Goal: Task Accomplishment & Management: Manage account settings

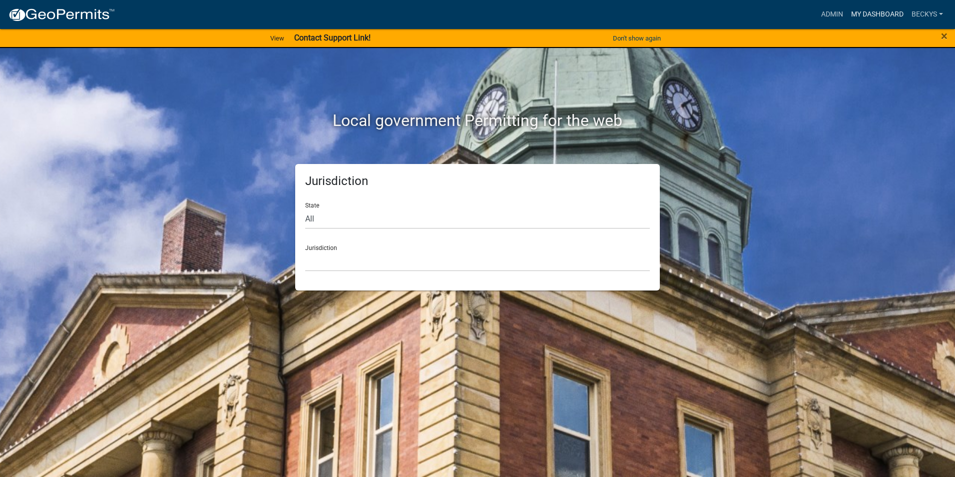
click at [874, 11] on link "My Dashboard" at bounding box center [877, 14] width 60 height 19
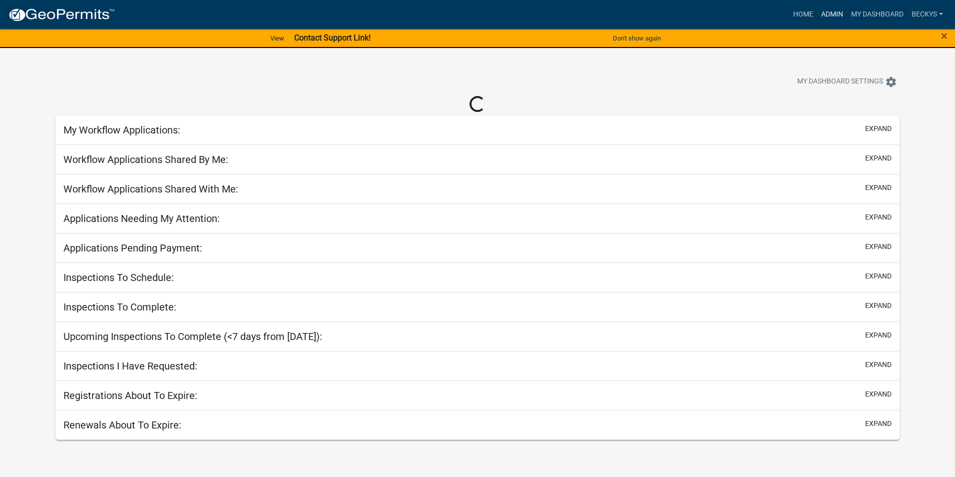
click at [842, 13] on link "Admin" at bounding box center [832, 14] width 30 height 19
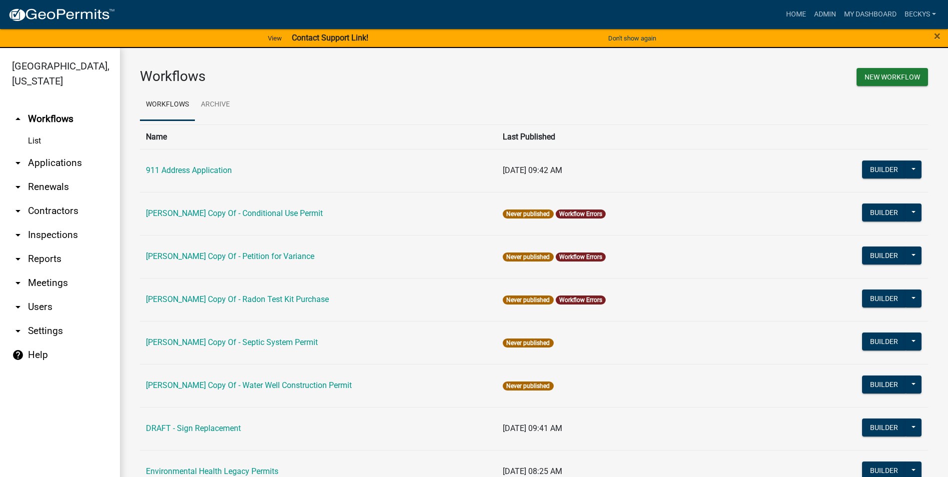
click at [75, 151] on link "arrow_drop_down Applications" at bounding box center [60, 163] width 120 height 24
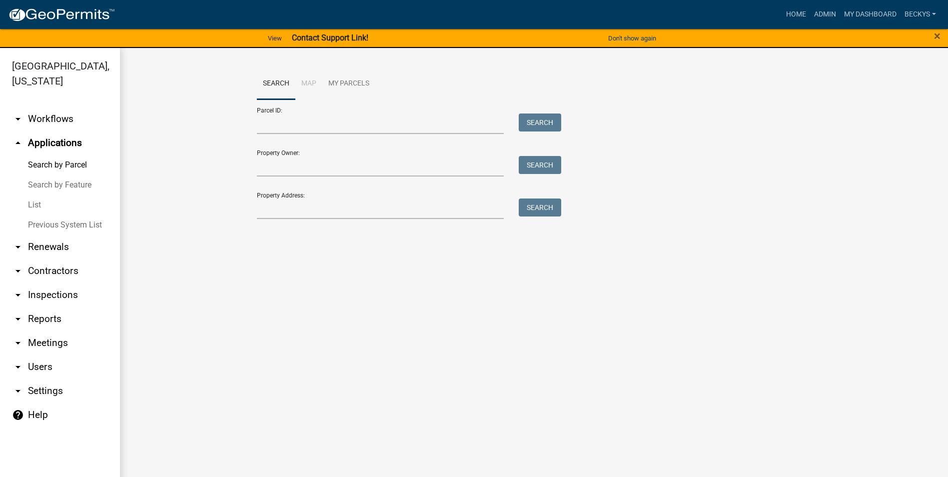
click at [37, 195] on link "List" at bounding box center [60, 205] width 120 height 20
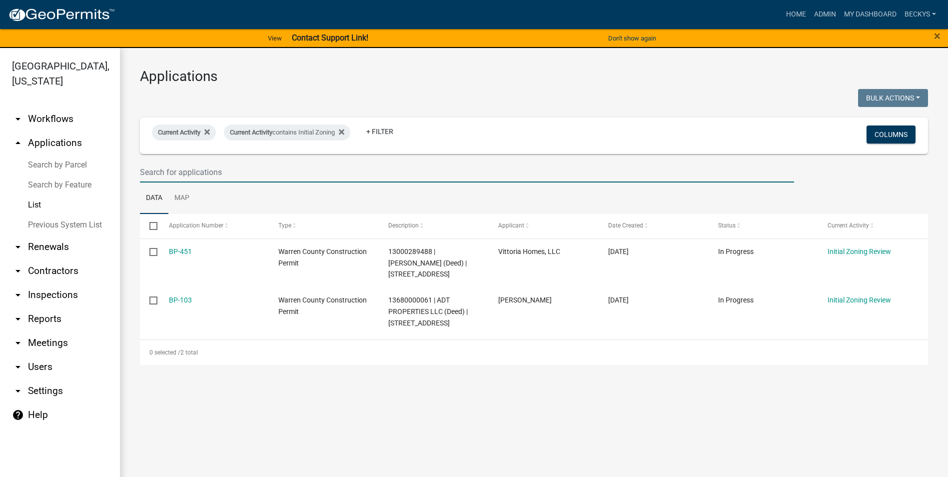
click at [149, 172] on input "text" at bounding box center [467, 172] width 654 height 20
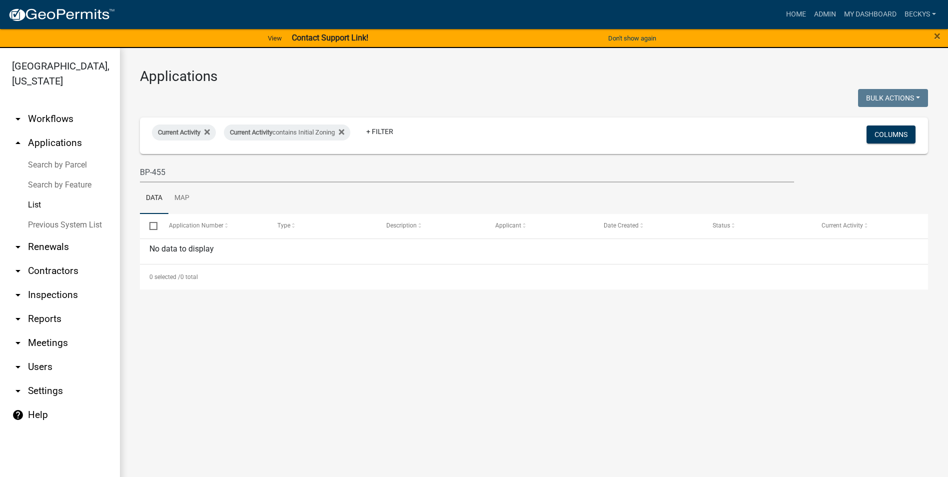
click at [35, 195] on link "List" at bounding box center [60, 205] width 120 height 20
drag, startPoint x: 166, startPoint y: 171, endPoint x: 138, endPoint y: 171, distance: 28.0
click at [138, 171] on div "BP-455" at bounding box center [466, 172] width 669 height 20
type input "Verrips"
click at [828, 13] on link "Admin" at bounding box center [825, 14] width 30 height 19
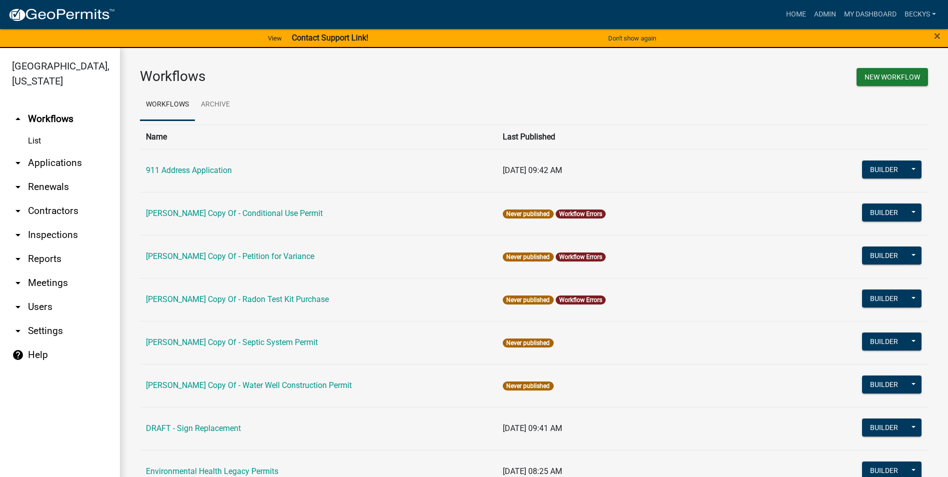
click at [52, 151] on link "arrow_drop_down Applications" at bounding box center [60, 163] width 120 height 24
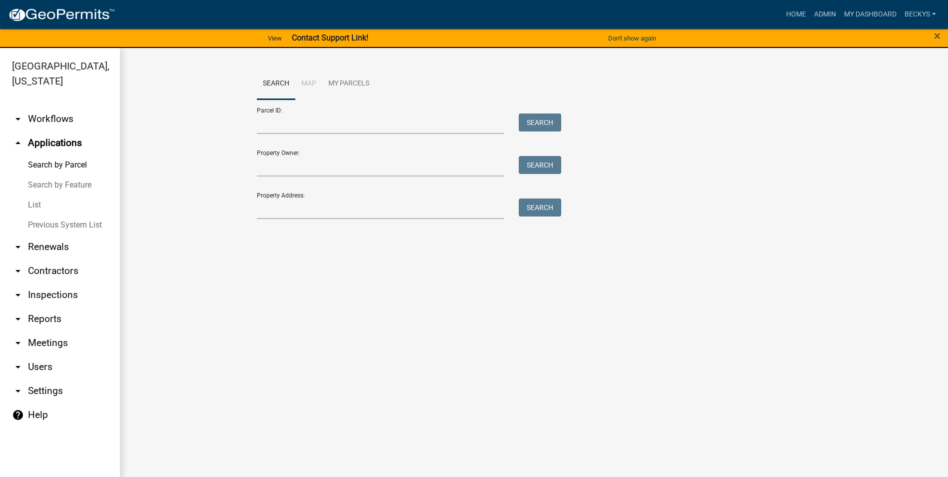
click at [31, 195] on link "List" at bounding box center [60, 205] width 120 height 20
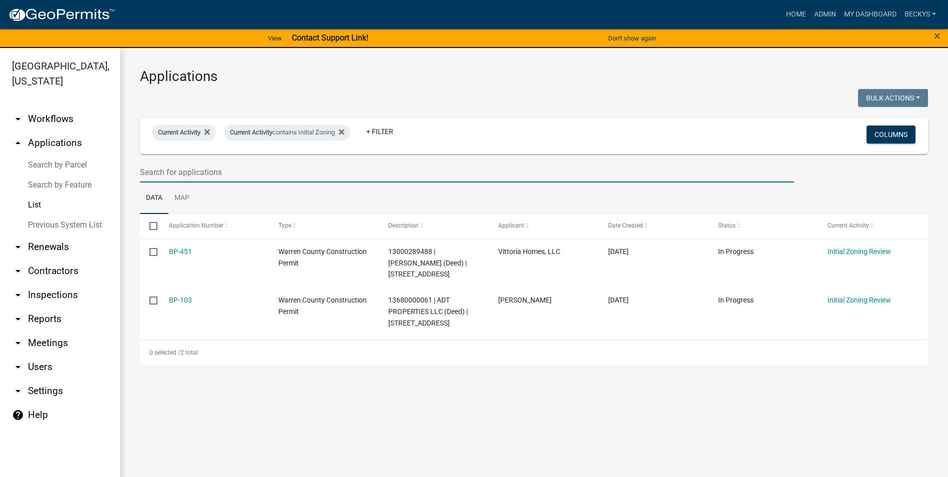
click at [160, 174] on input "text" at bounding box center [467, 172] width 654 height 20
click at [788, 12] on link "Home" at bounding box center [796, 14] width 28 height 19
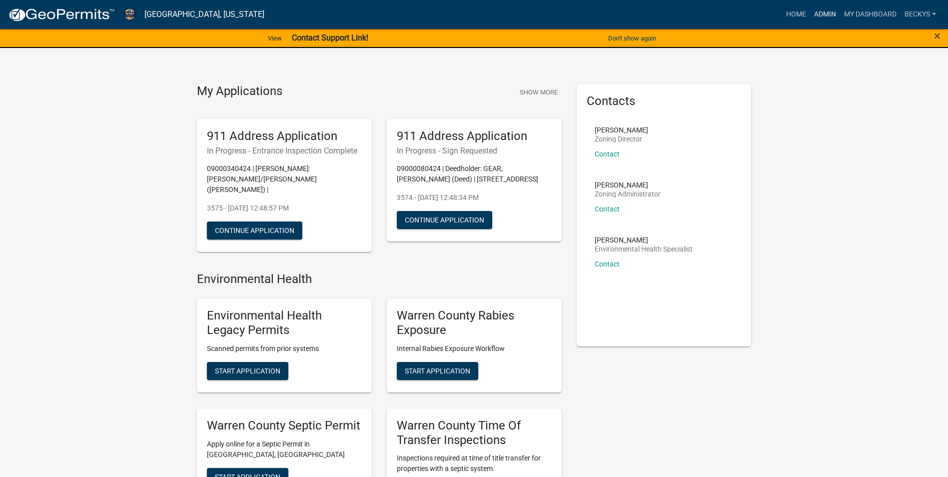
click at [819, 11] on link "Admin" at bounding box center [825, 14] width 30 height 19
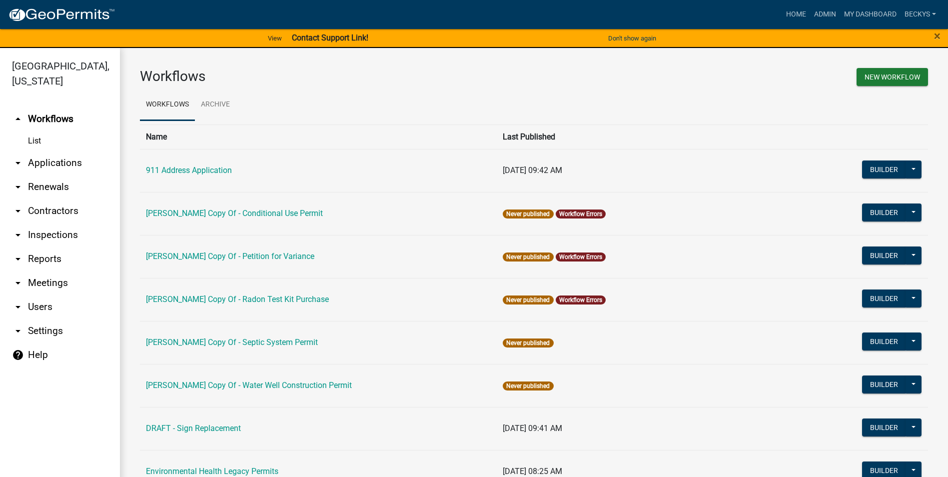
click at [65, 151] on link "arrow_drop_down Applications" at bounding box center [60, 163] width 120 height 24
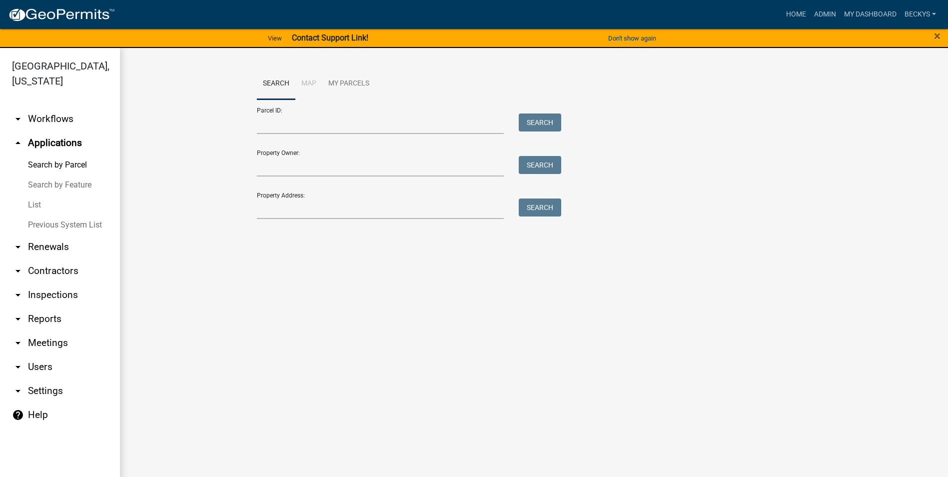
click at [34, 195] on link "List" at bounding box center [60, 205] width 120 height 20
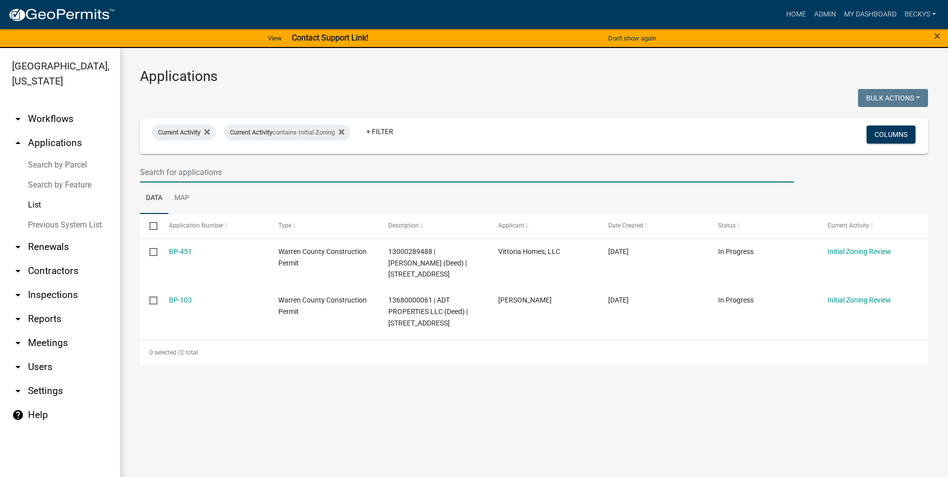
click at [145, 176] on input "text" at bounding box center [467, 172] width 654 height 20
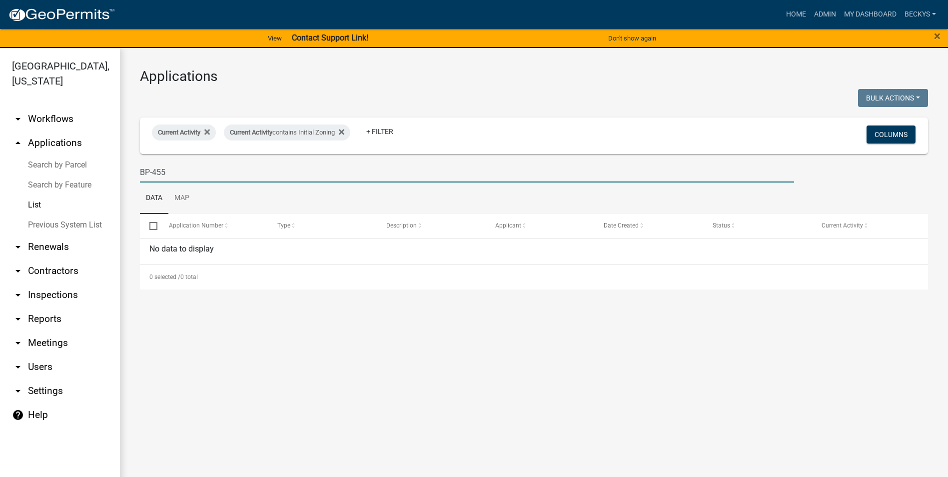
drag, startPoint x: 166, startPoint y: 170, endPoint x: 135, endPoint y: 172, distance: 31.1
click at [135, 172] on div "BP-455" at bounding box center [466, 172] width 669 height 20
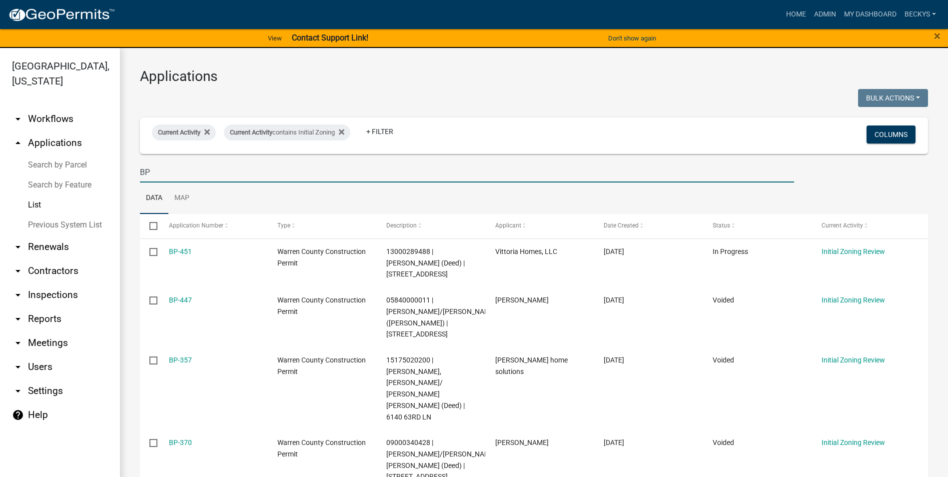
click at [153, 173] on input "BP" at bounding box center [467, 172] width 654 height 20
type input "BP-451"
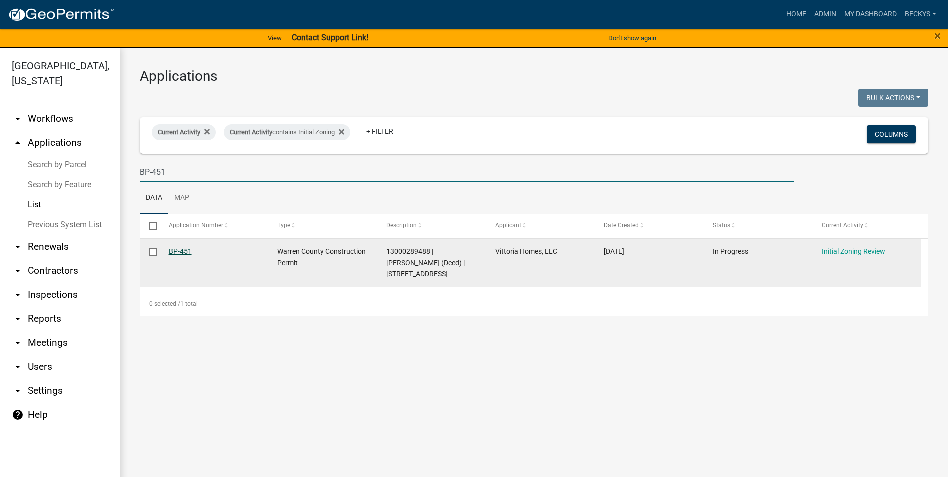
click at [187, 252] on link "BP-451" at bounding box center [180, 251] width 23 height 8
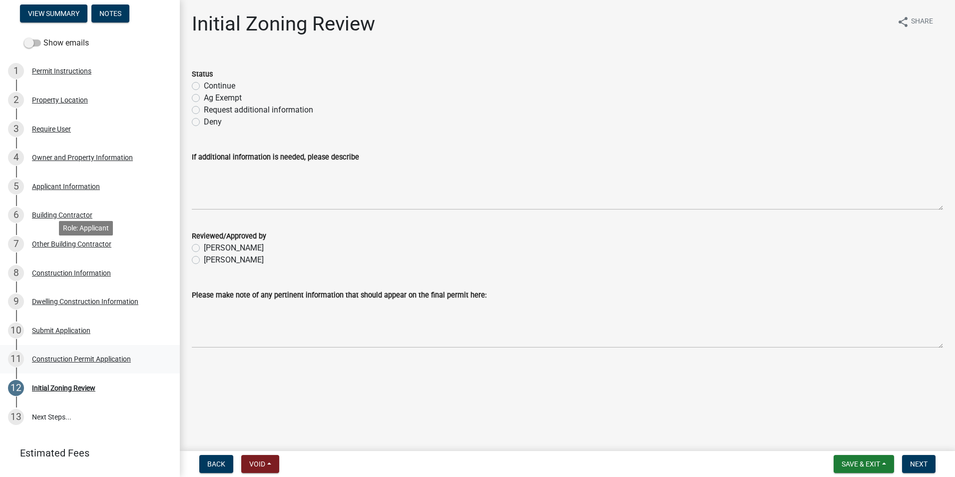
scroll to position [150, 0]
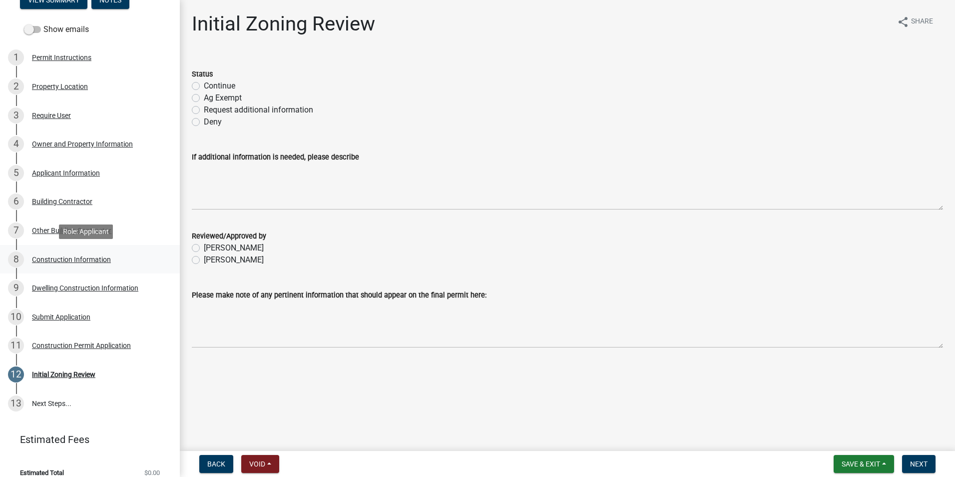
click at [54, 260] on div "Construction Information" at bounding box center [71, 259] width 79 height 7
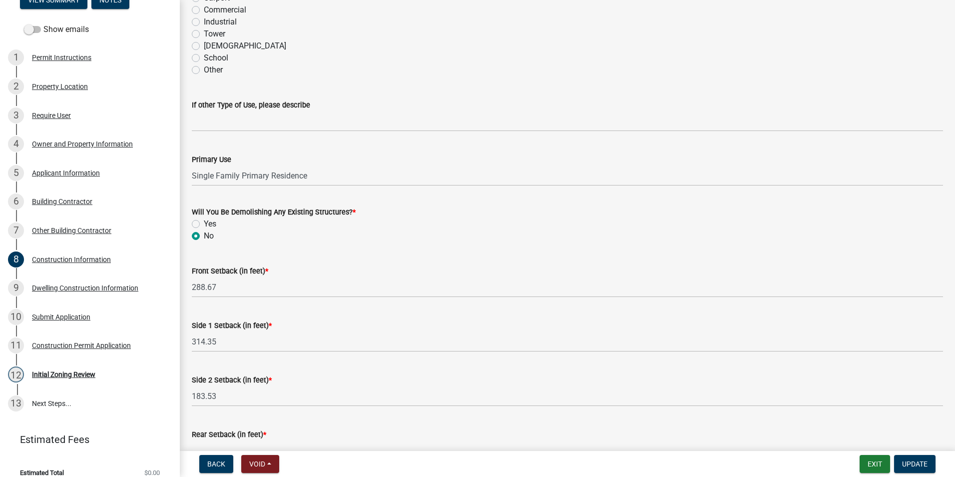
scroll to position [302, 0]
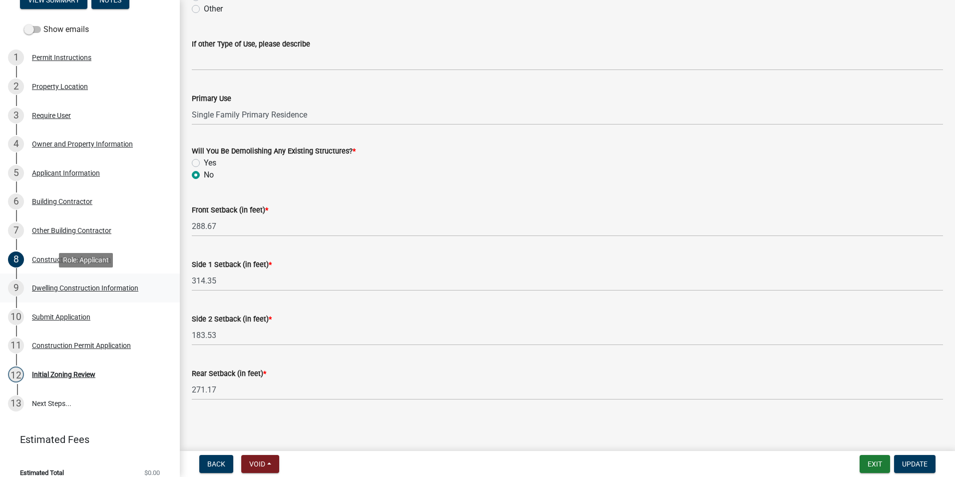
click at [72, 288] on div "Dwelling Construction Information" at bounding box center [85, 287] width 106 height 7
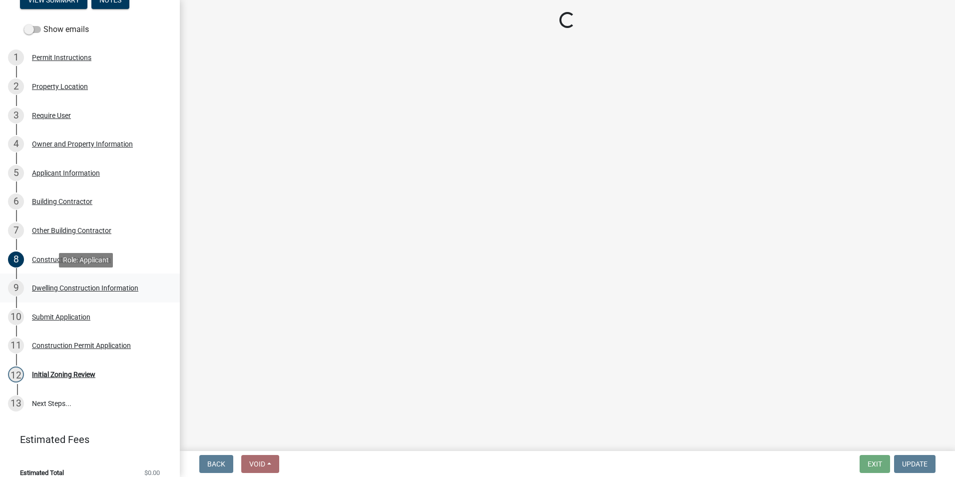
select select "6be2891c-b014-4eb5-8316-9de7191813e4"
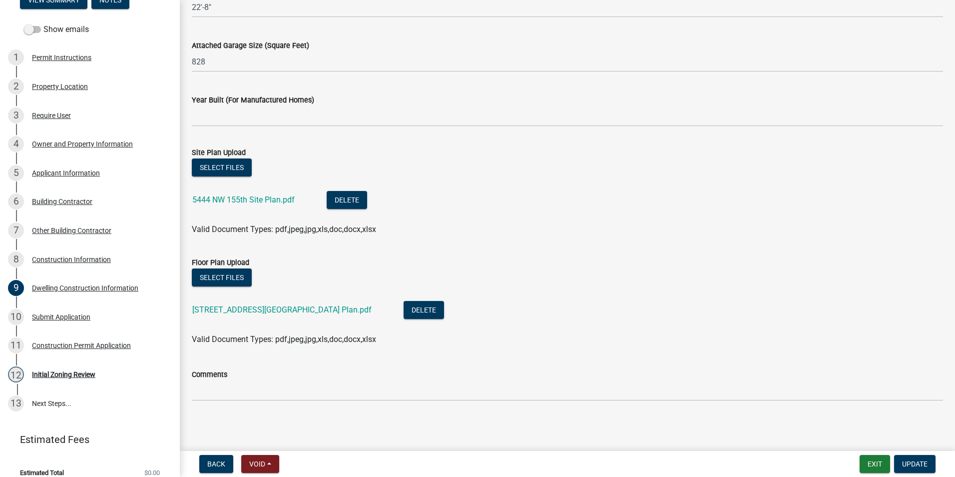
scroll to position [627, 0]
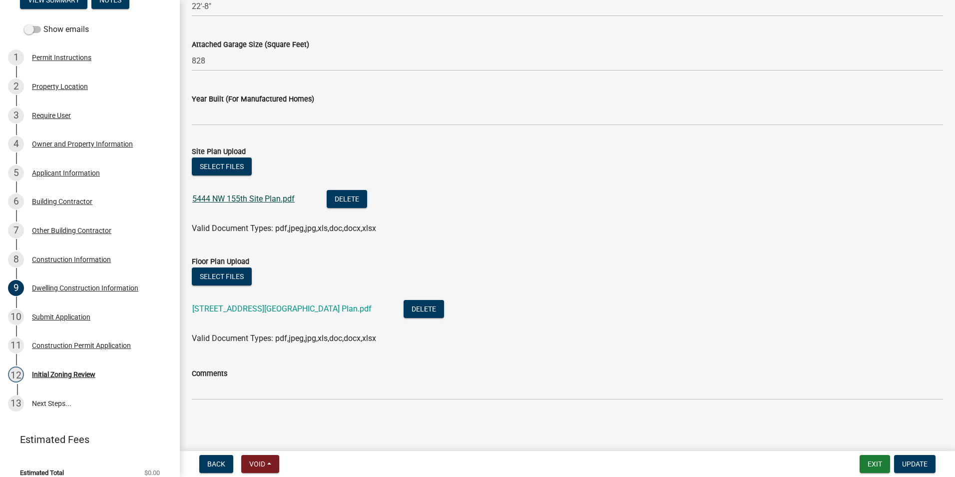
click at [228, 197] on link "5444 NW 155th Site Plan.pdf" at bounding box center [243, 198] width 102 height 9
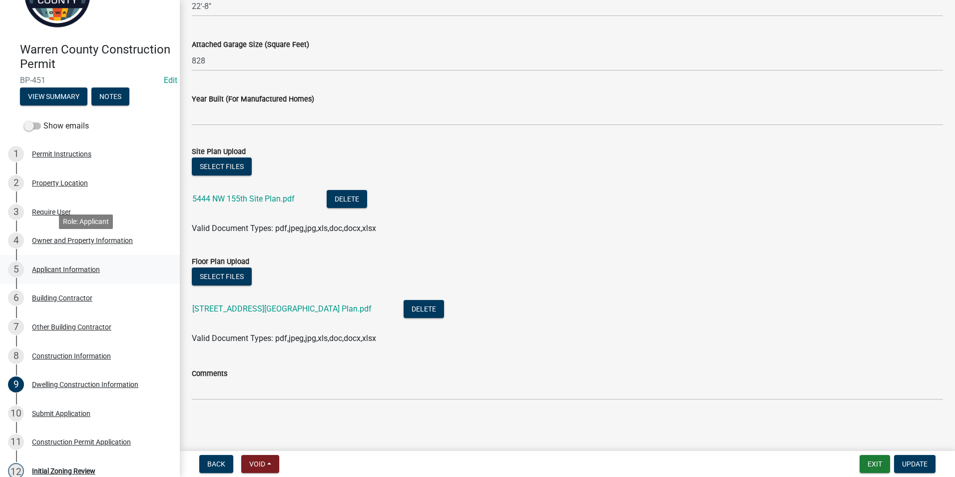
scroll to position [161, 0]
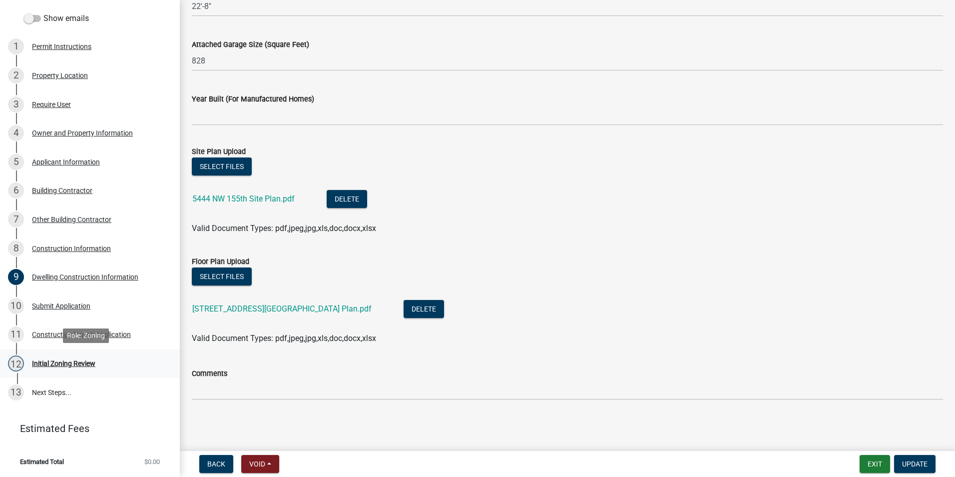
click at [59, 368] on div "12 Initial Zoning Review" at bounding box center [86, 363] width 156 height 16
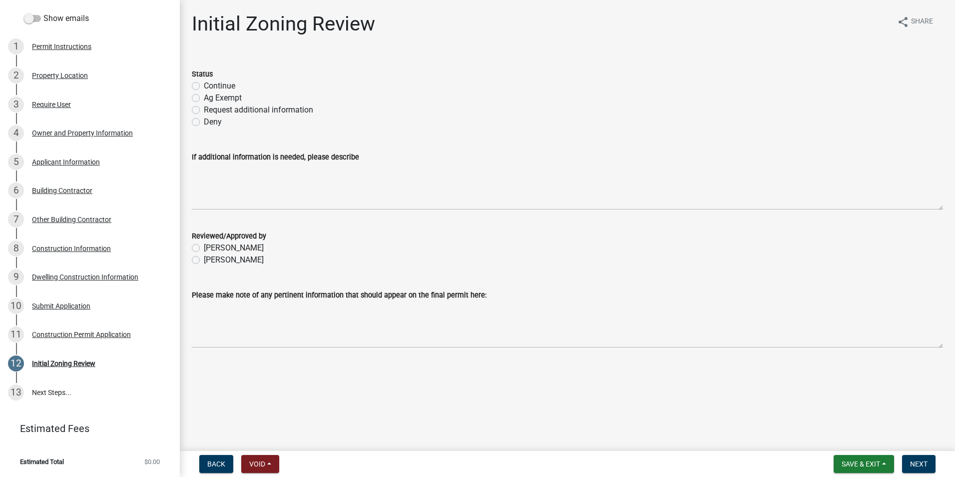
click at [204, 107] on label "Request additional information" at bounding box center [258, 110] width 109 height 12
click at [204, 107] on input "Request additional information" at bounding box center [207, 107] width 6 height 6
radio input "true"
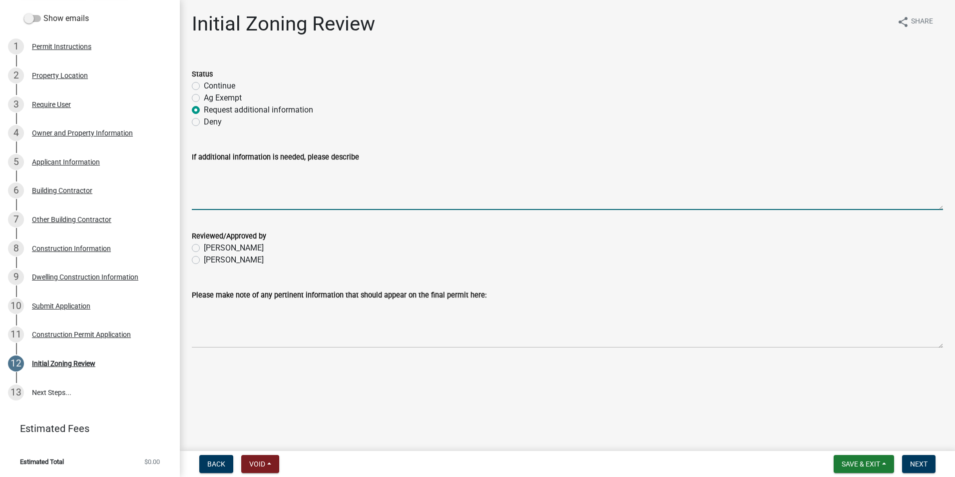
click at [200, 165] on textarea "If additional information is needed, please describe" at bounding box center [567, 186] width 751 height 47
type textarea "Please contact the Zoning office to discuss the driveway at 515-690-9160."
click at [204, 261] on label "Becky Schultz" at bounding box center [234, 260] width 60 height 12
click at [204, 260] on input "Becky Schultz" at bounding box center [207, 257] width 6 height 6
radio input "true"
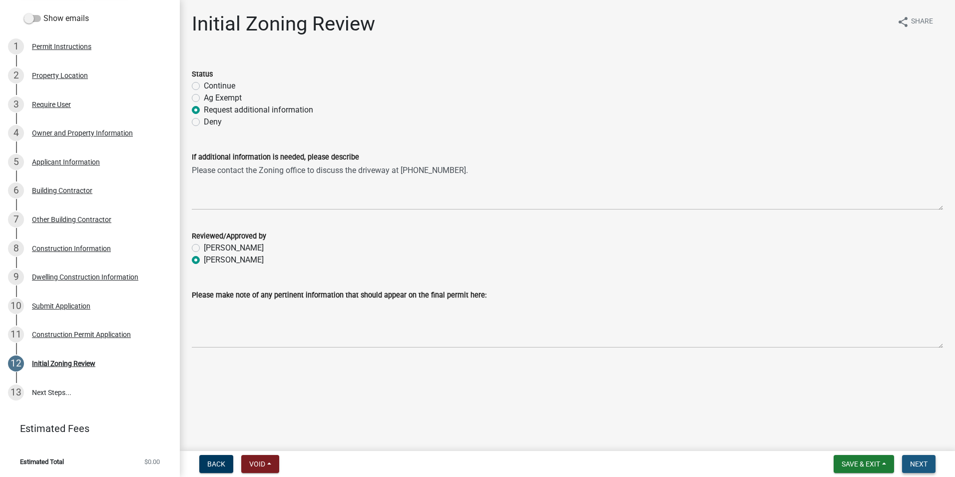
click at [919, 464] on span "Next" at bounding box center [918, 464] width 17 height 8
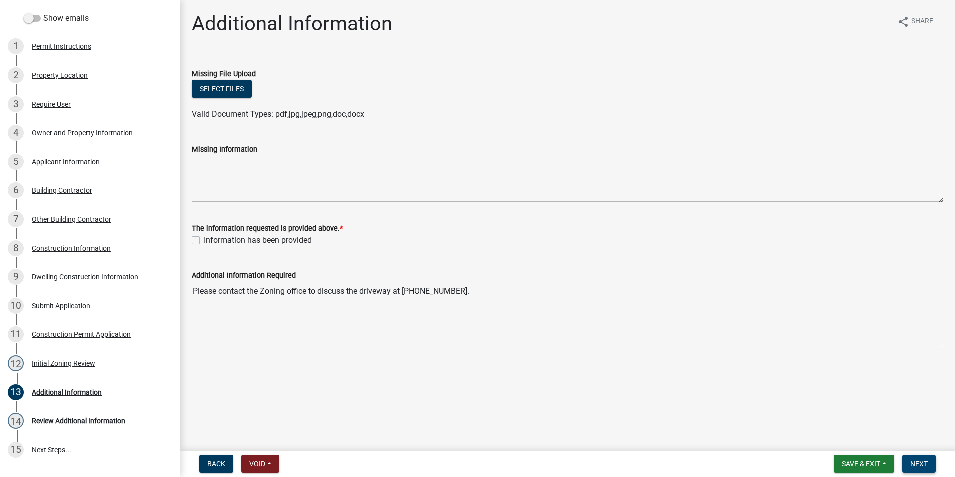
drag, startPoint x: 907, startPoint y: 461, endPoint x: 854, endPoint y: 443, distance: 56.4
click at [907, 461] on button "Next" at bounding box center [918, 464] width 33 height 18
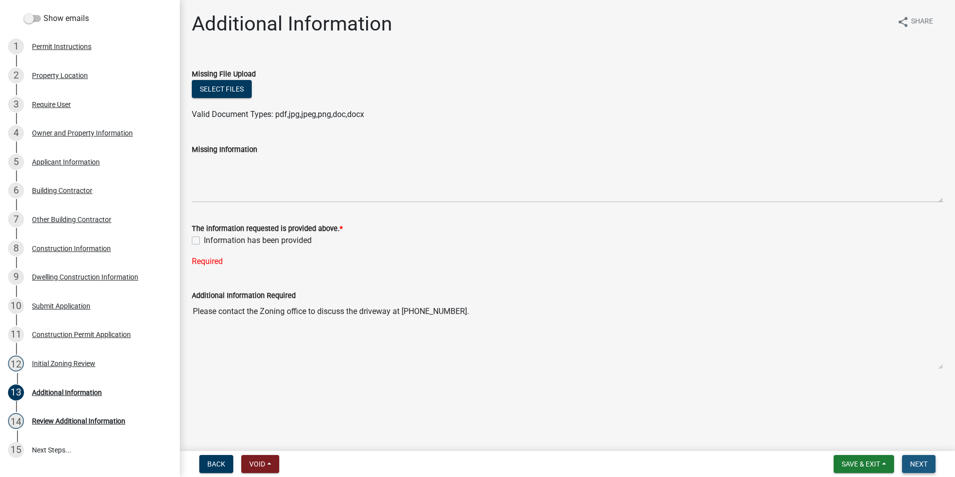
click at [919, 464] on span "Next" at bounding box center [918, 464] width 17 height 8
click at [863, 464] on span "Save & Exit" at bounding box center [861, 464] width 38 height 8
click at [847, 443] on button "Save & Exit" at bounding box center [854, 438] width 80 height 24
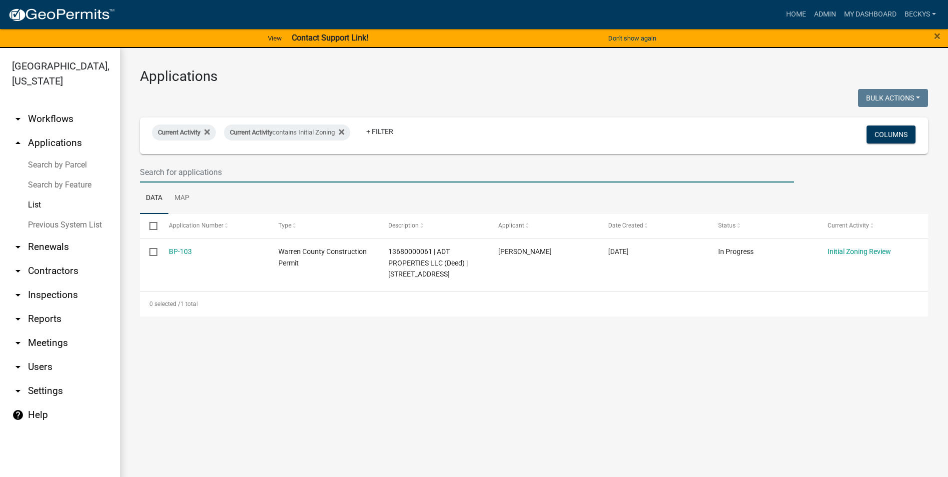
click at [148, 170] on input "text" at bounding box center [467, 172] width 654 height 20
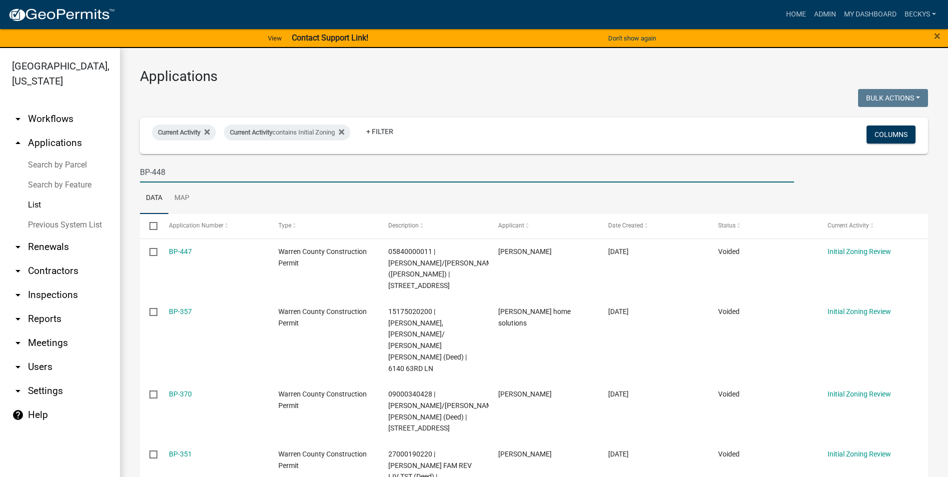
type input "BP-448"
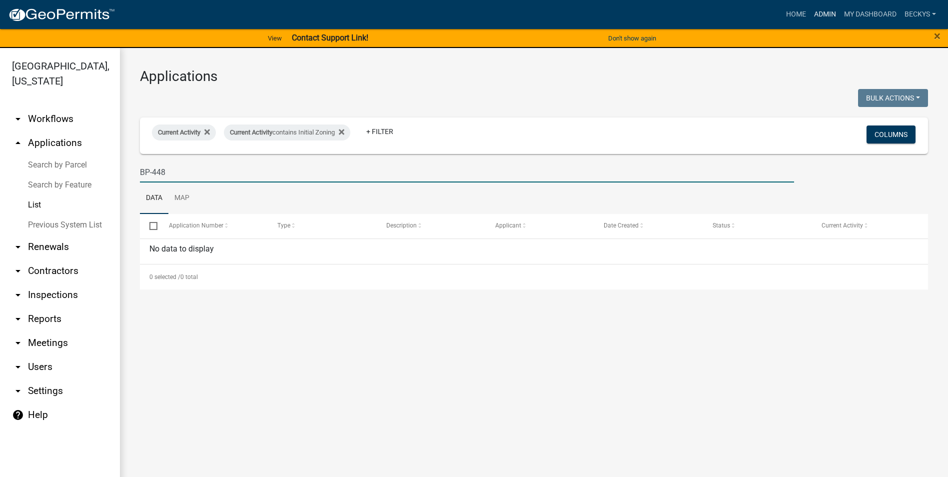
click at [819, 11] on link "Admin" at bounding box center [825, 14] width 30 height 19
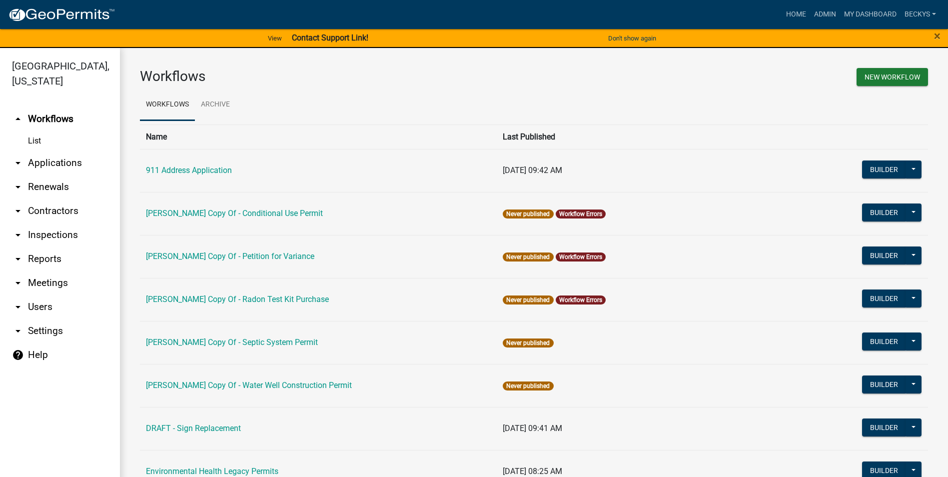
click at [46, 151] on link "arrow_drop_down Applications" at bounding box center [60, 163] width 120 height 24
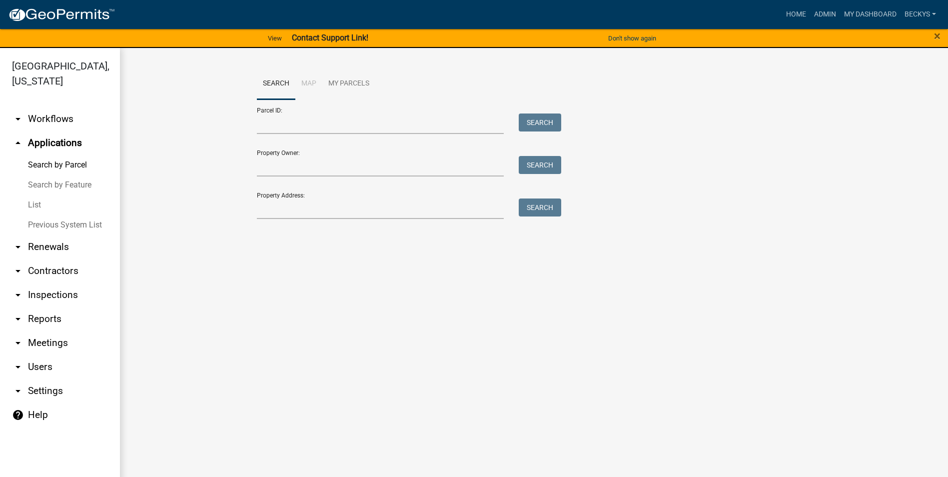
click at [30, 195] on link "List" at bounding box center [60, 205] width 120 height 20
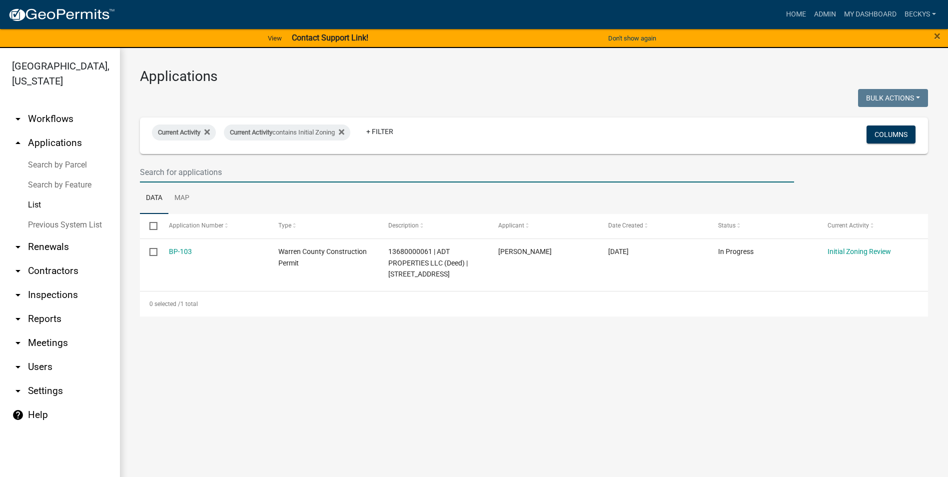
click at [154, 177] on input "text" at bounding box center [467, 172] width 654 height 20
type input "22967"
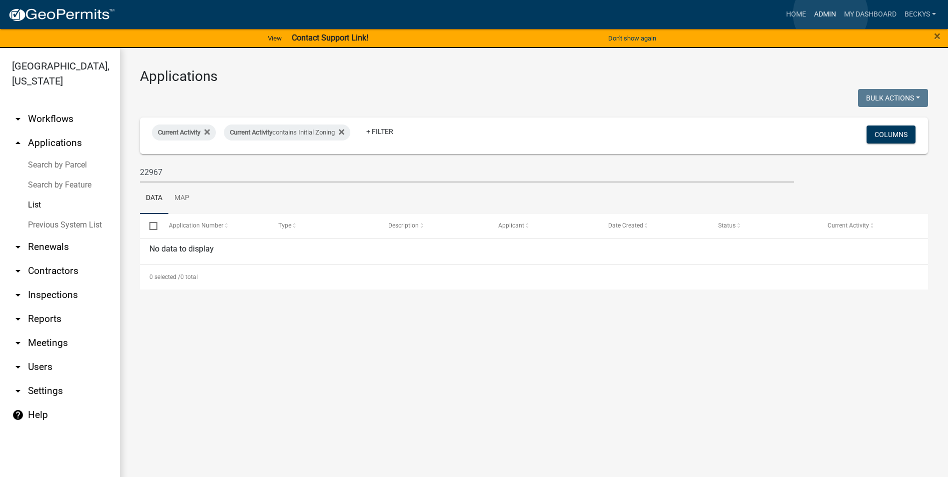
click at [830, 14] on link "Admin" at bounding box center [825, 14] width 30 height 19
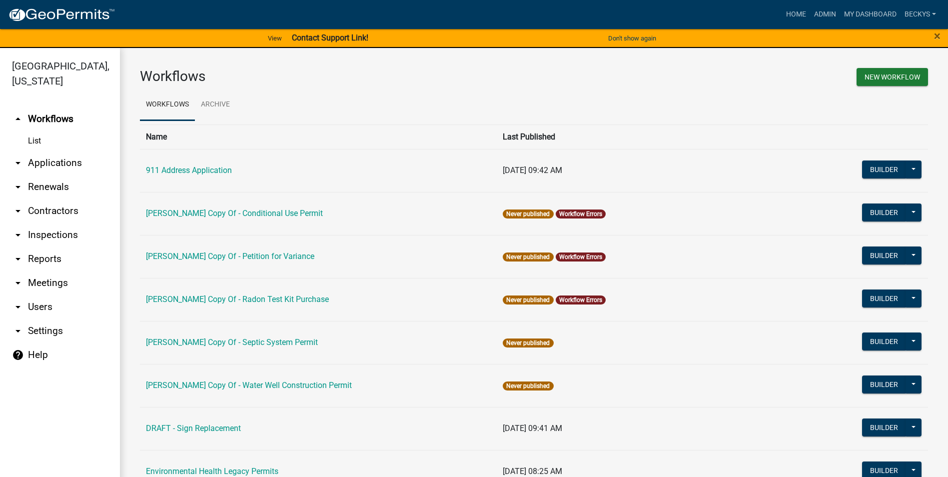
click at [54, 151] on link "arrow_drop_down Applications" at bounding box center [60, 163] width 120 height 24
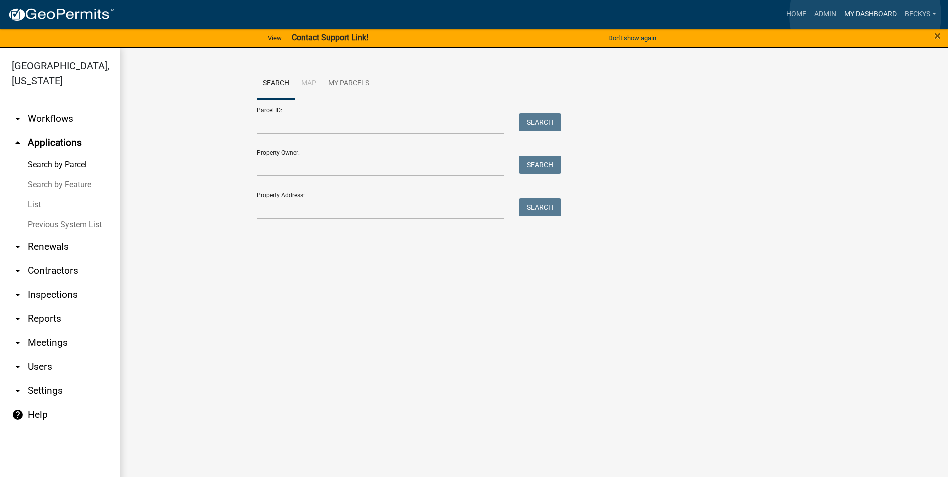
click at [865, 15] on link "My Dashboard" at bounding box center [870, 14] width 60 height 19
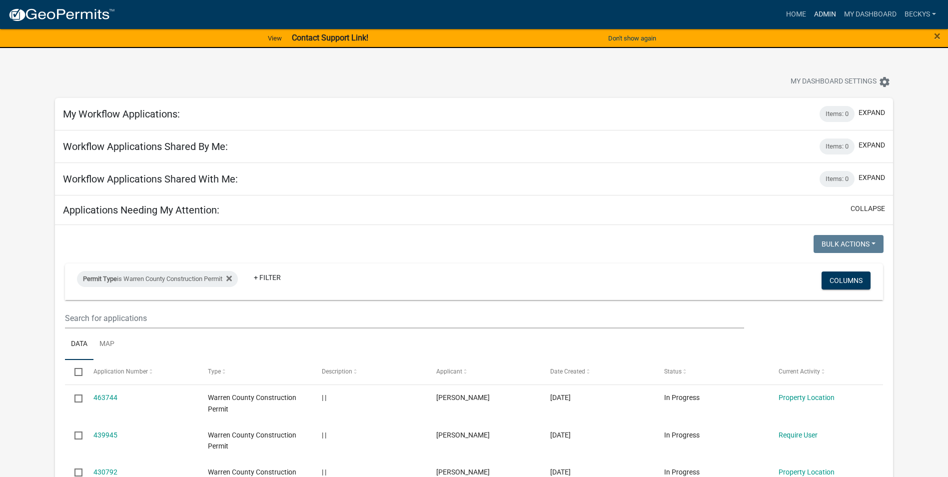
click at [823, 15] on link "Admin" at bounding box center [825, 14] width 30 height 19
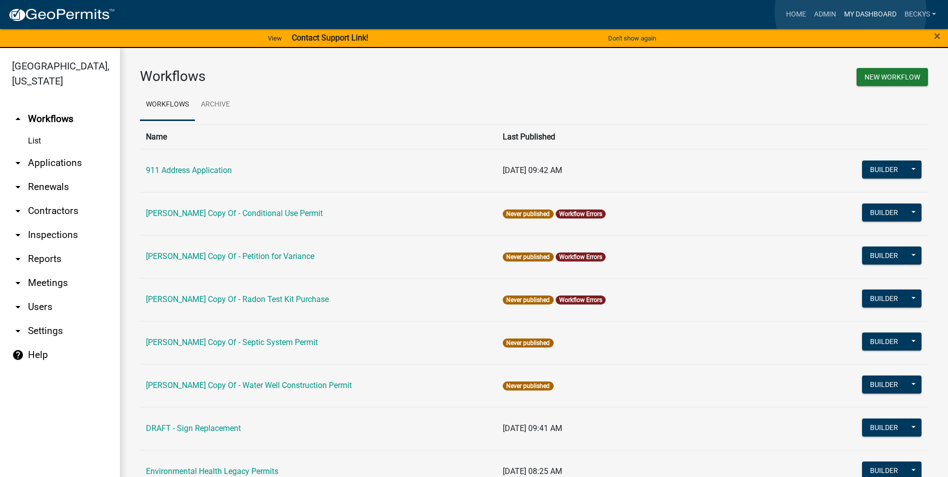
click at [850, 11] on link "My Dashboard" at bounding box center [870, 14] width 60 height 19
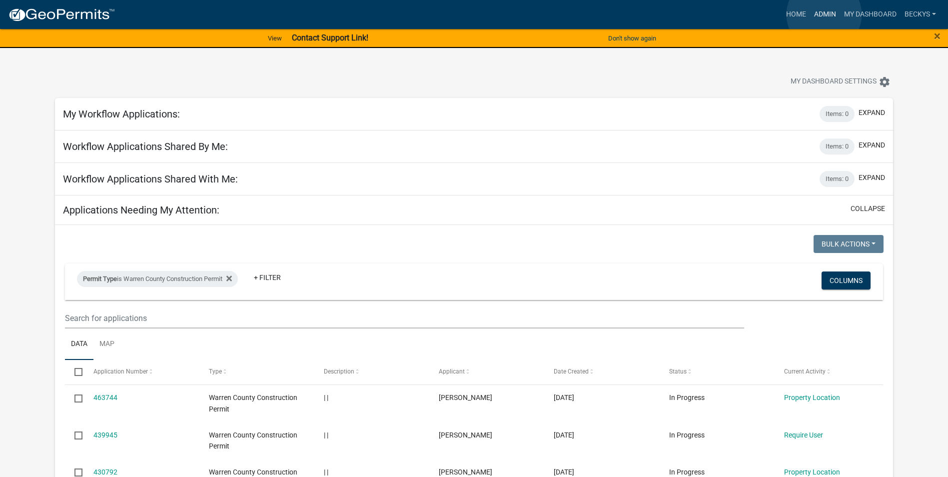
click at [824, 14] on link "Admin" at bounding box center [825, 14] width 30 height 19
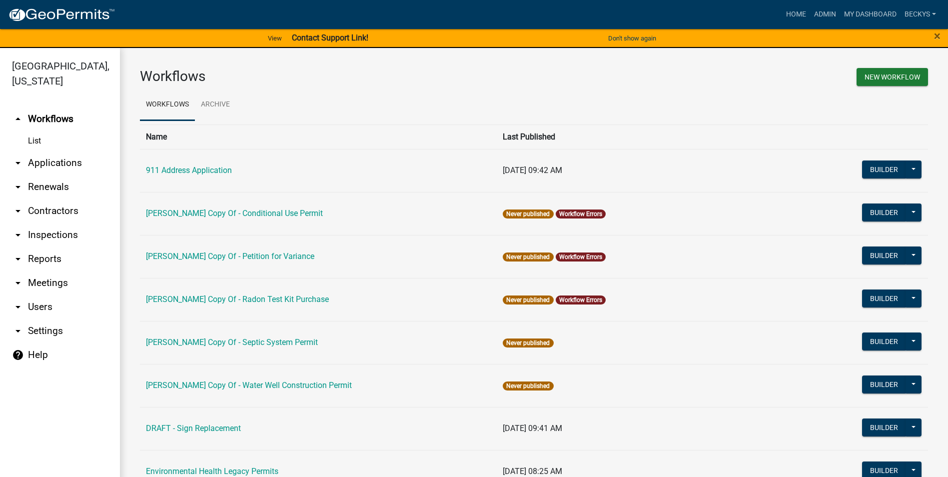
click at [60, 151] on link "arrow_drop_down Applications" at bounding box center [60, 163] width 120 height 24
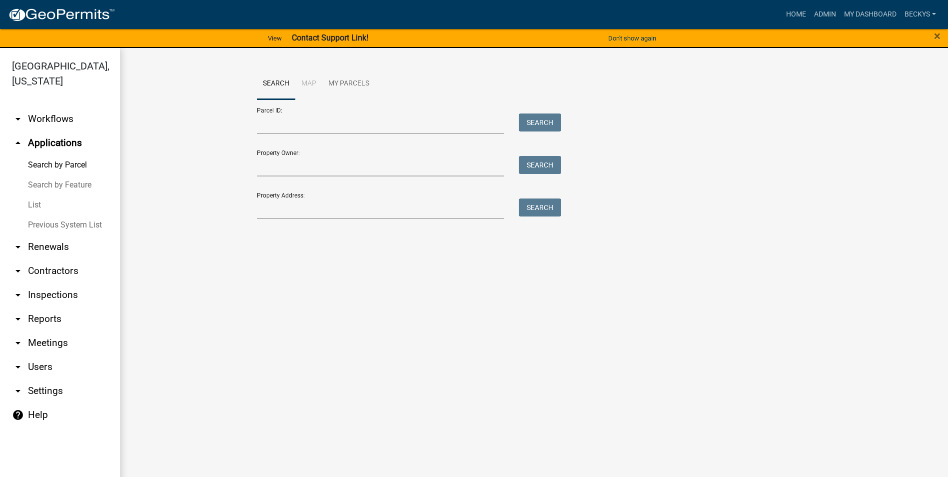
click at [36, 195] on link "List" at bounding box center [60, 205] width 120 height 20
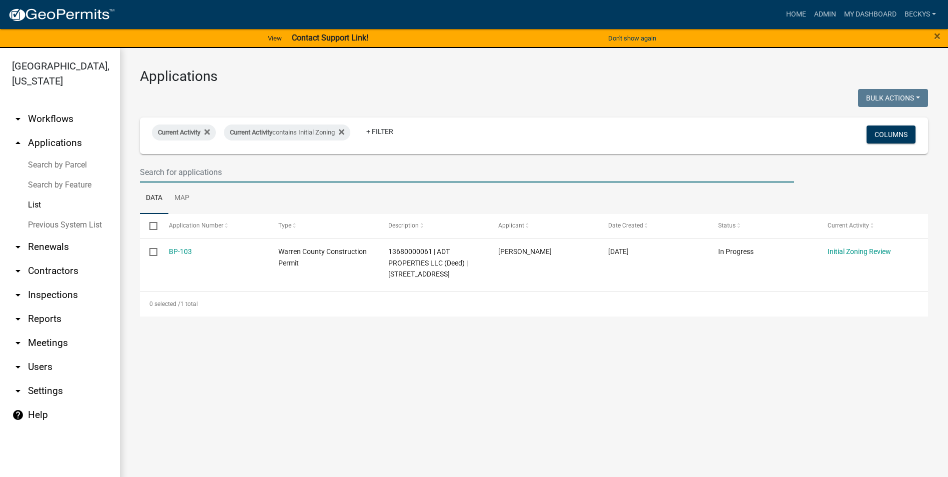
click at [143, 178] on input "text" at bounding box center [467, 172] width 654 height 20
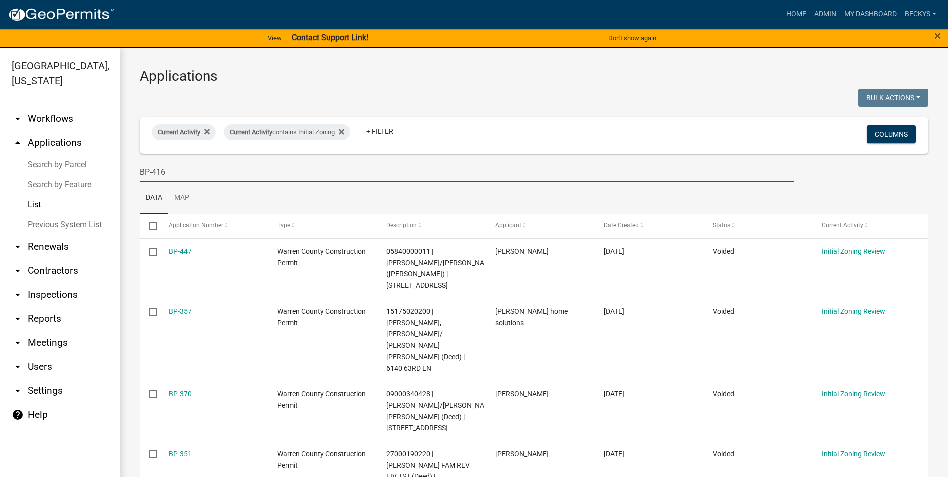
type input "BP-416"
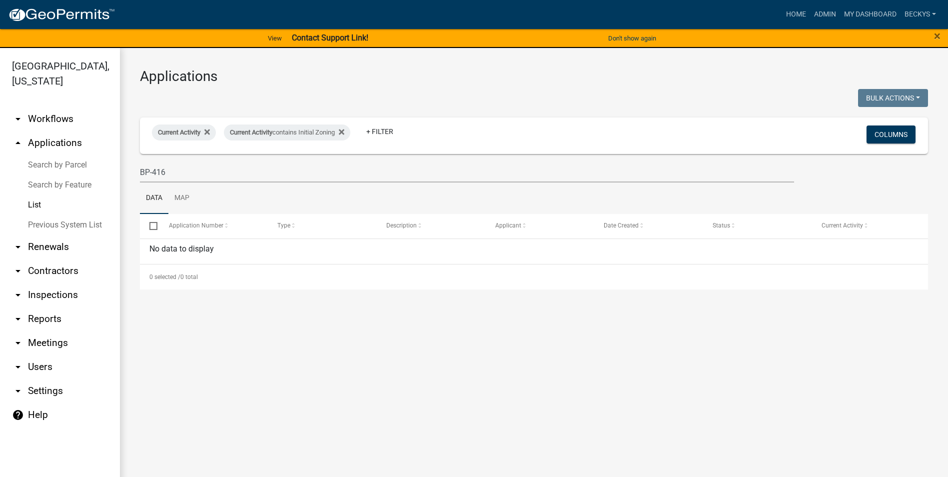
click at [49, 107] on link "arrow_drop_down Workflows" at bounding box center [60, 119] width 120 height 24
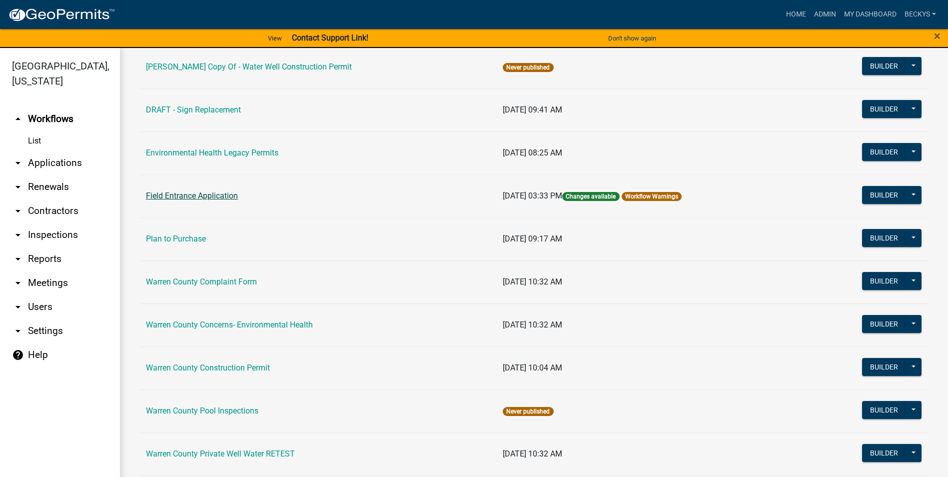
scroll to position [350, 0]
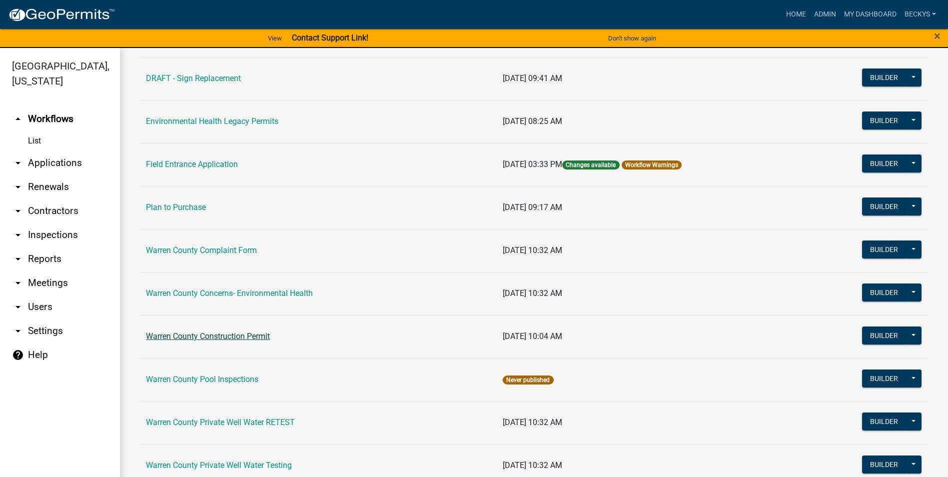
click at [171, 335] on link "Warren County Construction Permit" at bounding box center [208, 335] width 124 height 9
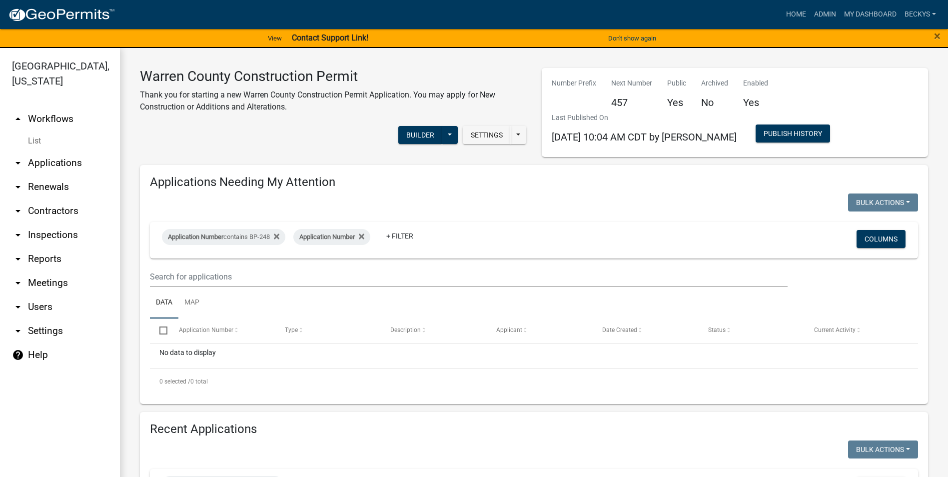
click at [46, 151] on link "arrow_drop_down Applications" at bounding box center [60, 163] width 120 height 24
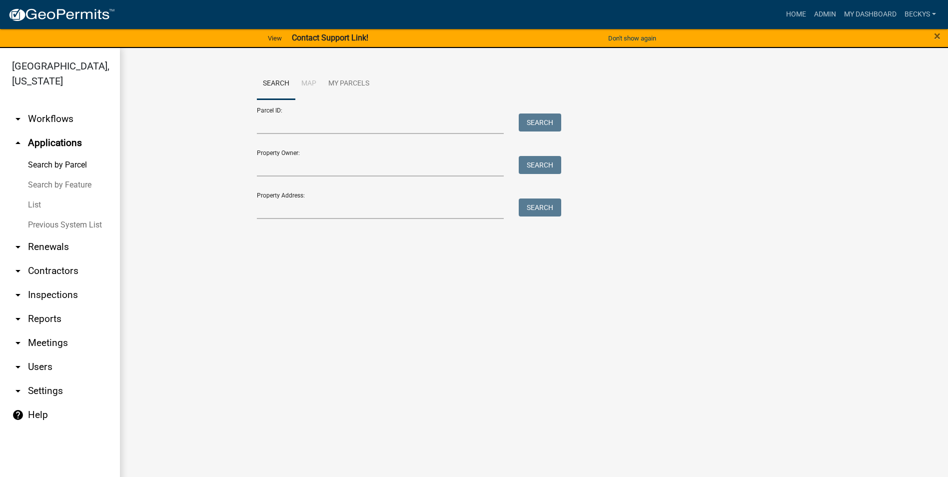
click at [43, 107] on link "arrow_drop_down Workflows" at bounding box center [60, 119] width 120 height 24
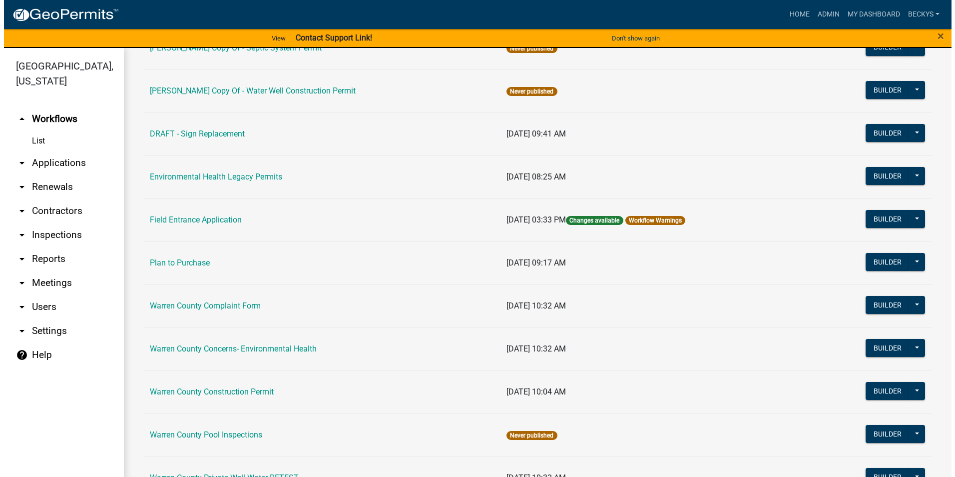
scroll to position [300, 0]
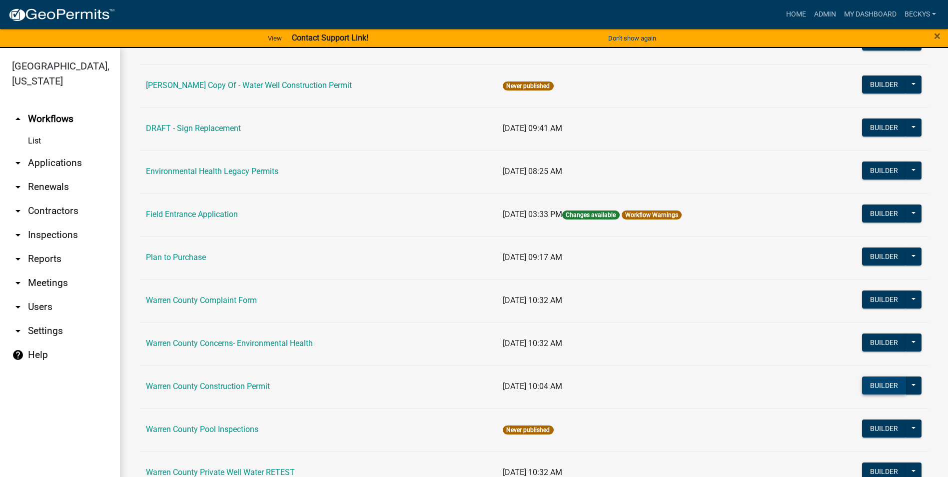
click at [873, 384] on button "Builder" at bounding box center [884, 385] width 44 height 18
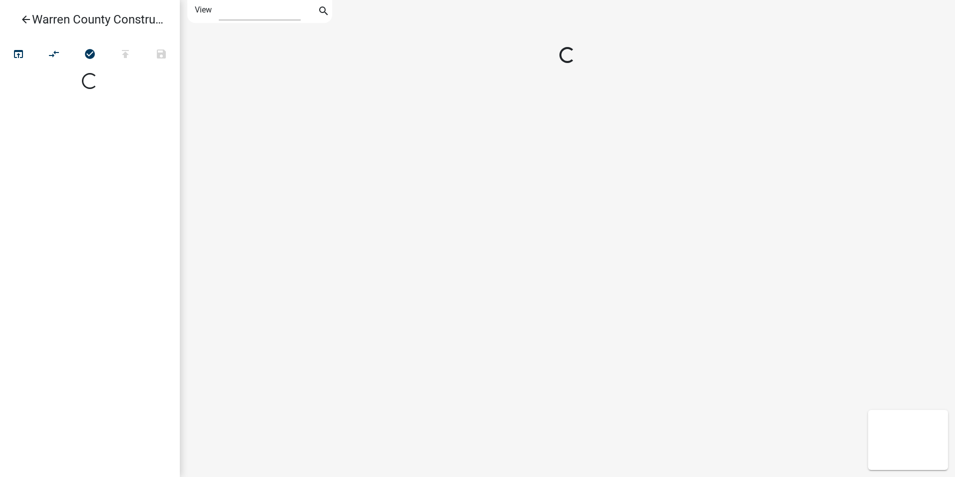
select select "1"
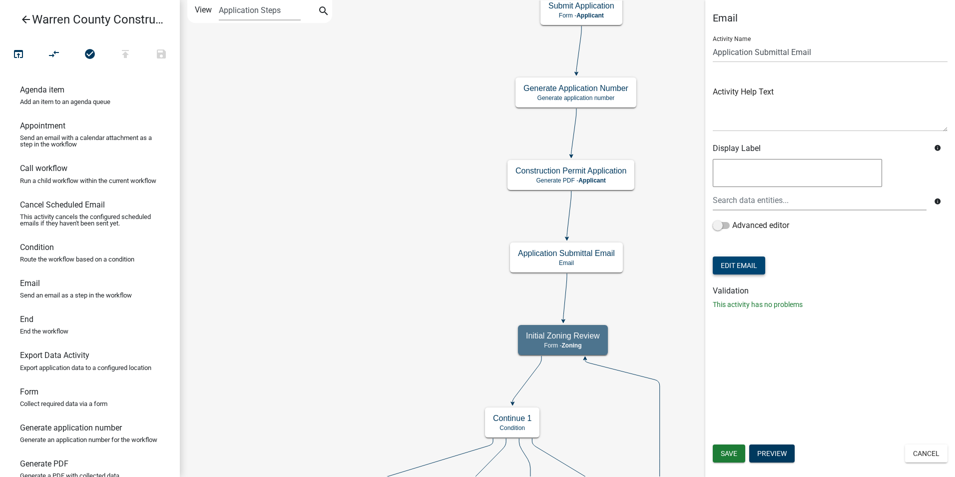
click at [737, 263] on button "Edit Email" at bounding box center [739, 265] width 52 height 18
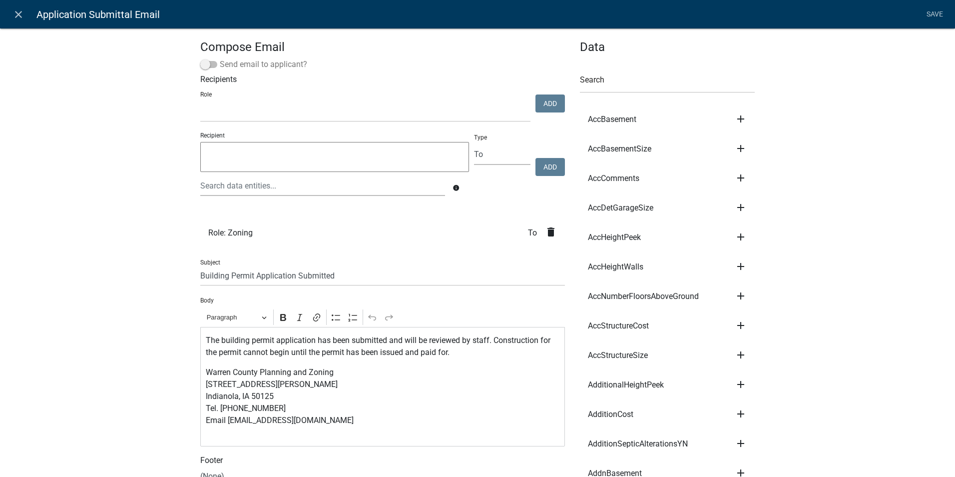
click at [201, 64] on span at bounding box center [208, 64] width 17 height 7
click at [220, 58] on input "Send email to applicant?" at bounding box center [220, 58] width 0 height 0
click at [19, 12] on icon "close" at bounding box center [18, 14] width 12 height 12
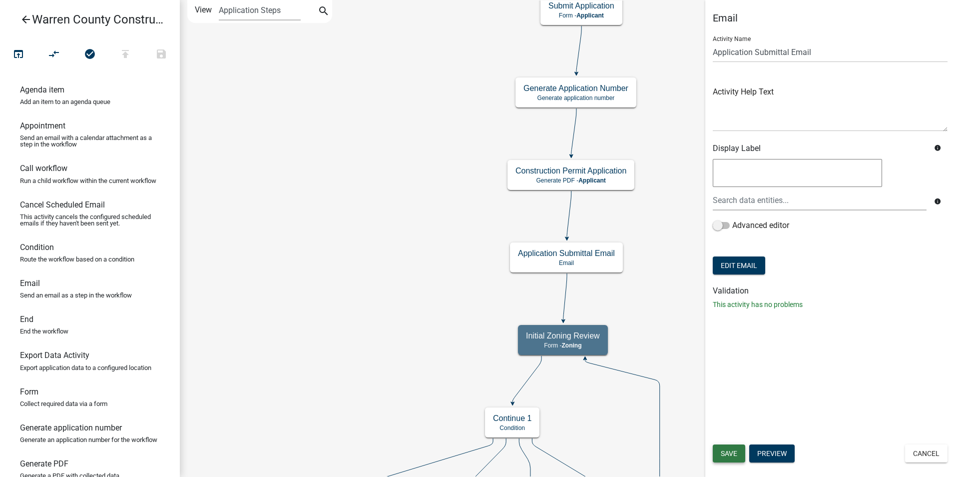
click at [724, 456] on span "Save" at bounding box center [729, 453] width 16 height 8
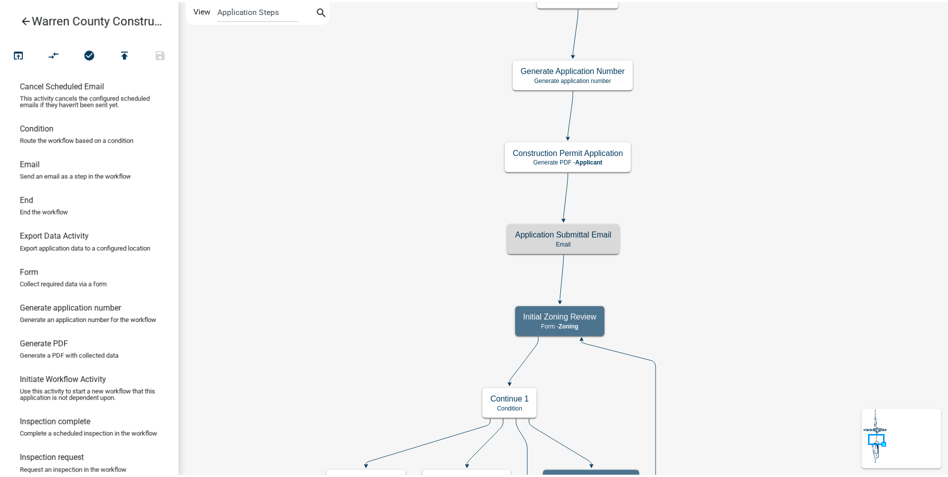
scroll to position [150, 0]
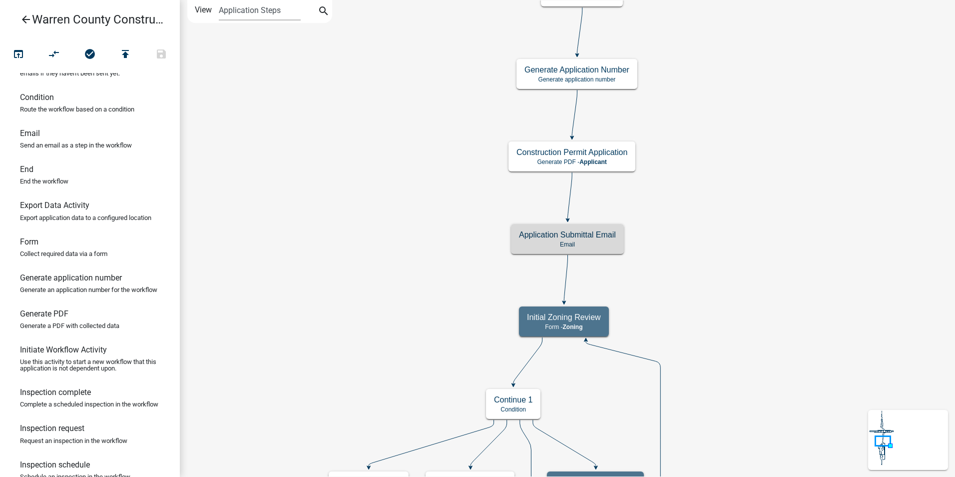
click at [24, 19] on icon "arrow_back" at bounding box center [26, 20] width 12 height 14
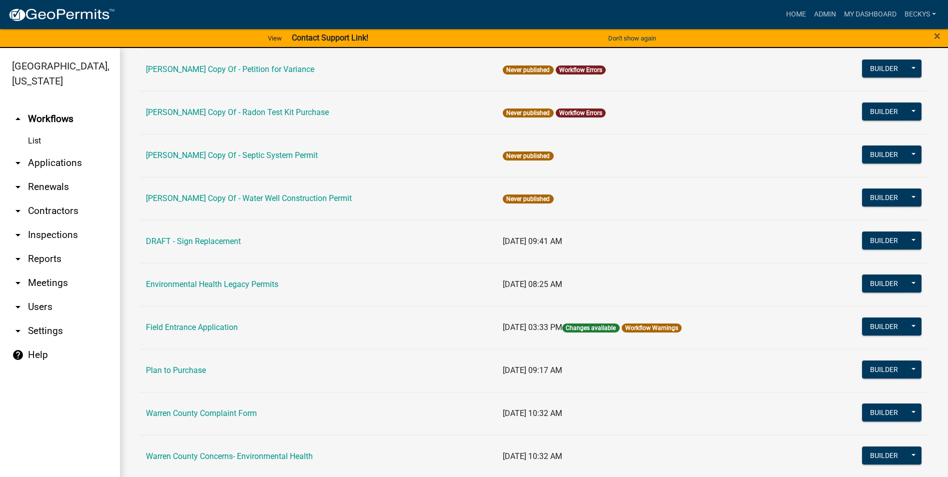
scroll to position [300, 0]
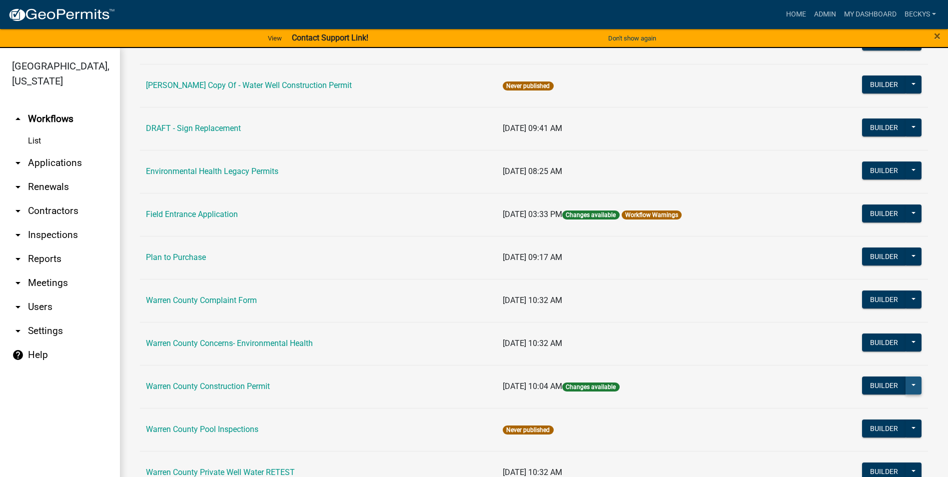
click at [906, 382] on button at bounding box center [913, 385] width 16 height 18
click at [852, 410] on button "Publish" at bounding box center [879, 411] width 83 height 24
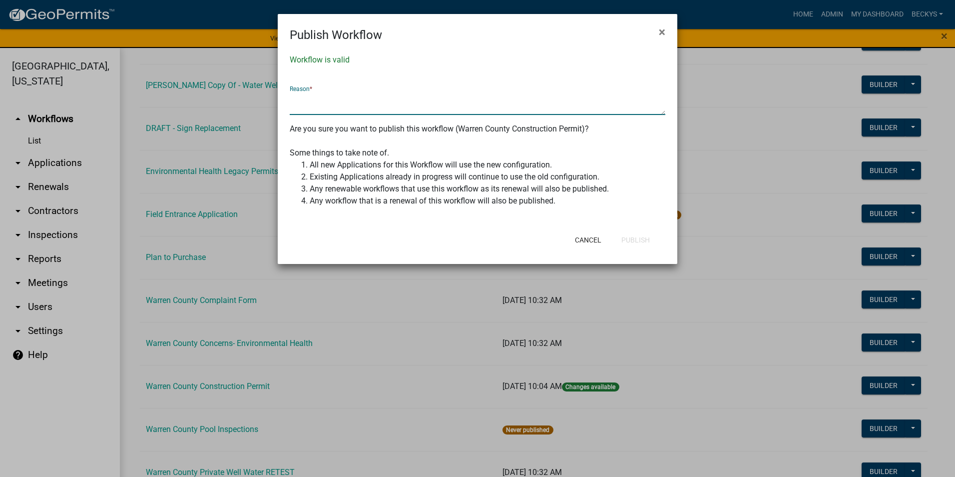
click at [290, 100] on textarea at bounding box center [478, 103] width 376 height 23
type textarea "Y"
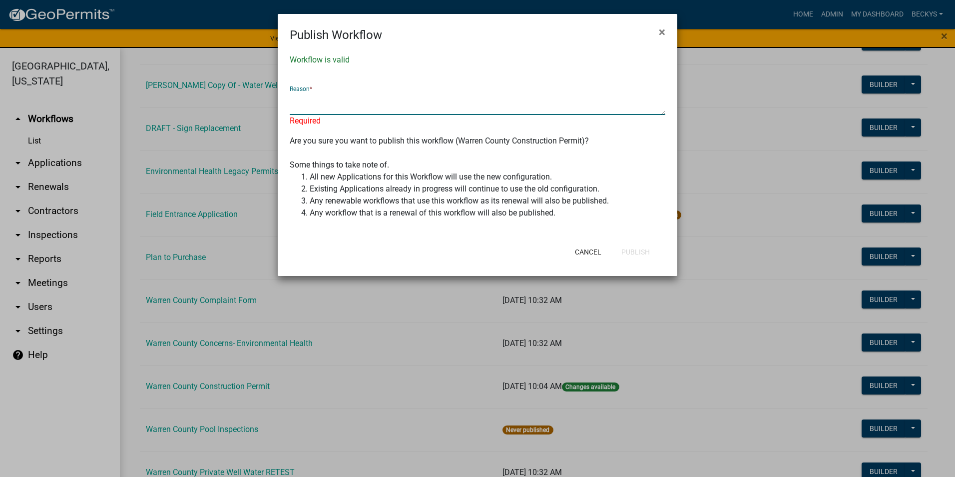
type textarea "W"
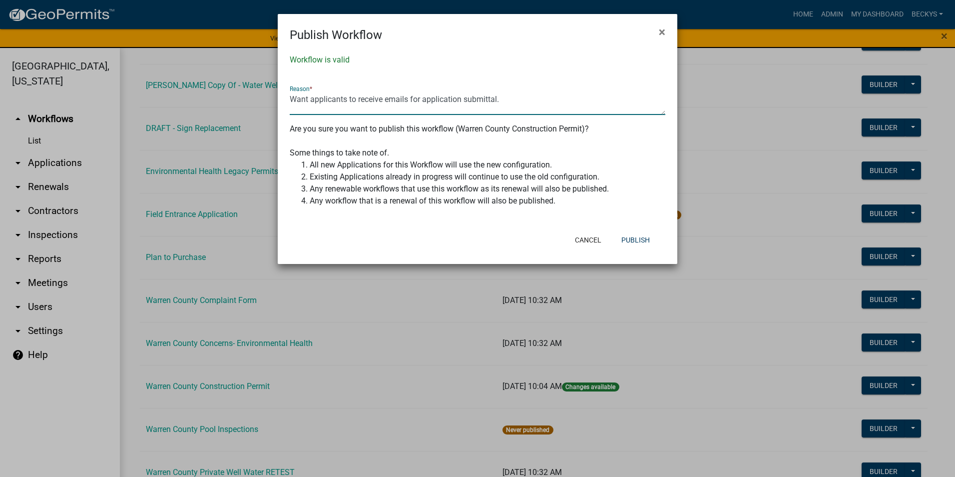
drag, startPoint x: 309, startPoint y: 98, endPoint x: 285, endPoint y: 99, distance: 23.5
click at [285, 99] on div "Workflow is valid Reason * Want applicants to receive emails for application su…" at bounding box center [478, 135] width 400 height 183
type textarea "Will allow applicants to receive emails for application submittal."
click at [632, 242] on button "Publish" at bounding box center [635, 240] width 44 height 18
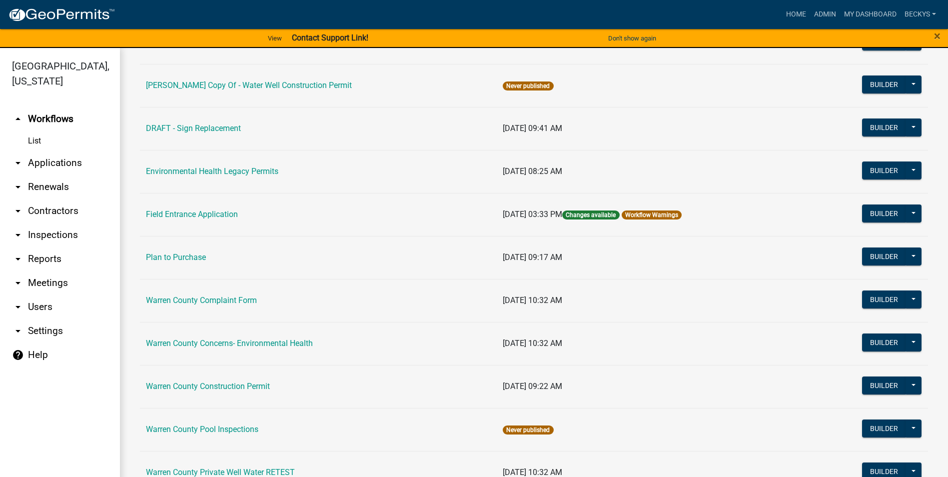
click at [206, 383] on link "Warren County Construction Permit" at bounding box center [208, 385] width 124 height 9
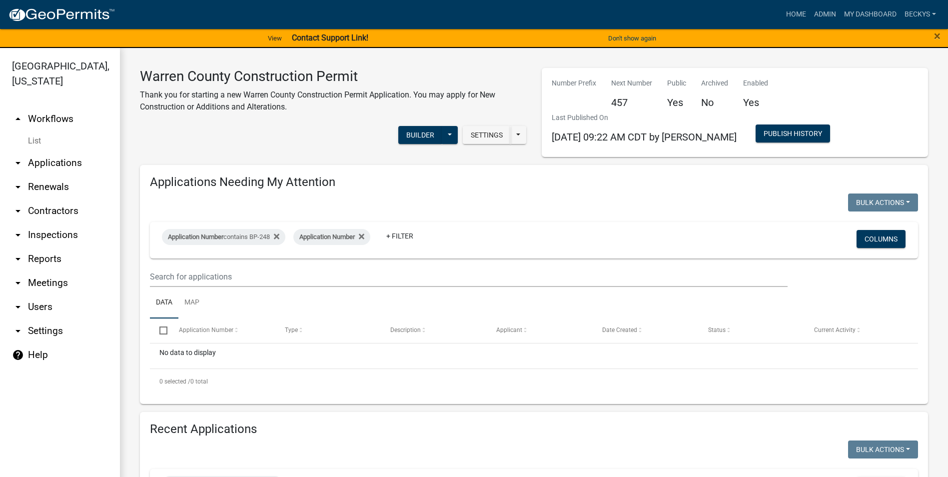
click at [53, 107] on link "arrow_drop_up Workflows" at bounding box center [60, 119] width 120 height 24
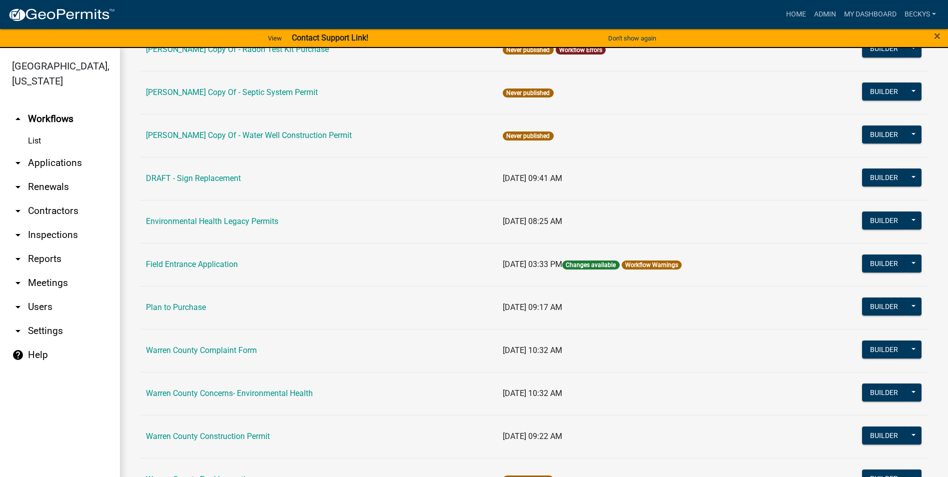
scroll to position [200, 0]
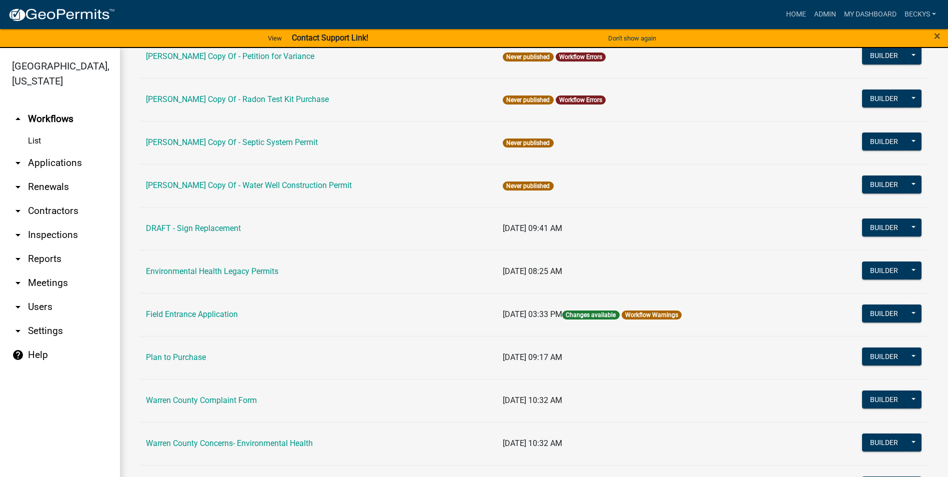
click at [56, 107] on link "arrow_drop_up Workflows" at bounding box center [60, 119] width 120 height 24
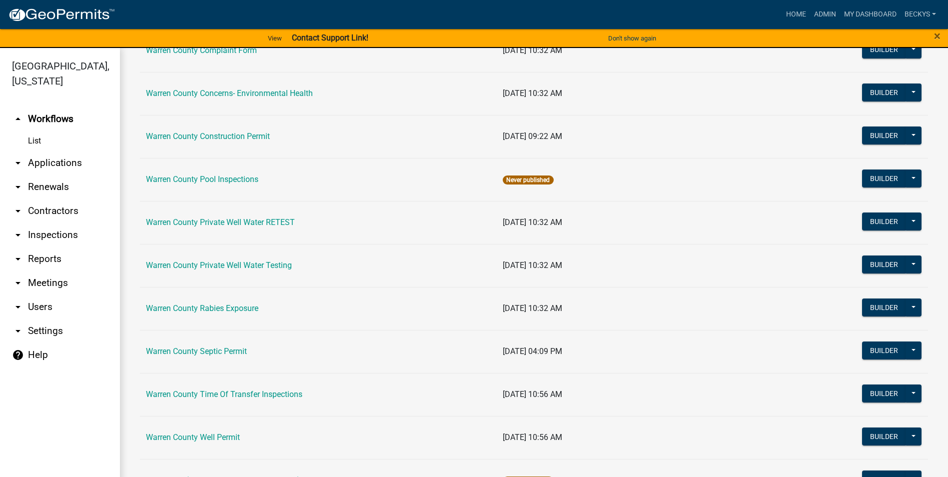
scroll to position [590, 0]
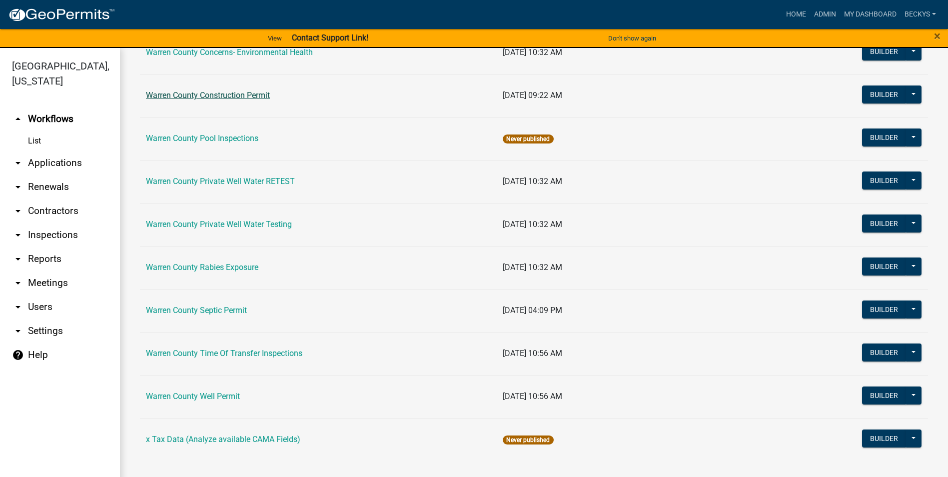
click at [203, 92] on link "Warren County Construction Permit" at bounding box center [208, 94] width 124 height 9
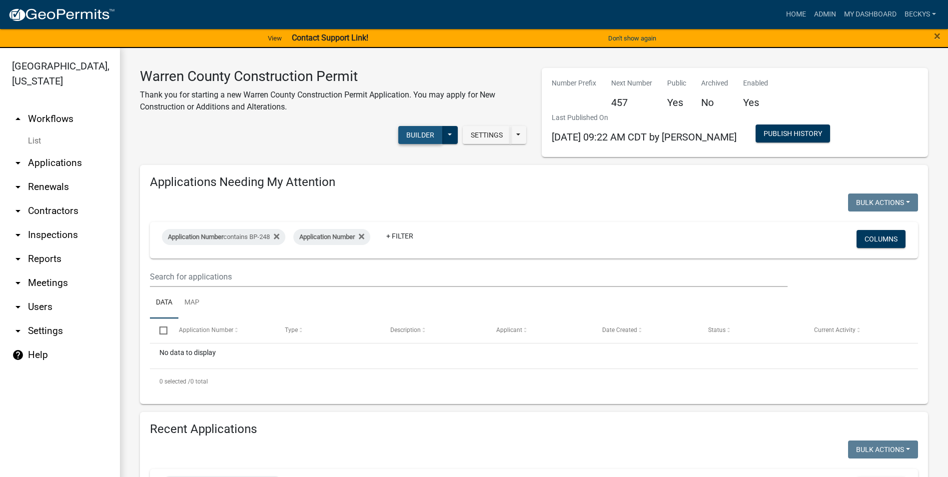
click at [408, 135] on button "Builder" at bounding box center [420, 135] width 44 height 18
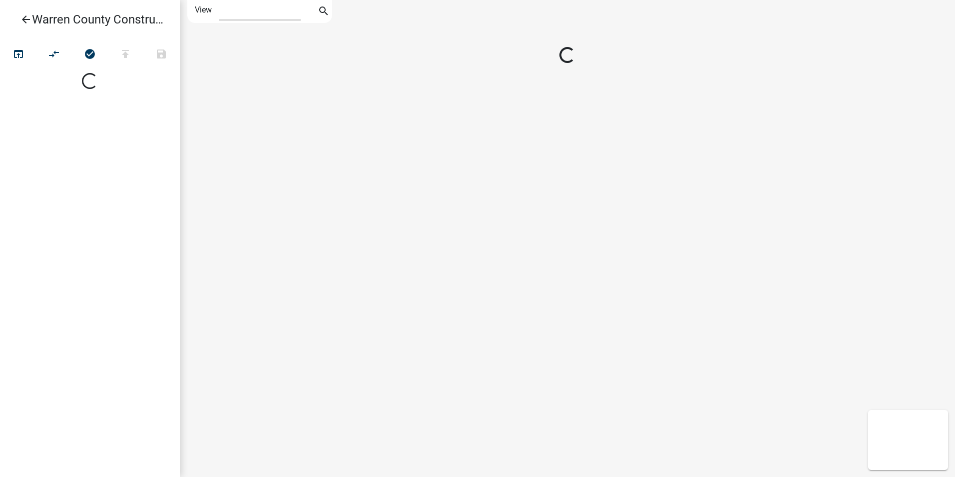
select select "1"
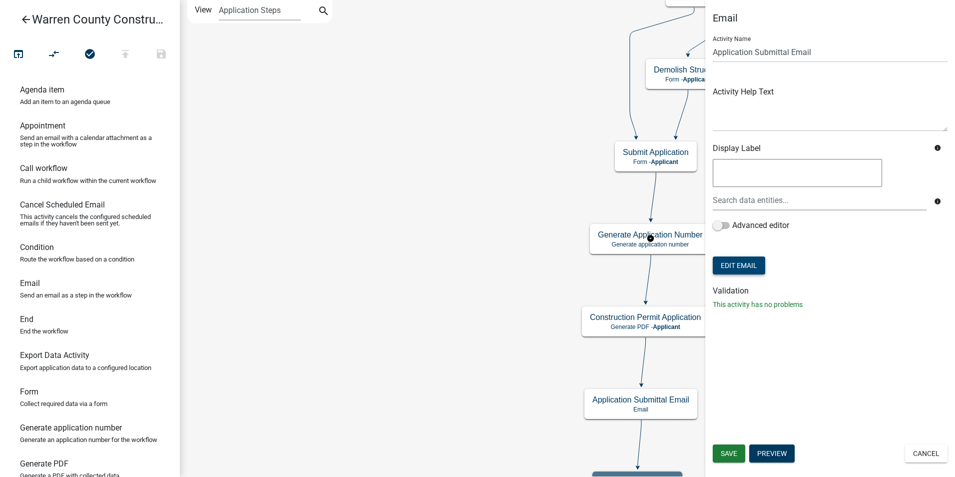
click at [733, 264] on button "Edit Email" at bounding box center [739, 265] width 52 height 18
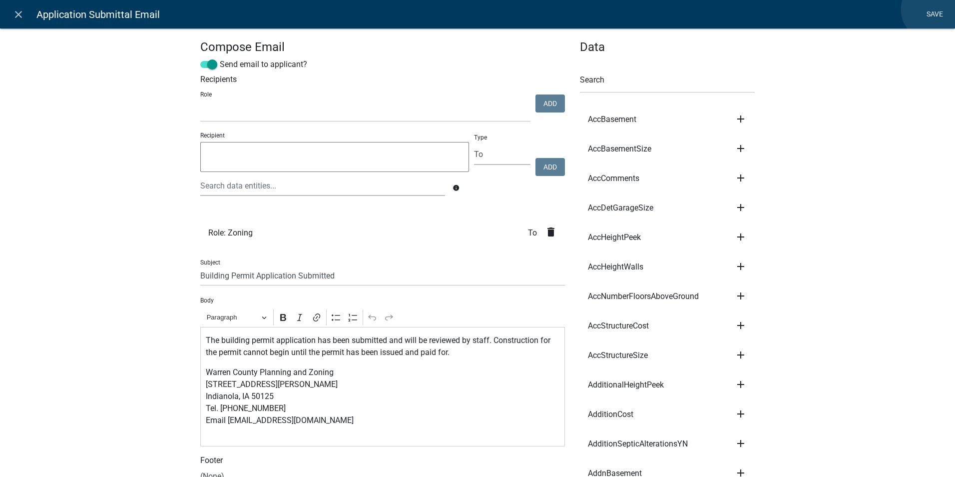
click at [933, 9] on link "Save" at bounding box center [934, 14] width 25 height 19
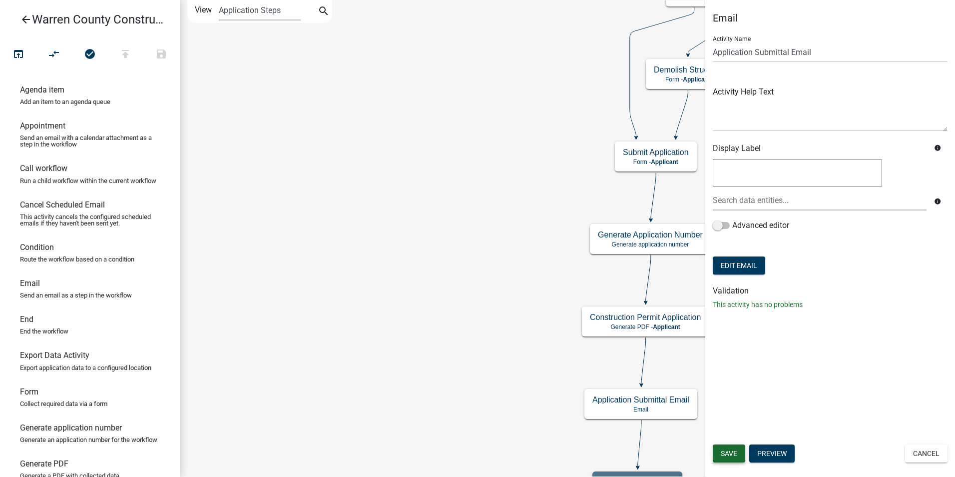
click at [727, 454] on span "Save" at bounding box center [729, 453] width 16 height 8
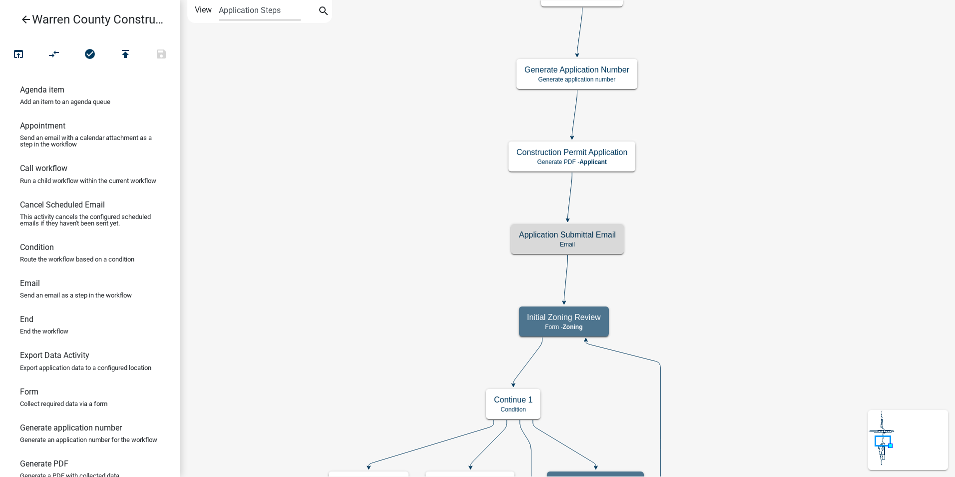
click at [22, 19] on icon "arrow_back" at bounding box center [26, 20] width 12 height 14
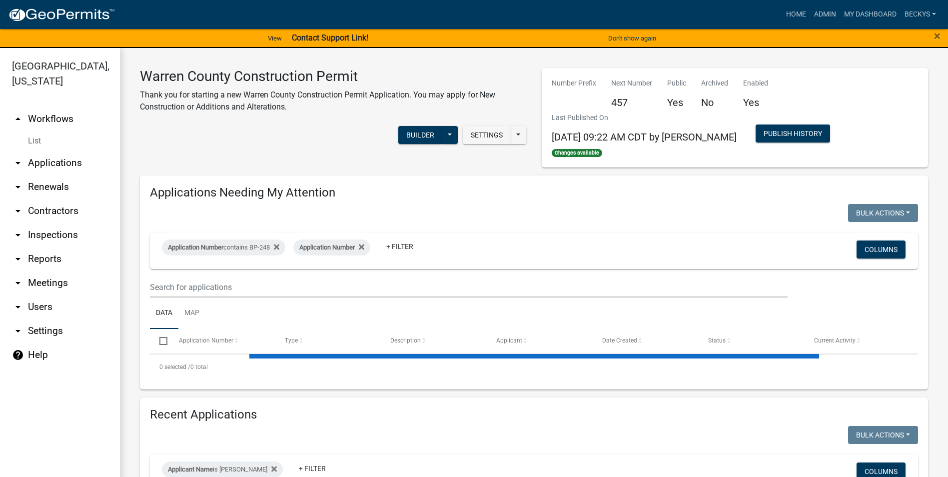
click at [66, 107] on link "arrow_drop_up Workflows" at bounding box center [60, 119] width 120 height 24
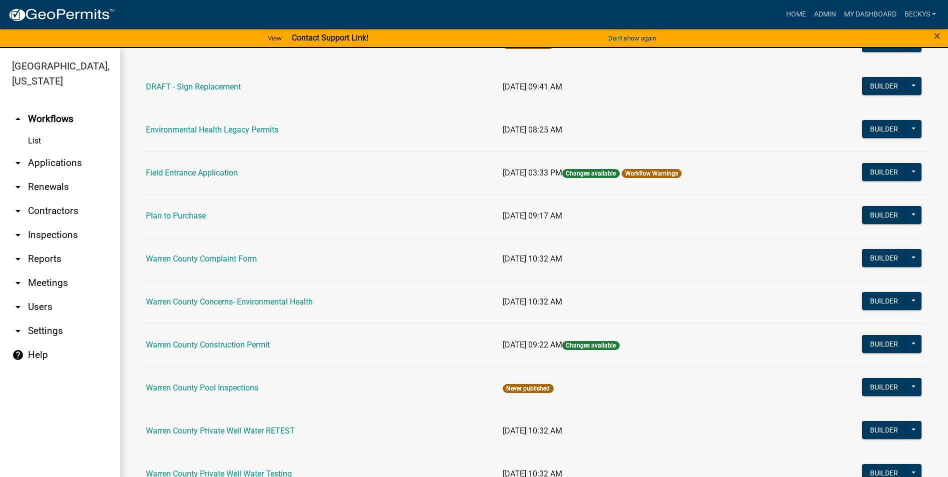
scroll to position [350, 0]
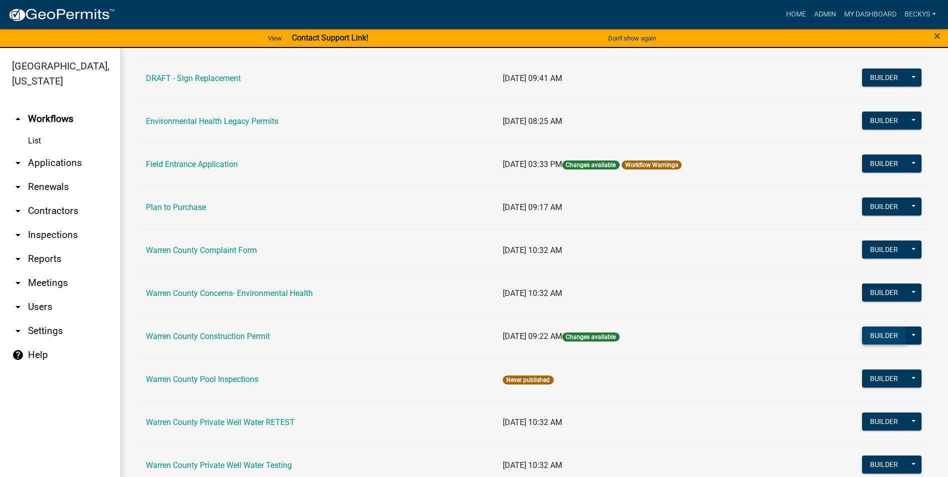
click at [877, 336] on button "Builder" at bounding box center [884, 335] width 44 height 18
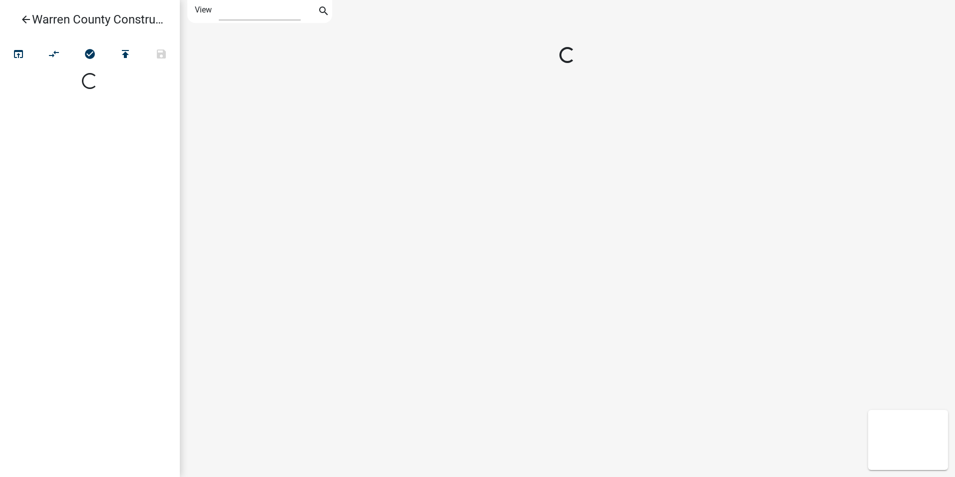
select select "1"
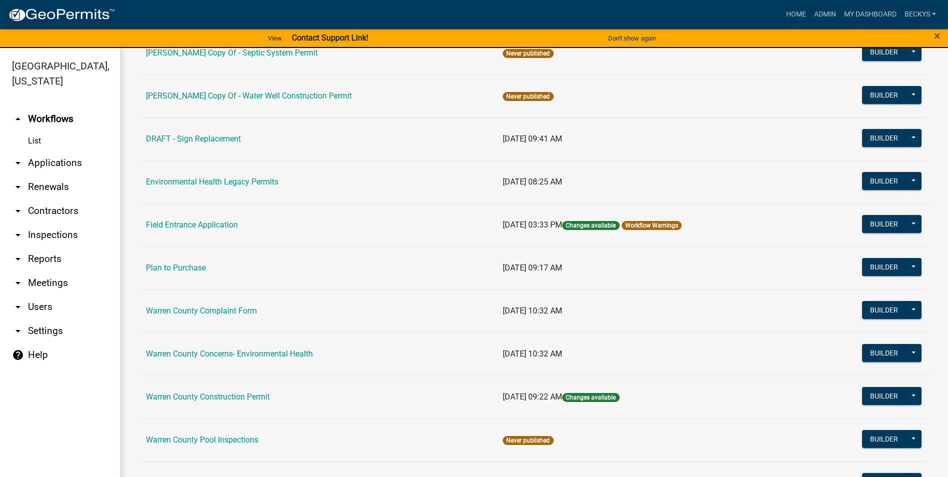
scroll to position [300, 0]
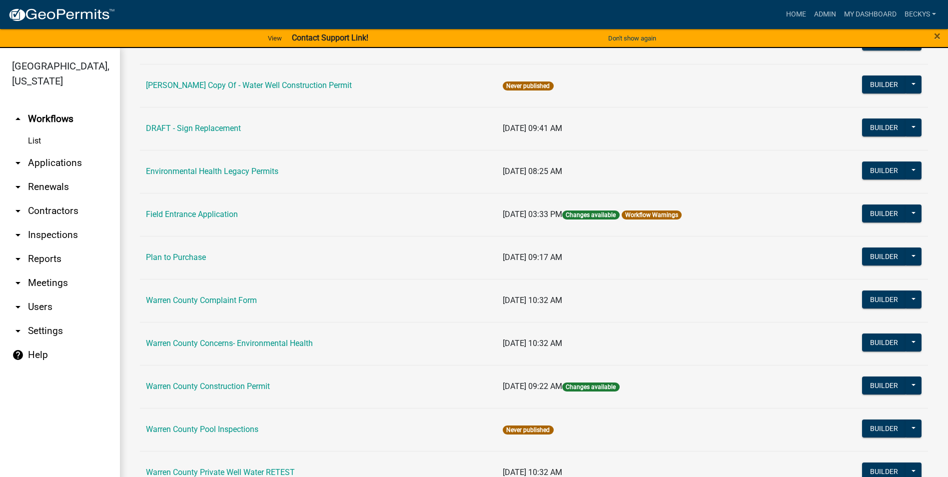
drag, startPoint x: 888, startPoint y: 385, endPoint x: 827, endPoint y: 391, distance: 61.2
click at [818, 395] on td "Builder Publish Disable Archive History Copy Hide from Public Start Application" at bounding box center [868, 386] width 119 height 43
click at [908, 383] on button at bounding box center [913, 385] width 16 height 18
click at [861, 410] on button "Publish" at bounding box center [879, 411] width 83 height 24
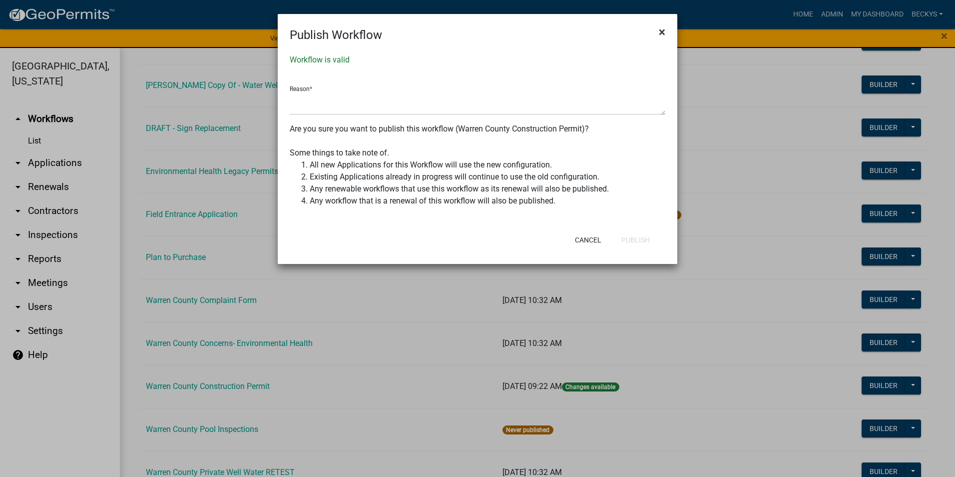
click at [660, 34] on span "×" at bounding box center [662, 32] width 6 height 14
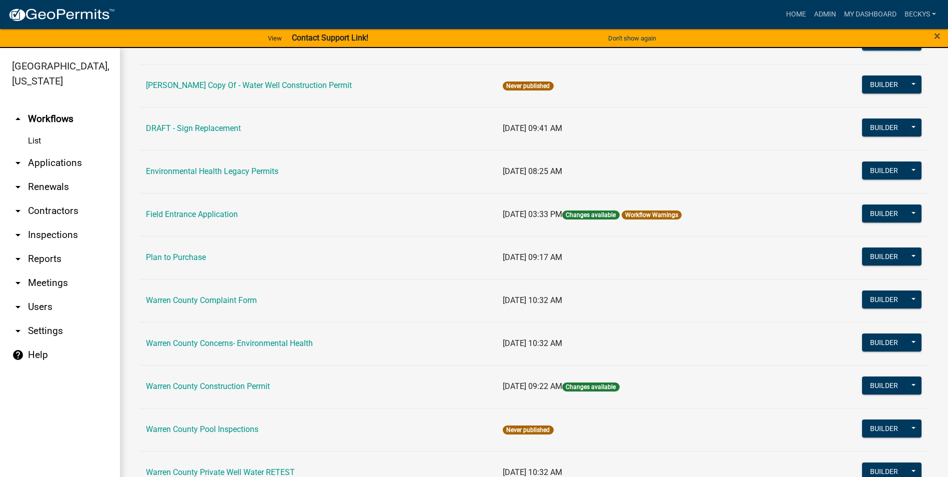
click at [42, 107] on link "arrow_drop_up Workflows" at bounding box center [60, 119] width 120 height 24
click at [46, 151] on link "arrow_drop_down Applications" at bounding box center [60, 163] width 120 height 24
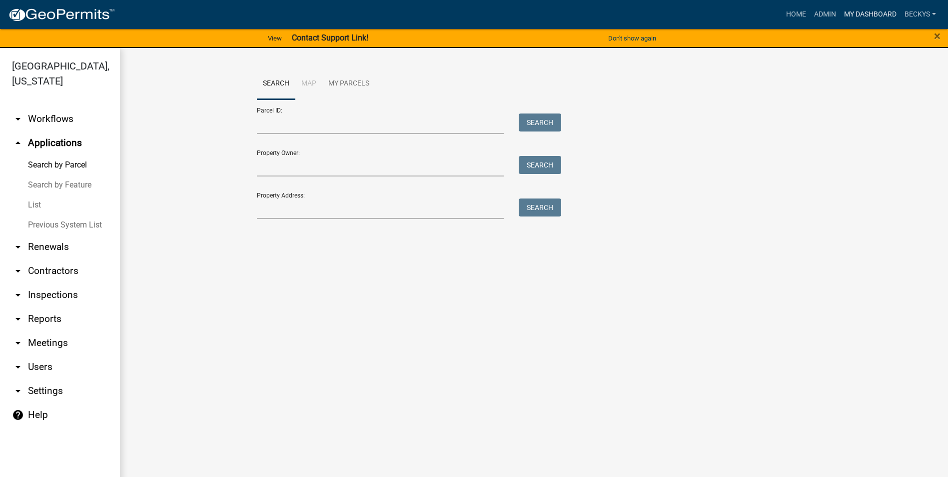
click at [848, 14] on link "My Dashboard" at bounding box center [870, 14] width 60 height 19
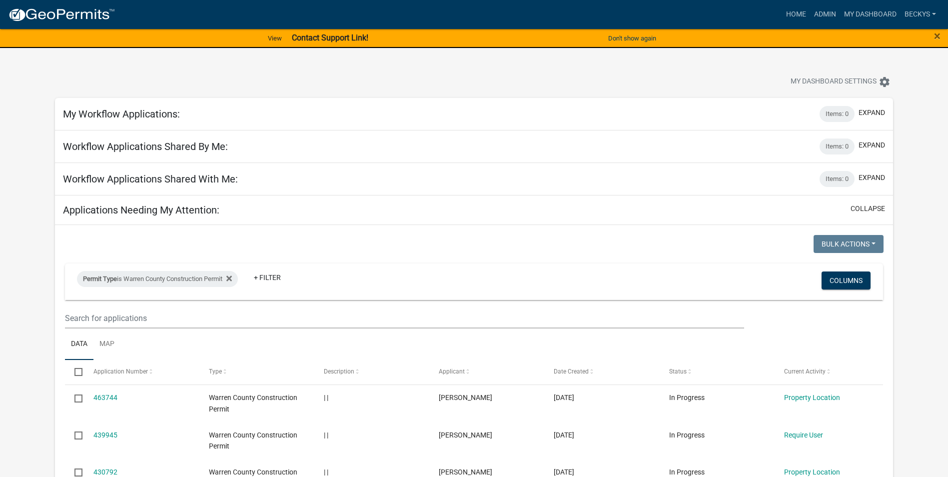
click at [153, 217] on div "Applications Needing My Attention: collapse" at bounding box center [474, 209] width 838 height 29
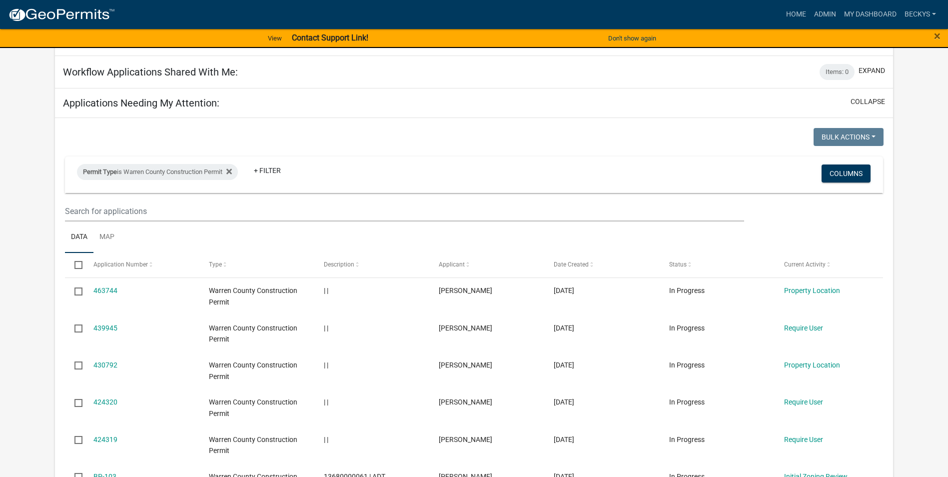
scroll to position [150, 0]
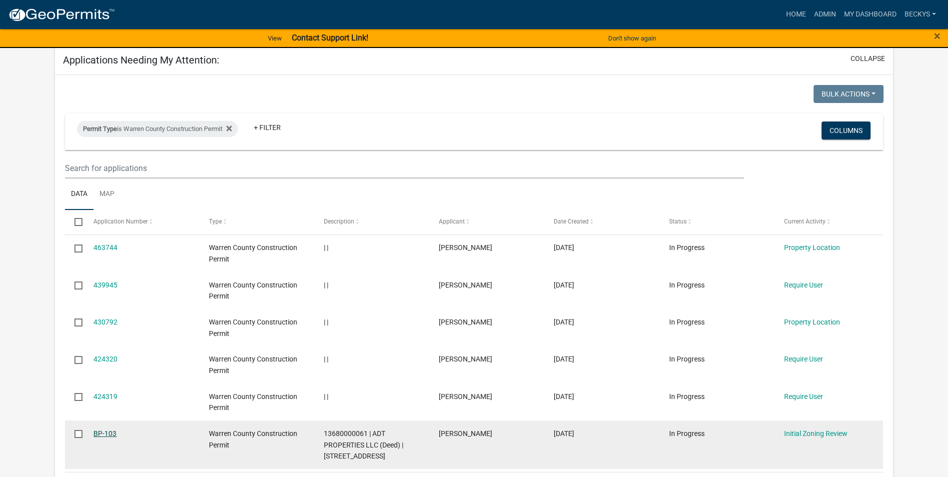
click at [109, 430] on link "BP-103" at bounding box center [104, 433] width 23 height 8
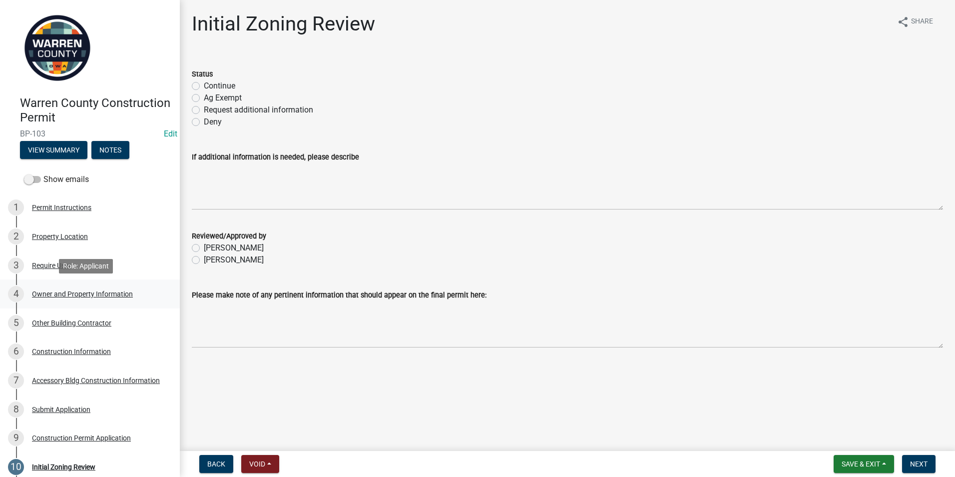
click at [52, 292] on div "Owner and Property Information" at bounding box center [82, 293] width 101 height 7
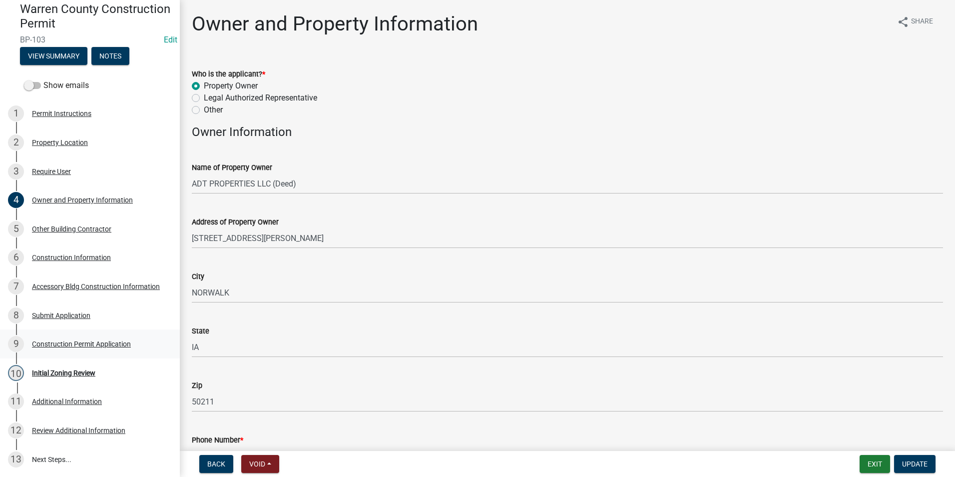
scroll to position [100, 0]
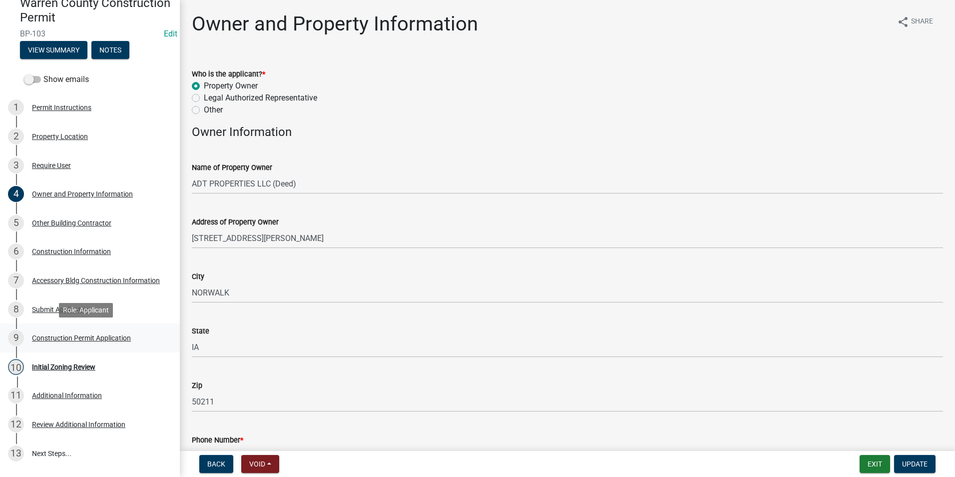
click at [70, 337] on div "Construction Permit Application" at bounding box center [81, 337] width 99 height 7
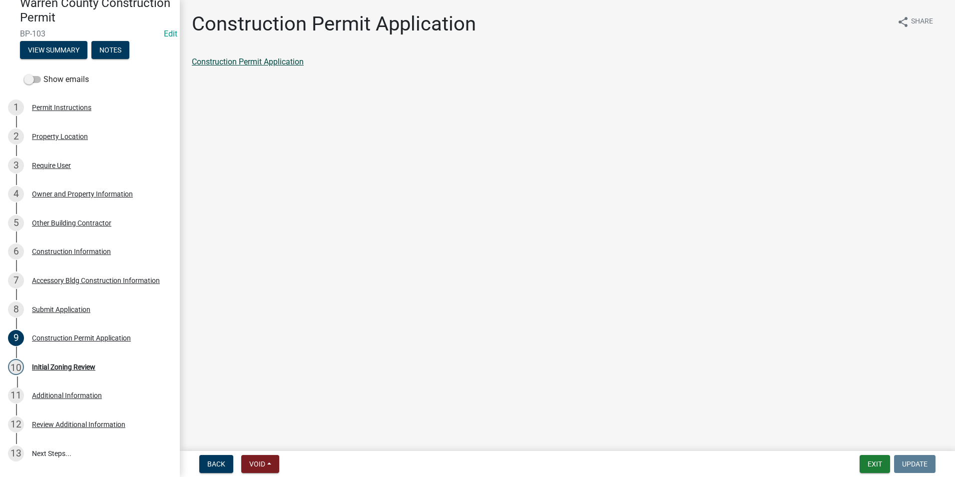
click at [247, 64] on link "Construction Permit Application" at bounding box center [248, 61] width 112 height 9
click at [249, 64] on link "Construction Permit Application" at bounding box center [248, 61] width 112 height 9
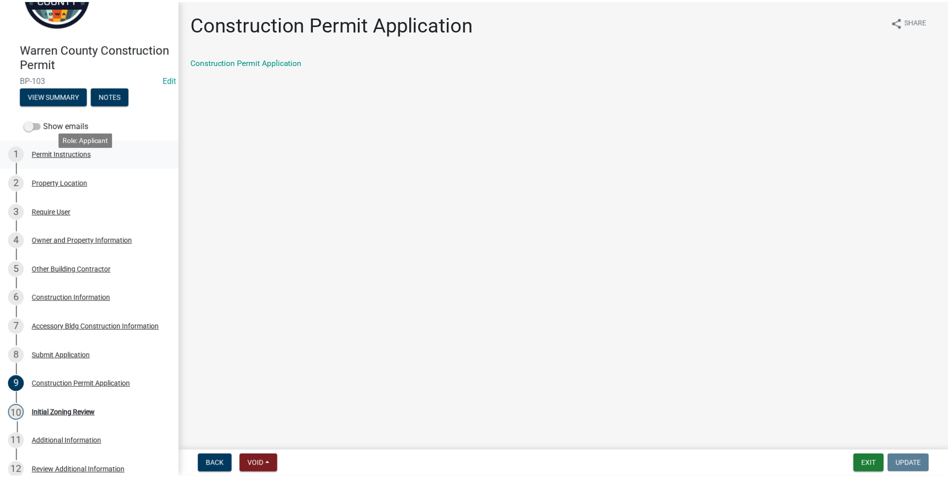
scroll to position [0, 0]
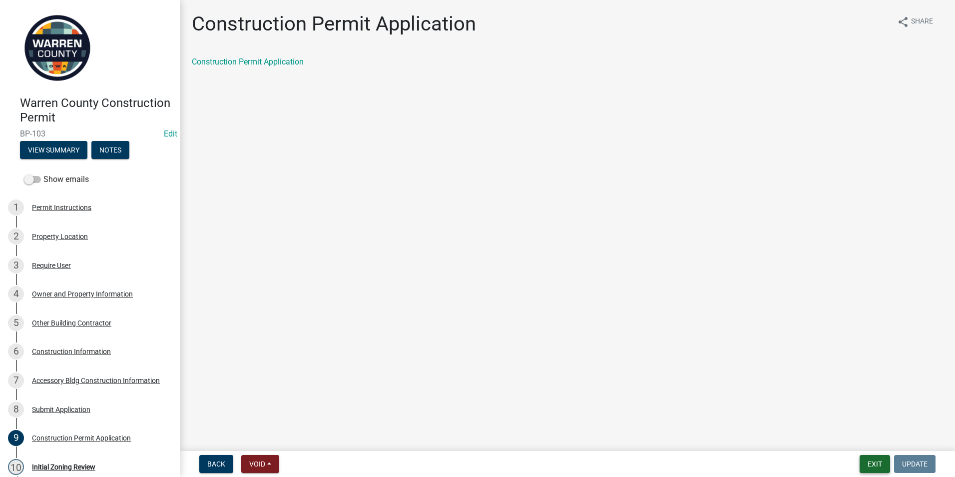
click at [877, 471] on button "Exit" at bounding box center [875, 464] width 30 height 18
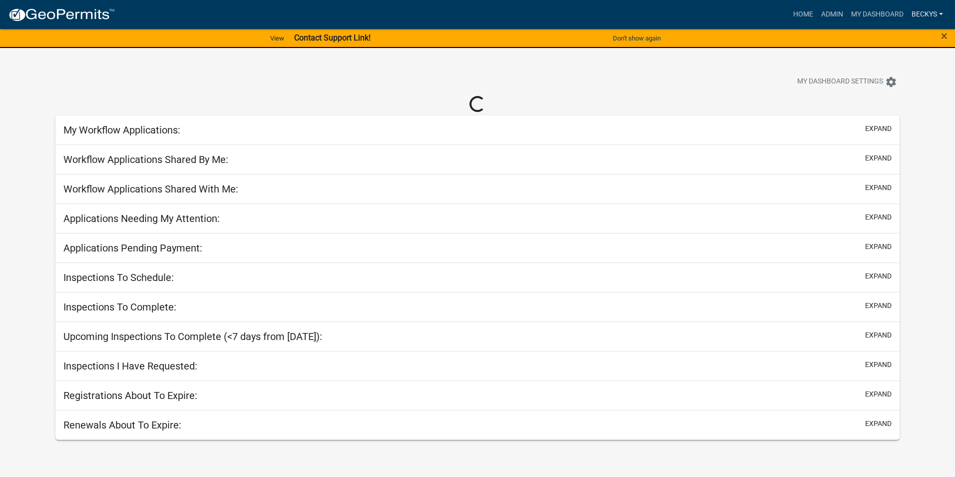
click at [924, 10] on link "beckys" at bounding box center [927, 14] width 39 height 19
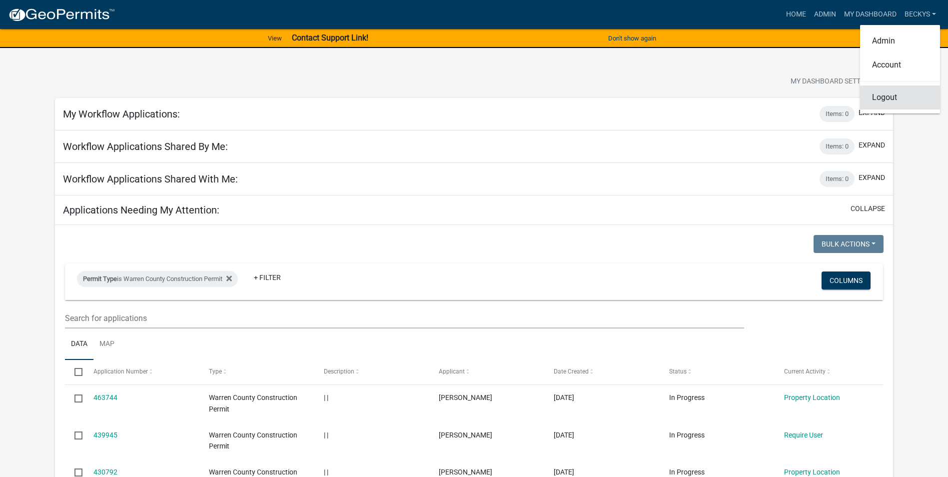
click at [889, 99] on link "Logout" at bounding box center [900, 97] width 80 height 24
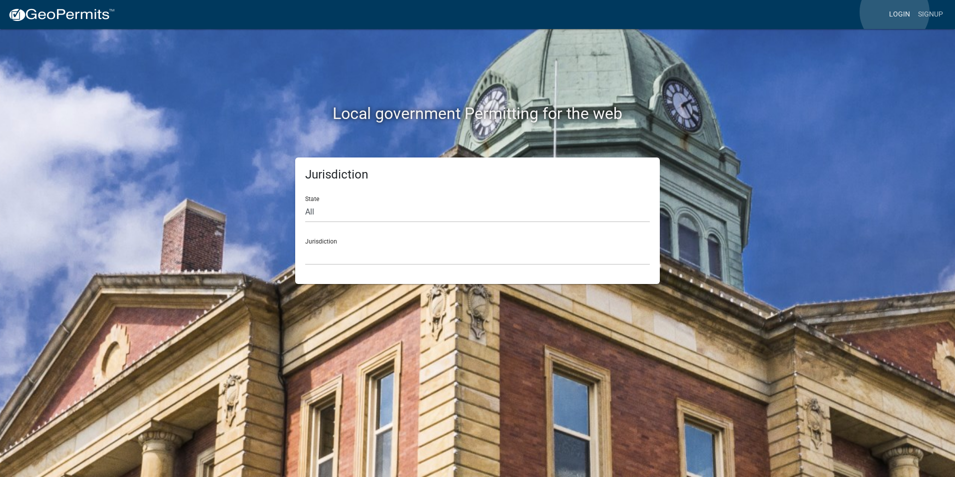
click at [895, 12] on link "Login" at bounding box center [899, 14] width 29 height 19
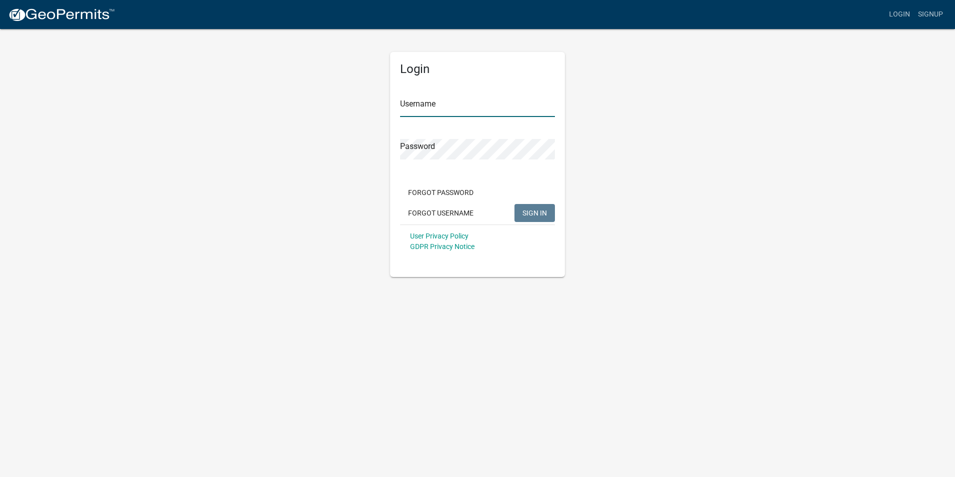
click at [412, 113] on input "Username" at bounding box center [477, 106] width 155 height 20
type input "beckys"
click at [530, 214] on span "SIGN IN" at bounding box center [535, 212] width 24 height 8
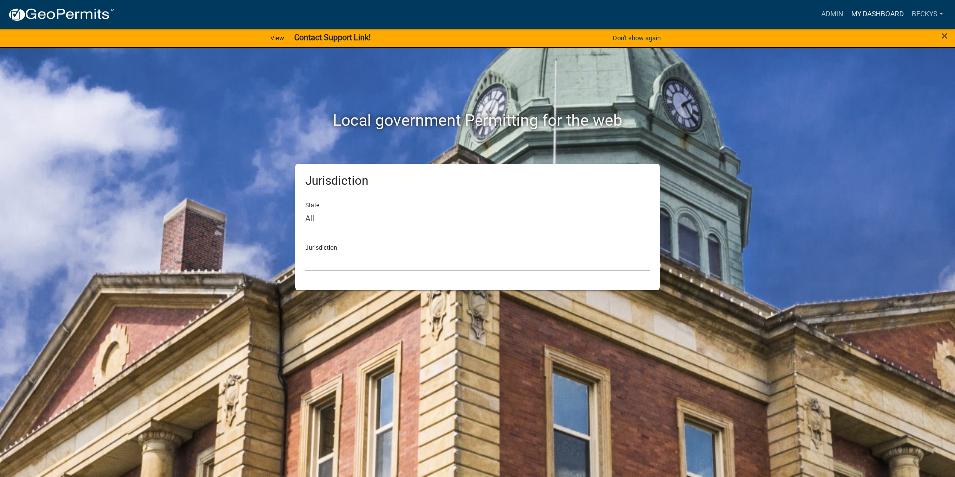
click at [875, 12] on link "My Dashboard" at bounding box center [877, 14] width 60 height 19
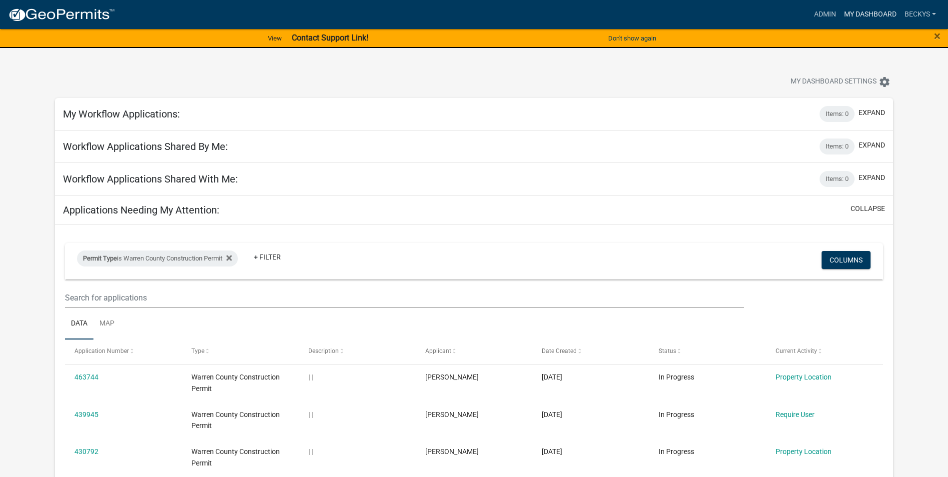
click at [855, 12] on link "My Dashboard" at bounding box center [870, 14] width 60 height 19
click at [819, 14] on link "Admin" at bounding box center [825, 14] width 30 height 19
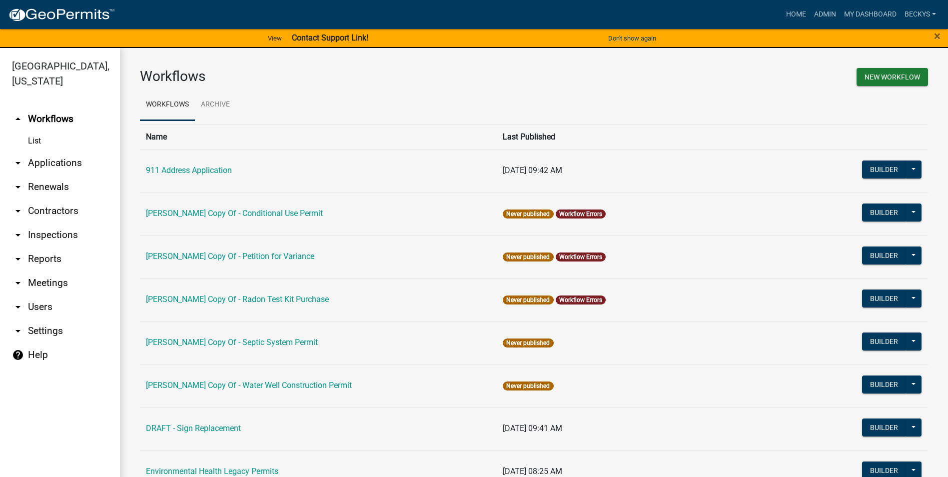
click at [64, 151] on link "arrow_drop_down Applications" at bounding box center [60, 163] width 120 height 24
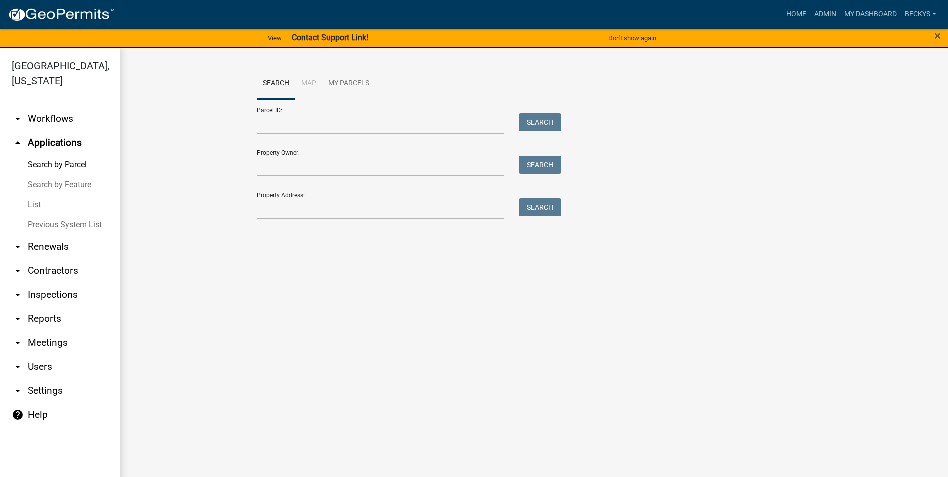
click at [46, 195] on link "List" at bounding box center [60, 205] width 120 height 20
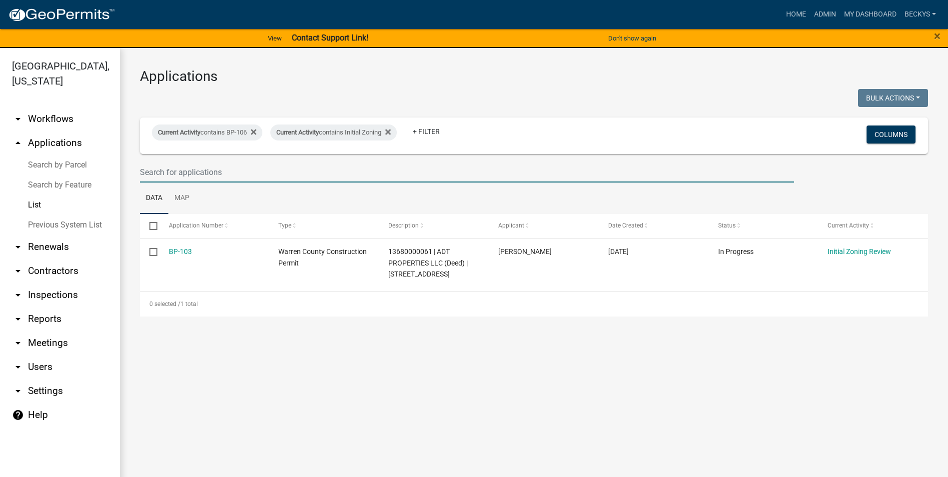
click at [166, 173] on input "text" at bounding box center [467, 172] width 654 height 20
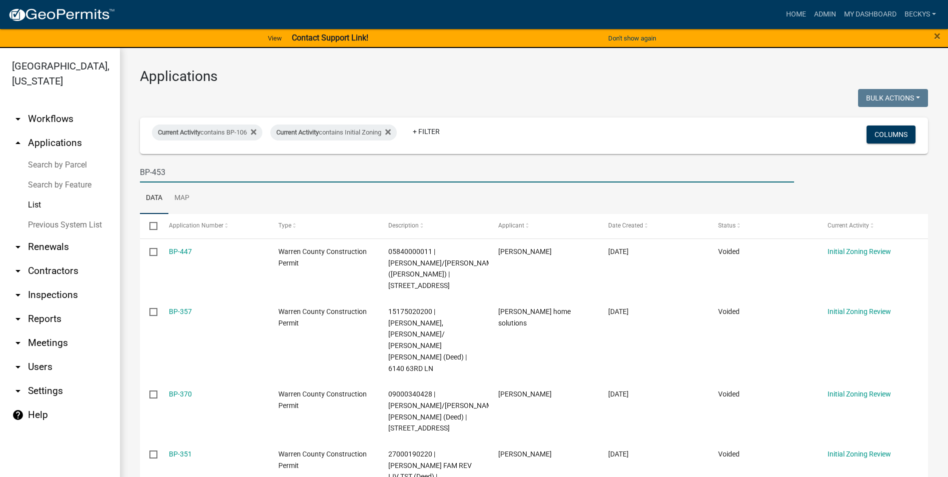
type input "BP-453"
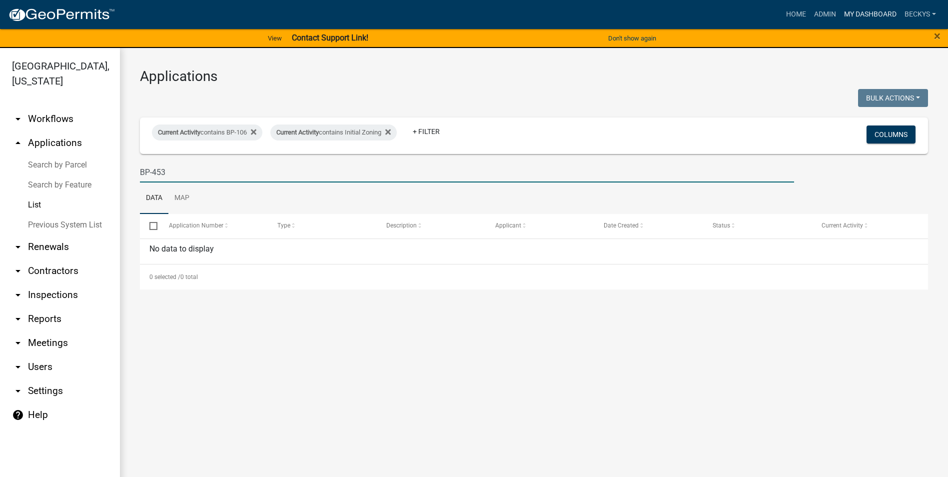
click at [873, 11] on link "My Dashboard" at bounding box center [870, 14] width 60 height 19
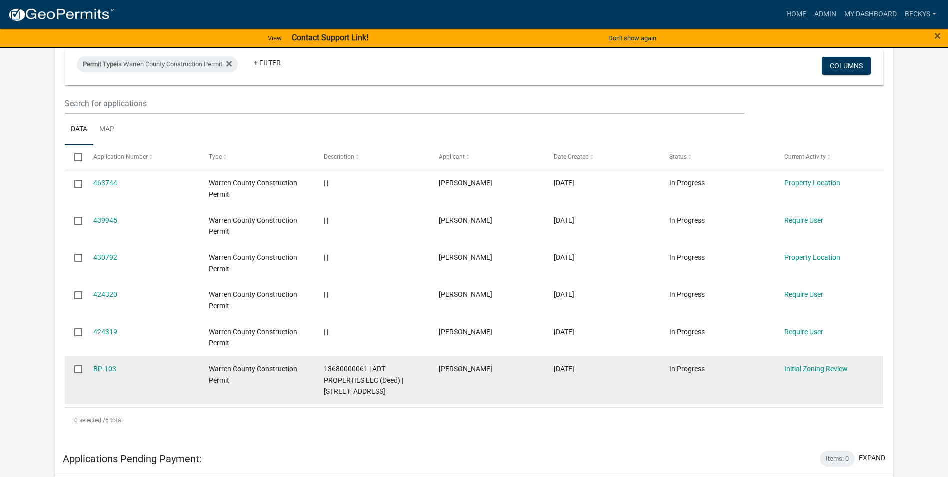
scroll to position [200, 0]
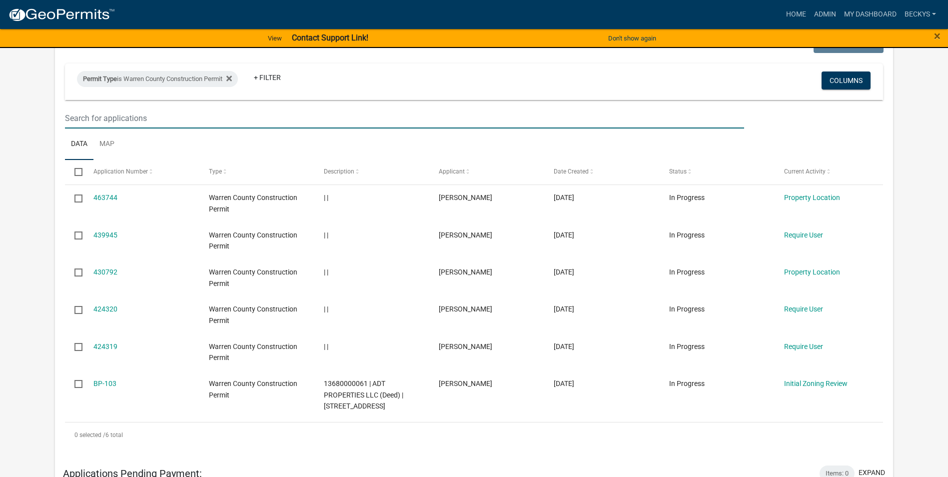
click at [88, 119] on input "text" at bounding box center [404, 118] width 679 height 20
type input "BP-"
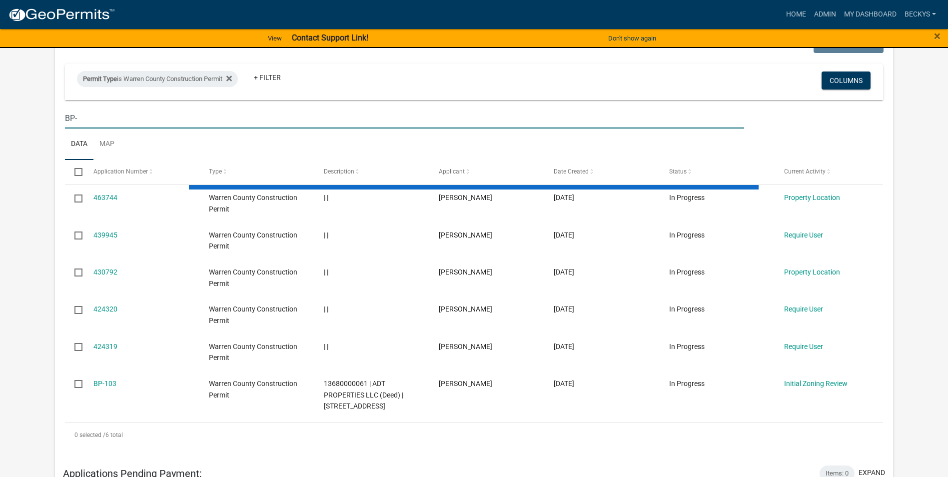
select select "3: 100"
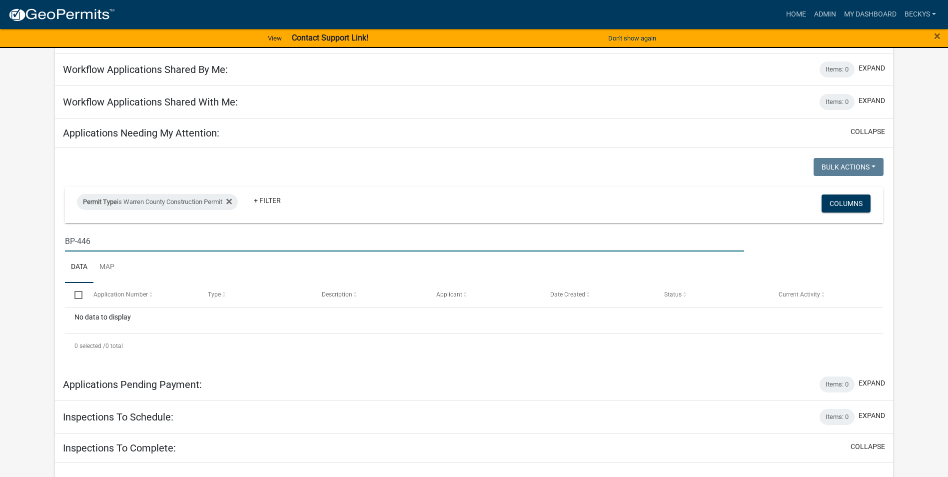
scroll to position [0, 0]
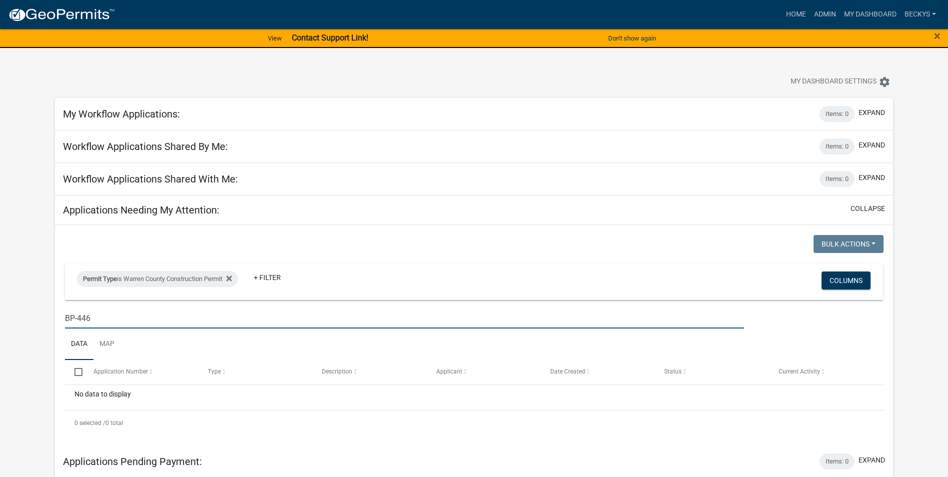
drag, startPoint x: 93, startPoint y: 317, endPoint x: 53, endPoint y: 311, distance: 40.4
click at [58, 315] on div "BP-446" at bounding box center [404, 318] width 694 height 20
type input "Carver"
click at [104, 280] on span "Permit Type" at bounding box center [100, 278] width 34 height 7
select select "455d5309-2300-47fe-81fd-fe814d09cd0c"
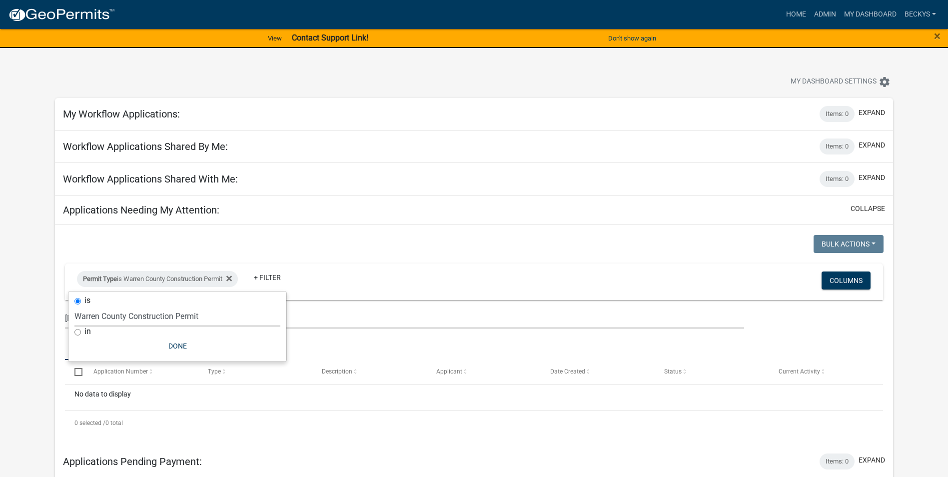
click at [95, 315] on select "Select an option 911 Address Application Boone Copy Of - Conditional Use Permit…" at bounding box center [177, 316] width 206 height 20
click at [78, 331] on input "in" at bounding box center [77, 332] width 6 height 6
radio input "true"
select select
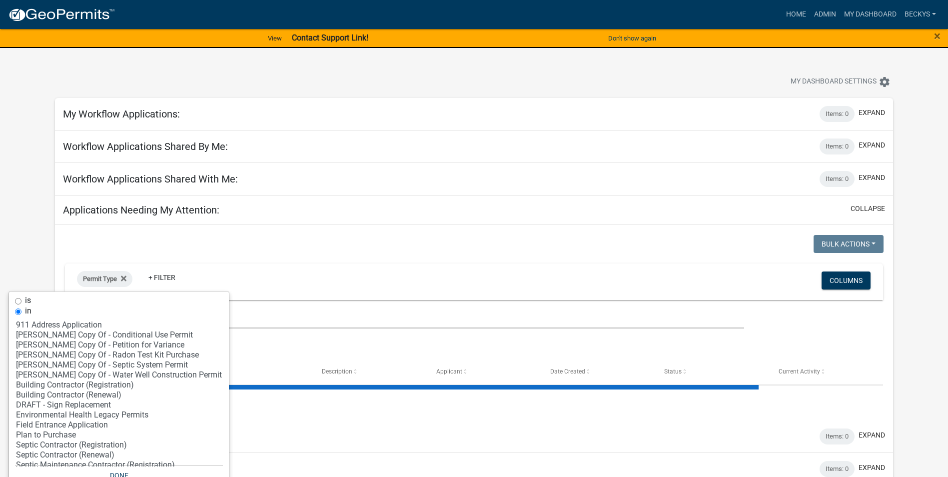
scroll to position [147, 0]
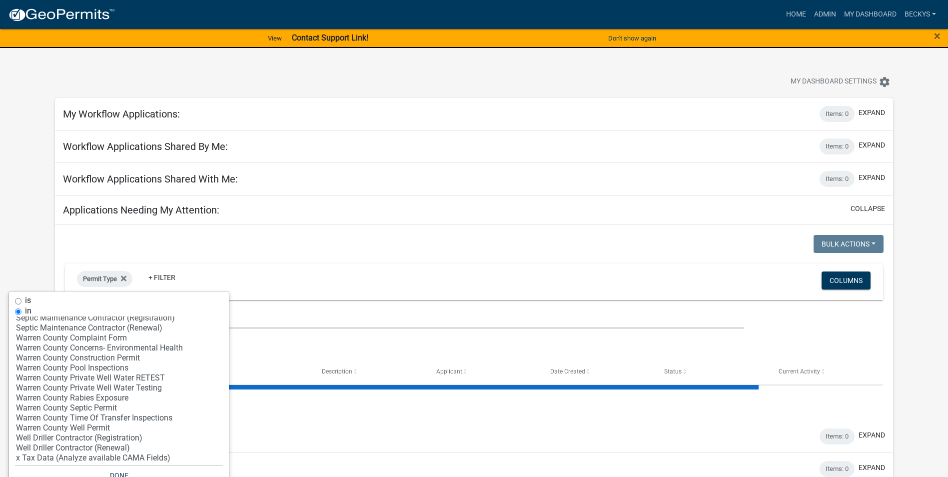
click at [158, 243] on div at bounding box center [265, 245] width 417 height 20
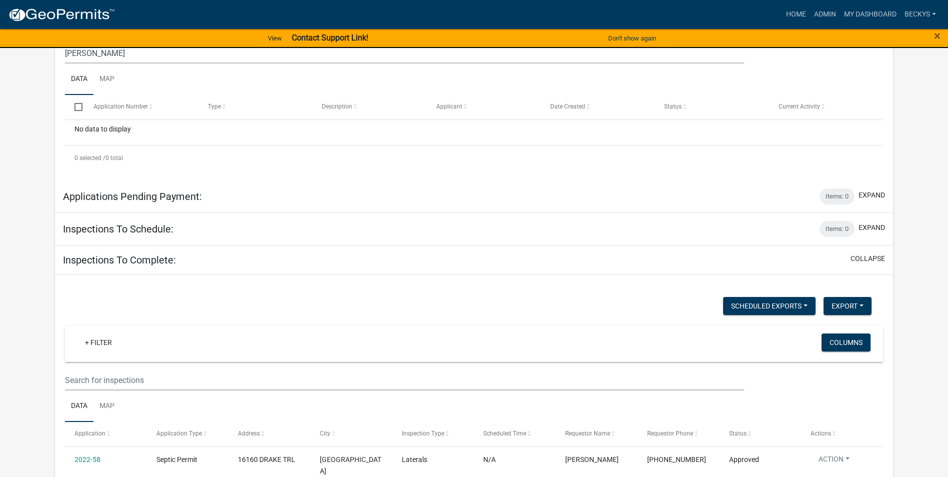
scroll to position [400, 0]
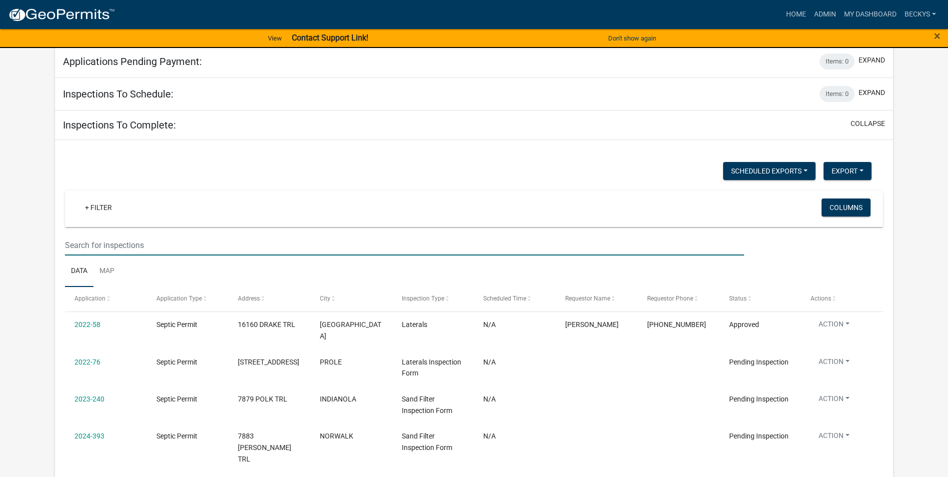
click at [75, 248] on input "text" at bounding box center [404, 245] width 679 height 20
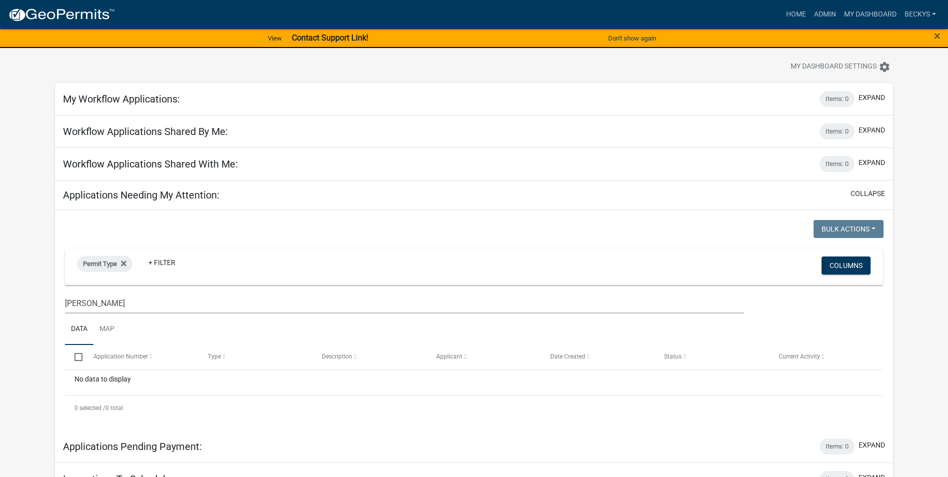
scroll to position [0, 0]
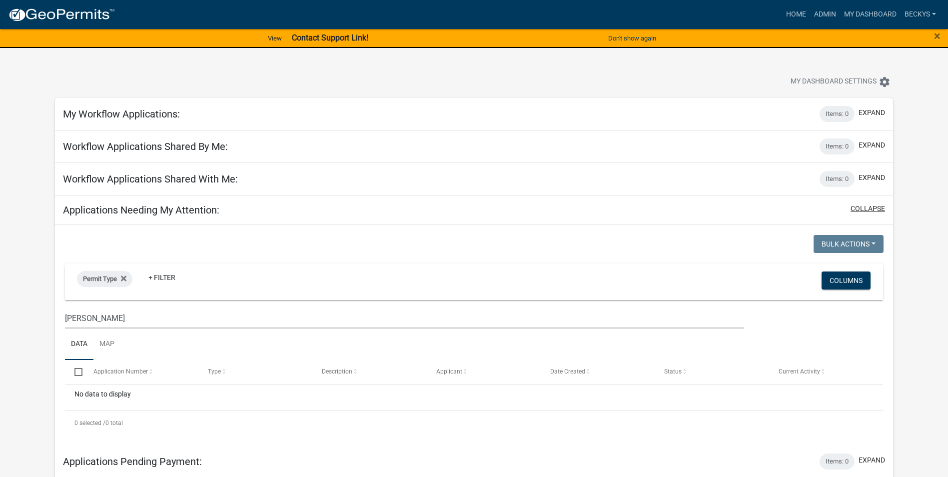
click at [875, 209] on button "collapse" at bounding box center [867, 208] width 34 height 10
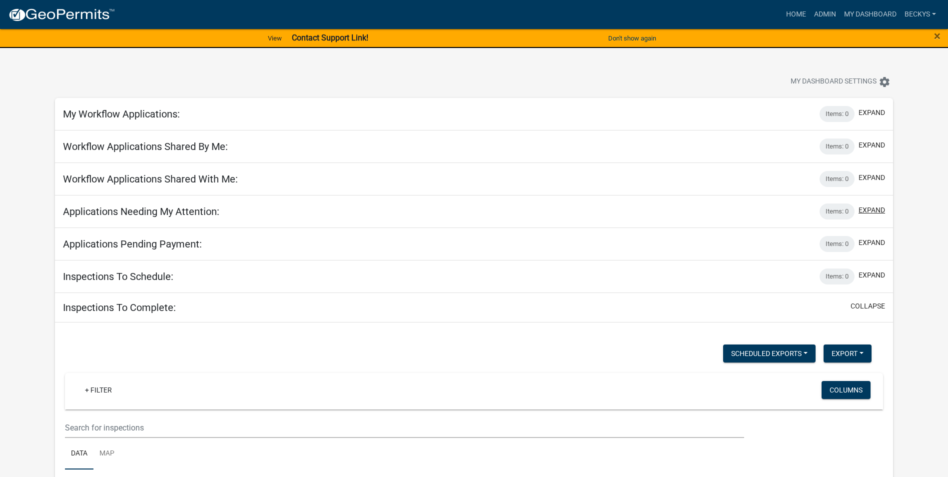
click at [865, 209] on button "expand" at bounding box center [871, 210] width 26 height 10
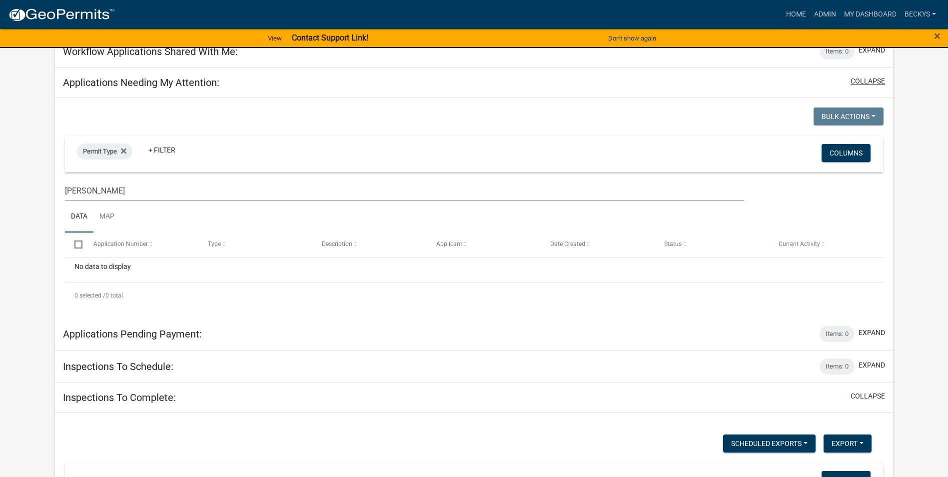
scroll to position [150, 0]
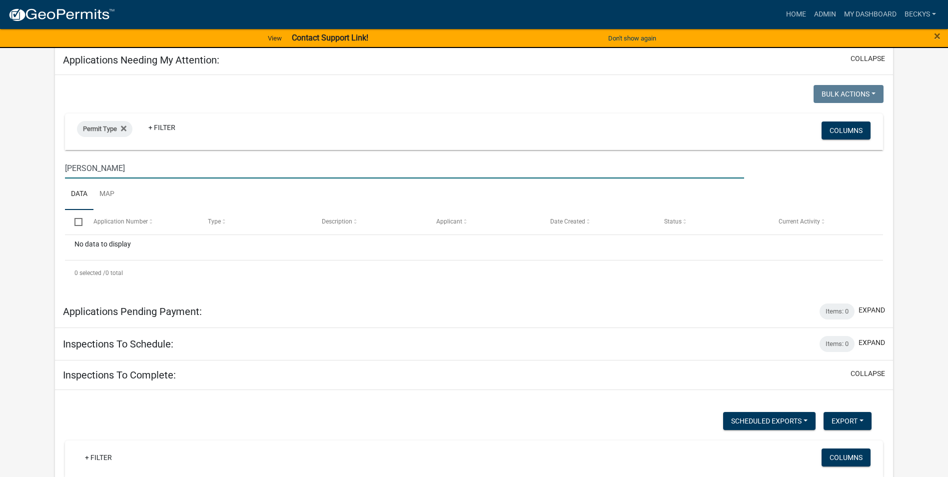
drag, startPoint x: 88, startPoint y: 169, endPoint x: 46, endPoint y: 171, distance: 41.5
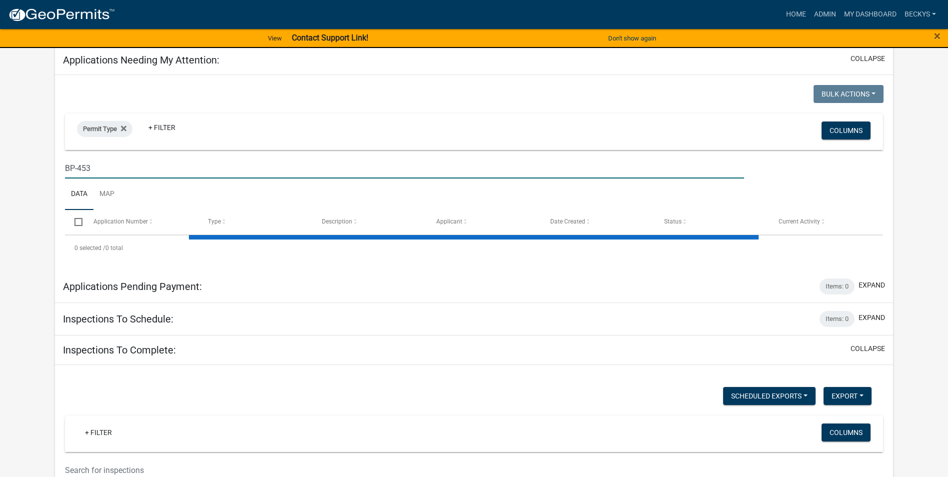
type input "BP-453"
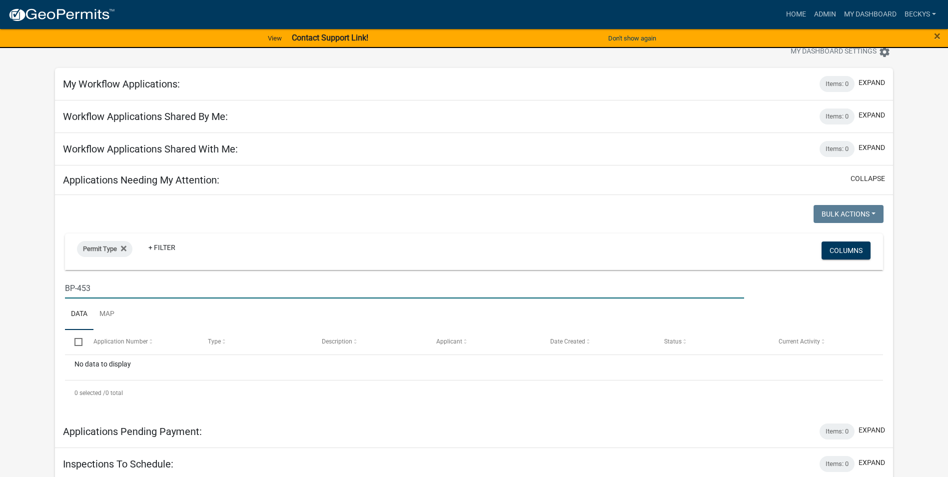
scroll to position [0, 0]
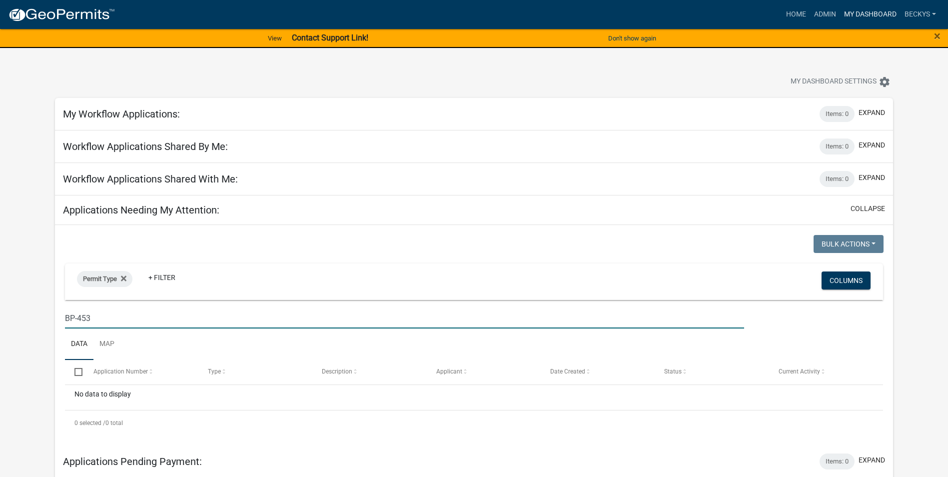
click at [855, 12] on link "My Dashboard" at bounding box center [870, 14] width 60 height 19
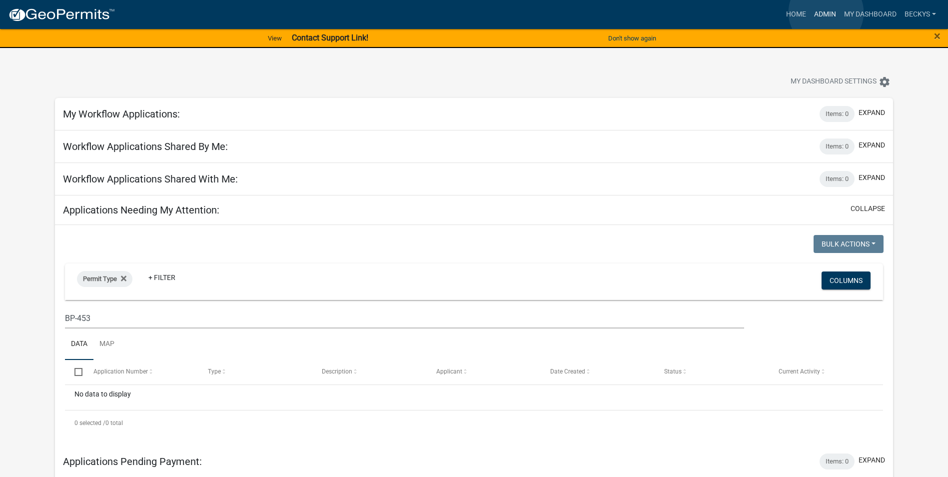
click at [826, 12] on link "Admin" at bounding box center [825, 14] width 30 height 19
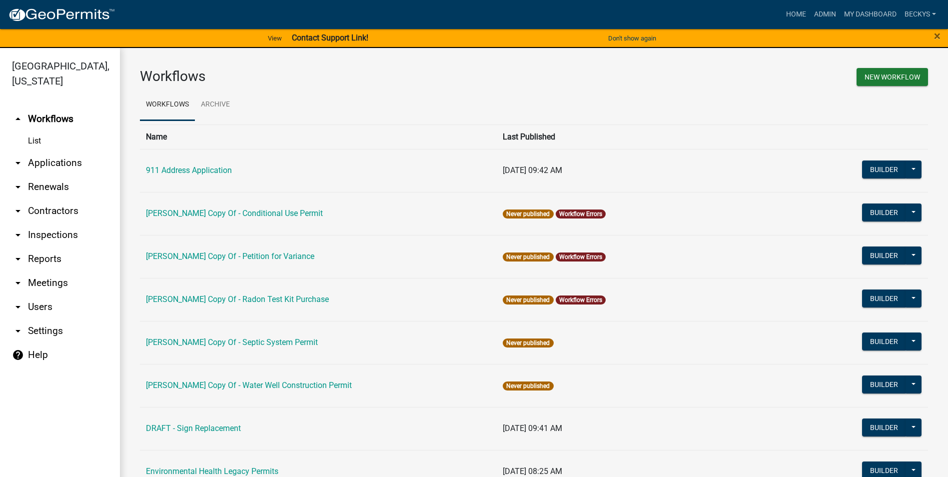
click at [47, 151] on link "arrow_drop_down Applications" at bounding box center [60, 163] width 120 height 24
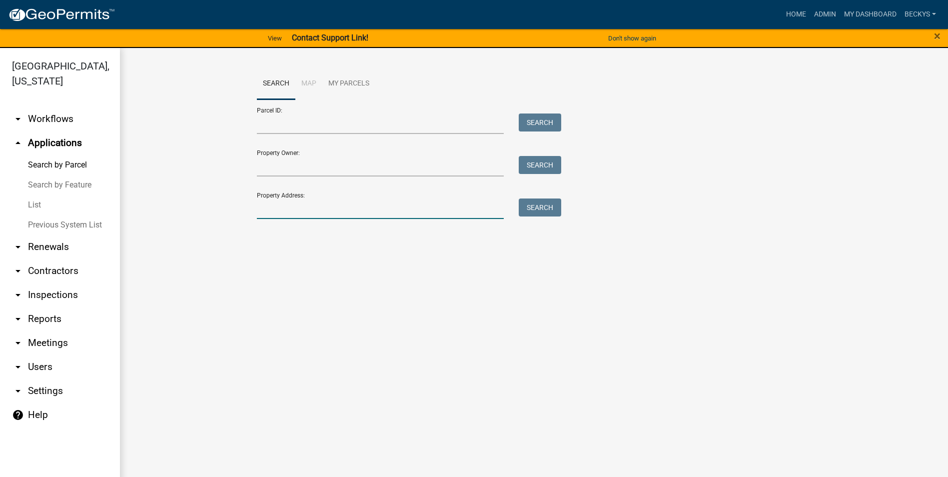
click at [260, 206] on input "Property Address:" at bounding box center [380, 208] width 247 height 20
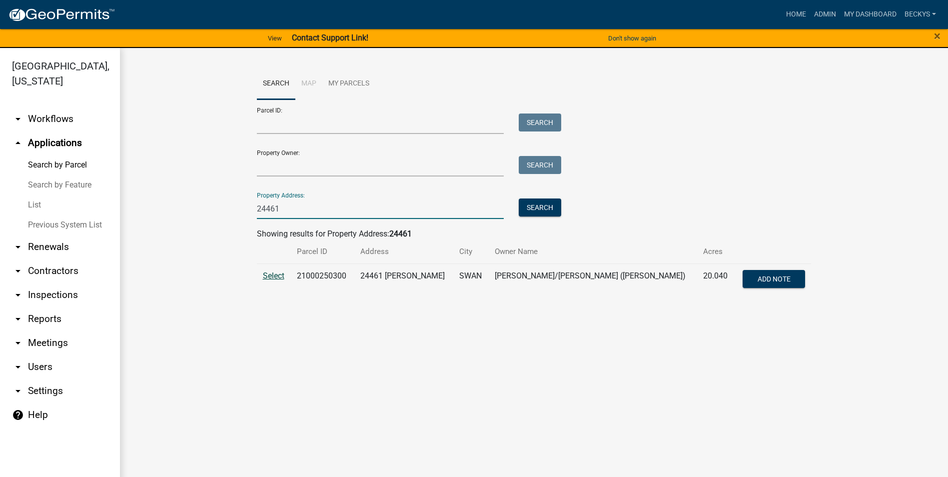
type input "24461"
click at [276, 276] on span "Select" at bounding box center [273, 275] width 21 height 9
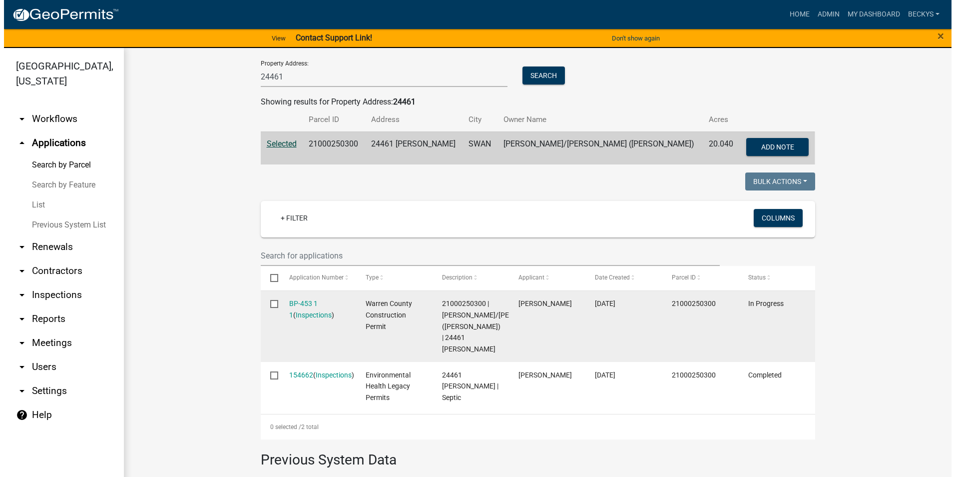
scroll to position [200, 0]
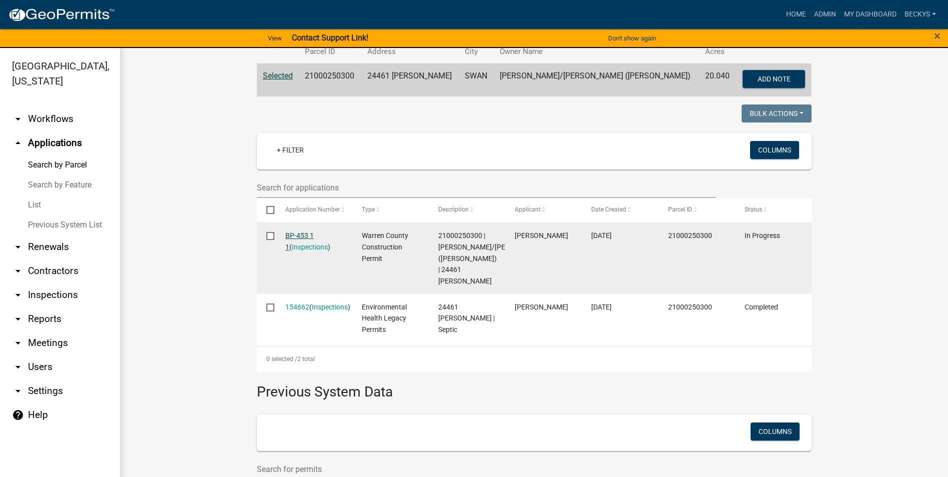
click at [299, 231] on link "BP-453 1 1" at bounding box center [299, 240] width 28 height 19
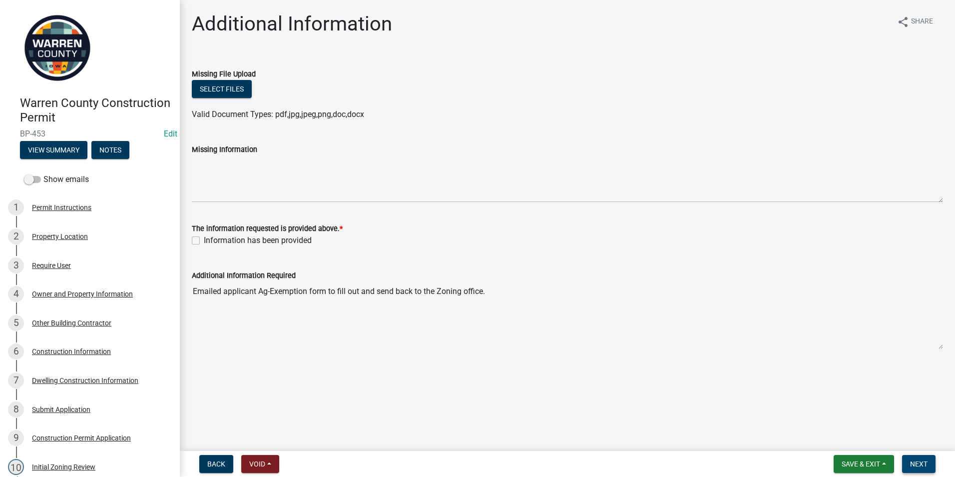
drag, startPoint x: 916, startPoint y: 462, endPoint x: 531, endPoint y: 389, distance: 392.6
click at [576, 392] on wm-app "Warren County Construction Permit BP-453 Edit View Summary Notes Show emails 1 …" at bounding box center [477, 238] width 955 height 477
click at [204, 241] on label "Information has been provided" at bounding box center [258, 240] width 108 height 12
click at [204, 241] on input "Information has been provided" at bounding box center [207, 237] width 6 height 6
checkbox input "true"
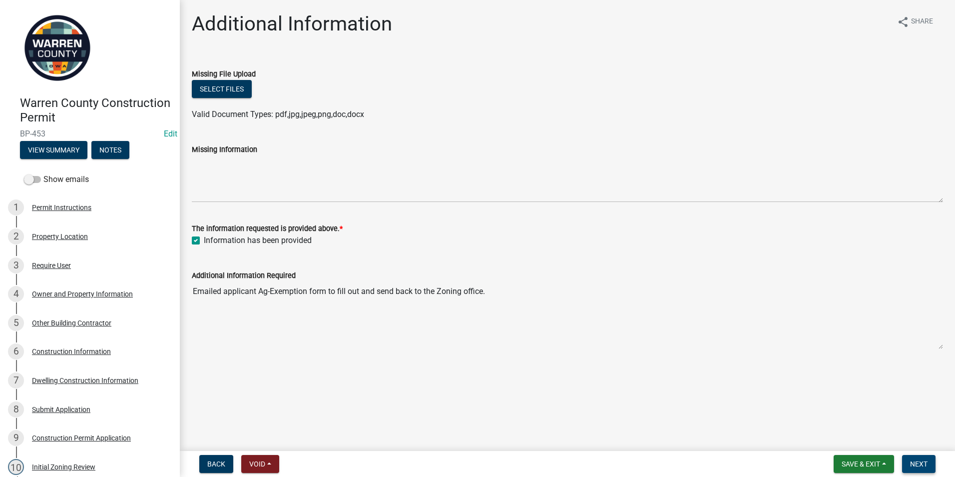
click at [916, 457] on button "Next" at bounding box center [918, 464] width 33 height 18
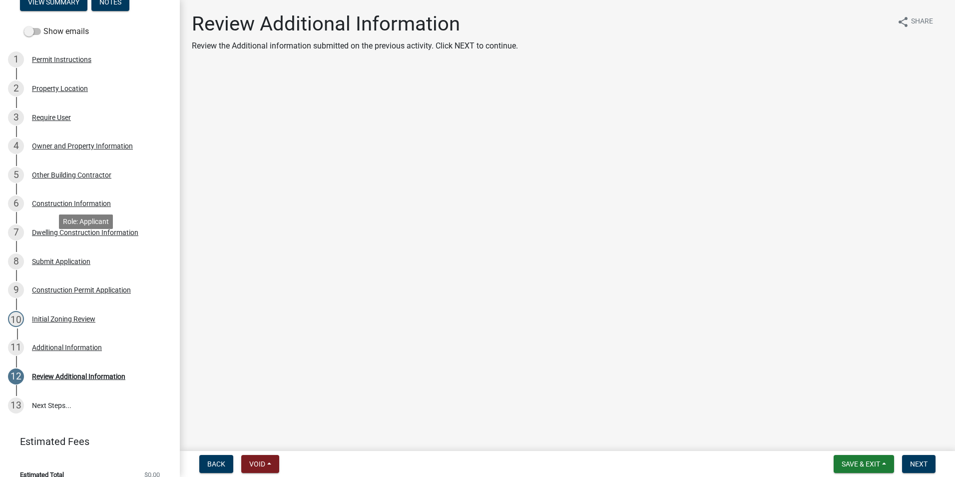
scroll to position [150, 0]
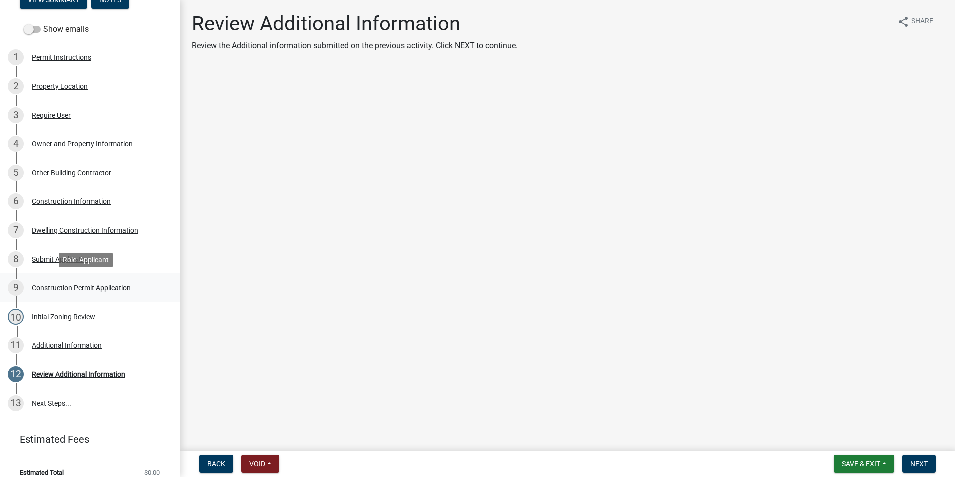
click at [63, 284] on div "Construction Permit Application" at bounding box center [81, 287] width 99 height 7
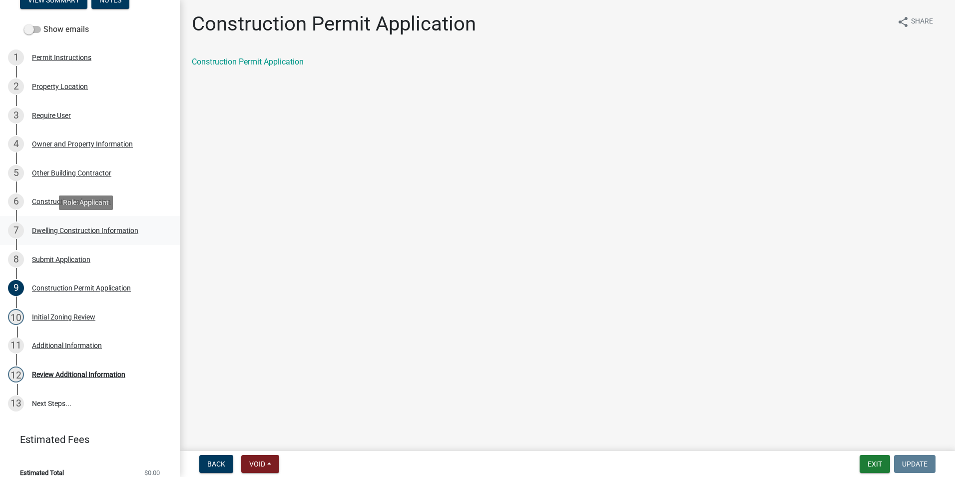
click at [70, 231] on div "Dwelling Construction Information" at bounding box center [85, 230] width 106 height 7
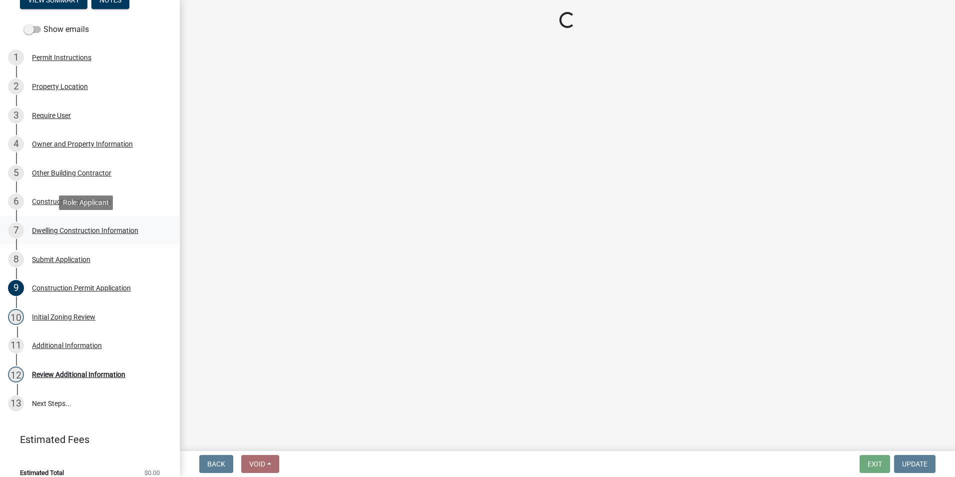
select select "6be2891c-b014-4eb5-8316-9de7191813e4"
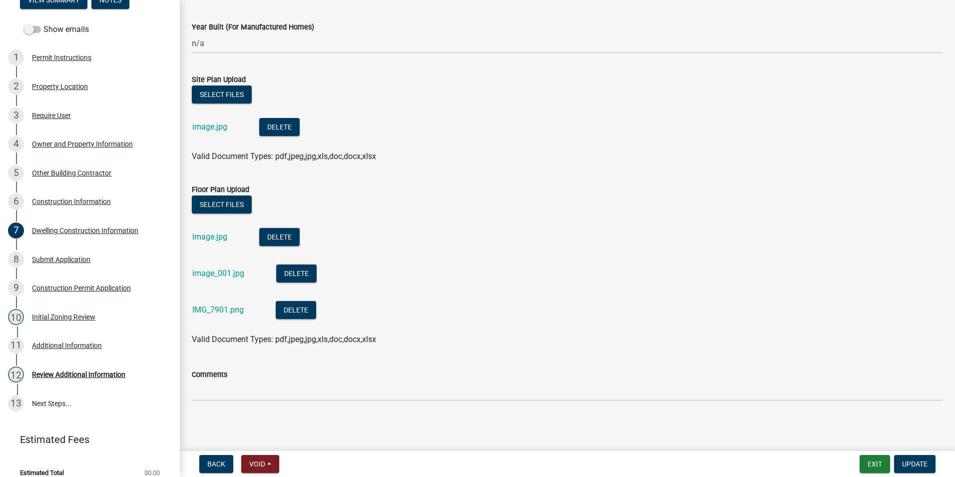
scroll to position [700, 0]
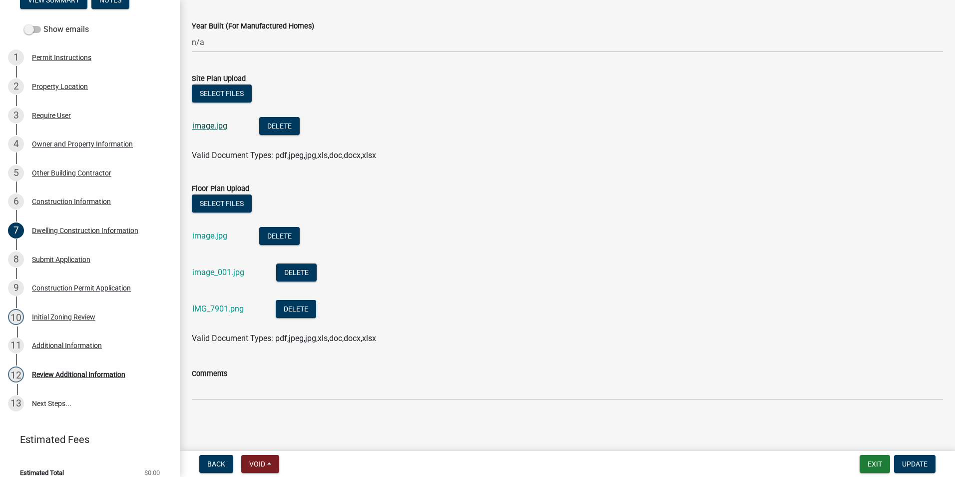
click at [210, 127] on link "image.jpg" at bounding box center [209, 125] width 35 height 9
click at [213, 236] on link "image.jpg" at bounding box center [209, 235] width 35 height 9
click at [63, 320] on div "Initial Zoning Review" at bounding box center [63, 316] width 63 height 7
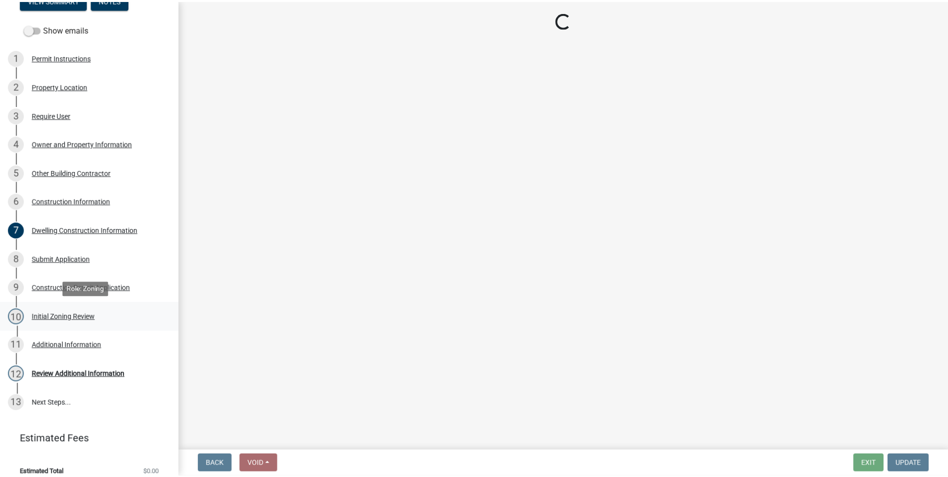
scroll to position [0, 0]
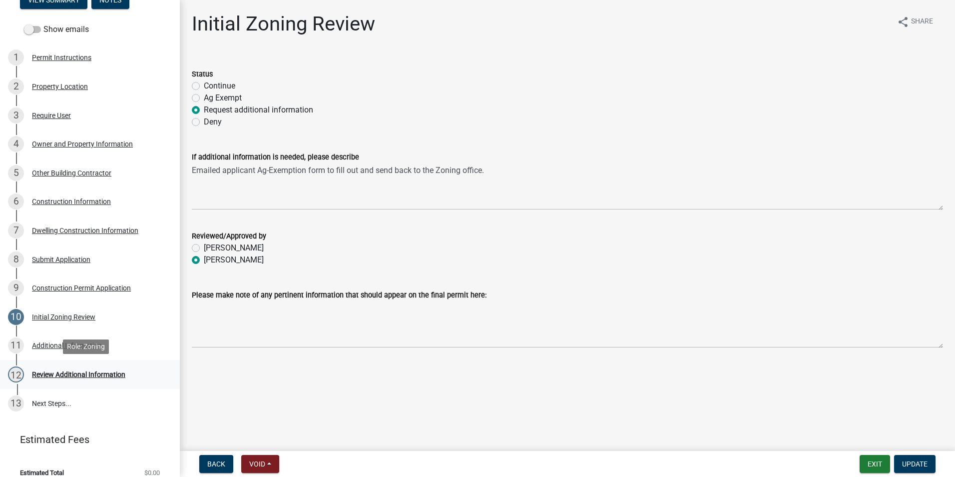
click at [64, 373] on div "Review Additional Information" at bounding box center [78, 374] width 93 height 7
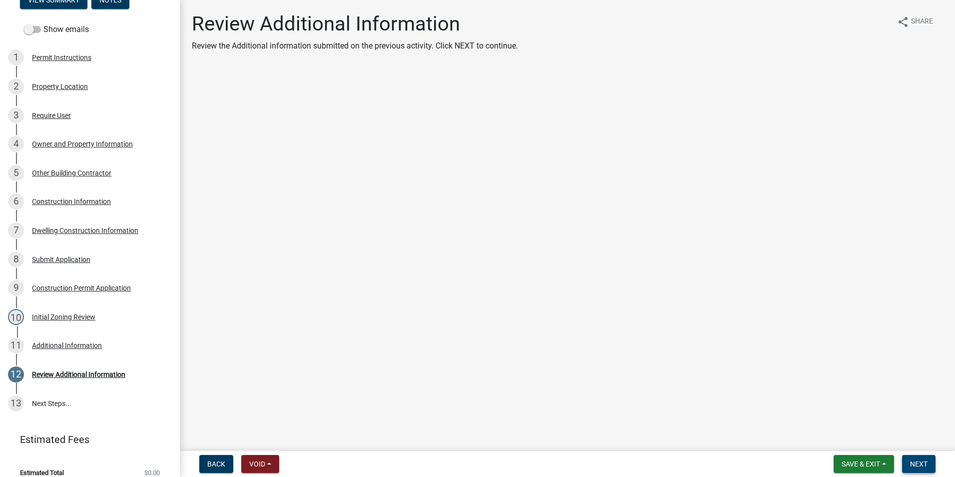
click at [917, 466] on span "Next" at bounding box center [918, 464] width 17 height 8
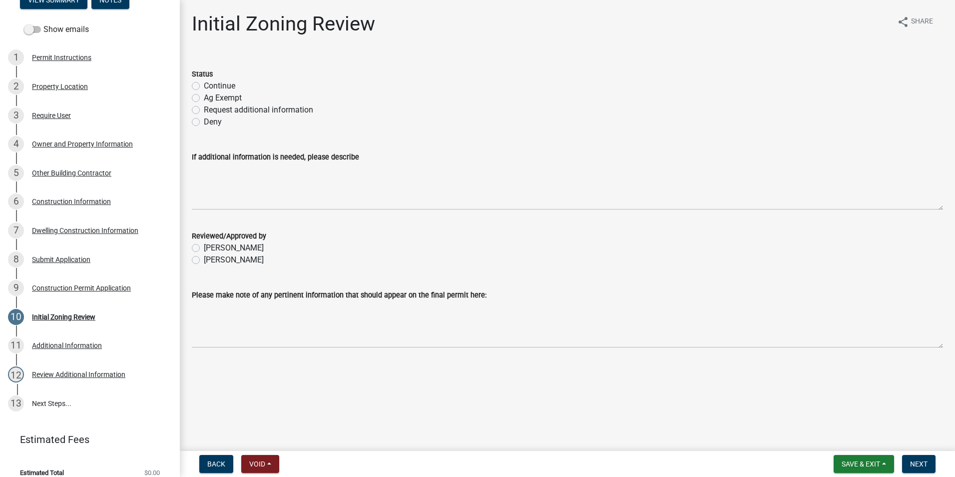
drag, startPoint x: 729, startPoint y: 366, endPoint x: 198, endPoint y: 95, distance: 596.7
click at [204, 94] on label "Ag Exempt" at bounding box center [223, 98] width 38 height 12
click at [204, 94] on input "Ag Exempt" at bounding box center [207, 95] width 6 height 6
radio input "true"
click at [204, 261] on label "Becky Schultz" at bounding box center [234, 260] width 60 height 12
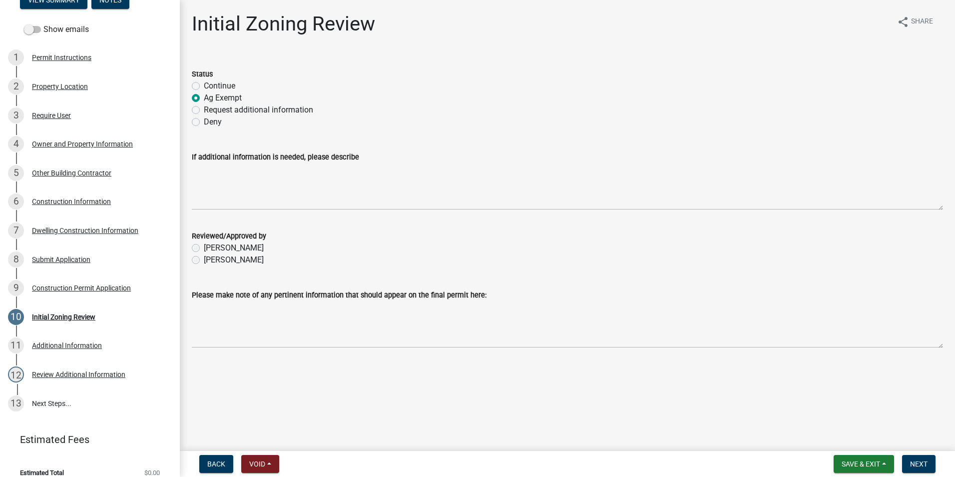
click at [204, 260] on input "Becky Schultz" at bounding box center [207, 257] width 6 height 6
radio input "true"
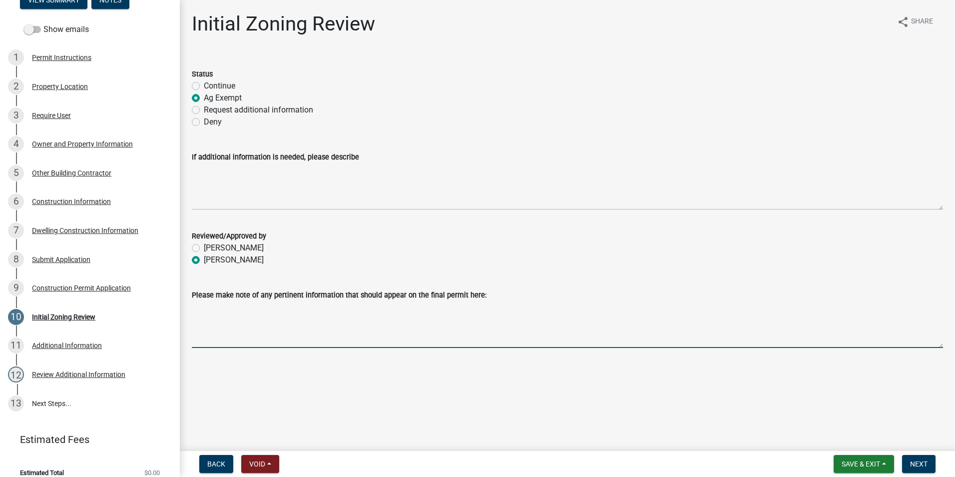
click at [195, 319] on textarea "Please make note of any pertinent information that should appear on the final p…" at bounding box center [567, 324] width 751 height 47
type textarea "AE-18-2025"
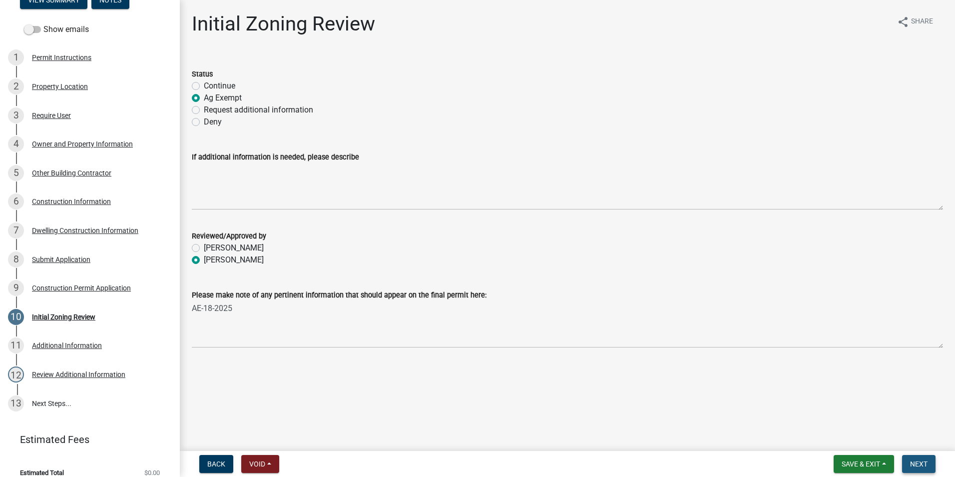
click at [924, 461] on span "Next" at bounding box center [918, 464] width 17 height 8
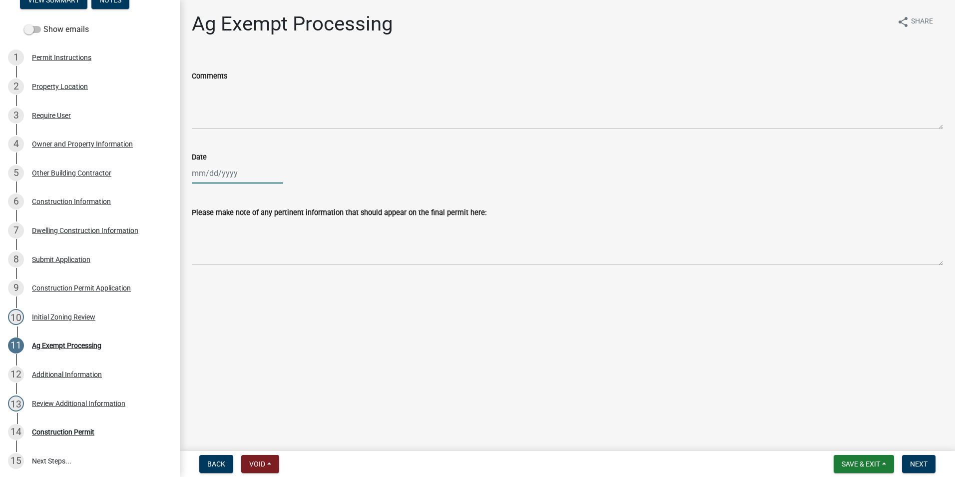
click at [200, 175] on div at bounding box center [237, 173] width 91 height 20
select select "9"
select select "2025"
click at [249, 258] on div "18" at bounding box center [250, 258] width 16 height 16
type input "09/18/2025"
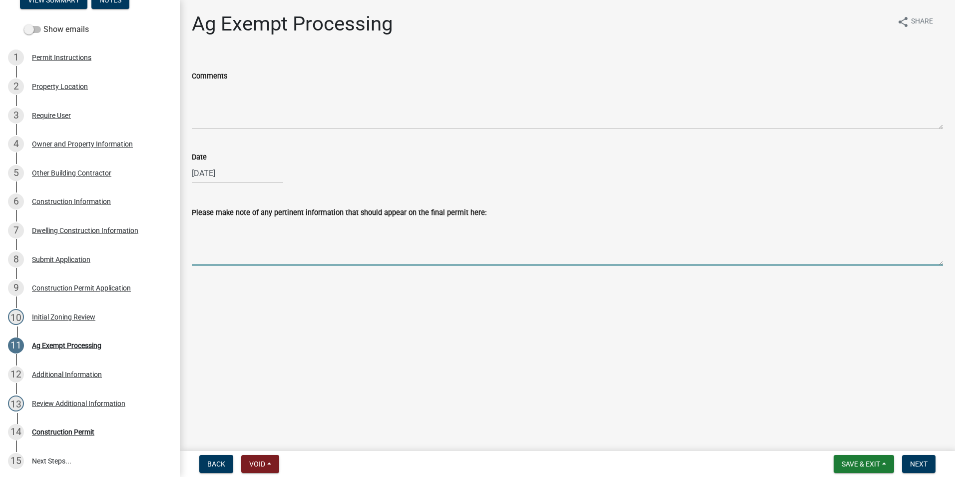
click at [215, 230] on textarea "Please make note of any pertinent information that should appear on the final p…" at bounding box center [567, 241] width 751 height 47
type textarea "AE-18-2025"
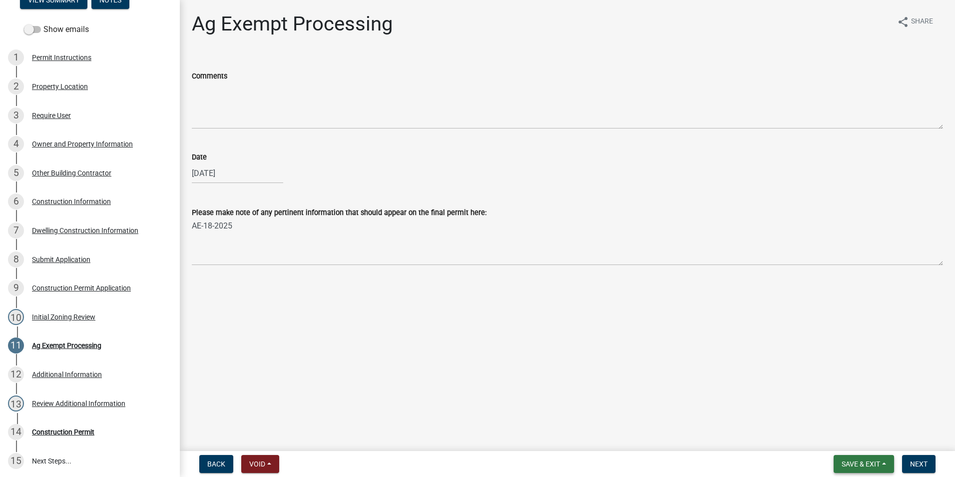
click at [851, 462] on span "Save & Exit" at bounding box center [861, 464] width 38 height 8
click at [835, 415] on button "Save" at bounding box center [854, 414] width 80 height 24
click at [212, 461] on span "Back" at bounding box center [216, 464] width 18 height 8
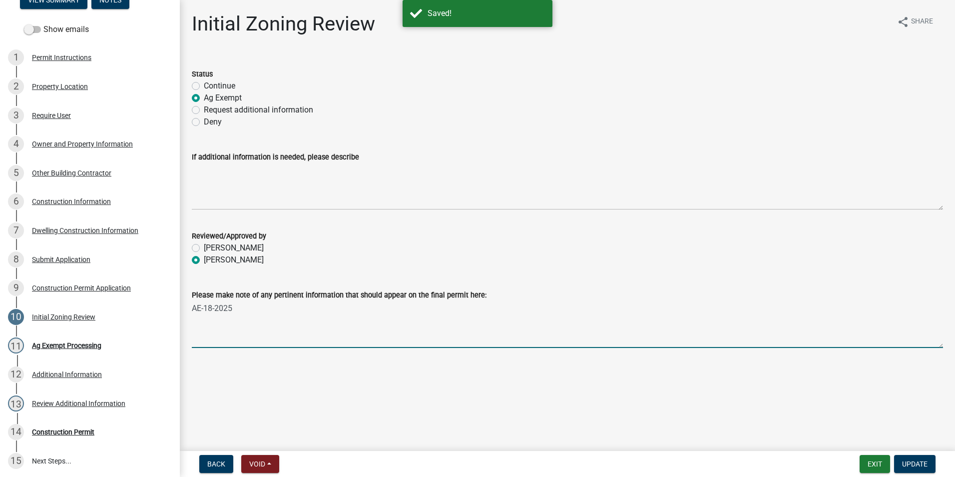
drag, startPoint x: 240, startPoint y: 308, endPoint x: 186, endPoint y: 308, distance: 54.5
click at [186, 308] on div "Please make note of any pertinent information that should appear on the final p…" at bounding box center [567, 311] width 766 height 73
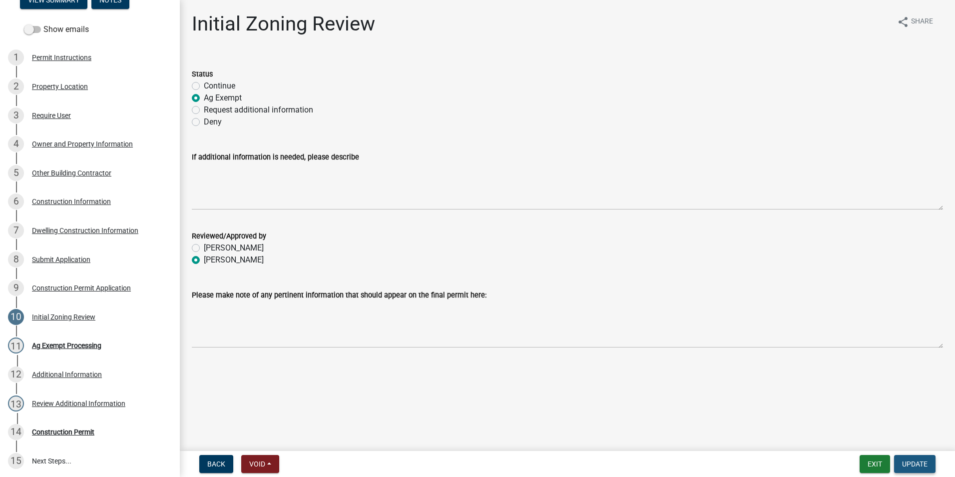
click at [906, 465] on span "Update" at bounding box center [914, 464] width 25 height 8
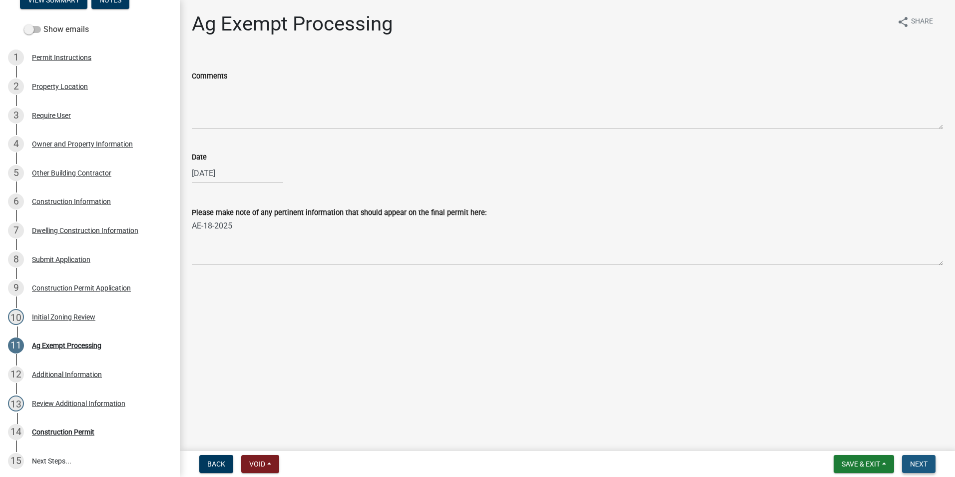
click at [910, 463] on span "Next" at bounding box center [918, 464] width 17 height 8
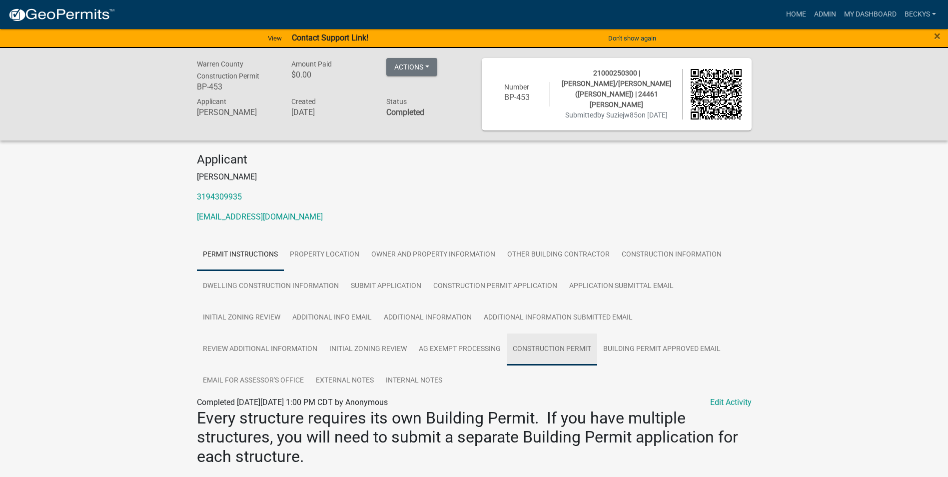
click at [536, 347] on link "Construction Permit" at bounding box center [552, 349] width 90 height 32
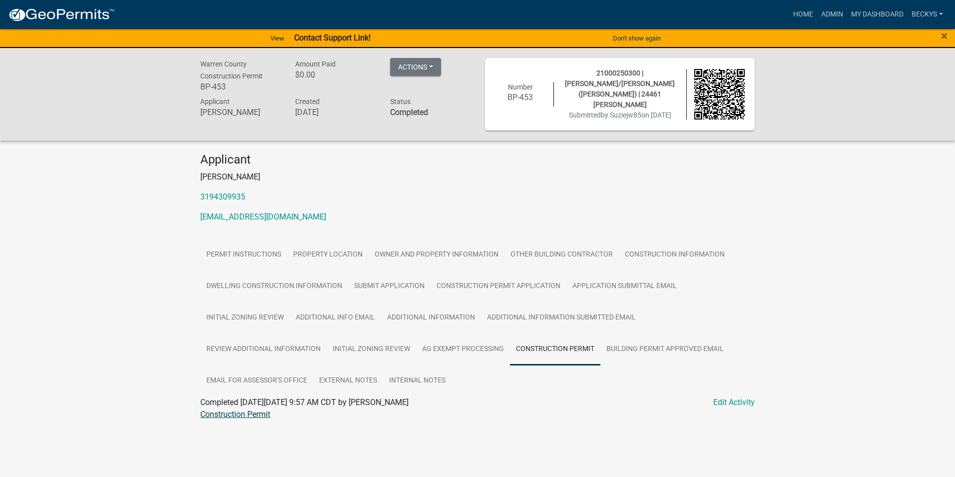
click at [261, 413] on link "Construction Permit" at bounding box center [235, 413] width 70 height 9
click at [447, 351] on link "Ag Exempt Processing" at bounding box center [463, 349] width 94 height 32
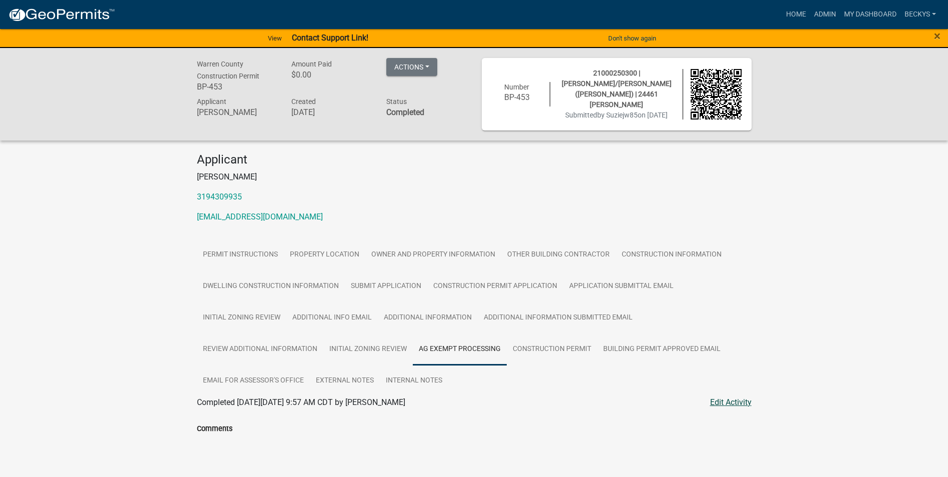
click at [723, 398] on link "Edit Activity" at bounding box center [730, 402] width 41 height 12
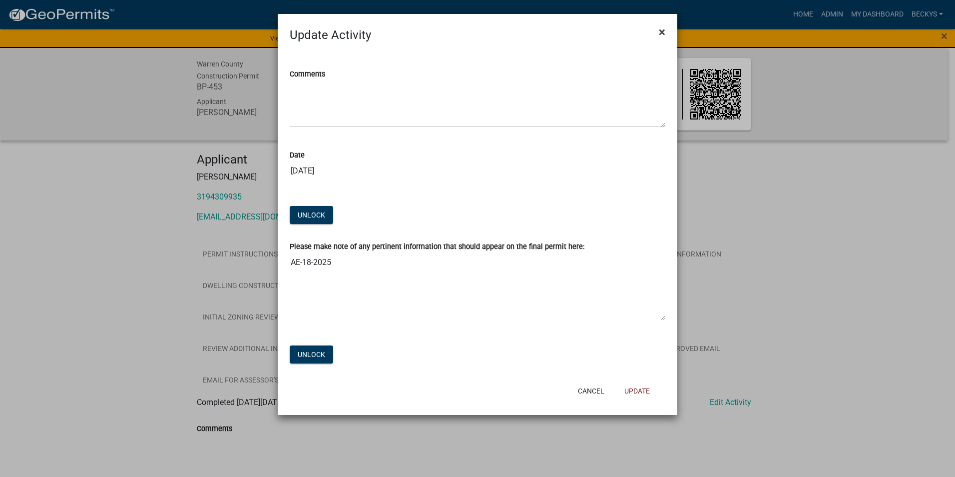
click at [665, 30] on span "×" at bounding box center [662, 32] width 6 height 14
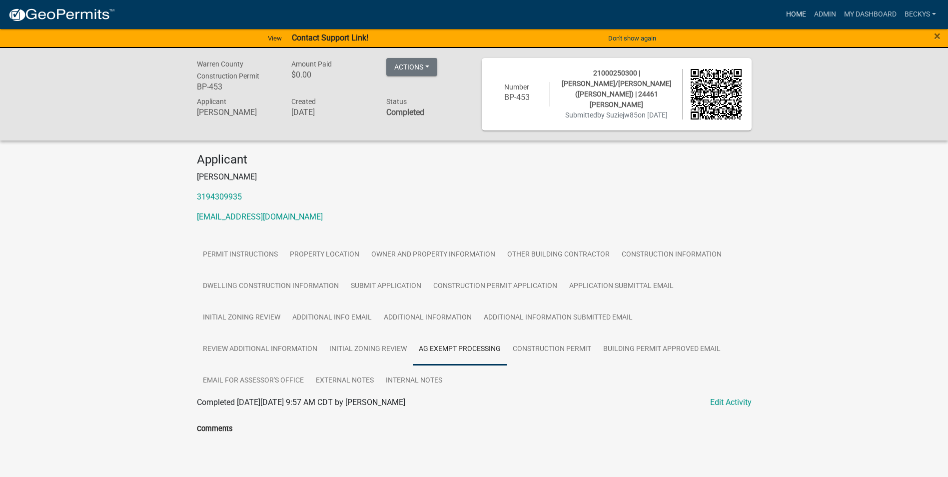
click at [791, 12] on link "Home" at bounding box center [796, 14] width 28 height 19
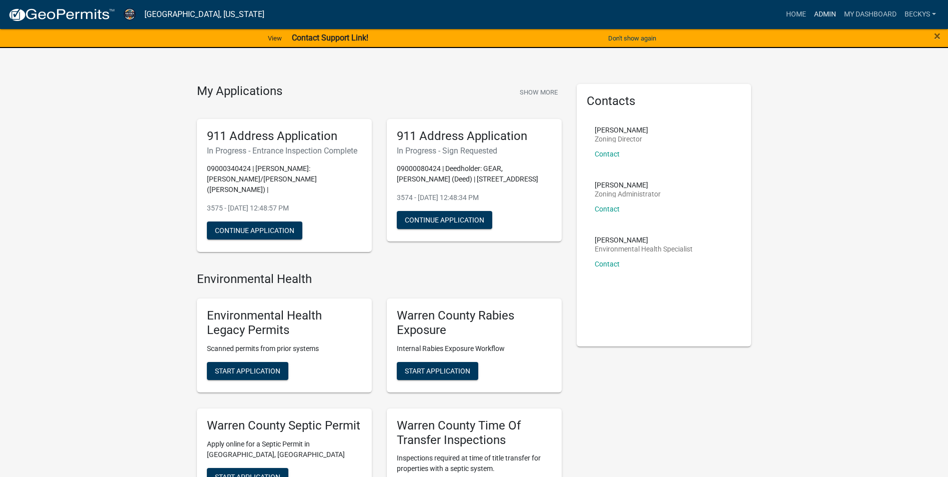
click at [823, 12] on link "Admin" at bounding box center [825, 14] width 30 height 19
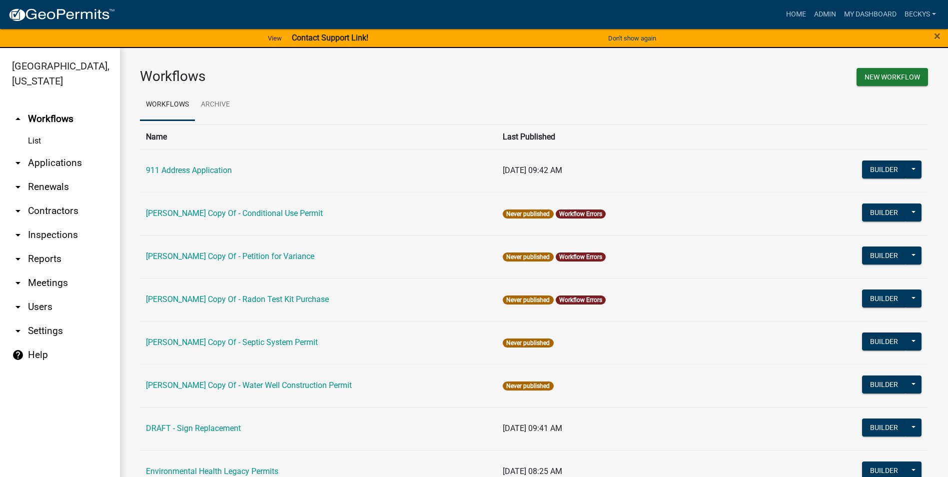
click at [66, 151] on link "arrow_drop_down Applications" at bounding box center [60, 163] width 120 height 24
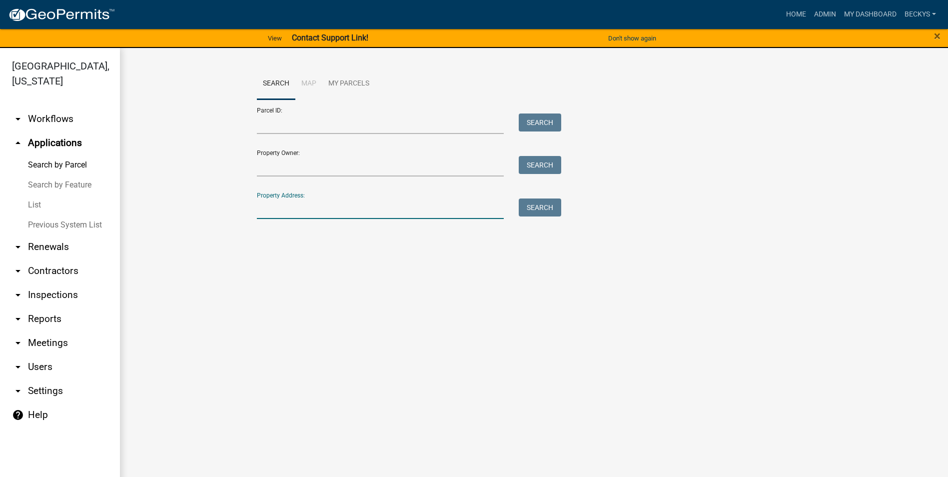
click at [260, 213] on input "Property Address:" at bounding box center [380, 208] width 247 height 20
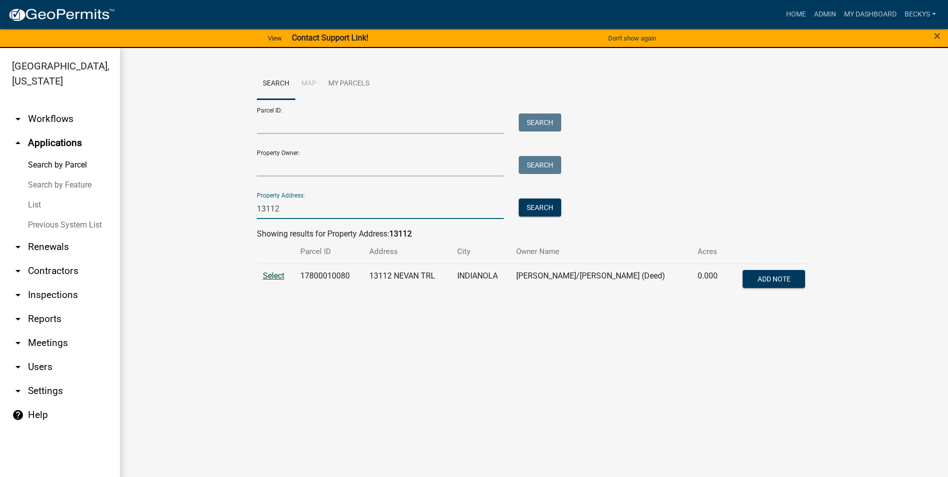
type input "13112"
click at [267, 276] on span "Select" at bounding box center [273, 275] width 21 height 9
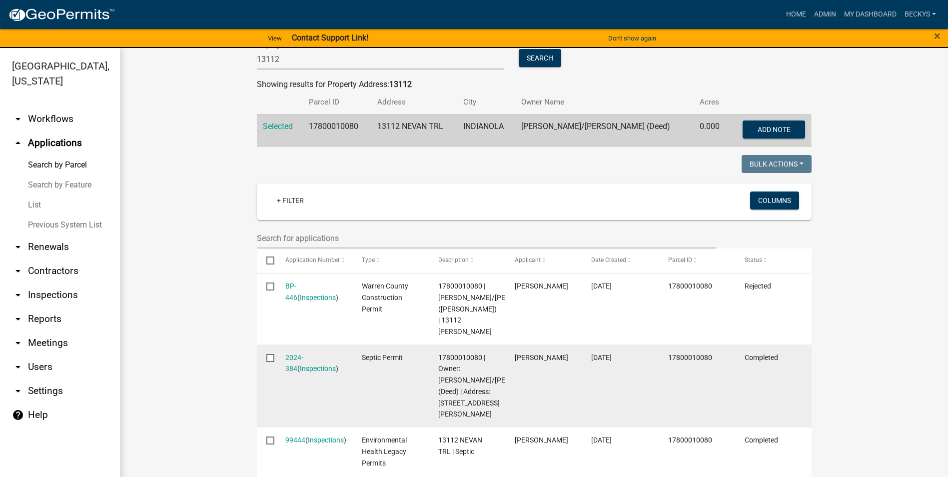
scroll to position [150, 0]
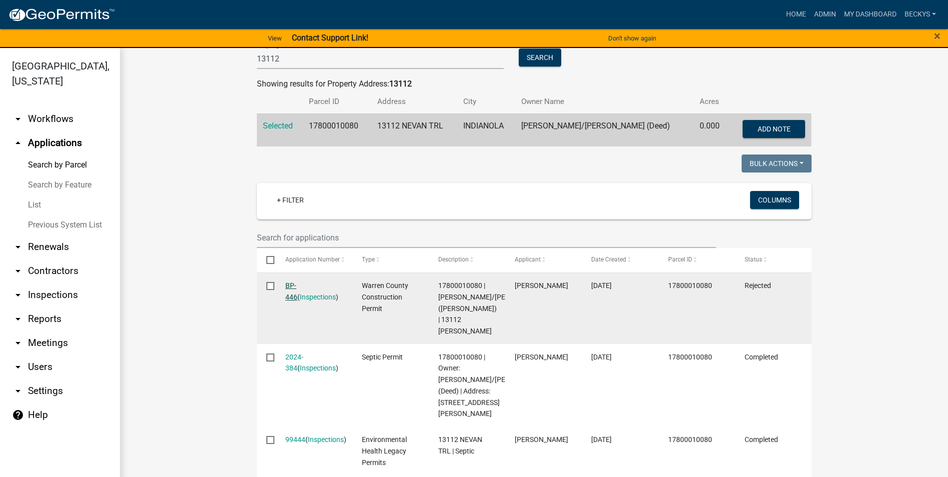
click at [295, 285] on link "BP-446" at bounding box center [291, 290] width 12 height 19
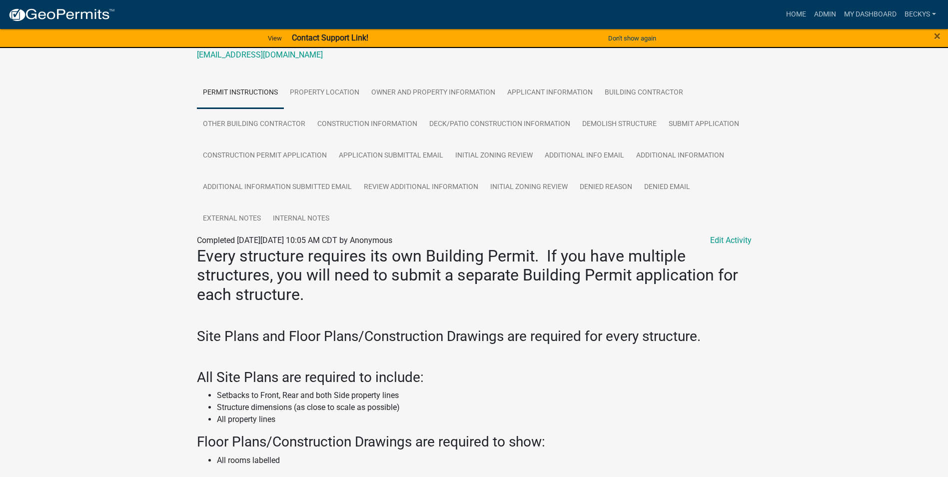
scroll to position [21, 0]
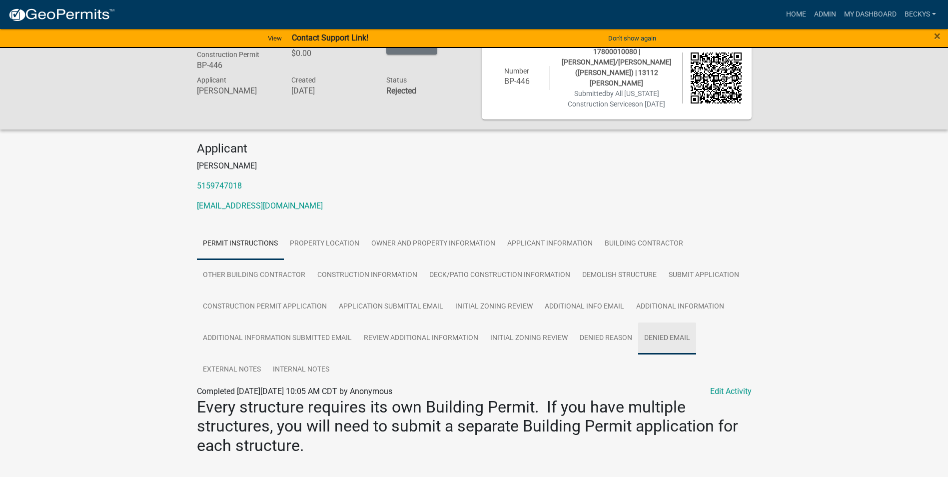
click at [658, 326] on link "Denied Email" at bounding box center [667, 338] width 58 height 32
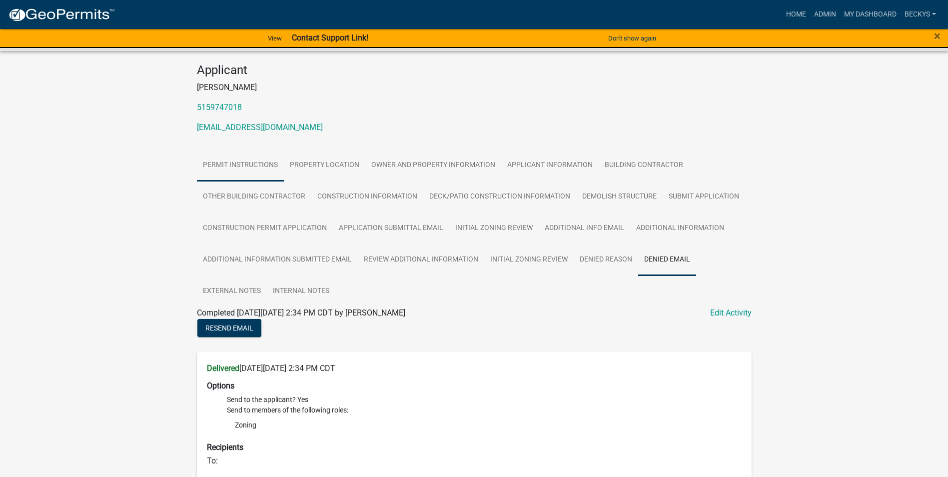
scroll to position [0, 0]
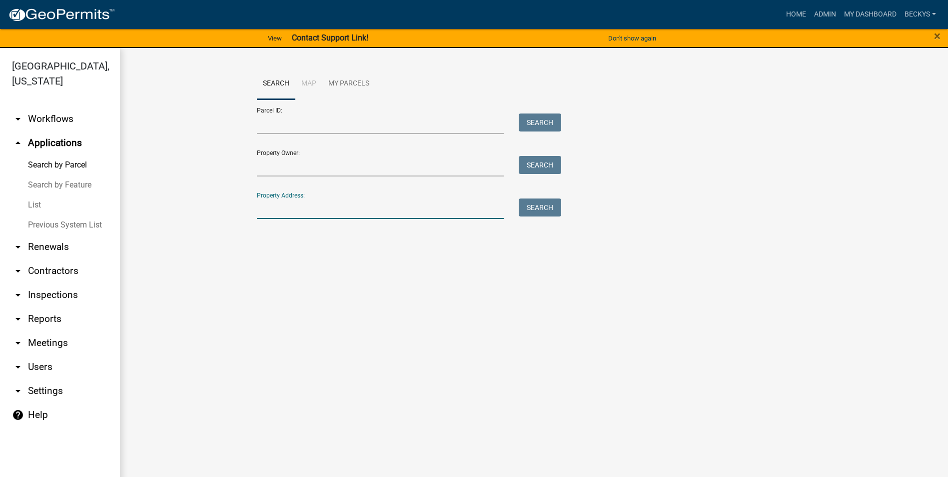
click at [263, 205] on input "Property Address:" at bounding box center [380, 208] width 247 height 20
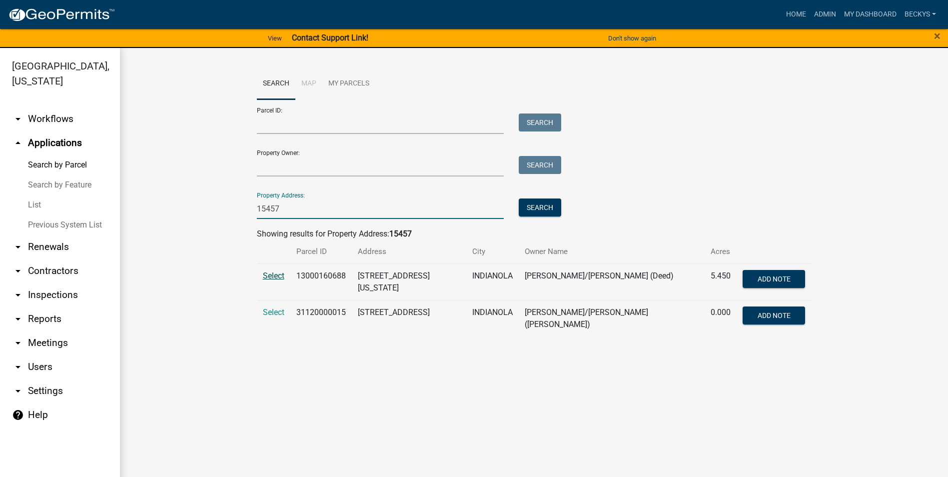
type input "15457"
click at [276, 276] on span "Select" at bounding box center [273, 275] width 21 height 9
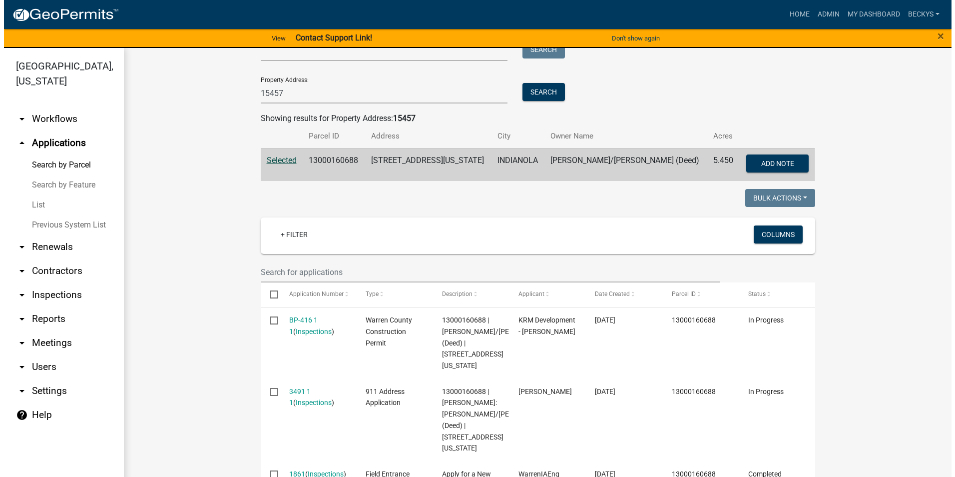
scroll to position [150, 0]
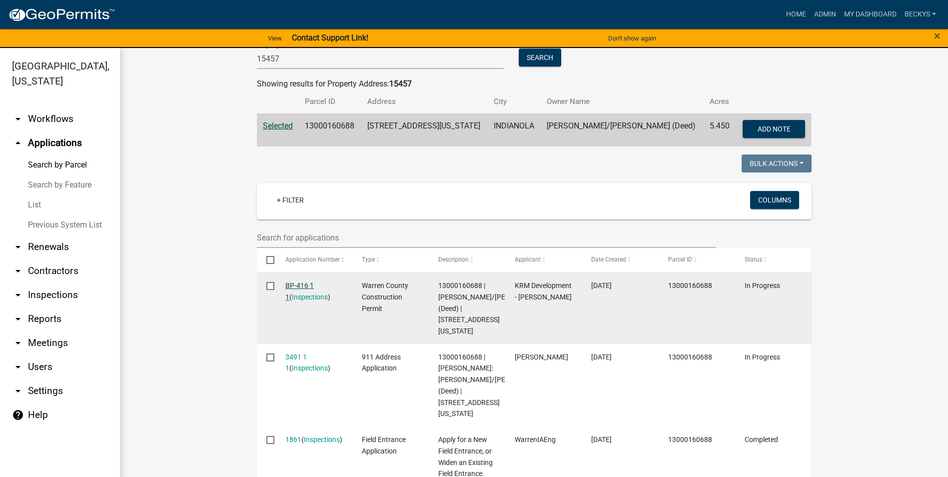
click at [297, 285] on link "BP-416 1 1" at bounding box center [299, 290] width 28 height 19
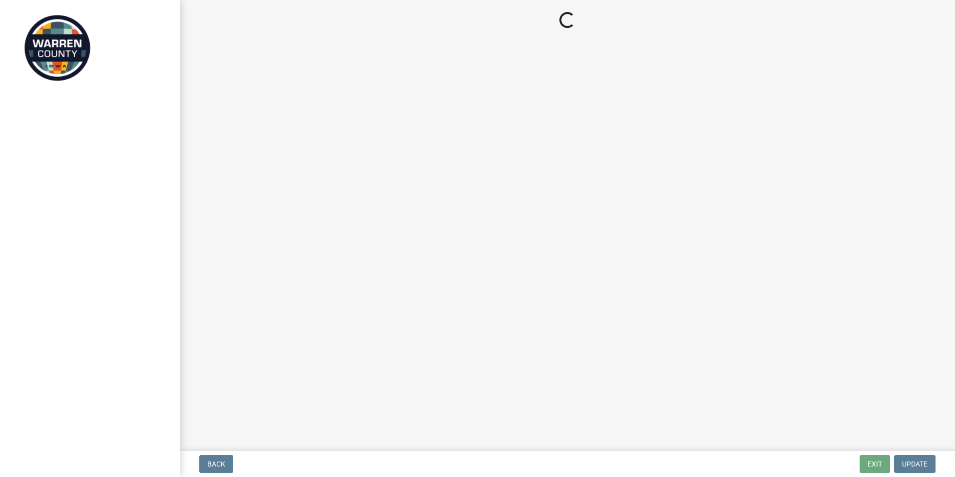
select select "3: 3"
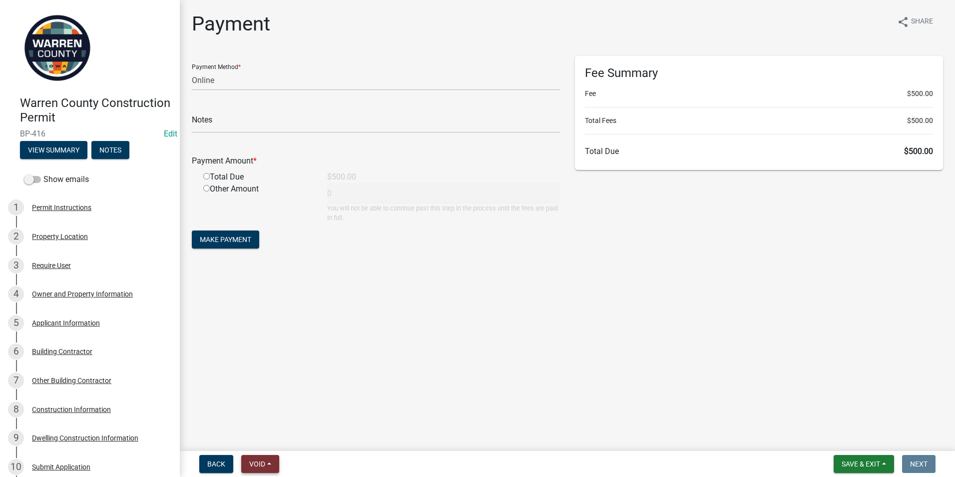
click at [261, 466] on span "Void" at bounding box center [257, 464] width 16 height 8
click at [271, 436] on button "Void" at bounding box center [281, 438] width 80 height 24
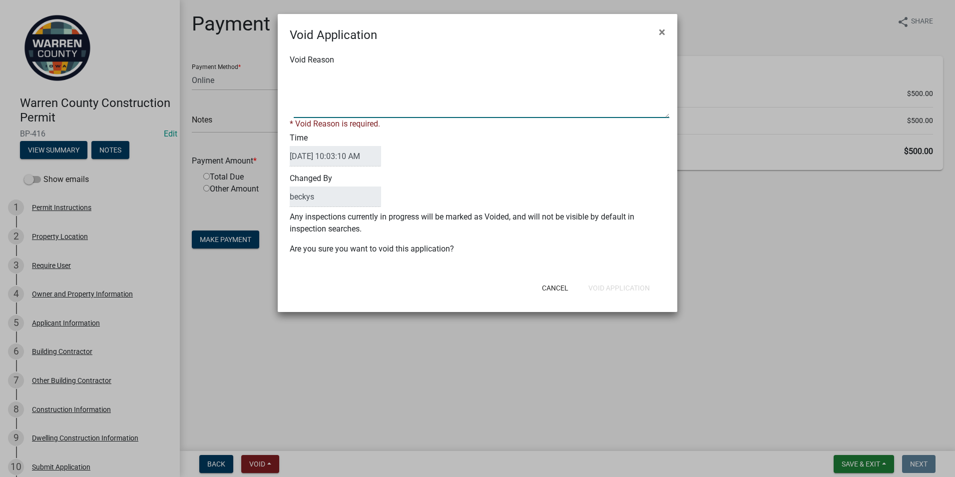
click at [301, 81] on textarea "Void Reason" at bounding box center [482, 93] width 376 height 50
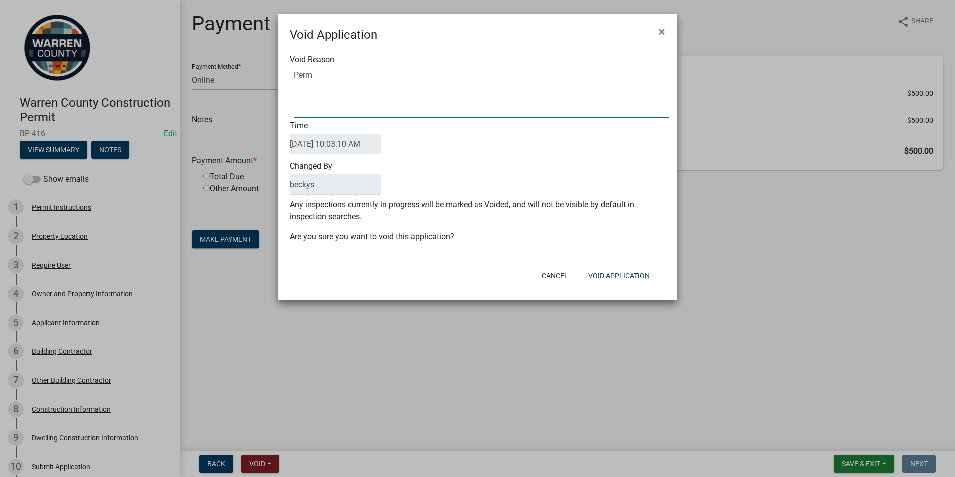
click at [314, 74] on textarea "Void Reason" at bounding box center [482, 93] width 376 height 50
type textarea "Per Jenna Moberg, they are not read to build yet. Owners are waiting for curren…"
click at [633, 276] on button "Void Application" at bounding box center [618, 276] width 77 height 18
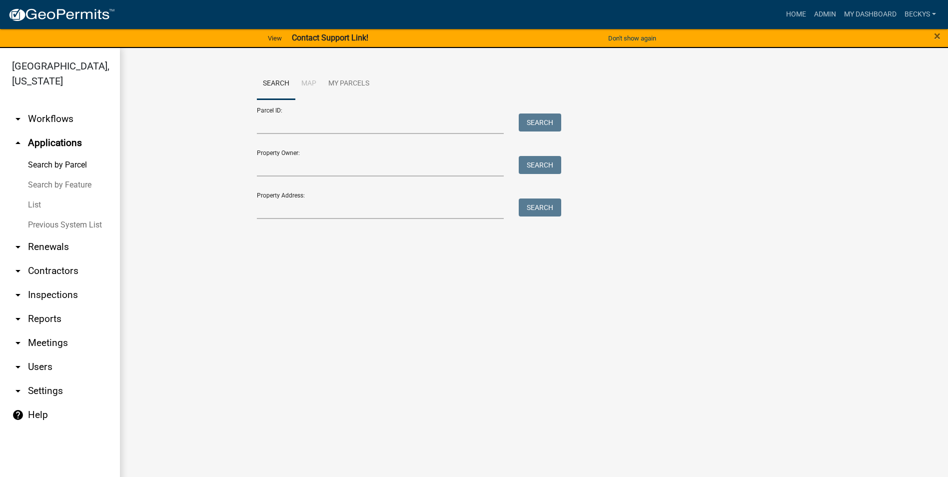
drag, startPoint x: 41, startPoint y: 187, endPoint x: 38, endPoint y: 195, distance: 8.5
click at [41, 195] on link "List" at bounding box center [60, 205] width 120 height 20
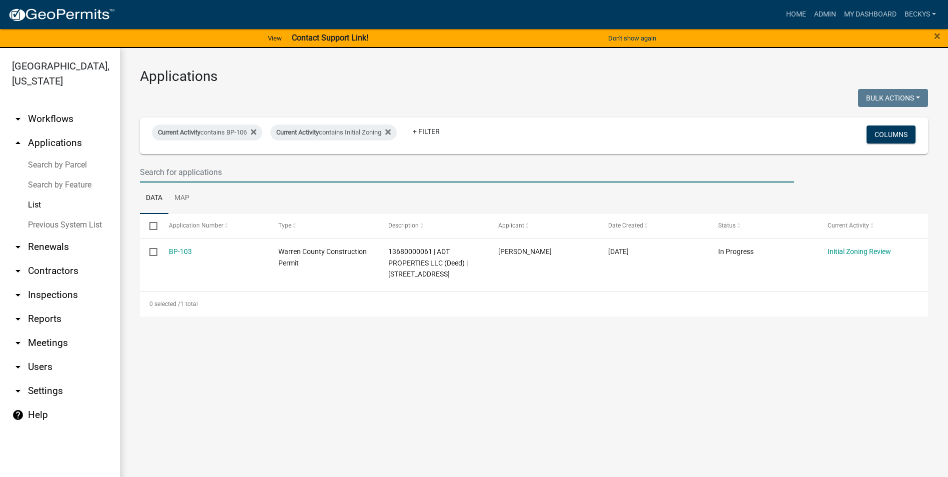
click at [146, 173] on input "text" at bounding box center [467, 172] width 654 height 20
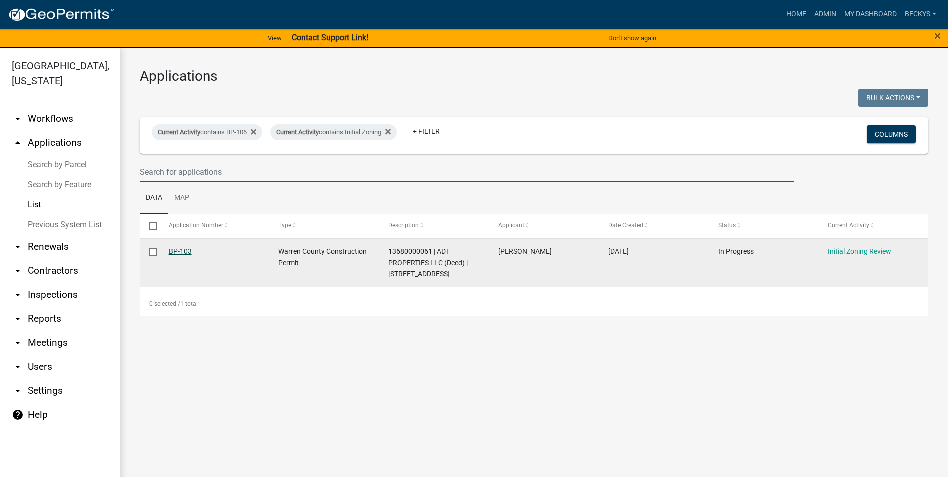
click at [171, 252] on link "BP-103" at bounding box center [180, 251] width 23 height 8
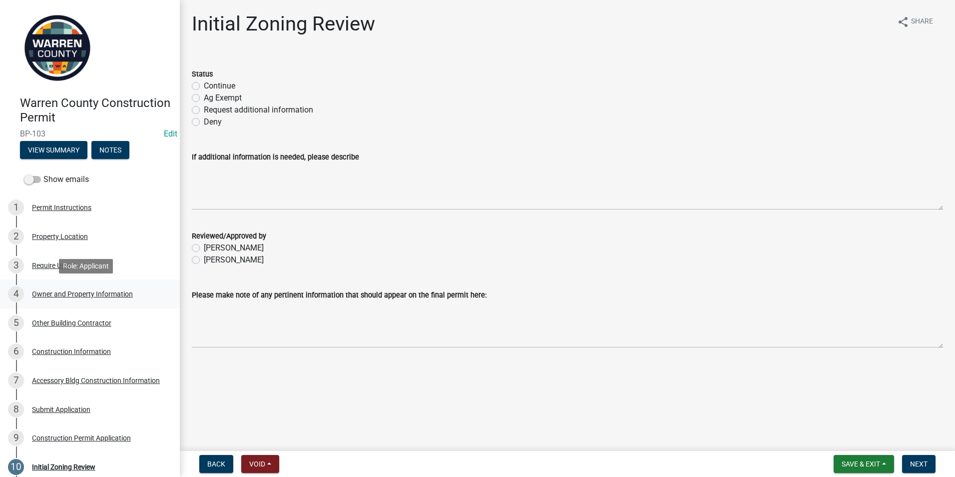
click at [102, 288] on div "4 Owner and Property Information" at bounding box center [86, 294] width 156 height 16
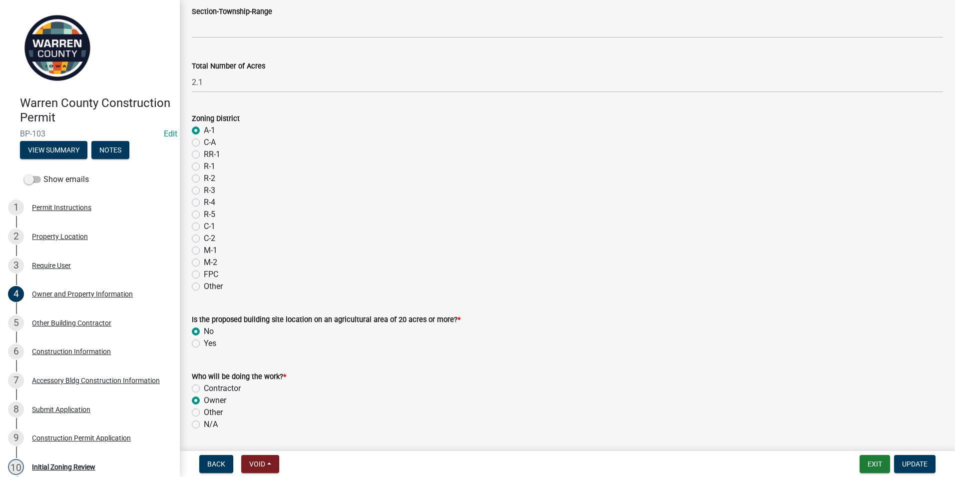
scroll to position [781, 0]
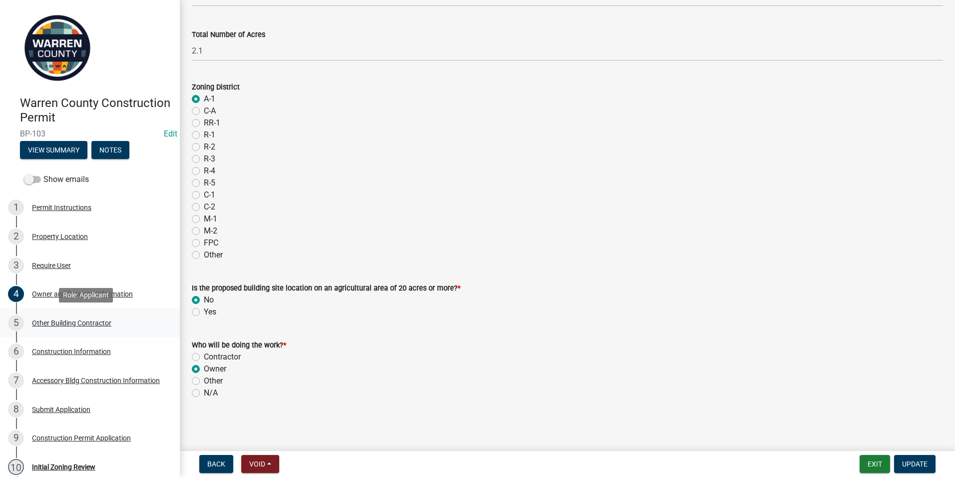
click at [58, 321] on div "Other Building Contractor" at bounding box center [71, 322] width 79 height 7
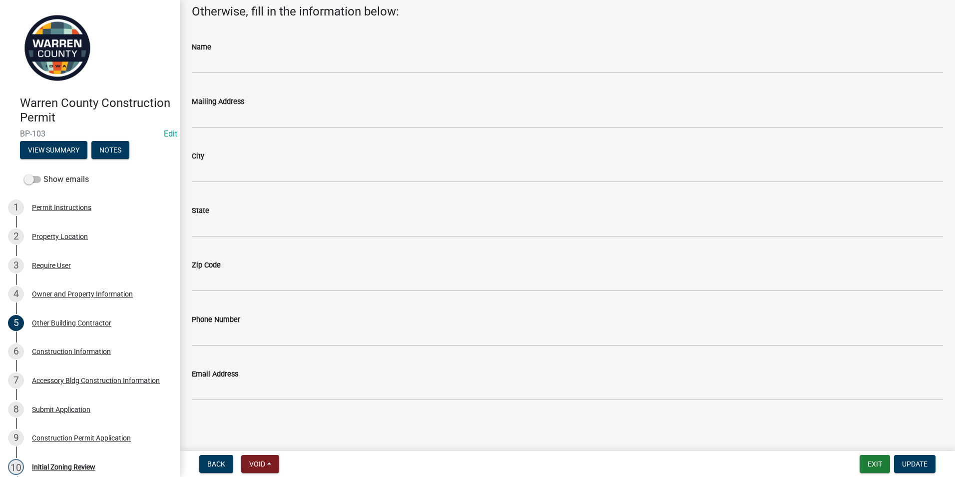
scroll to position [97, 0]
click at [87, 348] on div "Construction Information" at bounding box center [71, 351] width 79 height 7
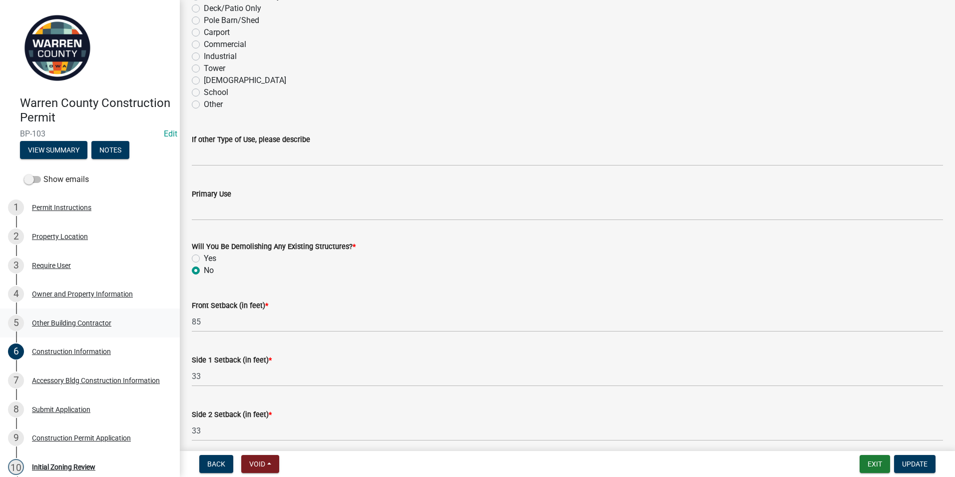
scroll to position [302, 0]
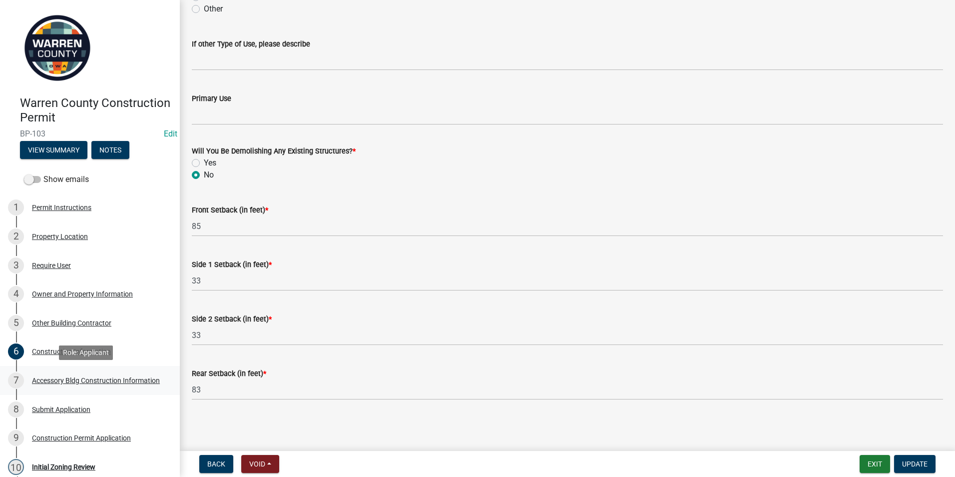
click at [79, 377] on div "Accessory Bldg Construction Information" at bounding box center [96, 380] width 128 height 7
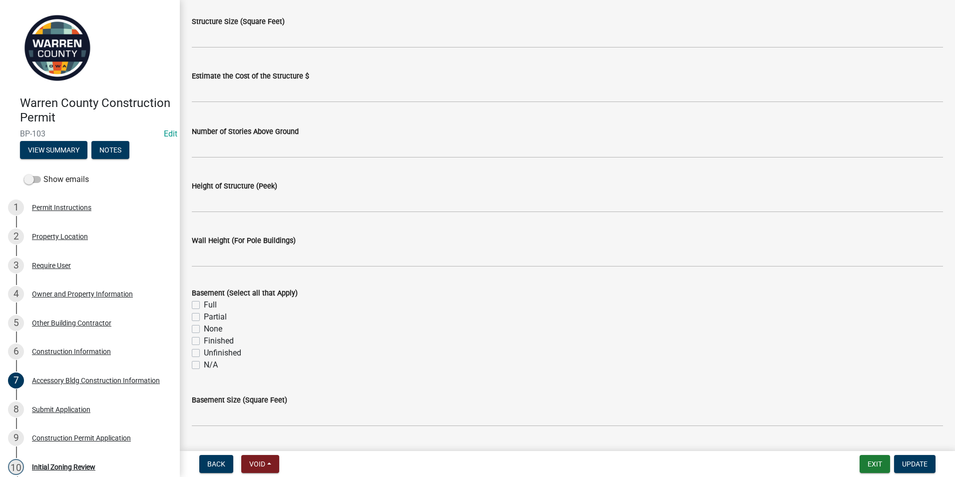
scroll to position [100, 0]
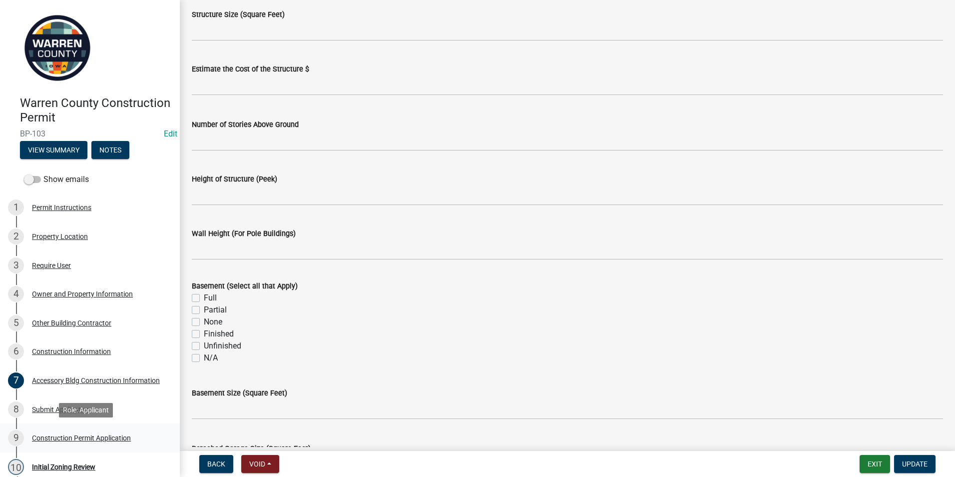
click at [118, 438] on div "Construction Permit Application" at bounding box center [81, 437] width 99 height 7
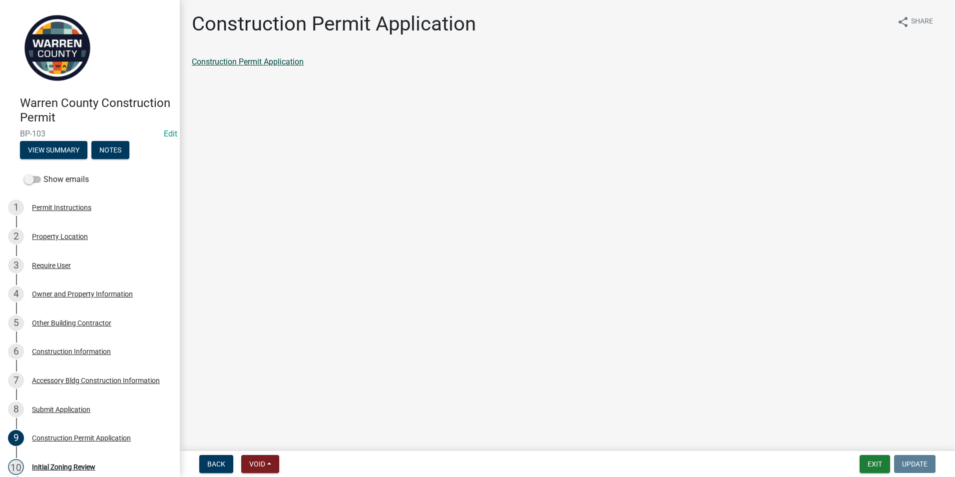
click at [295, 64] on link "Construction Permit Application" at bounding box center [248, 61] width 112 height 9
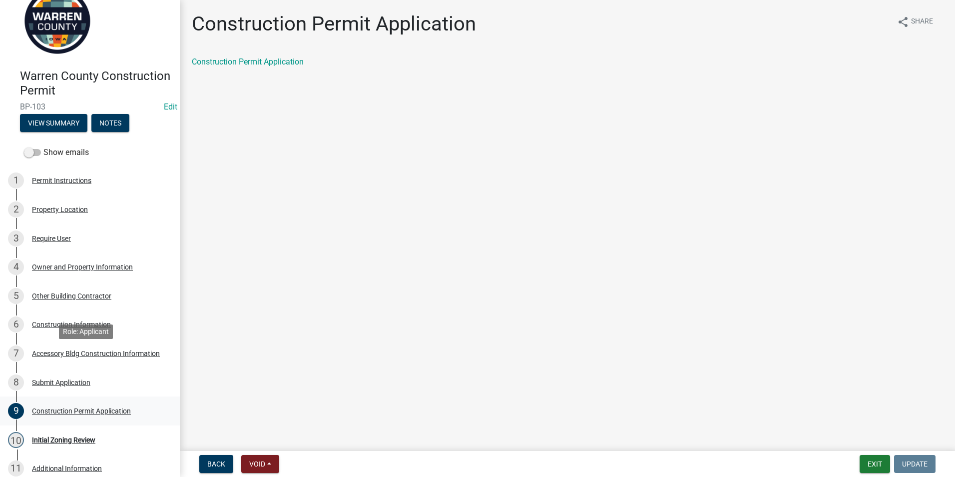
scroll to position [50, 0]
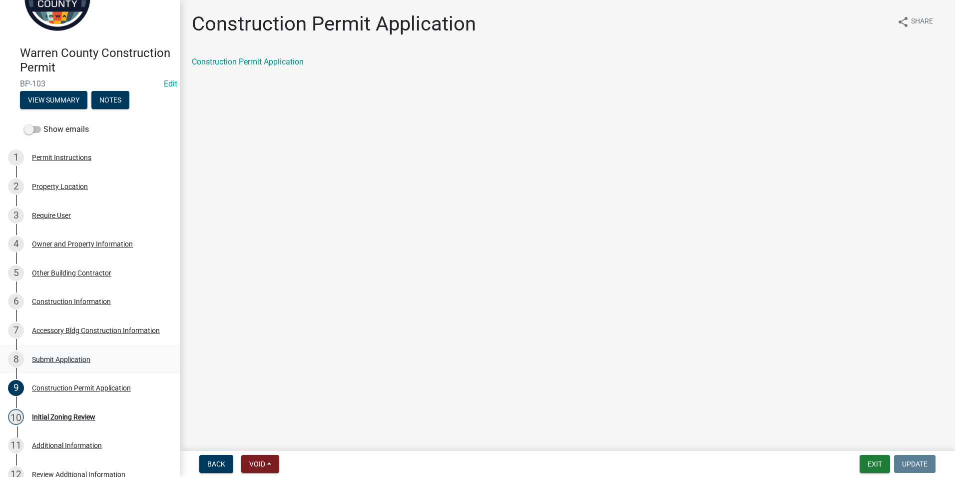
click at [66, 360] on div "Submit Application" at bounding box center [61, 359] width 58 height 7
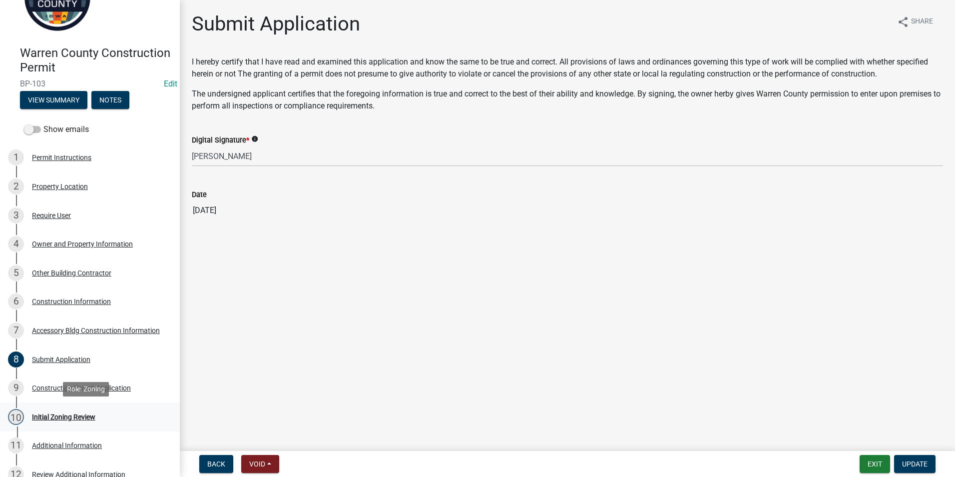
click at [64, 412] on div "10 Initial Zoning Review" at bounding box center [86, 417] width 156 height 16
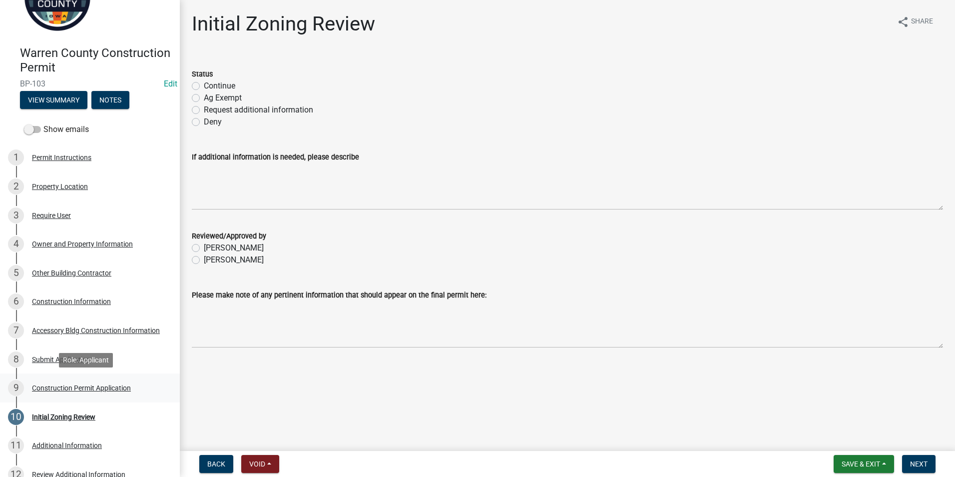
click at [83, 382] on div "9 Construction Permit Application" at bounding box center [86, 388] width 156 height 16
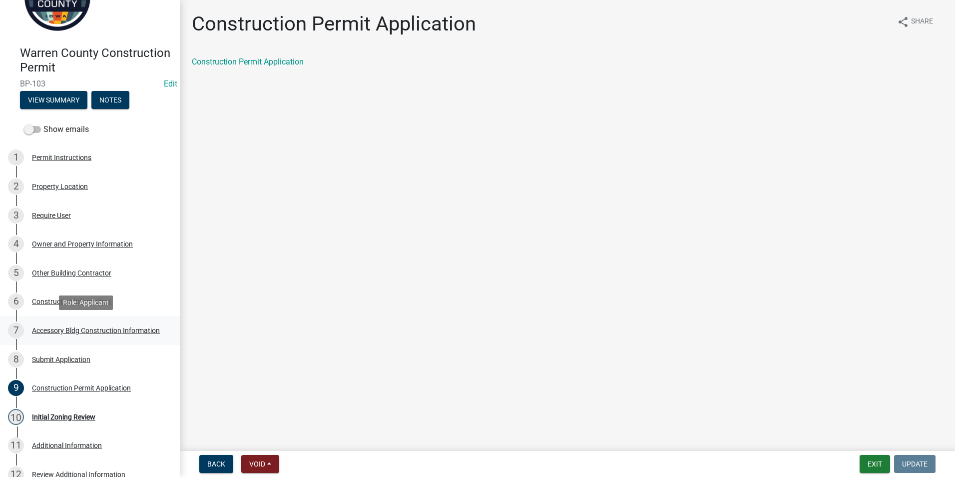
click at [67, 332] on div "Accessory Bldg Construction Information" at bounding box center [96, 330] width 128 height 7
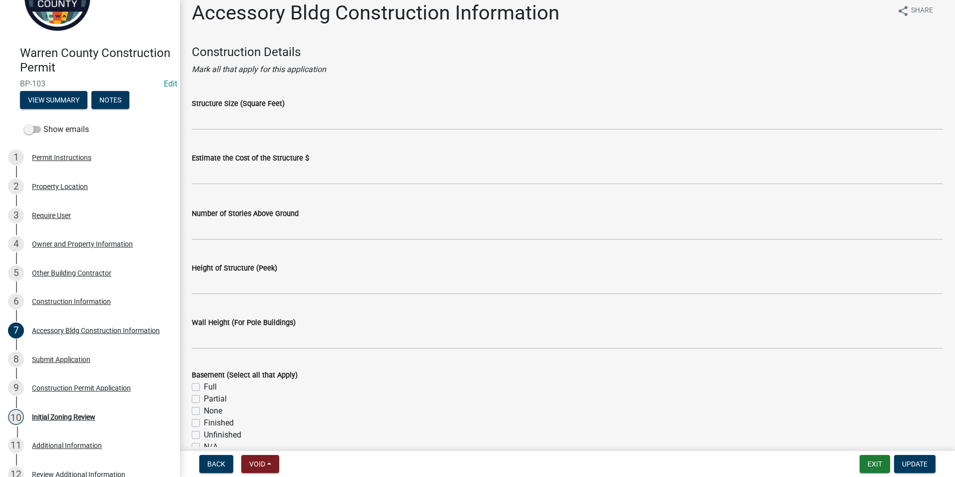
scroll to position [0, 0]
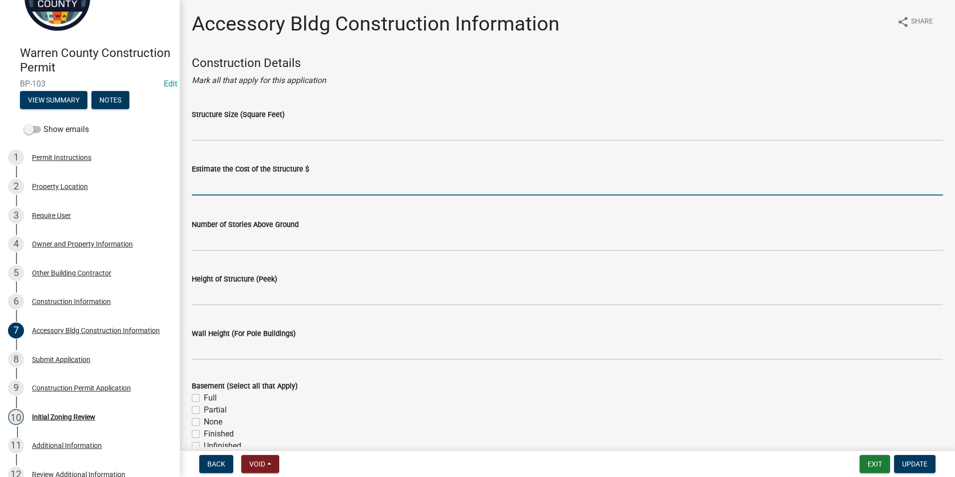
click at [219, 190] on input "text" at bounding box center [567, 185] width 751 height 20
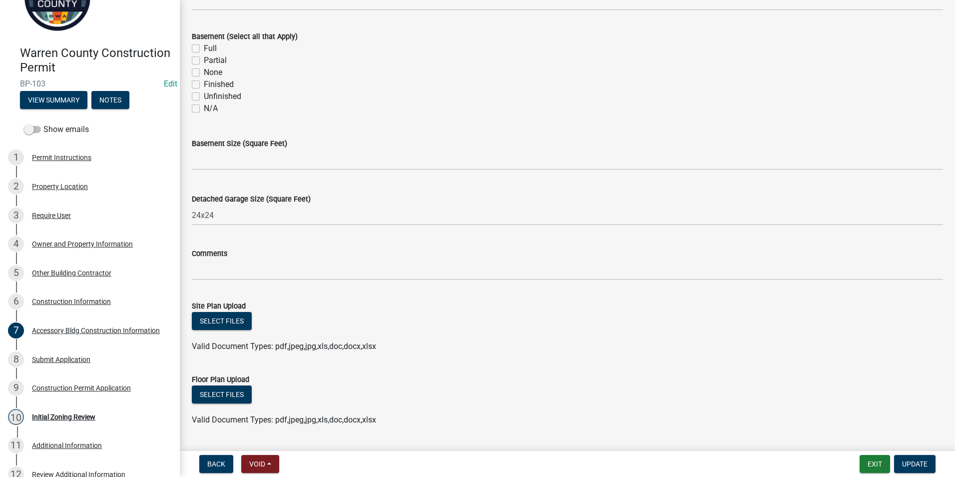
scroll to position [350, 0]
type input "576"
click at [909, 459] on button "Update" at bounding box center [914, 464] width 41 height 18
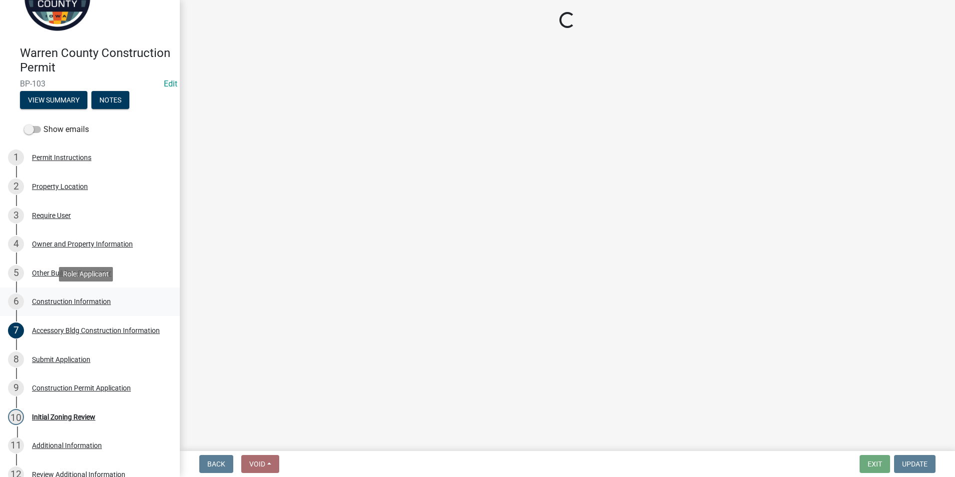
click at [58, 302] on div "Construction Information" at bounding box center [71, 301] width 79 height 7
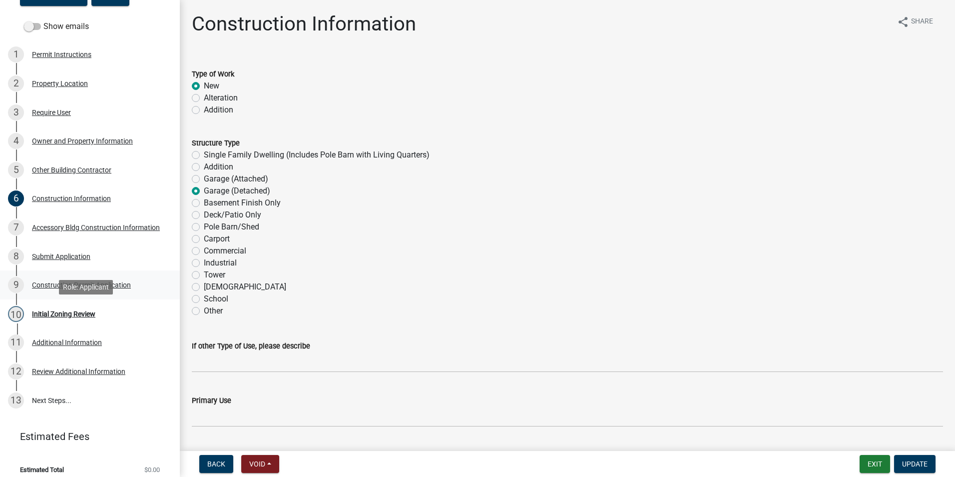
scroll to position [161, 0]
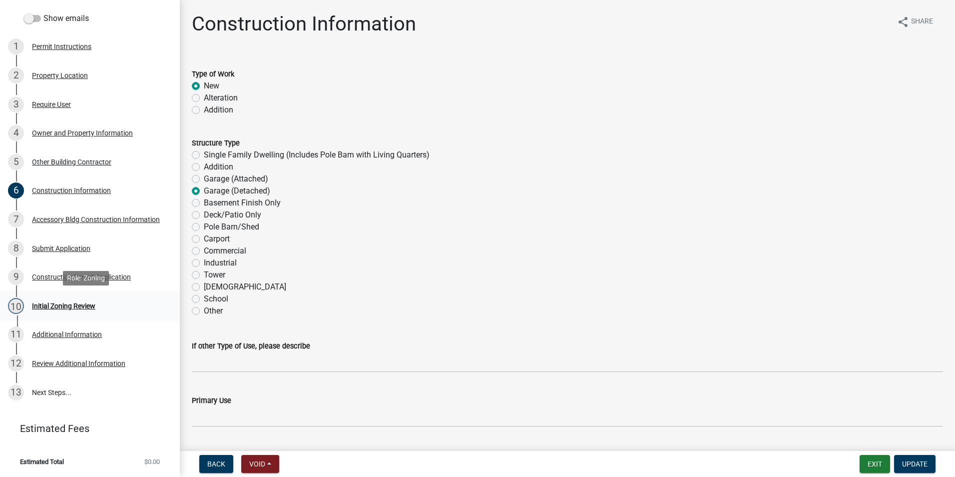
click at [67, 303] on div "Initial Zoning Review" at bounding box center [63, 305] width 63 height 7
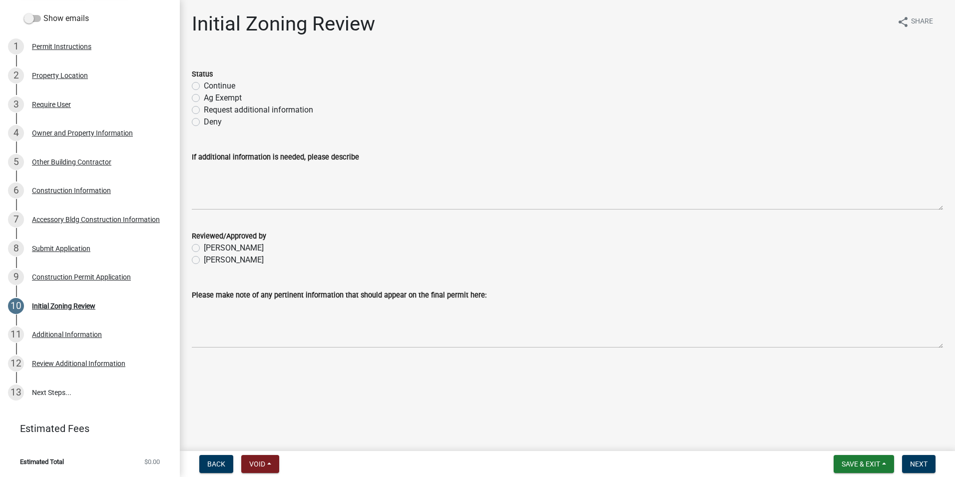
click at [204, 110] on label "Request additional information" at bounding box center [258, 110] width 109 height 12
click at [204, 110] on input "Request additional information" at bounding box center [207, 107] width 6 height 6
radio input "true"
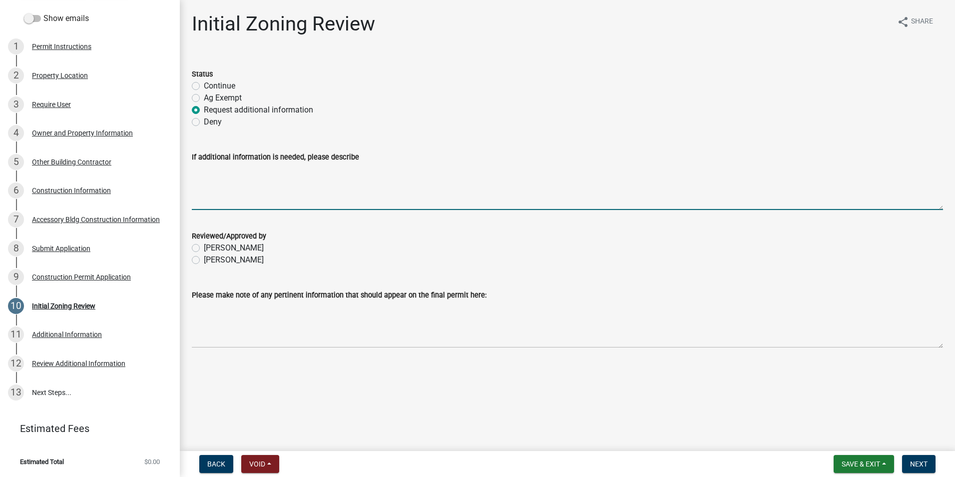
click at [202, 163] on textarea "If additional information is needed, please describe" at bounding box center [567, 186] width 751 height 47
type textarea "Please provide the following information: 1. Estimate cost of the structure 2. …"
click at [204, 257] on label "Becky Schultz" at bounding box center [234, 260] width 60 height 12
click at [204, 257] on input "Becky Schultz" at bounding box center [207, 257] width 6 height 6
radio input "true"
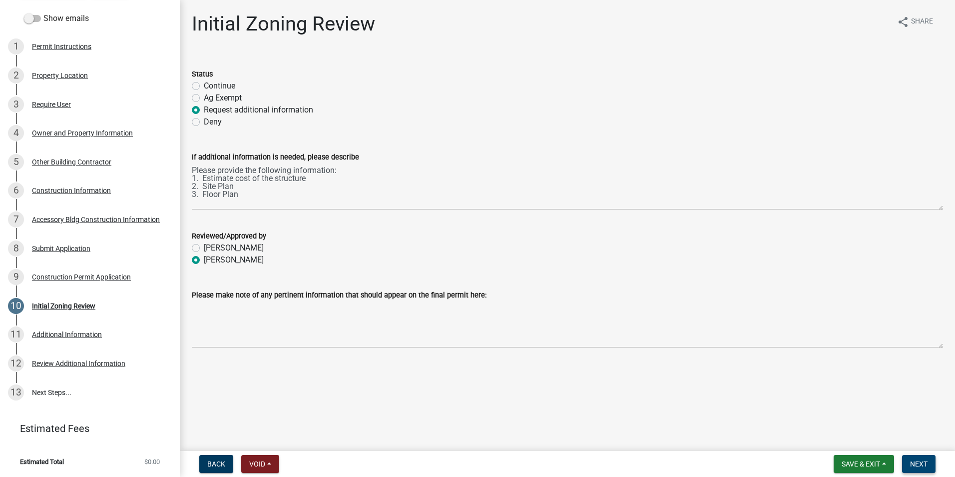
click at [918, 458] on button "Next" at bounding box center [918, 464] width 33 height 18
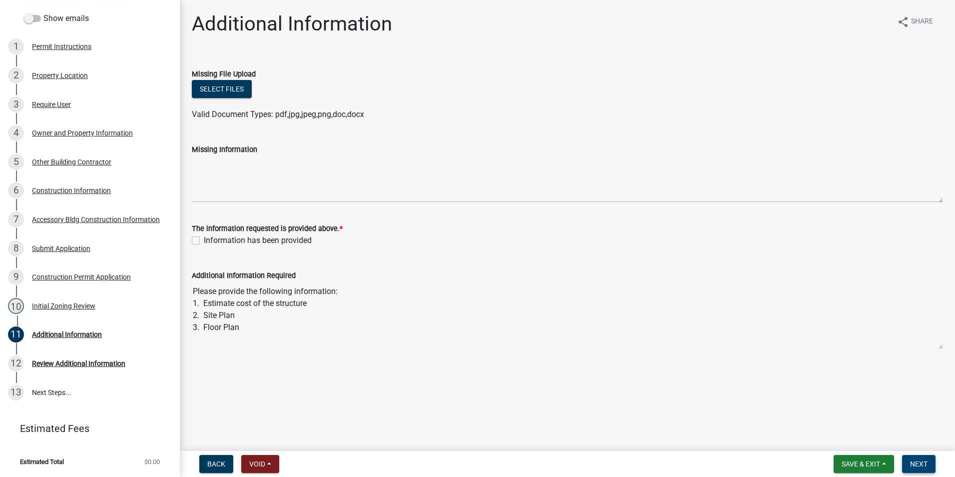
click at [914, 457] on button "Next" at bounding box center [918, 464] width 33 height 18
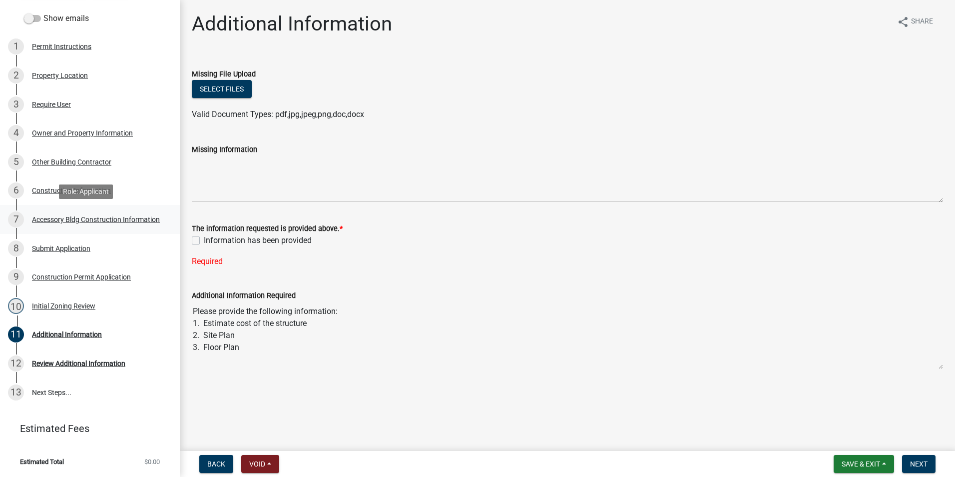
click at [52, 216] on div "Accessory Bldg Construction Information" at bounding box center [96, 219] width 128 height 7
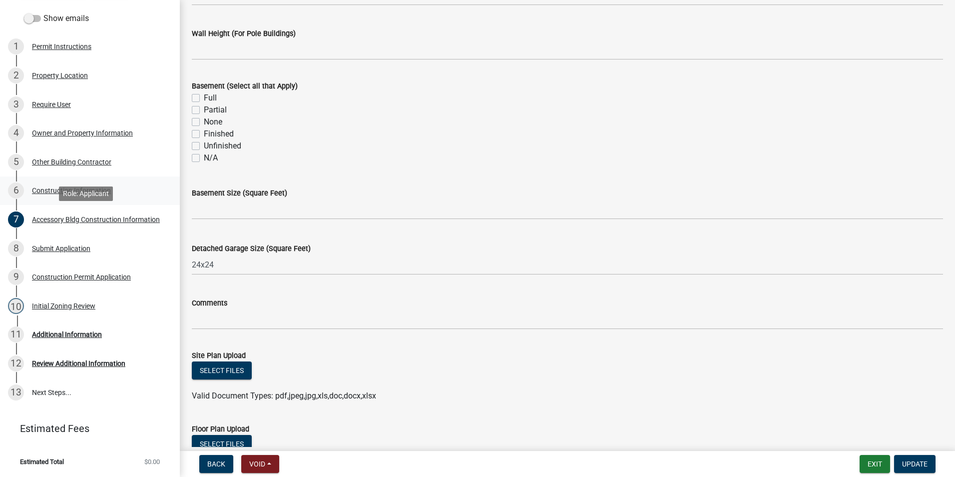
scroll to position [0, 0]
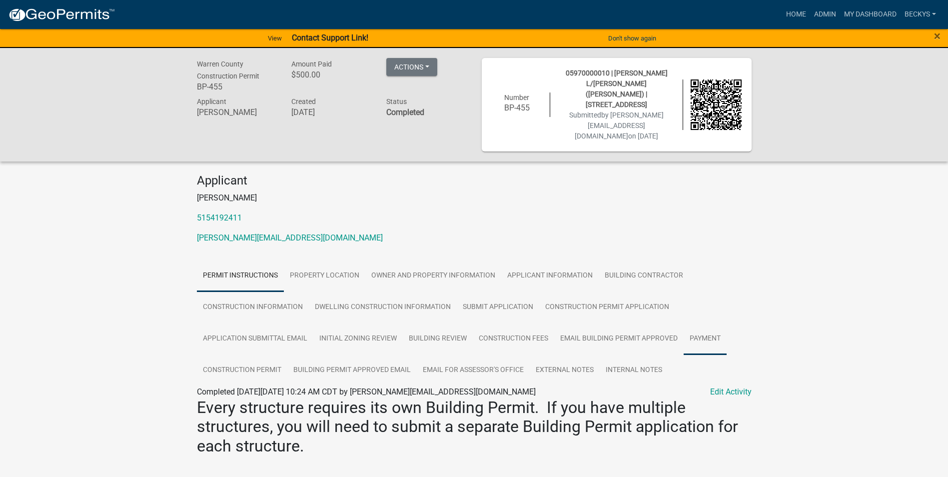
click at [699, 326] on link "Payment" at bounding box center [704, 339] width 43 height 32
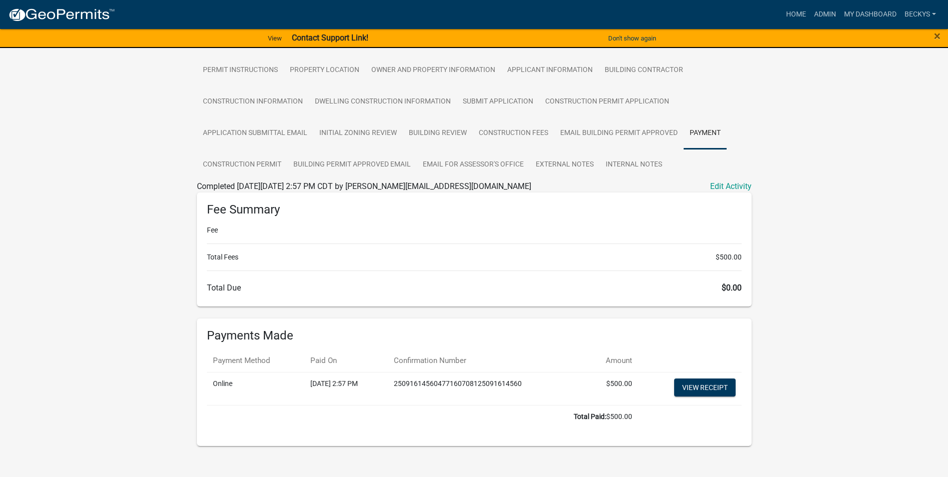
scroll to position [206, 0]
click at [690, 381] on link "View receipt" at bounding box center [704, 387] width 61 height 18
click at [794, 113] on div "Warren County Construction Permit BP-455 Amount Paid $500.00 Actions View recei…" at bounding box center [474, 158] width 948 height 633
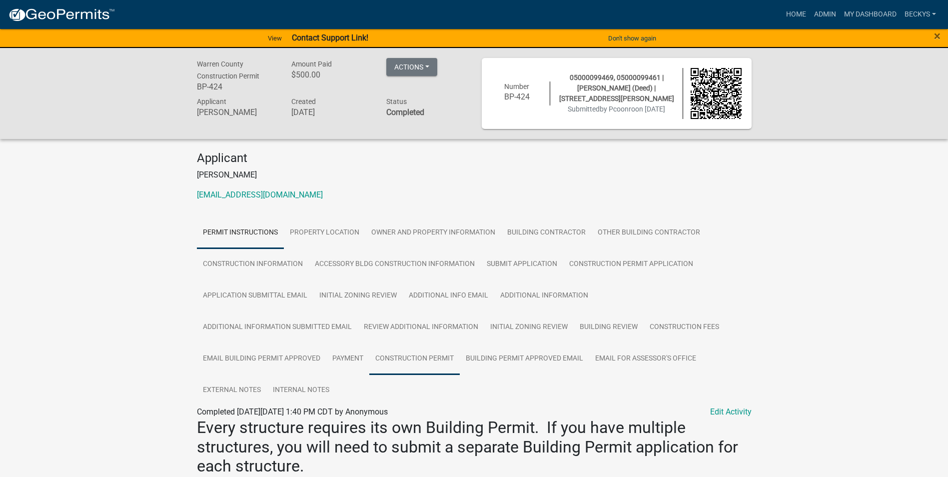
click at [414, 355] on link "Construction Permit" at bounding box center [414, 359] width 90 height 32
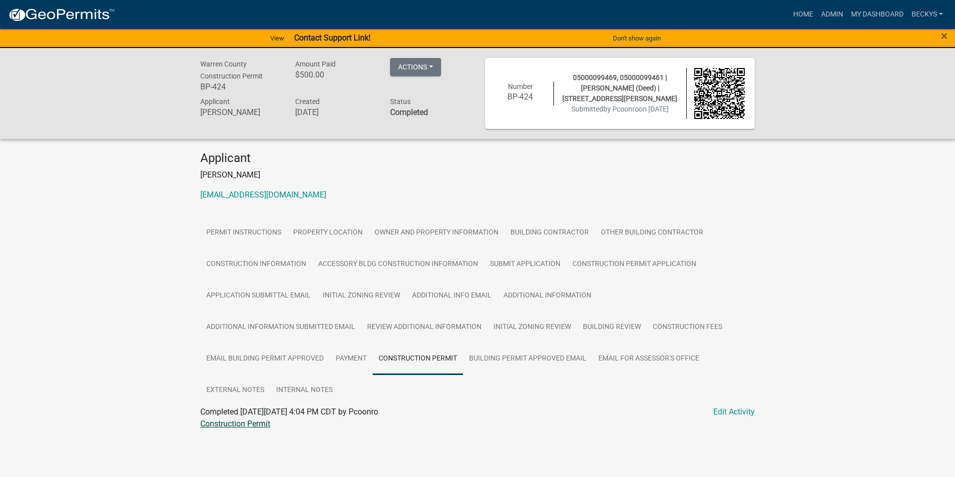
click at [238, 420] on link "Construction Permit" at bounding box center [235, 423] width 70 height 9
click at [396, 357] on link "Construction Permit" at bounding box center [418, 359] width 90 height 32
click at [246, 425] on link "Construction Permit" at bounding box center [235, 423] width 70 height 9
click at [430, 356] on link "Construction Permit" at bounding box center [418, 359] width 90 height 32
click at [356, 356] on link "Payment" at bounding box center [351, 359] width 43 height 32
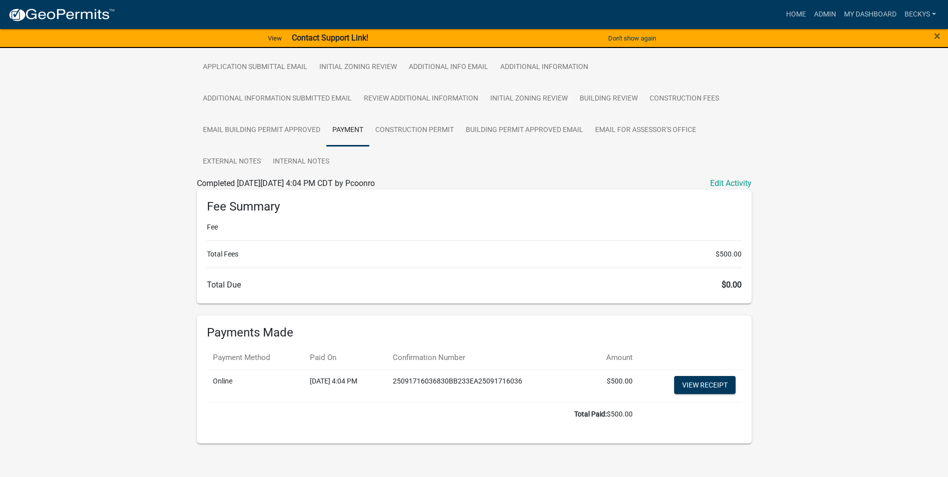
scroll to position [237, 0]
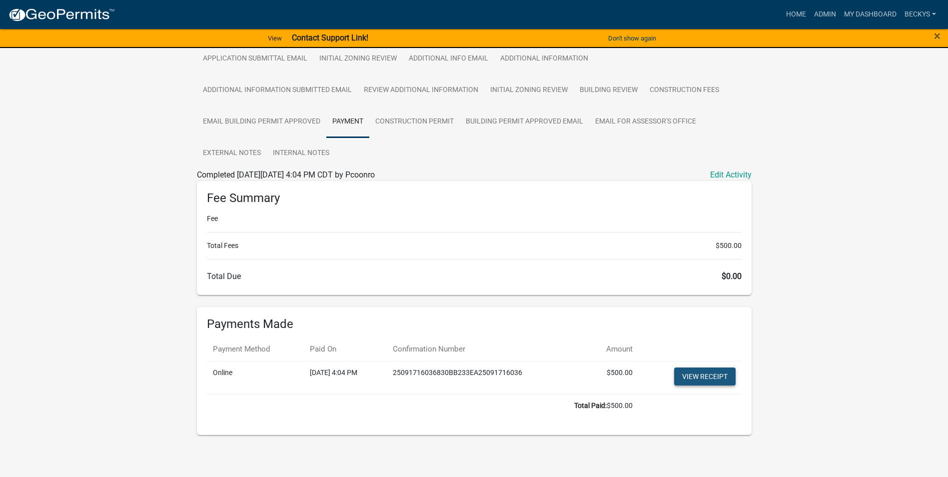
click at [714, 375] on link "View receipt" at bounding box center [704, 376] width 61 height 18
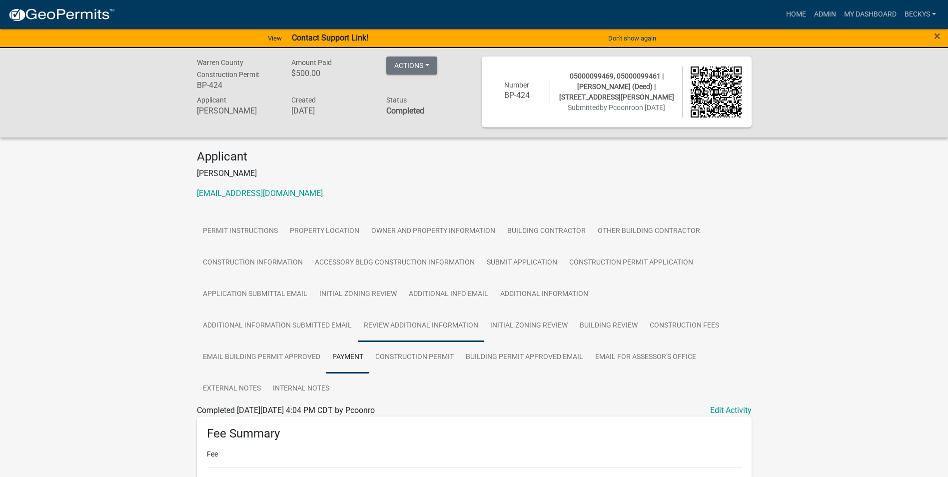
scroll to position [0, 0]
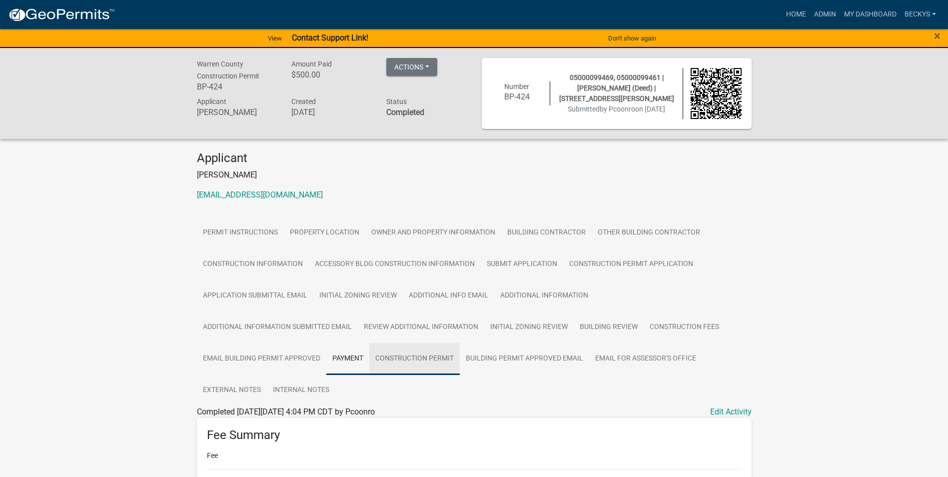
click at [405, 357] on link "Construction Permit" at bounding box center [414, 359] width 90 height 32
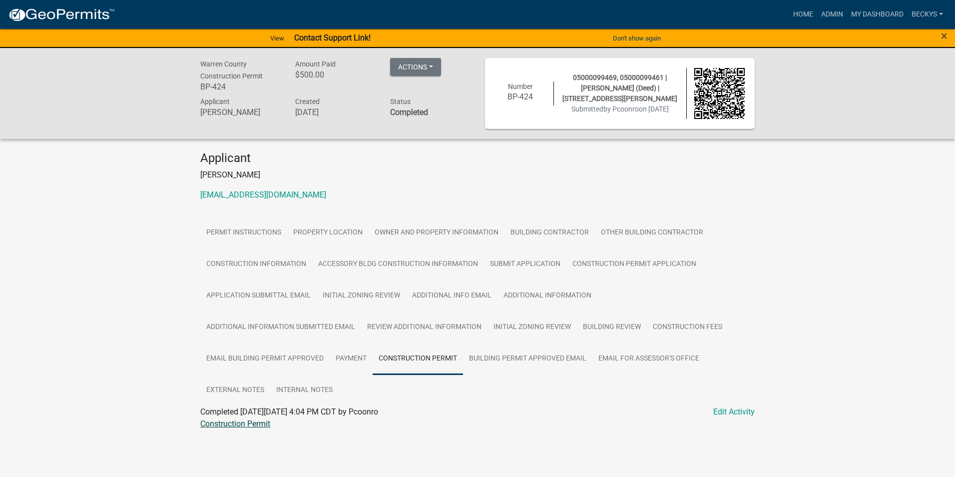
click at [246, 425] on link "Construction Permit" at bounding box center [235, 423] width 70 height 9
click at [356, 357] on link "Payment" at bounding box center [351, 359] width 43 height 32
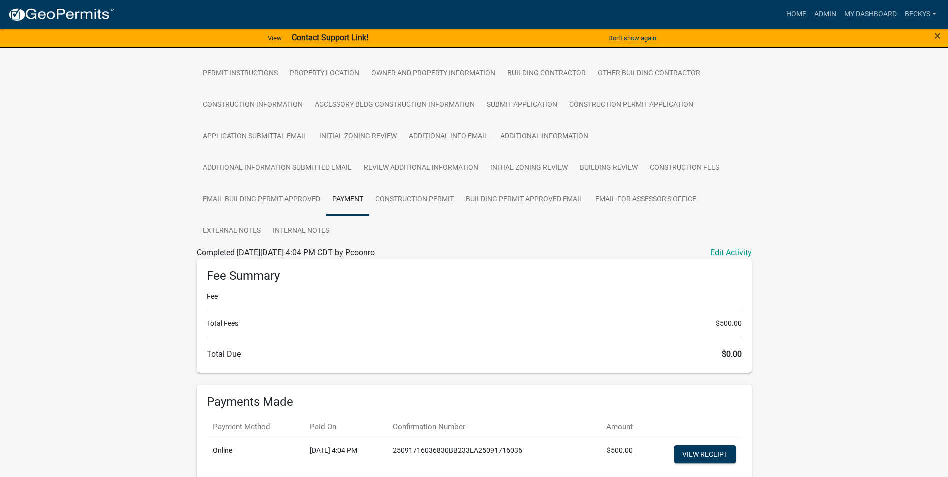
scroll to position [200, 0]
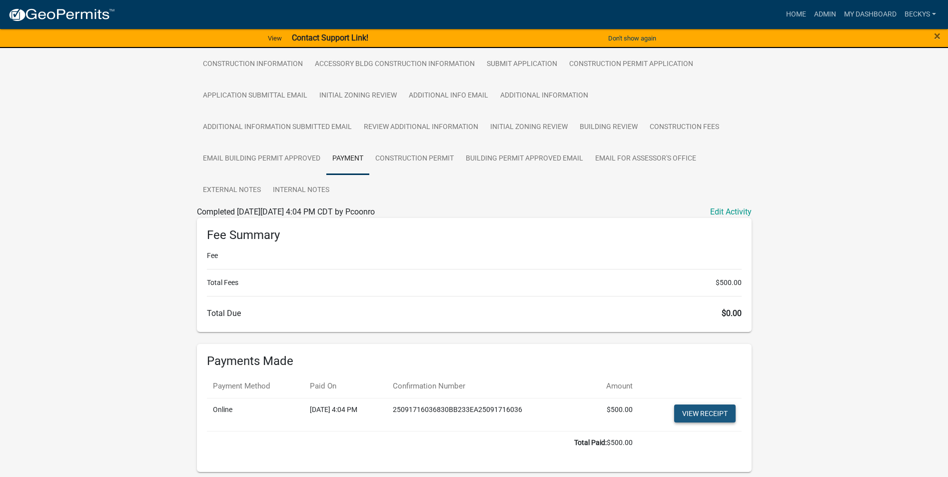
click at [691, 416] on link "View receipt" at bounding box center [704, 413] width 61 height 18
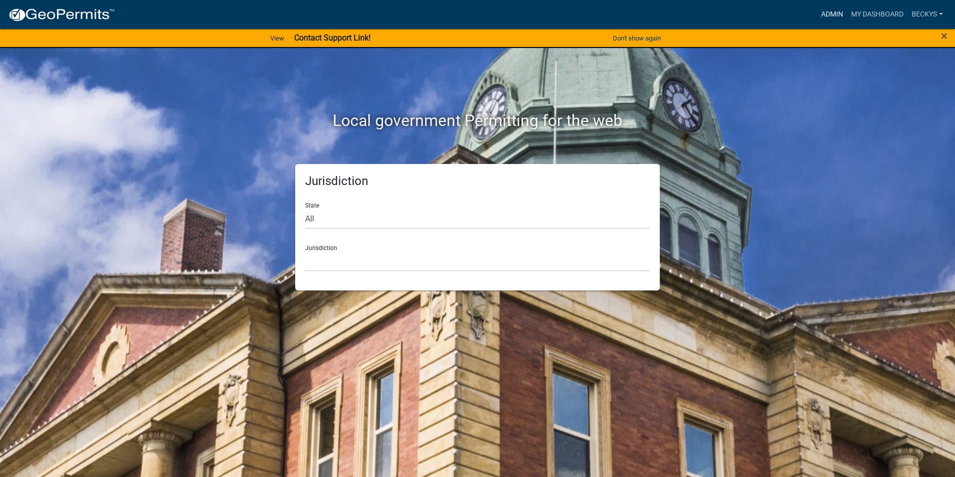
click at [821, 14] on link "Admin" at bounding box center [832, 14] width 30 height 19
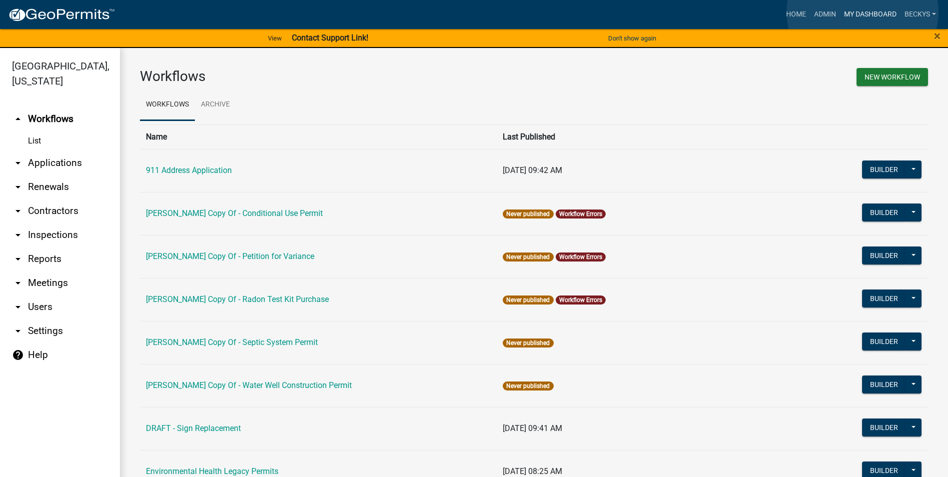
click at [862, 12] on link "My Dashboard" at bounding box center [870, 14] width 60 height 19
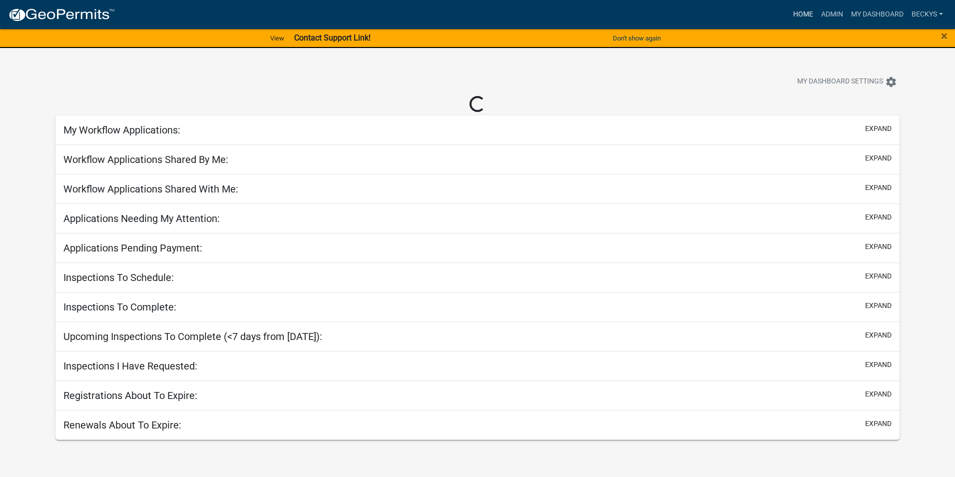
click at [808, 12] on link "Home" at bounding box center [803, 14] width 28 height 19
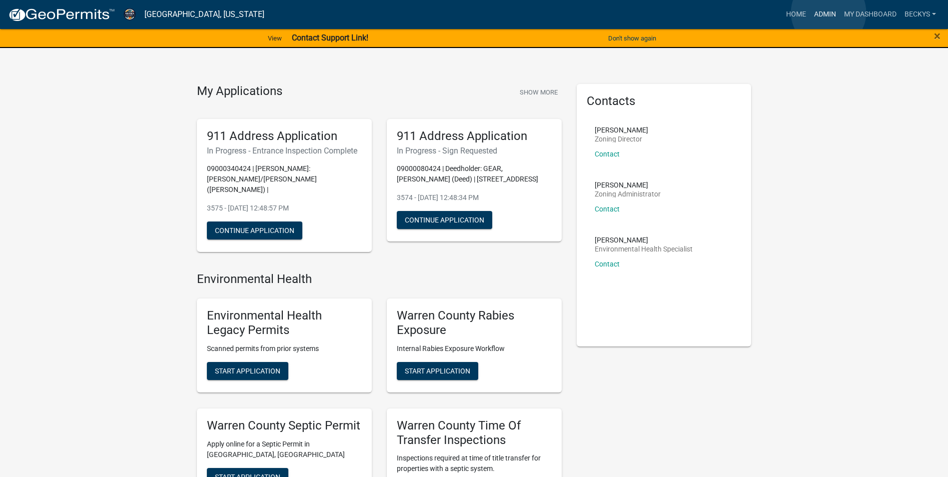
click at [828, 12] on link "Admin" at bounding box center [825, 14] width 30 height 19
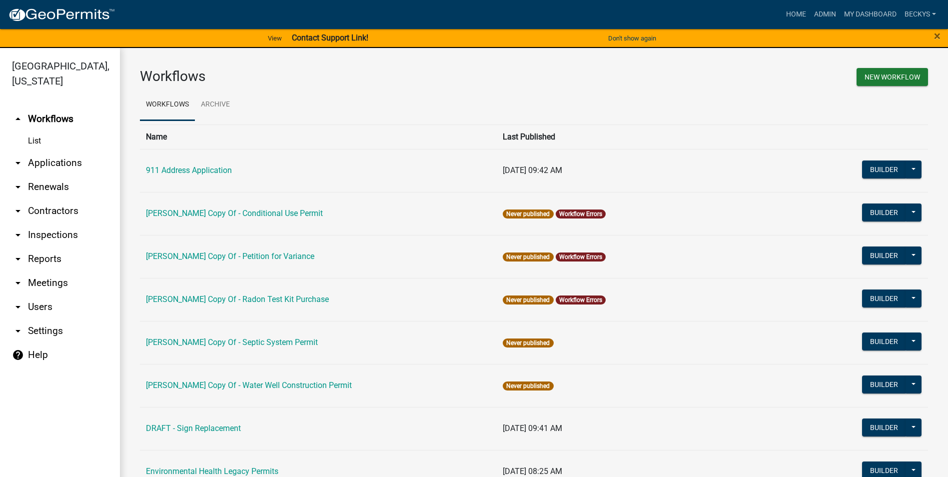
click at [41, 175] on link "arrow_drop_down Renewals" at bounding box center [60, 187] width 120 height 24
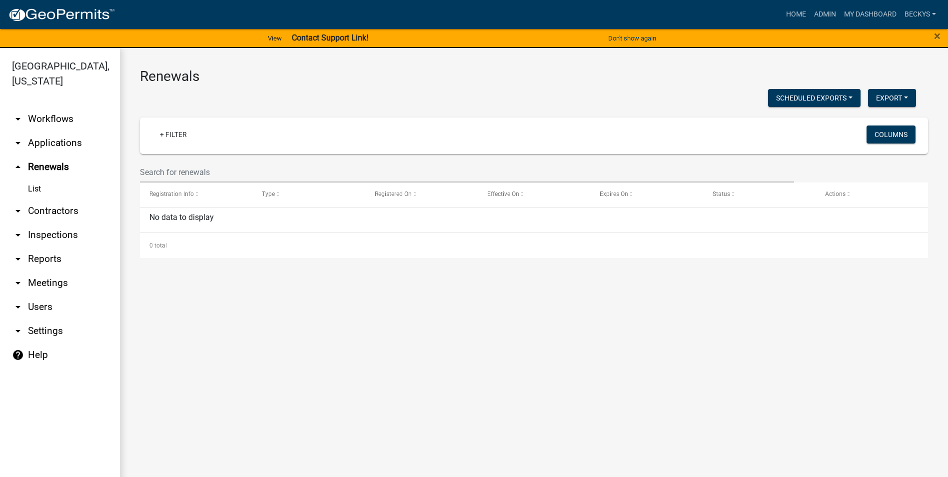
click at [43, 131] on link "arrow_drop_down Applications" at bounding box center [60, 143] width 120 height 24
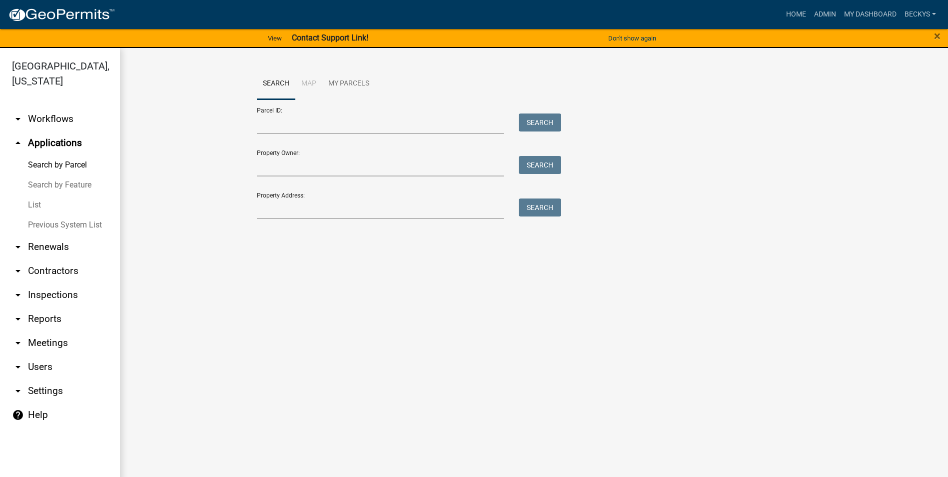
click at [39, 195] on link "List" at bounding box center [60, 205] width 120 height 20
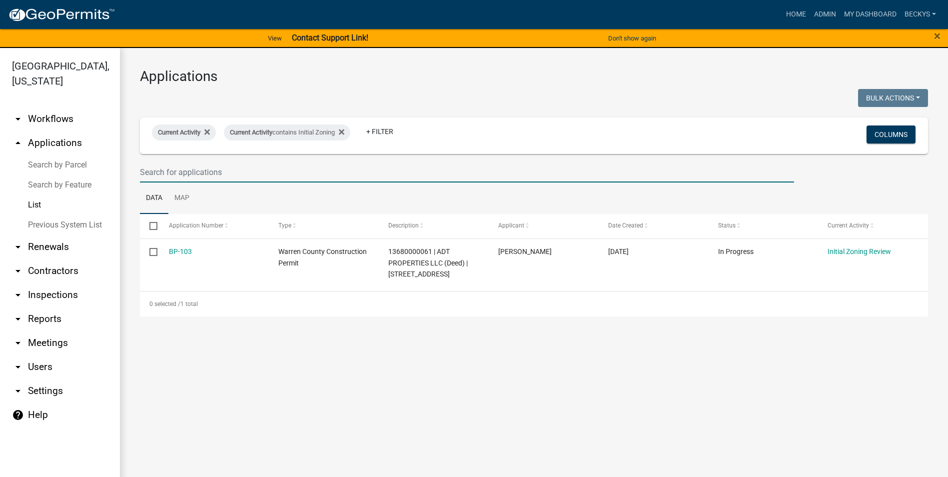
click at [142, 176] on input "text" at bounding box center [467, 172] width 654 height 20
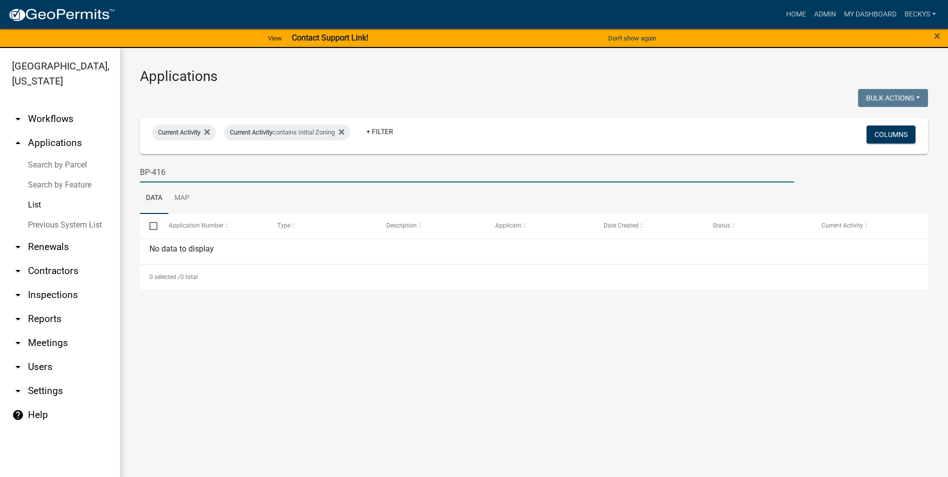
drag, startPoint x: 167, startPoint y: 172, endPoint x: 152, endPoint y: 173, distance: 15.0
click at [152, 173] on input "BP-416" at bounding box center [467, 172] width 654 height 20
type input "BP-106"
click at [168, 174] on input "BP-106" at bounding box center [467, 172] width 654 height 20
drag, startPoint x: 167, startPoint y: 172, endPoint x: 136, endPoint y: 172, distance: 31.0
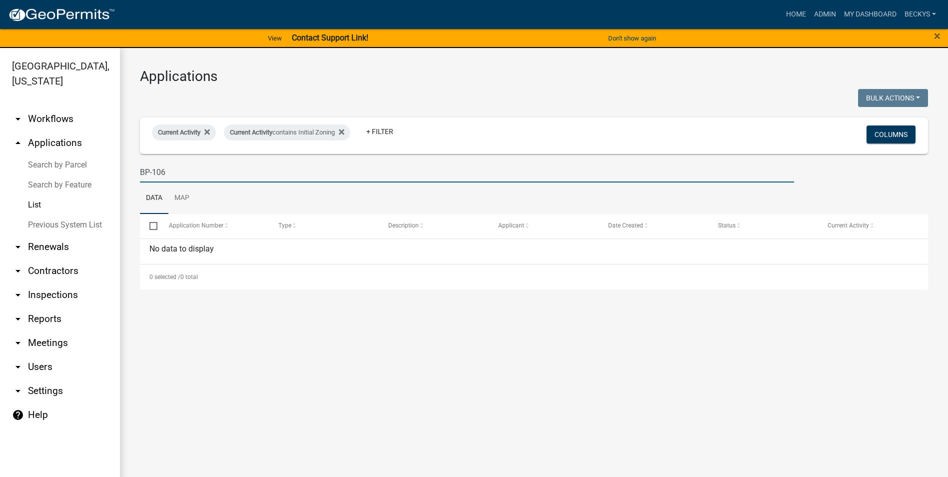
click at [136, 172] on div "BP-106" at bounding box center [466, 172] width 669 height 20
click at [42, 195] on link "List" at bounding box center [60, 205] width 120 height 20
click at [41, 195] on link "List" at bounding box center [60, 205] width 120 height 20
click at [174, 174] on input "BP-106" at bounding box center [467, 172] width 654 height 20
click at [40, 195] on link "List" at bounding box center [60, 205] width 120 height 20
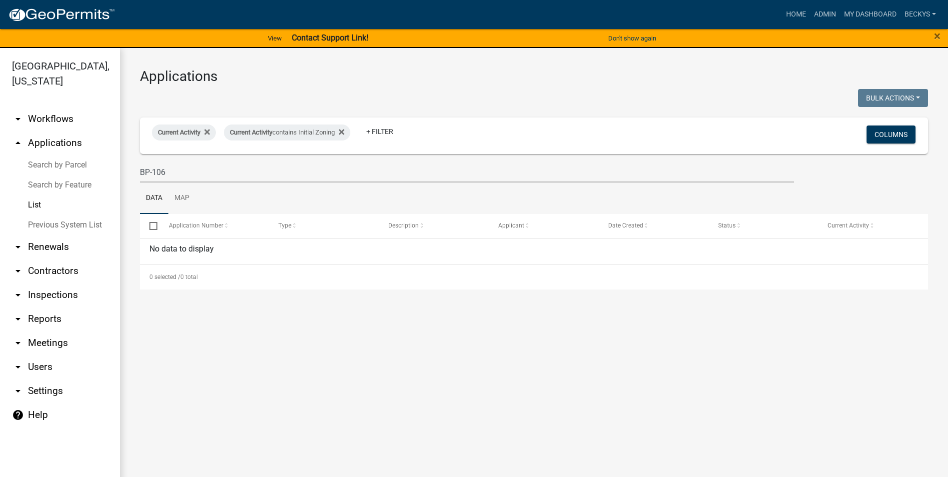
click at [152, 227] on input "checkbox" at bounding box center [152, 225] width 6 height 6
checkbox input "true"
click at [203, 227] on span "Application Number" at bounding box center [196, 225] width 54 height 7
click at [177, 200] on link "Map" at bounding box center [181, 198] width 27 height 32
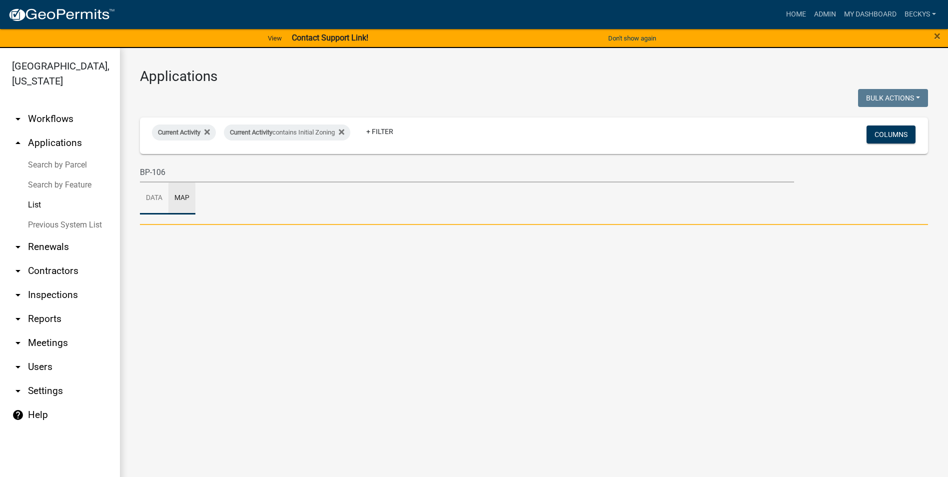
click at [151, 200] on link "Data" at bounding box center [154, 198] width 28 height 32
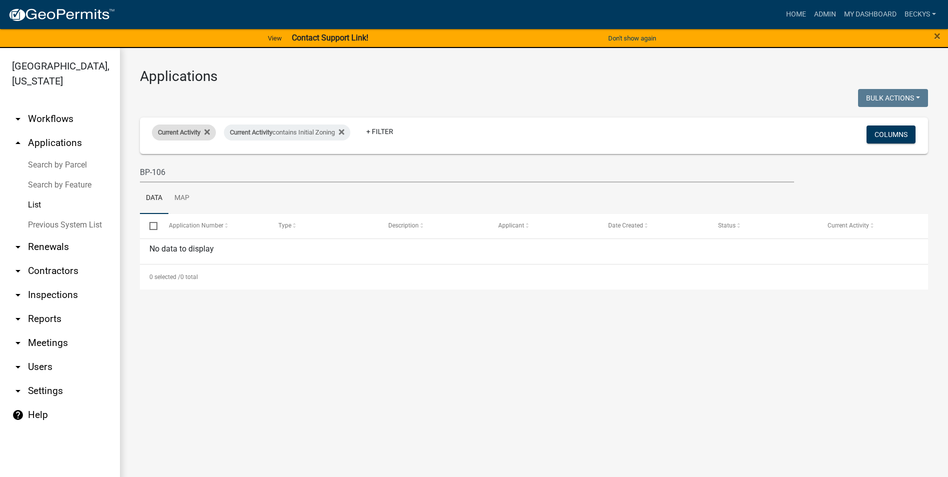
click at [181, 131] on span "Current Activity" at bounding box center [179, 131] width 42 height 7
click at [151, 172] on input "text" at bounding box center [186, 169] width 91 height 20
type input "BP-106"
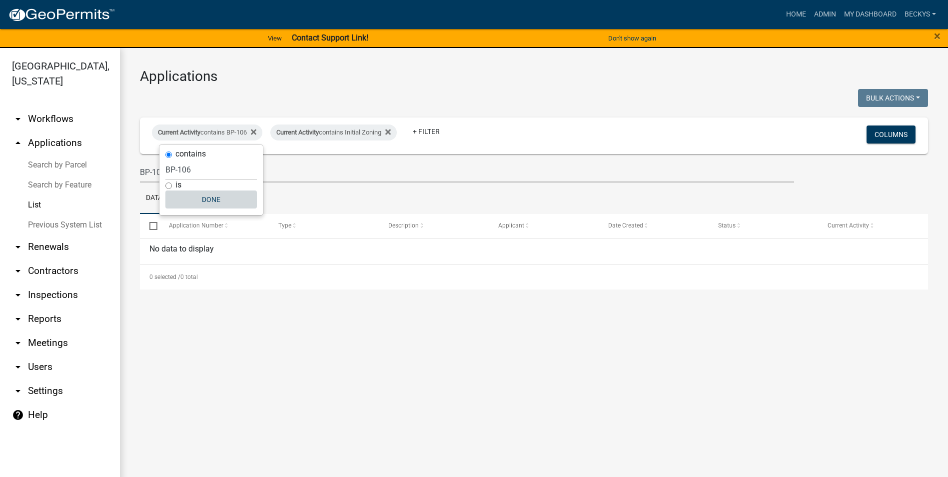
click at [202, 201] on button "Done" at bounding box center [210, 199] width 91 height 18
click at [29, 195] on link "List" at bounding box center [60, 205] width 120 height 20
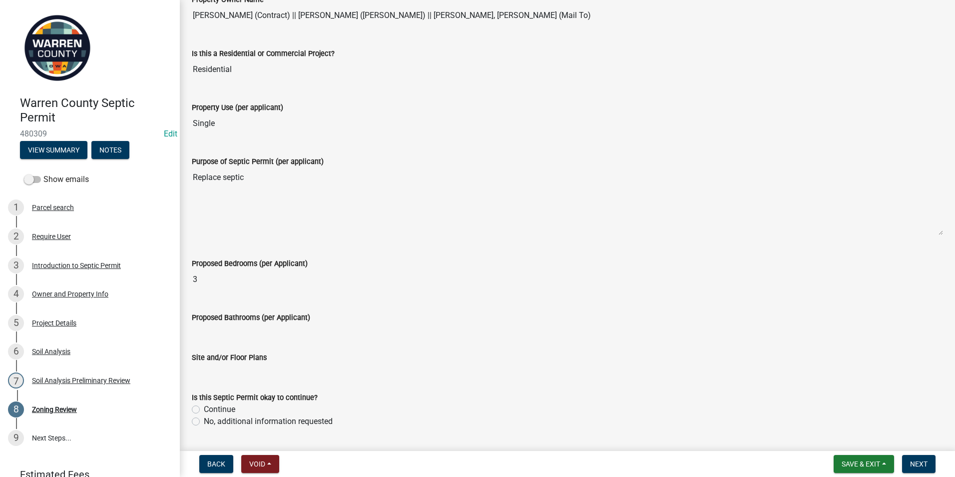
scroll to position [200, 0]
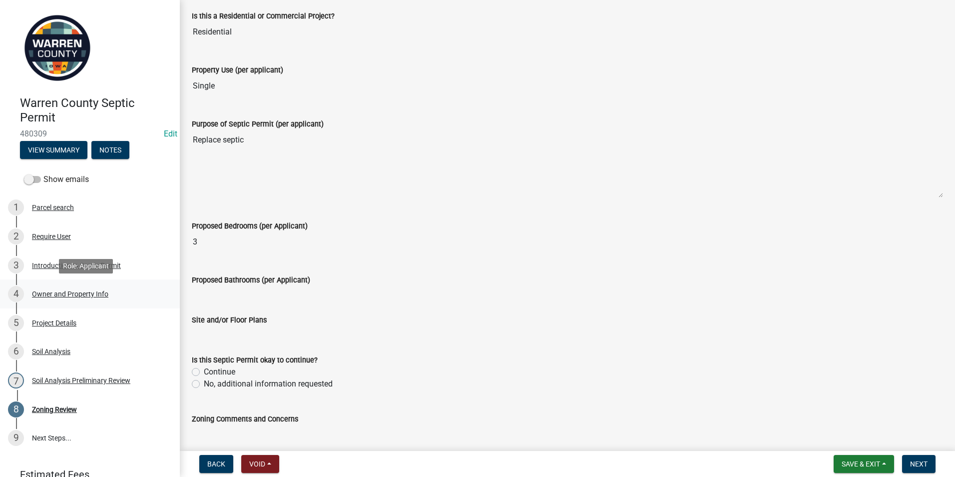
click at [44, 296] on div "Owner and Property Info" at bounding box center [70, 293] width 76 height 7
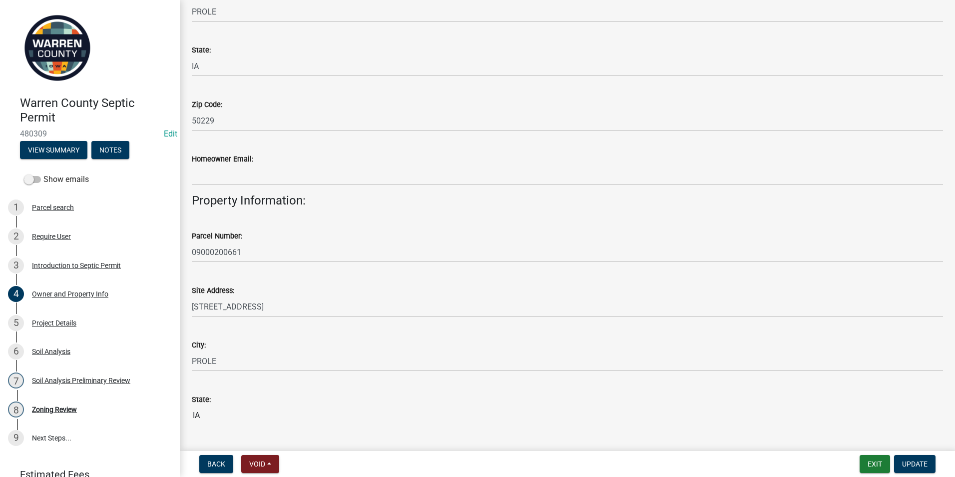
scroll to position [350, 0]
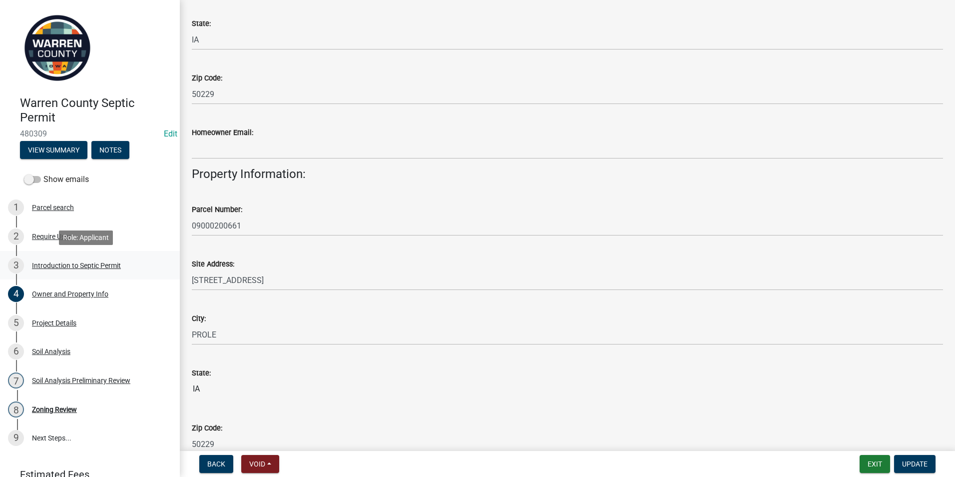
click at [99, 260] on div "3 Introduction to Septic Permit" at bounding box center [86, 265] width 156 height 16
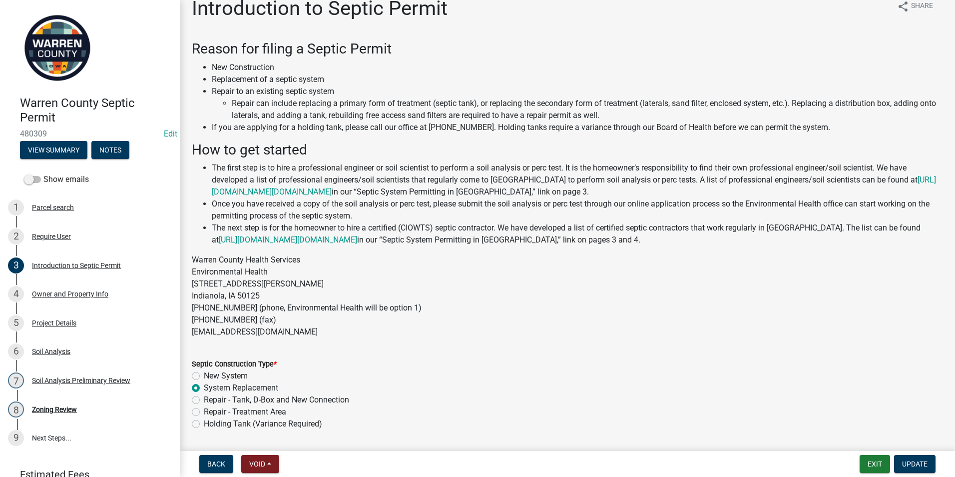
scroll to position [0, 0]
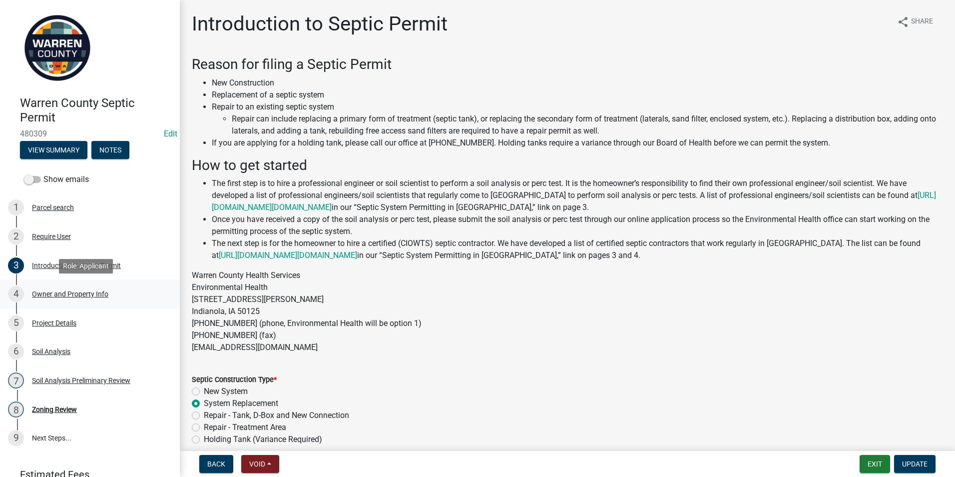
click at [54, 290] on div "Owner and Property Info" at bounding box center [70, 293] width 76 height 7
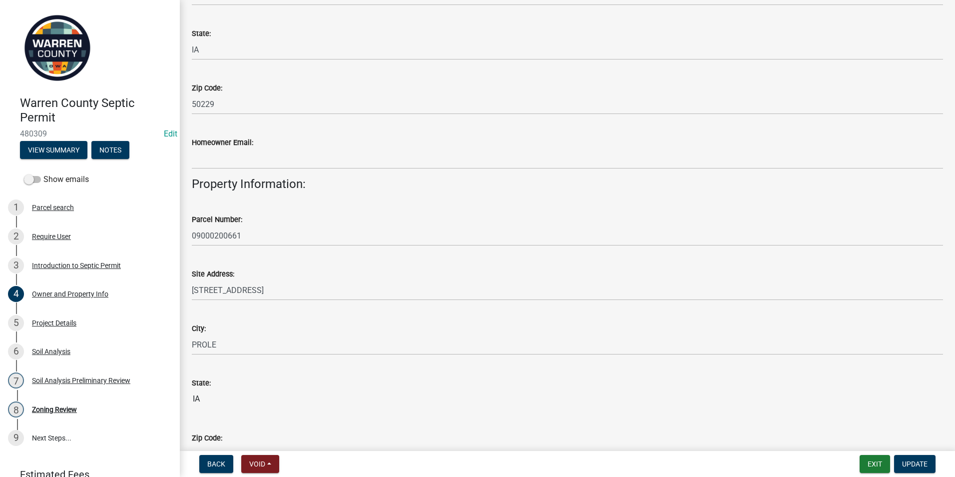
scroll to position [400, 0]
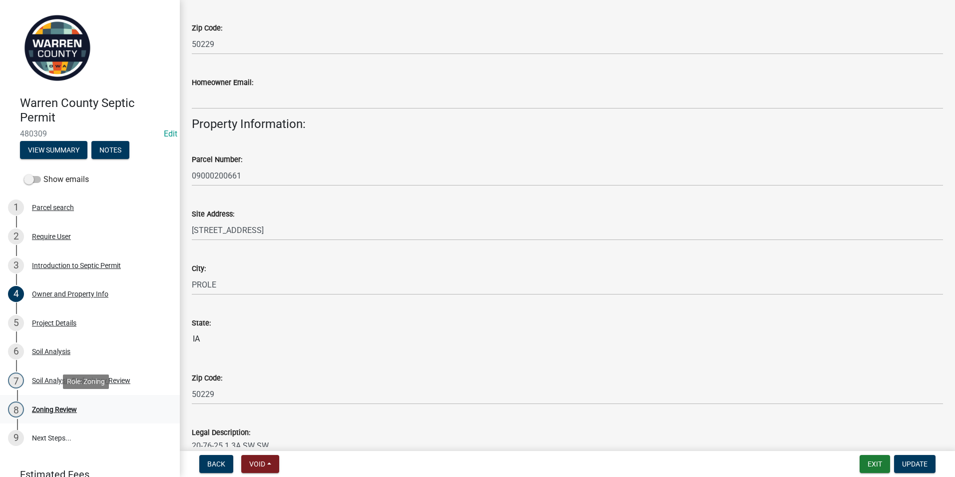
click at [72, 404] on div "8 Zoning Review" at bounding box center [86, 409] width 156 height 16
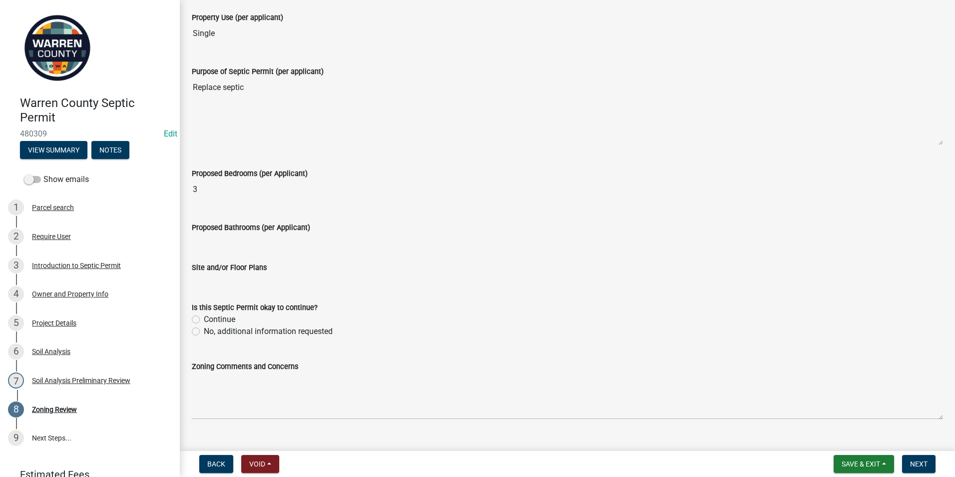
scroll to position [272, 0]
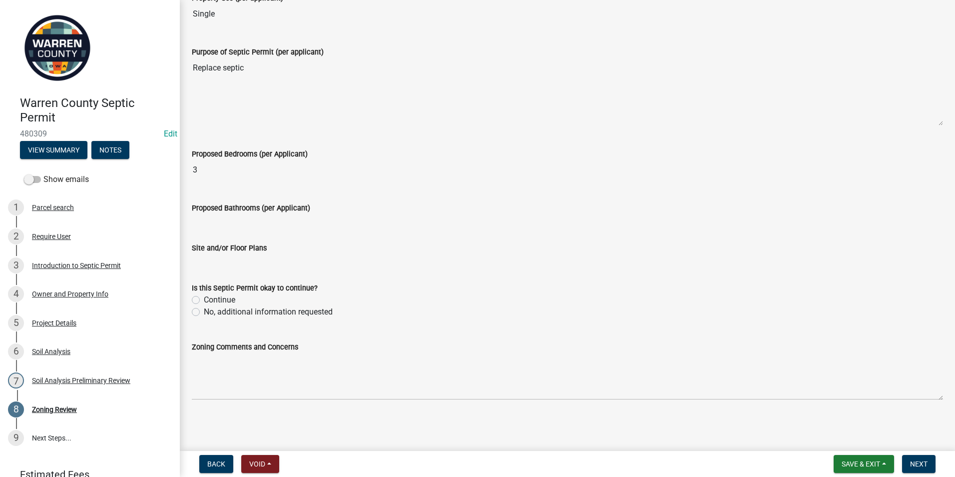
click at [204, 298] on label "Continue" at bounding box center [219, 300] width 31 height 12
click at [204, 298] on input "Continue" at bounding box center [207, 297] width 6 height 6
radio input "true"
click at [915, 467] on span "Next" at bounding box center [918, 464] width 17 height 8
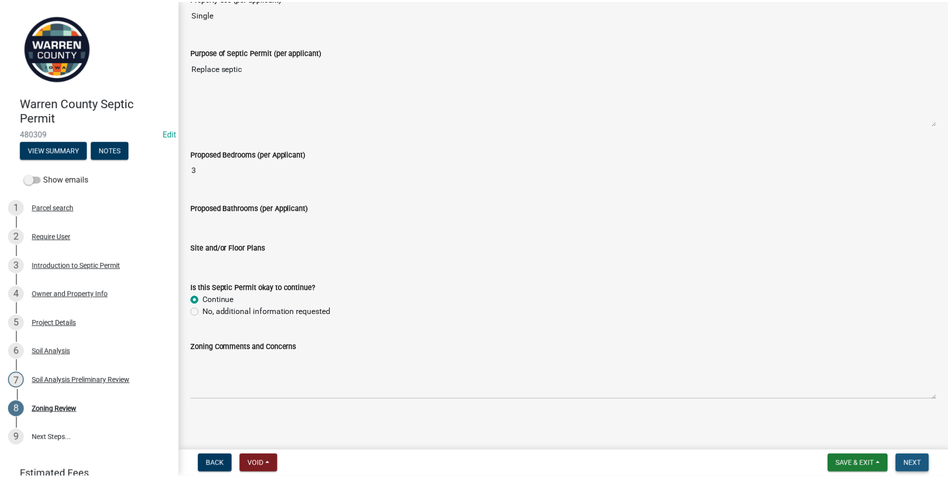
scroll to position [0, 0]
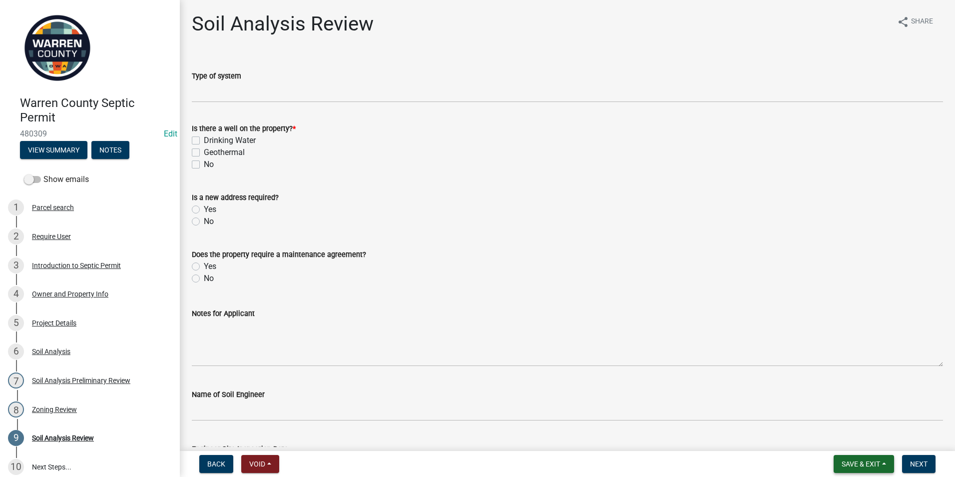
click at [845, 465] on span "Save & Exit" at bounding box center [861, 464] width 38 height 8
click at [842, 434] on button "Save & Exit" at bounding box center [854, 438] width 80 height 24
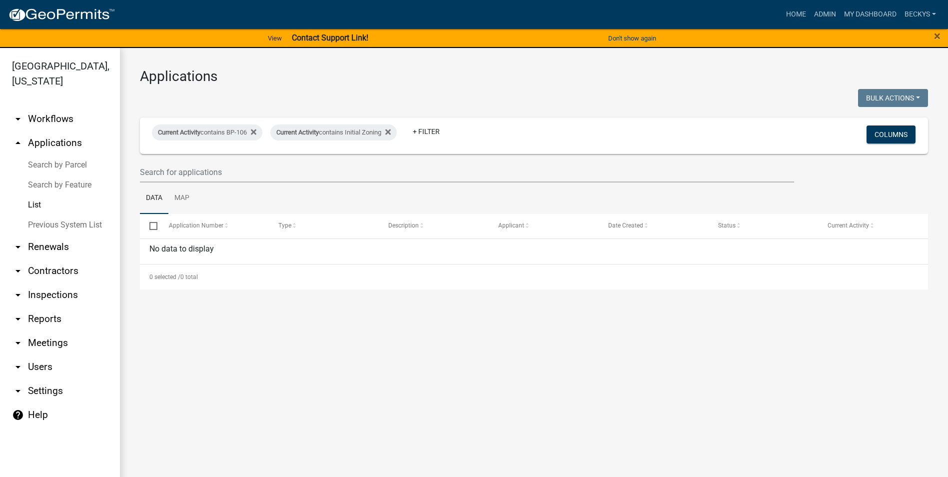
drag, startPoint x: 31, startPoint y: 189, endPoint x: 76, endPoint y: 188, distance: 45.0
click at [31, 195] on link "List" at bounding box center [60, 205] width 120 height 20
click at [154, 172] on input "text" at bounding box center [467, 172] width 654 height 20
click at [50, 155] on link "Search by Parcel" at bounding box center [60, 165] width 120 height 20
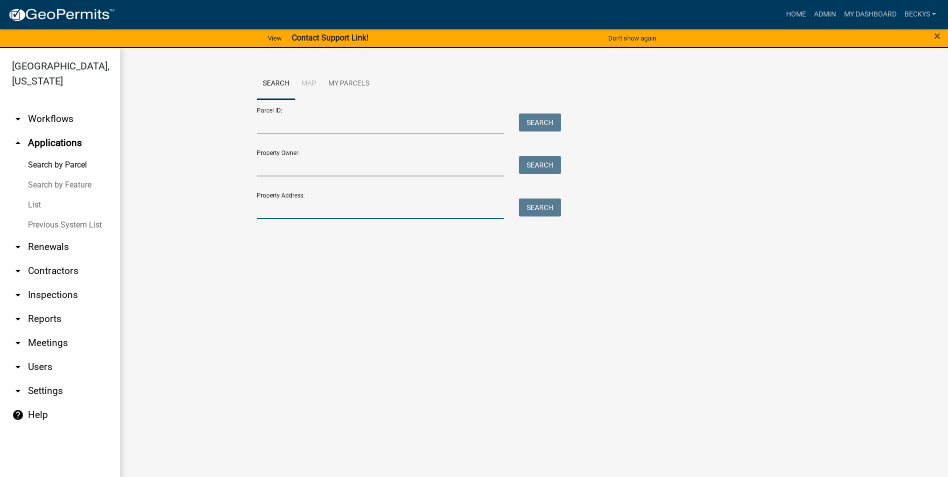
click at [275, 207] on input "Property Address:" at bounding box center [380, 208] width 247 height 20
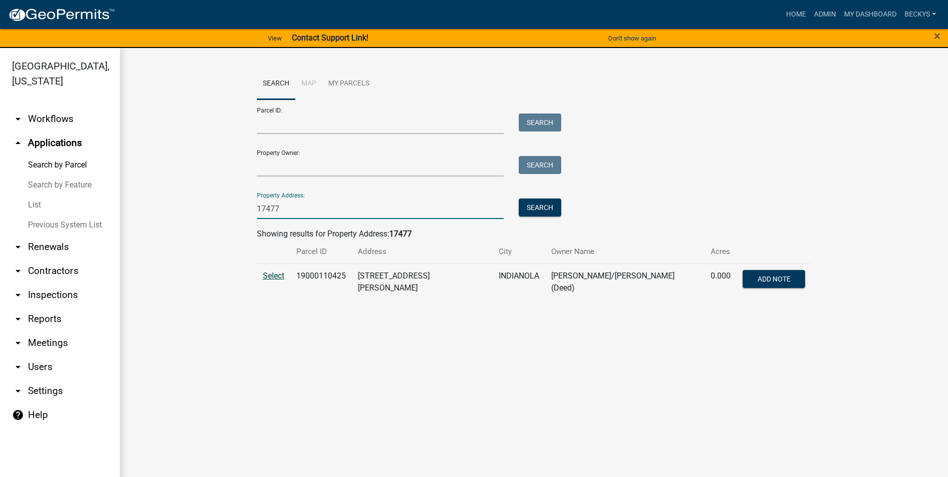
type input "17477"
click at [274, 276] on span "Select" at bounding box center [273, 275] width 21 height 9
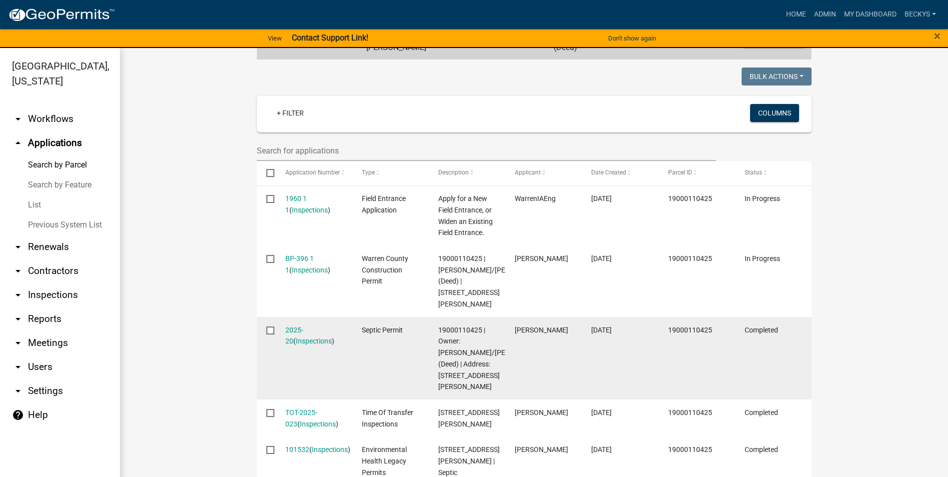
scroll to position [250, 0]
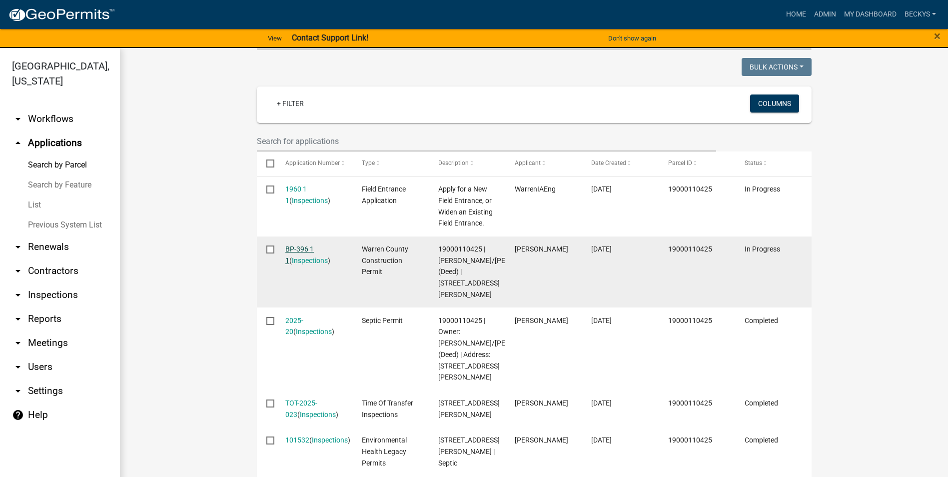
click at [294, 245] on link "BP-396 1 1" at bounding box center [299, 254] width 28 height 19
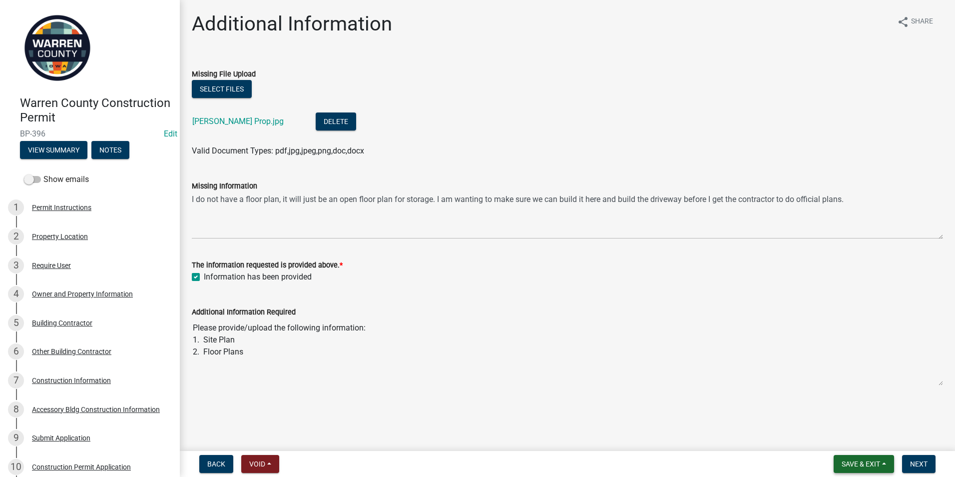
click at [864, 466] on span "Save & Exit" at bounding box center [861, 464] width 38 height 8
click at [856, 438] on button "Save & Exit" at bounding box center [854, 438] width 80 height 24
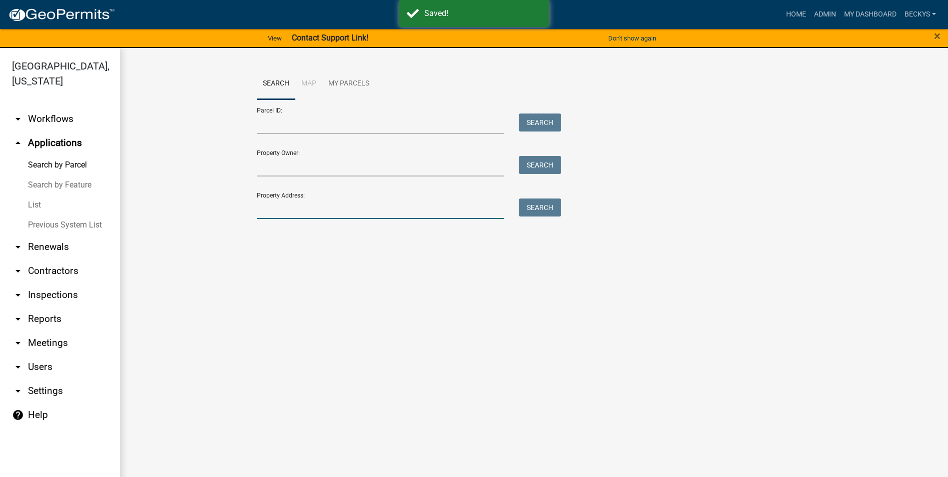
click at [263, 217] on input "Property Address:" at bounding box center [380, 208] width 247 height 20
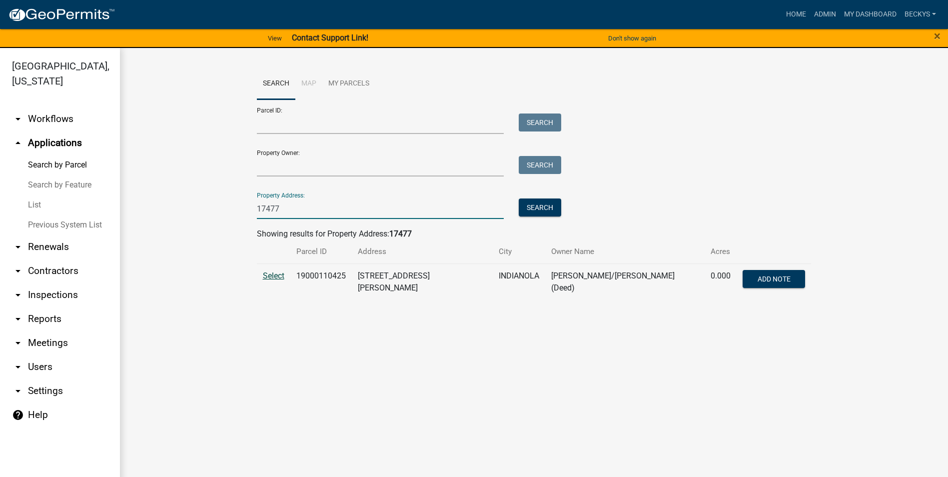
type input "17477"
click at [273, 271] on span "Select" at bounding box center [273, 275] width 21 height 9
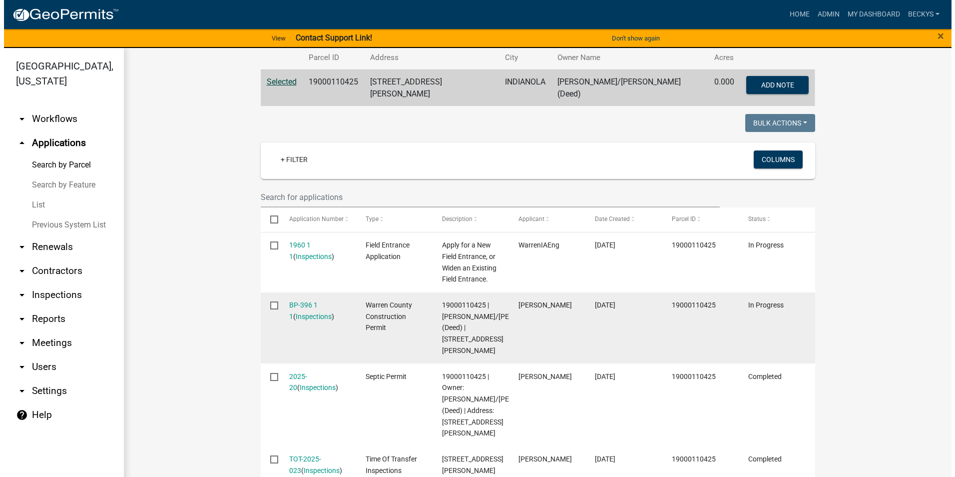
scroll to position [200, 0]
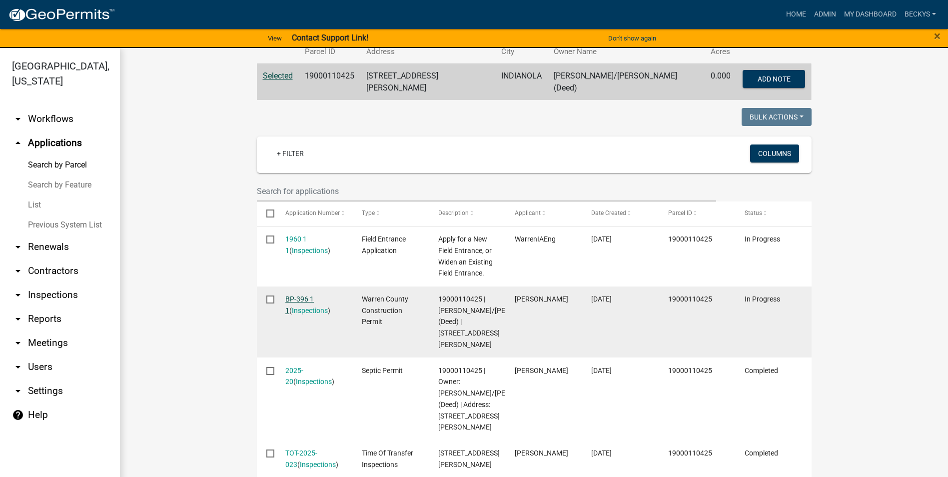
click at [308, 295] on link "BP-396 1 1" at bounding box center [299, 304] width 28 height 19
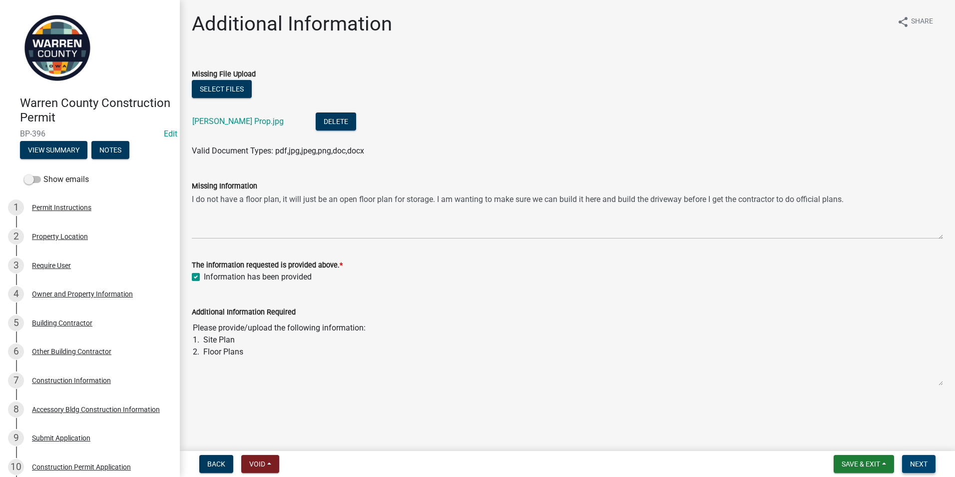
click at [910, 462] on span "Next" at bounding box center [918, 464] width 17 height 8
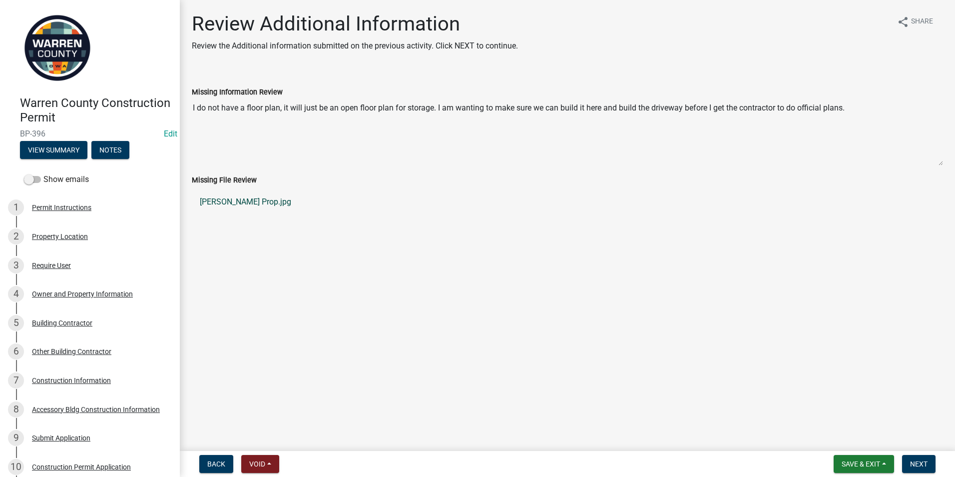
click at [219, 203] on link "[PERSON_NAME] Prop.jpg" at bounding box center [567, 202] width 751 height 24
click at [51, 413] on div "Accessory Bldg Construction Information" at bounding box center [96, 409] width 128 height 7
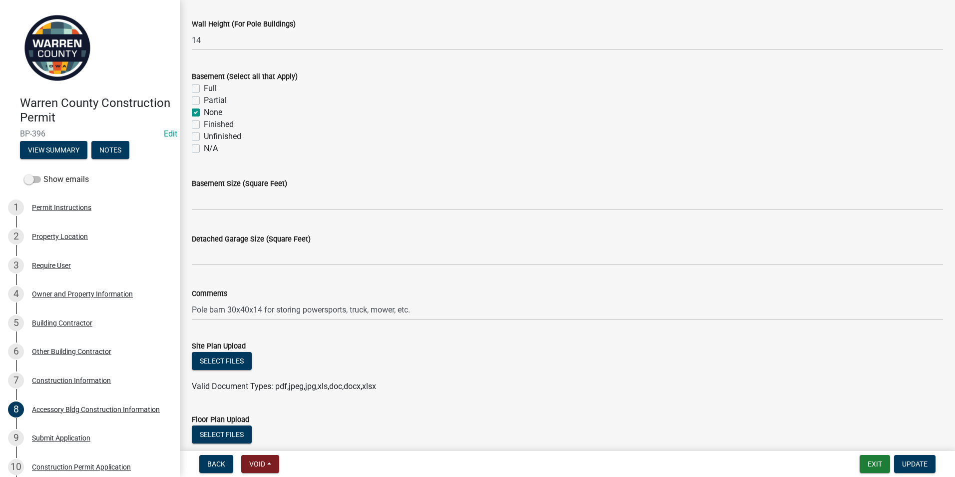
scroll to position [376, 0]
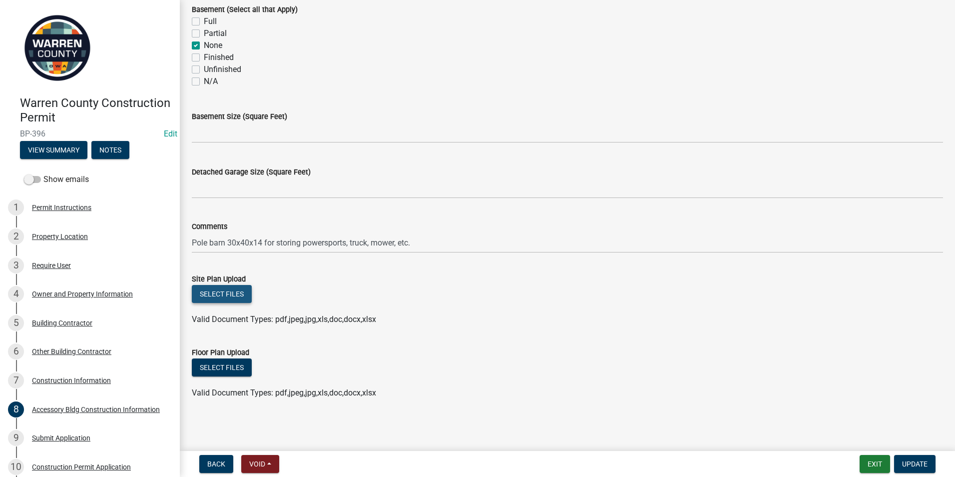
click at [209, 295] on button "Select files" at bounding box center [222, 294] width 60 height 18
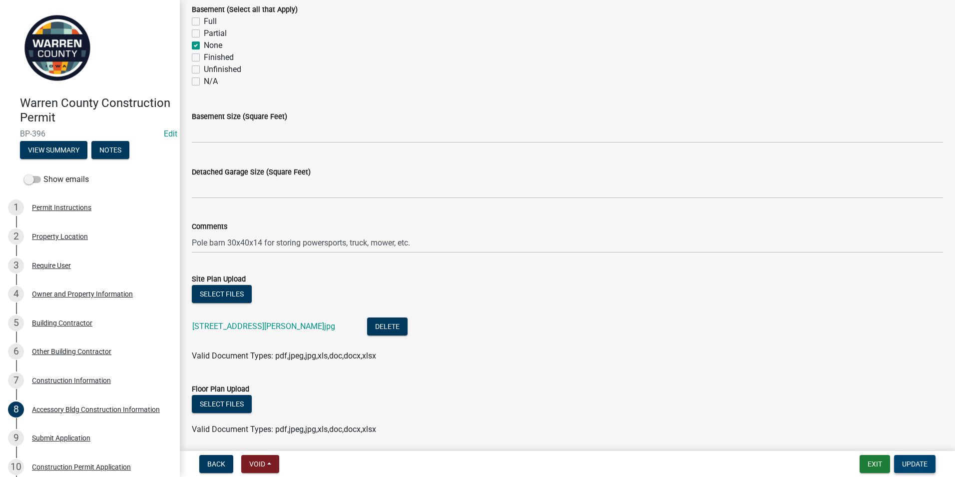
click at [914, 463] on span "Update" at bounding box center [914, 464] width 25 height 8
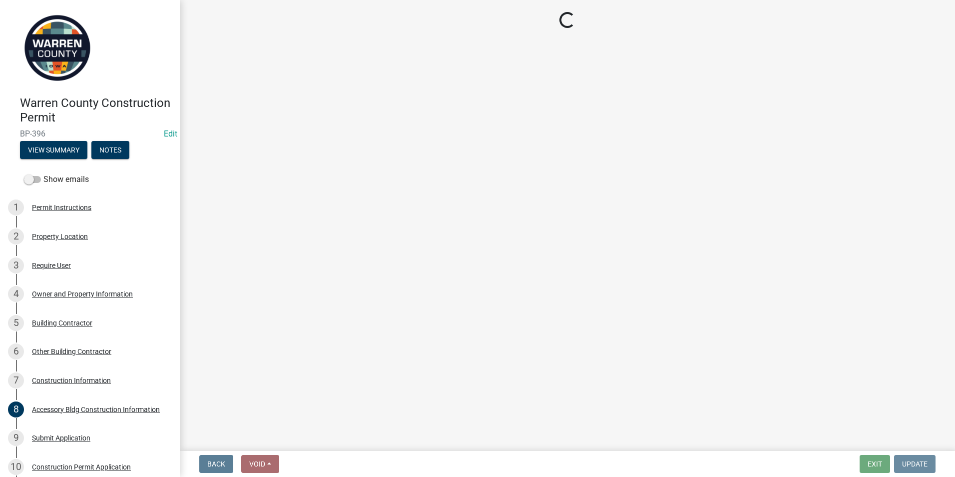
scroll to position [0, 0]
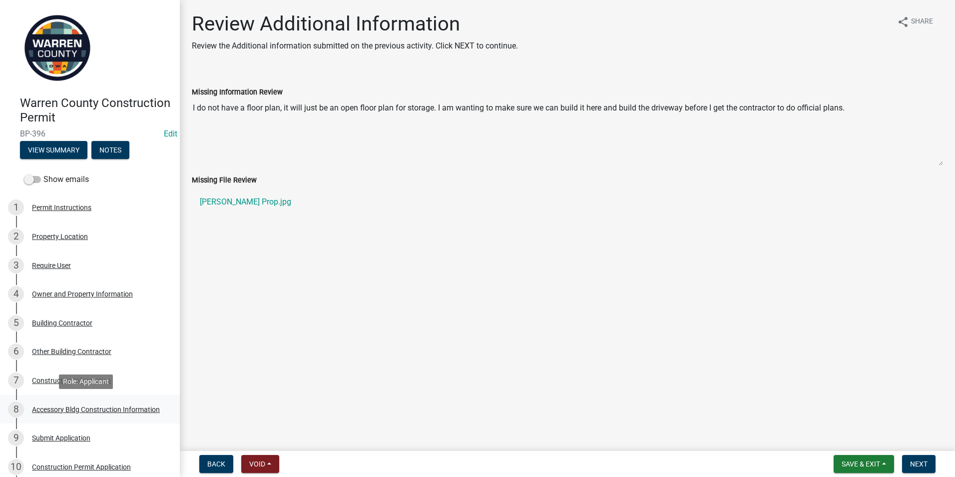
click at [62, 411] on div "Accessory Bldg Construction Information" at bounding box center [96, 409] width 128 height 7
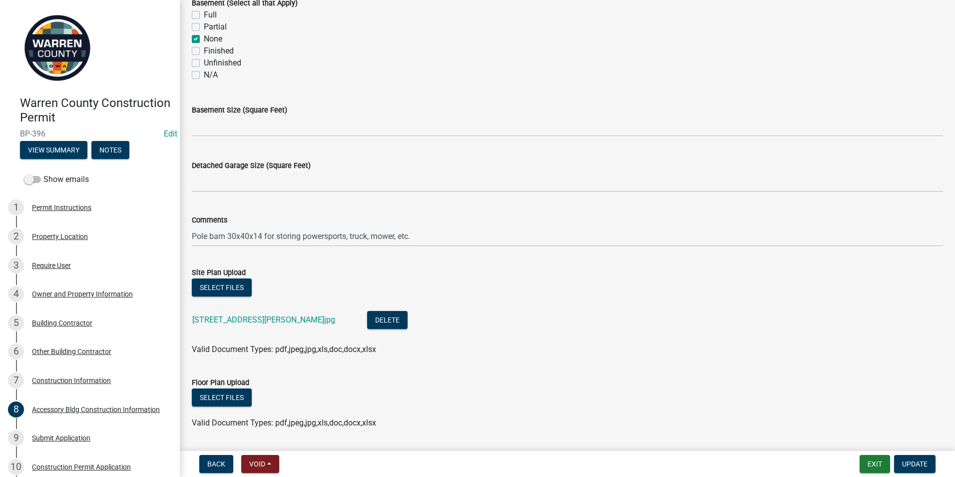
scroll to position [400, 0]
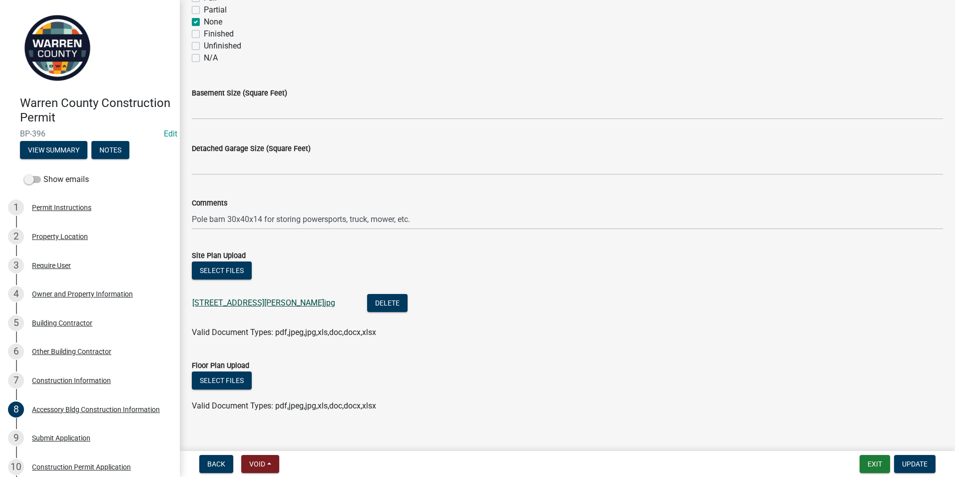
click at [231, 300] on link "17477 Hamilton St.jpg" at bounding box center [263, 302] width 143 height 9
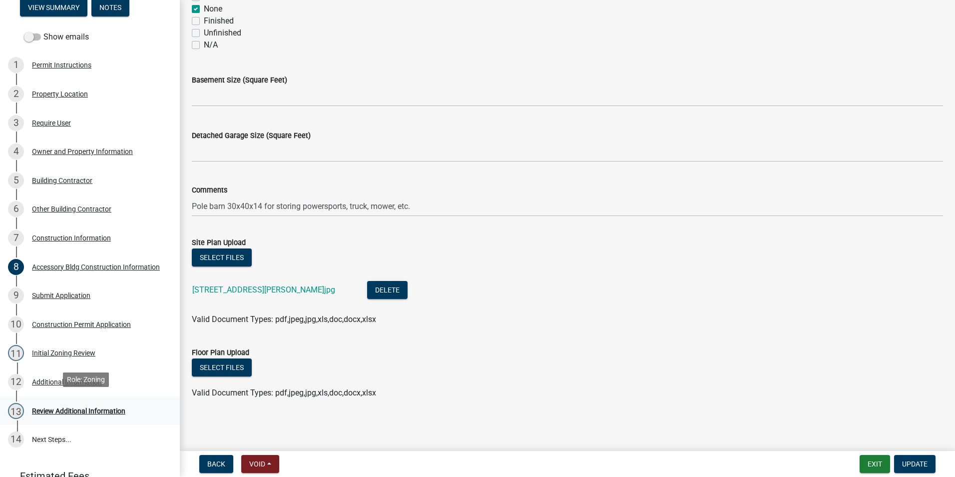
scroll to position [150, 0]
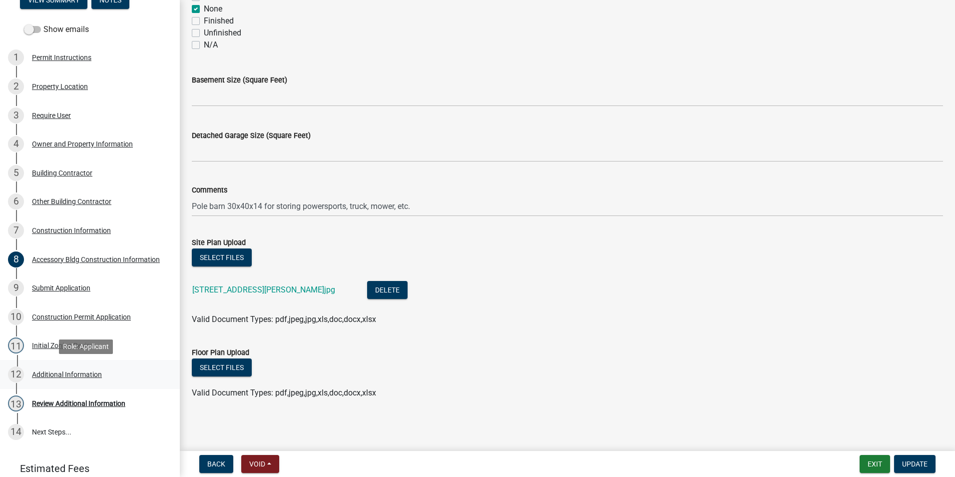
click at [65, 371] on div "Additional Information" at bounding box center [67, 374] width 70 height 7
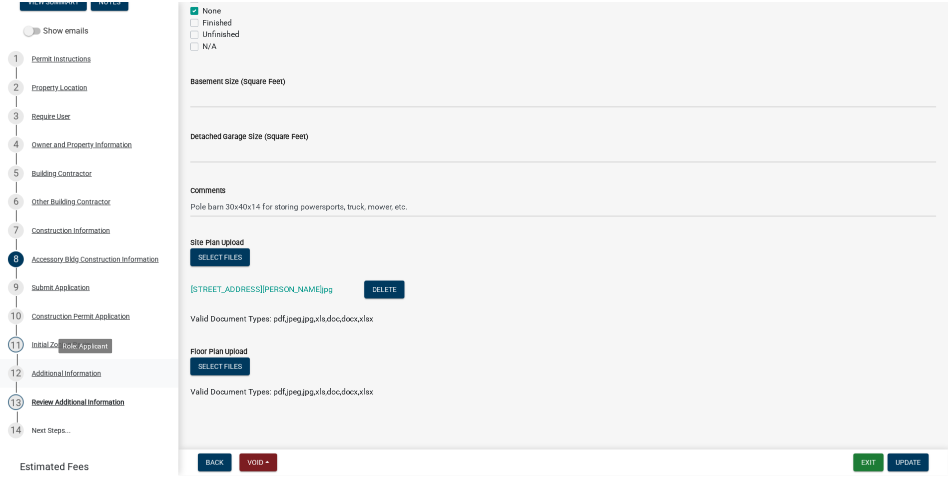
scroll to position [0, 0]
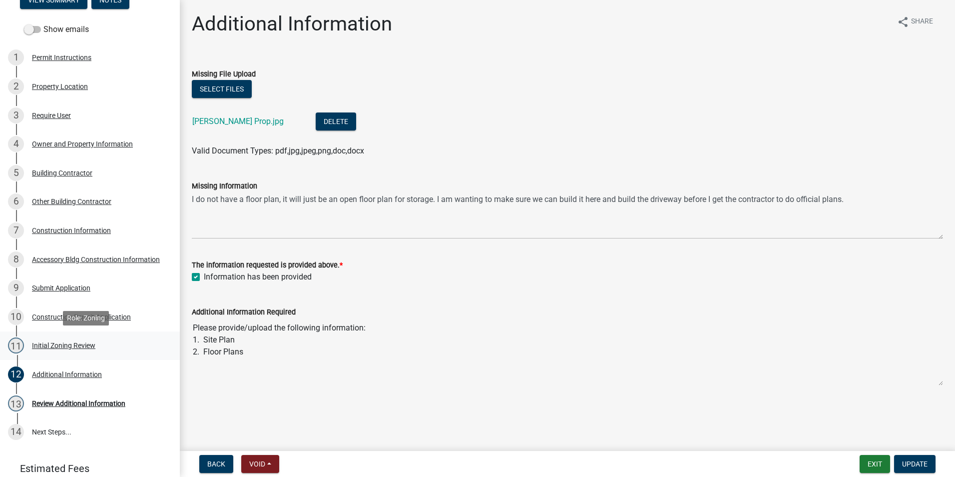
click at [55, 343] on div "Initial Zoning Review" at bounding box center [63, 345] width 63 height 7
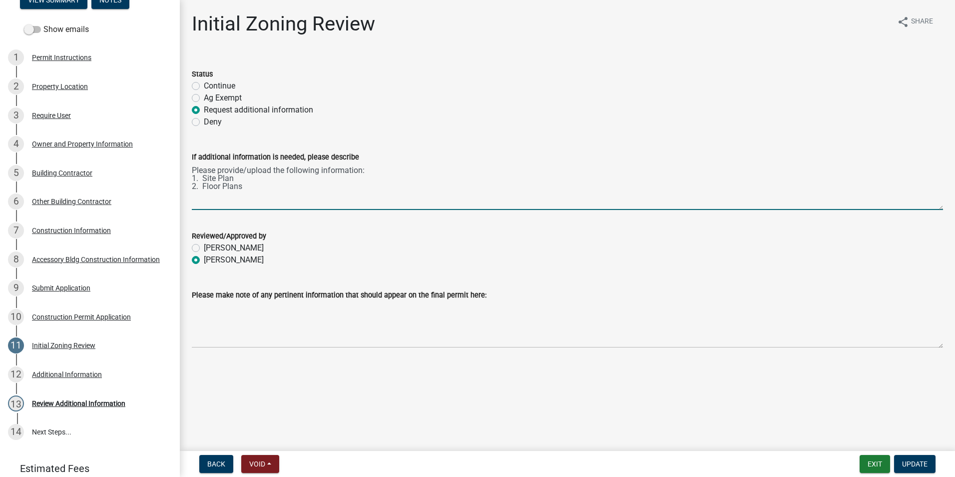
drag, startPoint x: 263, startPoint y: 188, endPoint x: 186, endPoint y: 166, distance: 80.1
click at [186, 166] on div "If additional information is needed, please describe Please provide/upload the …" at bounding box center [567, 173] width 766 height 73
click at [251, 192] on textarea "Please provide/upload the following information: 1. Site Plan 2. Floor Plans" at bounding box center [567, 186] width 751 height 47
drag, startPoint x: 192, startPoint y: 179, endPoint x: 241, endPoint y: 197, distance: 52.3
click at [241, 197] on textarea "Please provide/upload the following information: 1. Site Plan 2. Floor Plans" at bounding box center [567, 186] width 751 height 47
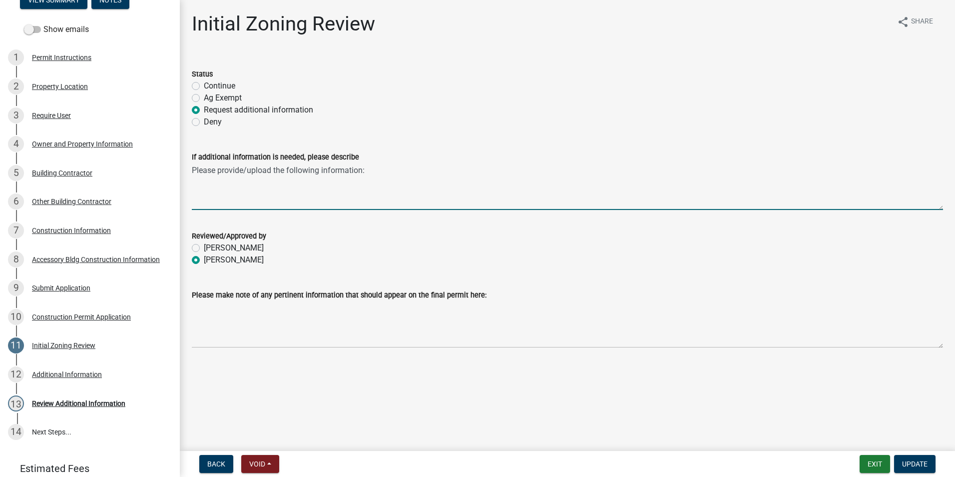
drag, startPoint x: 368, startPoint y: 168, endPoint x: 184, endPoint y: 164, distance: 183.4
click at [186, 166] on div "If additional information is needed, please describe Please provide/upload the …" at bounding box center [567, 173] width 766 height 73
click at [193, 168] on textarea "Please provide a floor plan. You just need to draw it out with the dimensions o…" at bounding box center [567, 186] width 751 height 47
click at [293, 169] on textarea "Please provide a floor plan. You just need to draw it out with the dimensions o…" at bounding box center [567, 186] width 751 height 47
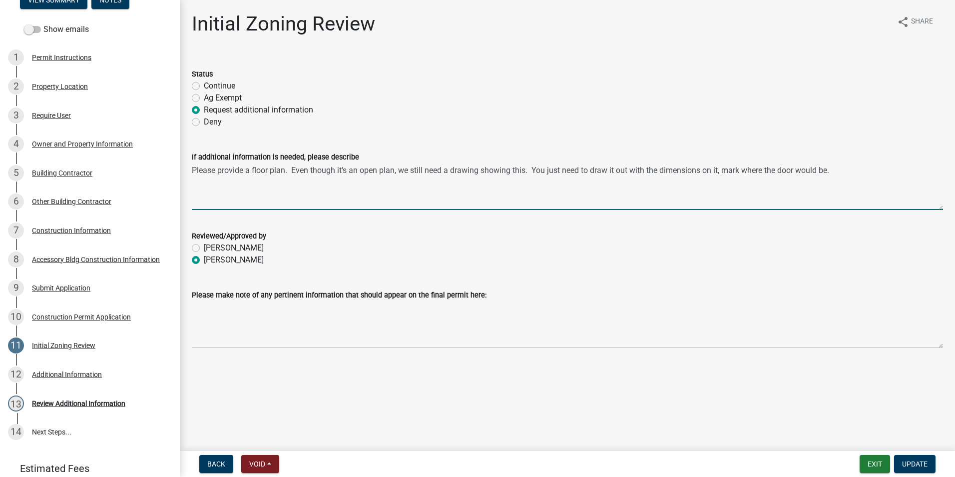
click at [726, 167] on textarea "Please provide a floor plan. Even though it's an open plan, we still need a dra…" at bounding box center [567, 186] width 751 height 47
click at [811, 167] on textarea "Please provide a floor plan. Even though it's an open plan, we still need a dra…" at bounding box center [567, 186] width 751 height 47
type textarea "Please provide a floor plan. Even though it's an open plan, we still need a dra…"
click at [907, 470] on button "Update" at bounding box center [914, 464] width 41 height 18
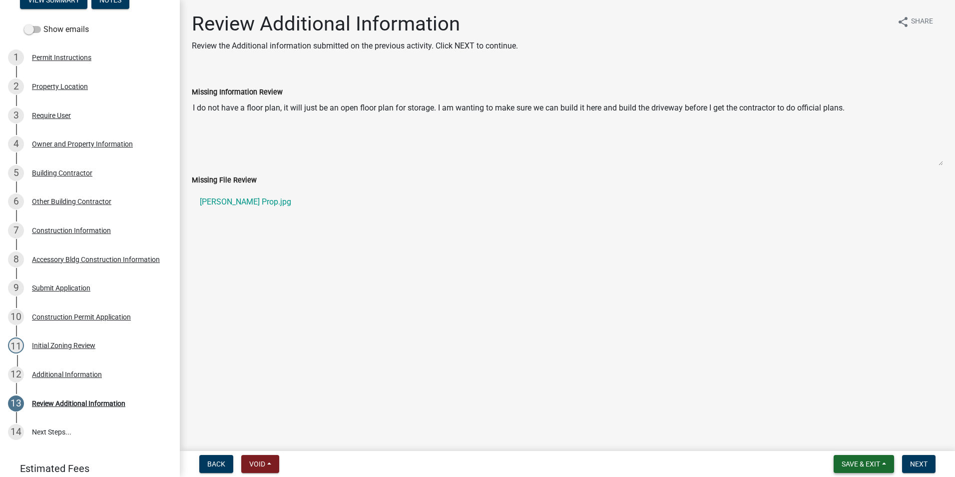
click at [867, 466] on span "Save & Exit" at bounding box center [861, 464] width 38 height 8
click at [846, 437] on button "Save & Exit" at bounding box center [854, 438] width 80 height 24
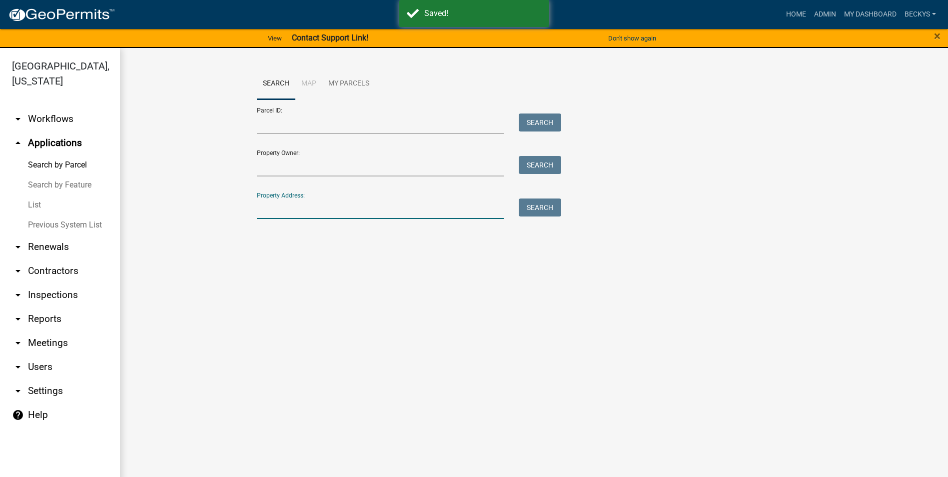
click at [283, 212] on input "Property Address:" at bounding box center [380, 208] width 247 height 20
type input "4956"
click at [537, 211] on button "Search" at bounding box center [540, 207] width 42 height 18
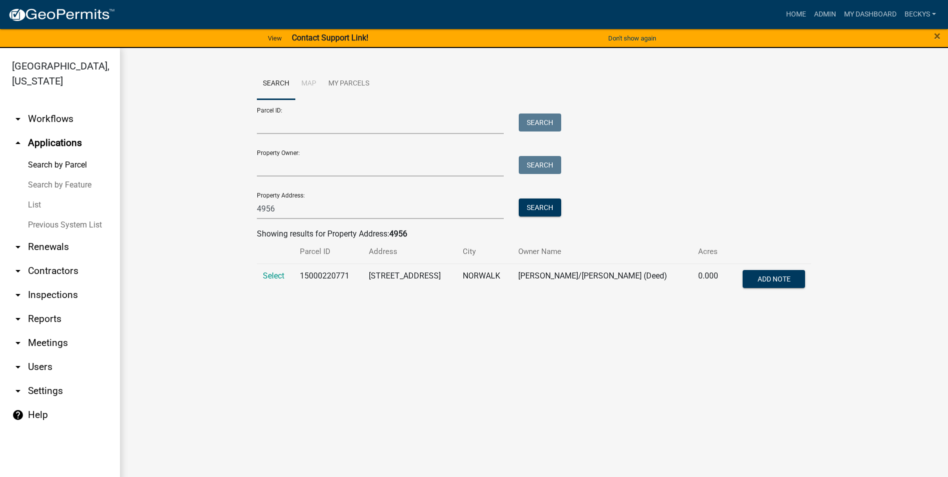
click at [29, 195] on link "List" at bounding box center [60, 205] width 120 height 20
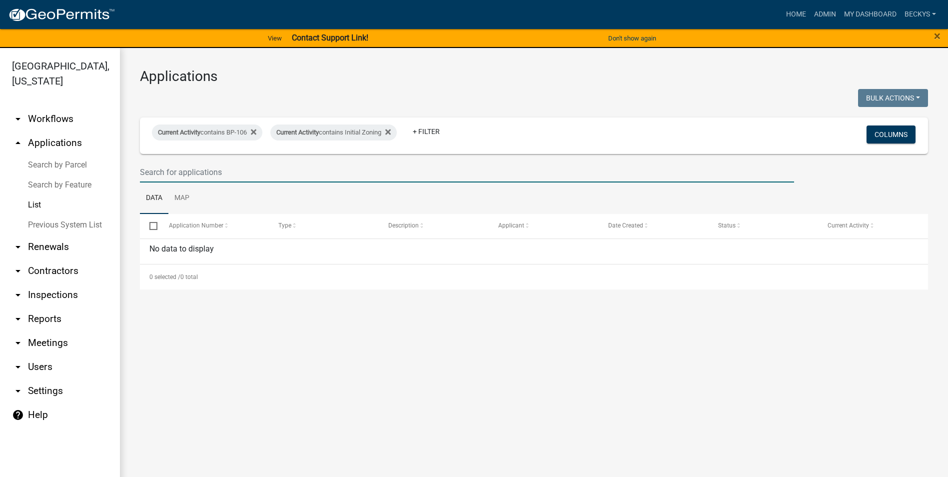
click at [147, 176] on input "text" at bounding box center [467, 172] width 654 height 20
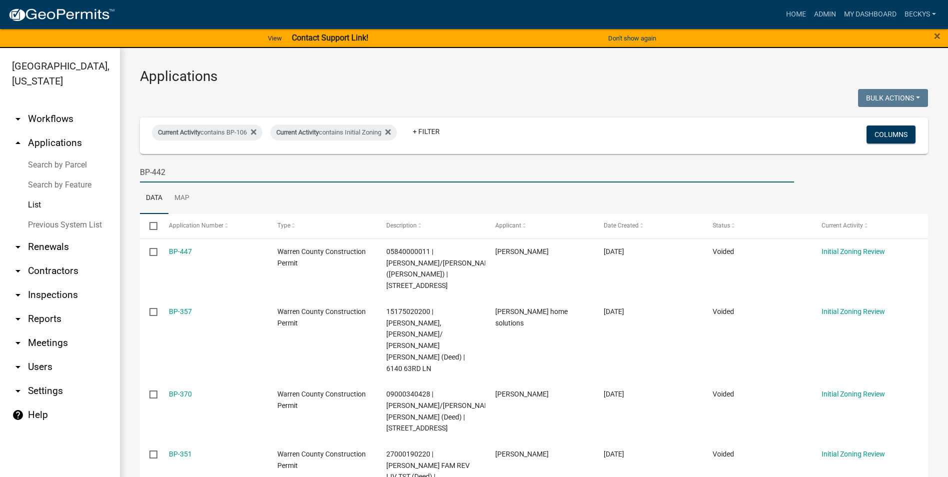
type input "BP-442"
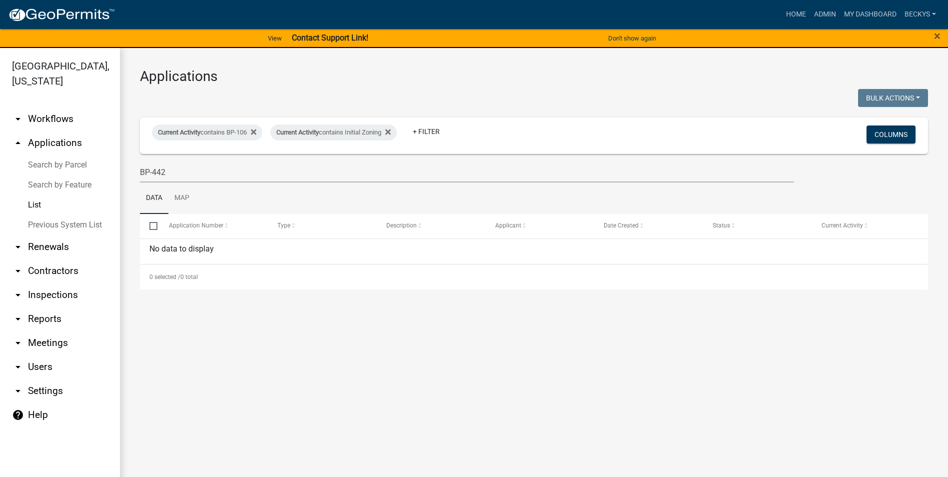
click at [52, 155] on link "Search by Parcel" at bounding box center [60, 165] width 120 height 20
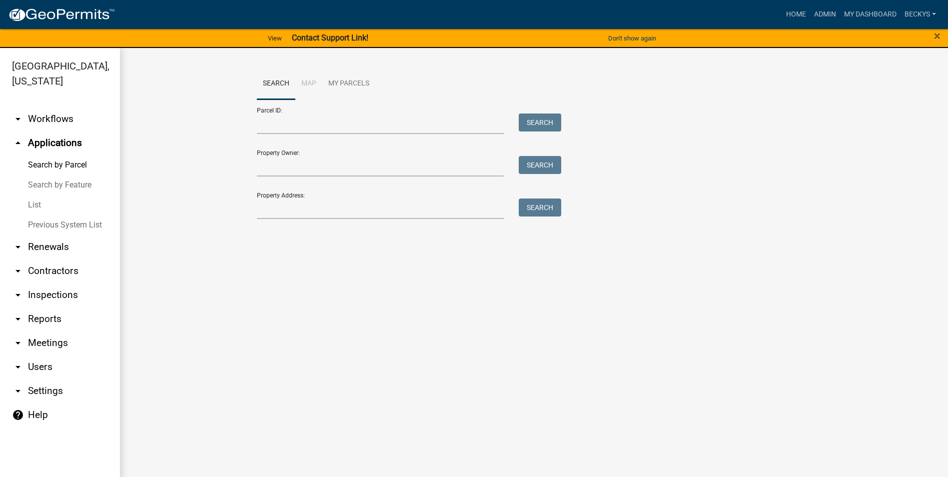
click at [45, 131] on link "arrow_drop_up Applications" at bounding box center [60, 143] width 120 height 24
click at [277, 211] on input "Property Address:" at bounding box center [380, 208] width 247 height 20
type input "12300"
click at [546, 207] on button "Search" at bounding box center [540, 207] width 42 height 18
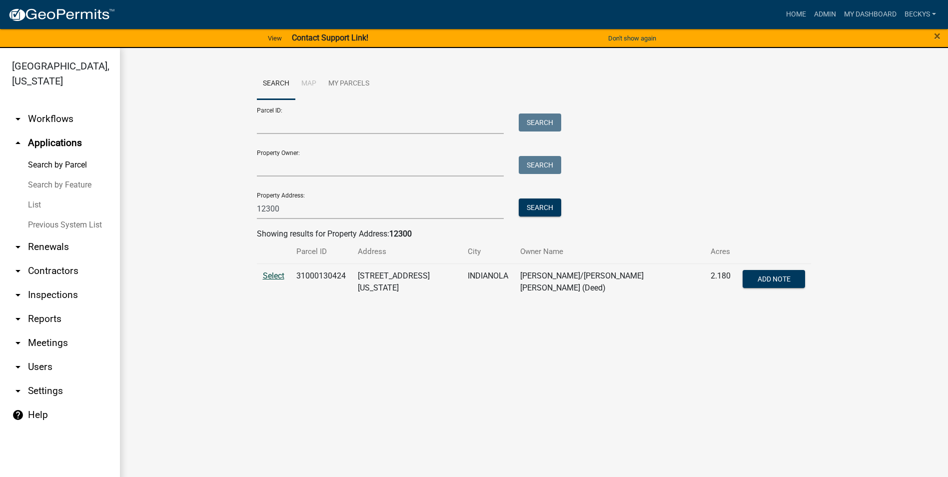
click at [274, 276] on span "Select" at bounding box center [273, 275] width 21 height 9
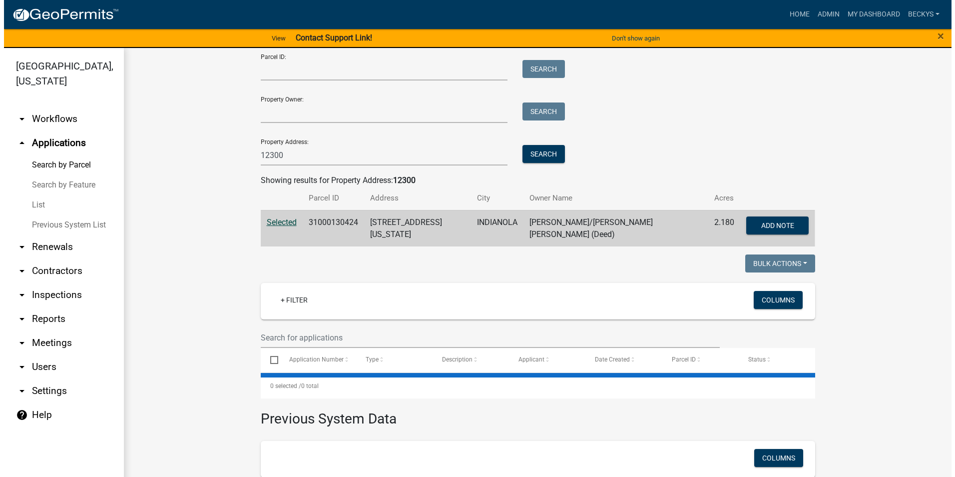
scroll to position [162, 0]
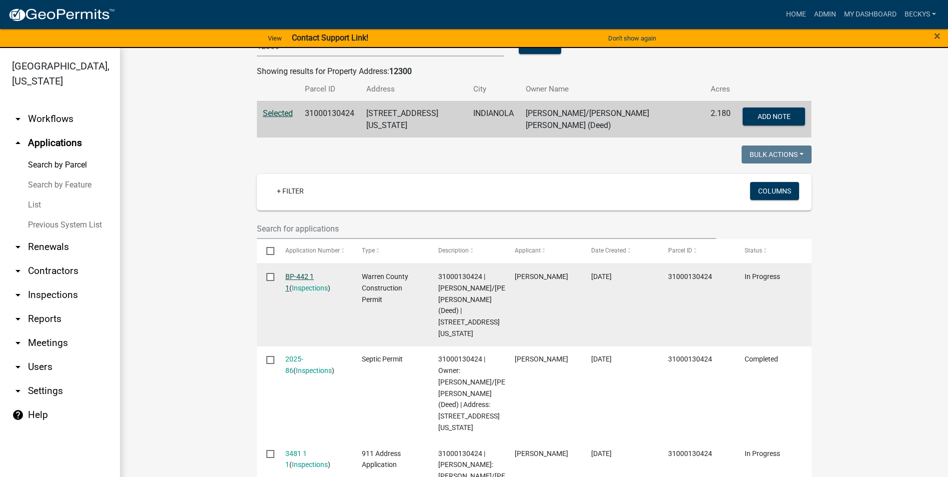
click at [292, 272] on link "BP-442 1 1" at bounding box center [299, 281] width 28 height 19
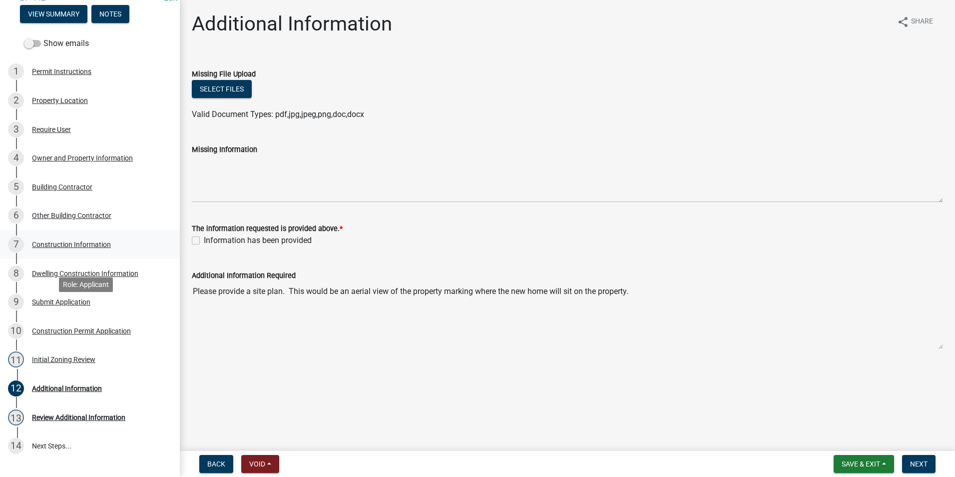
scroll to position [150, 0]
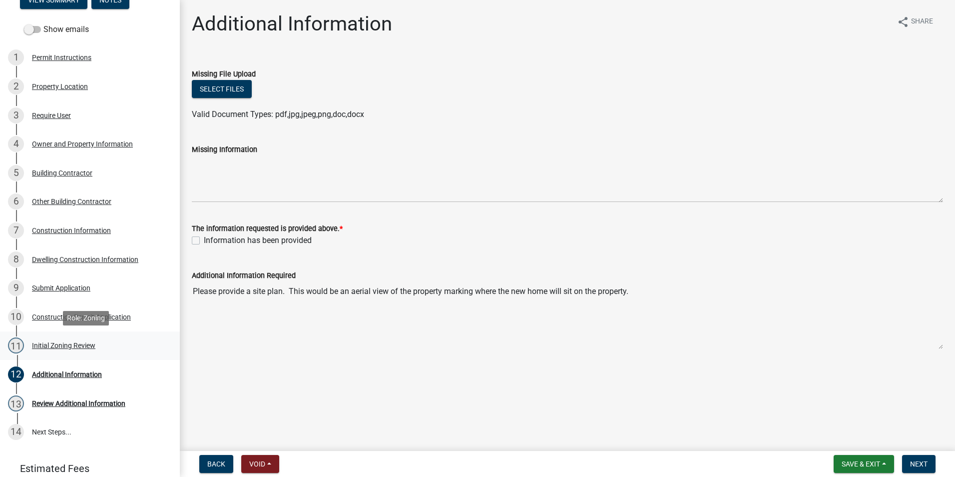
click at [71, 343] on div "Initial Zoning Review" at bounding box center [63, 345] width 63 height 7
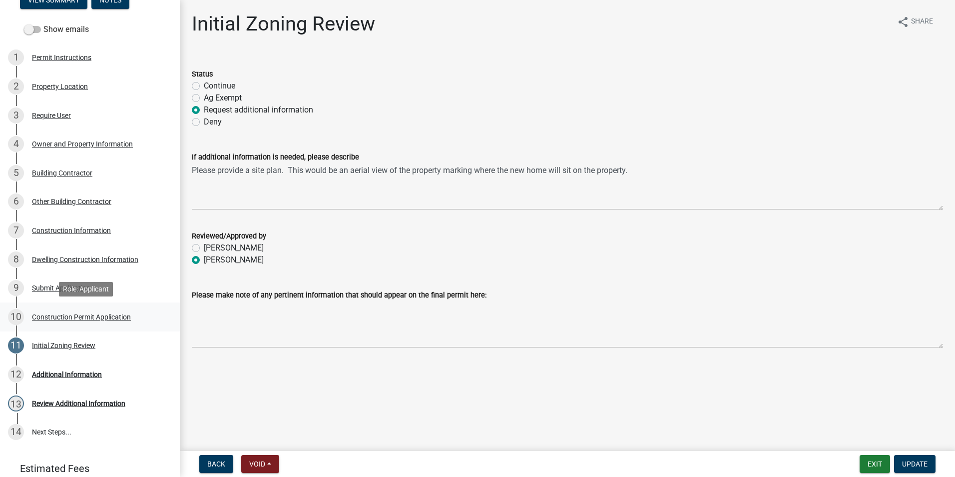
click at [66, 319] on div "Construction Permit Application" at bounding box center [81, 316] width 99 height 7
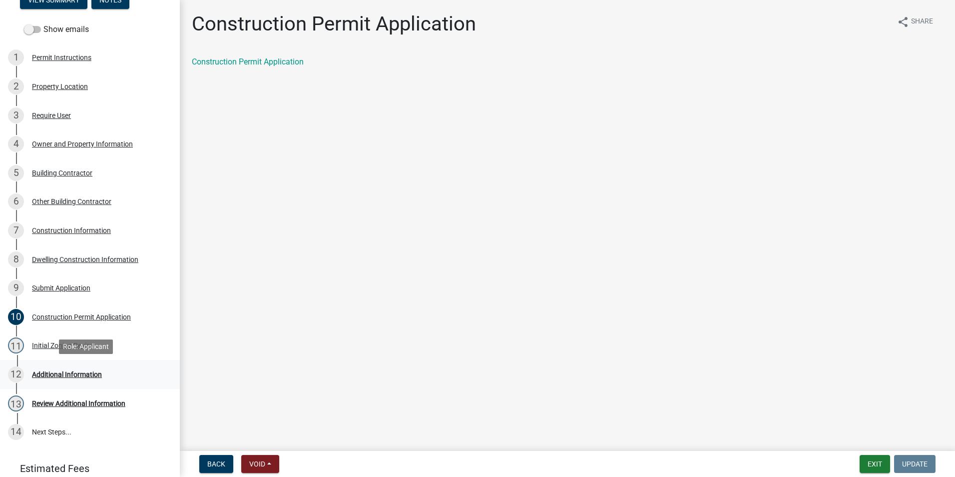
click at [53, 371] on div "Additional Information" at bounding box center [67, 374] width 70 height 7
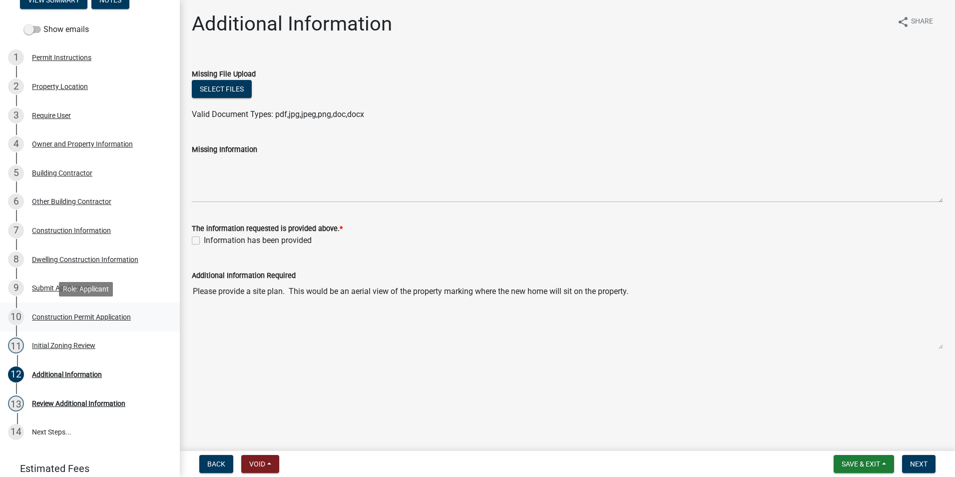
click at [55, 320] on div "Construction Permit Application" at bounding box center [81, 316] width 99 height 7
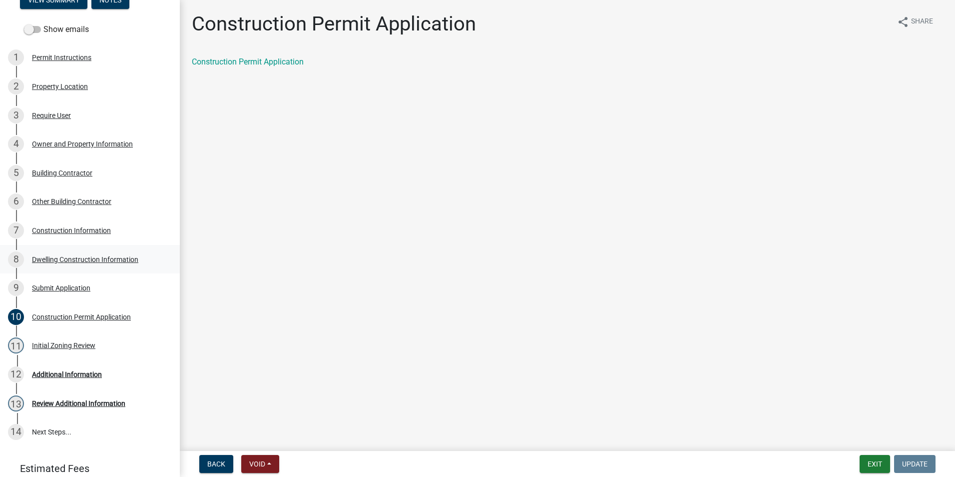
click at [67, 261] on div "Dwelling Construction Information" at bounding box center [85, 259] width 106 height 7
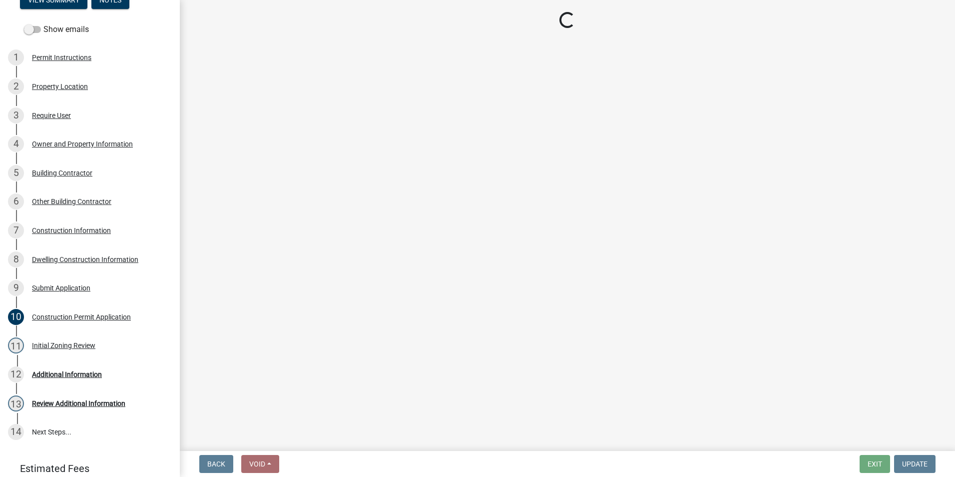
select select "6be2891c-b014-4eb5-8316-9de7191813e4"
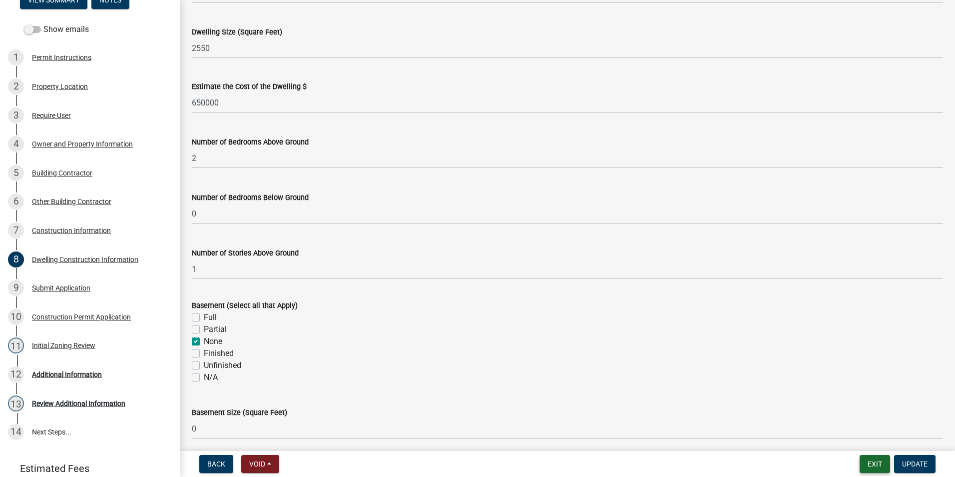
click at [880, 464] on button "Exit" at bounding box center [875, 464] width 30 height 18
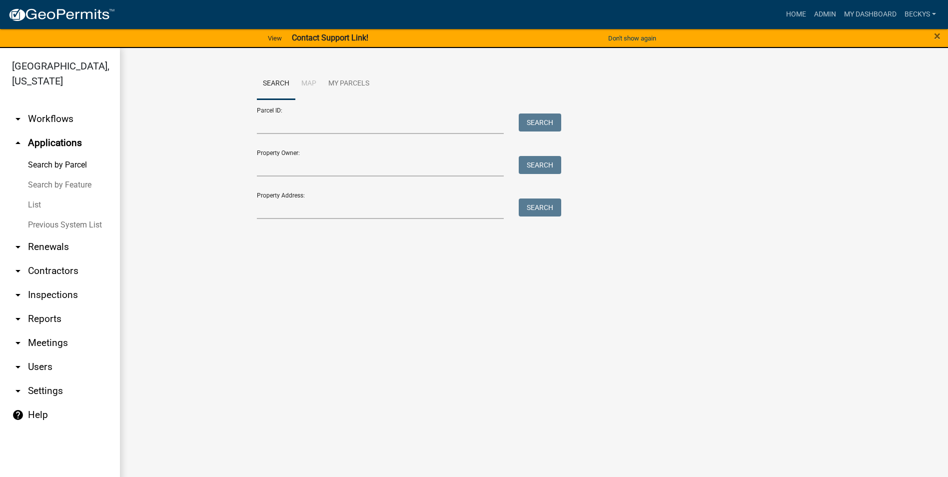
click at [35, 195] on link "List" at bounding box center [60, 205] width 120 height 20
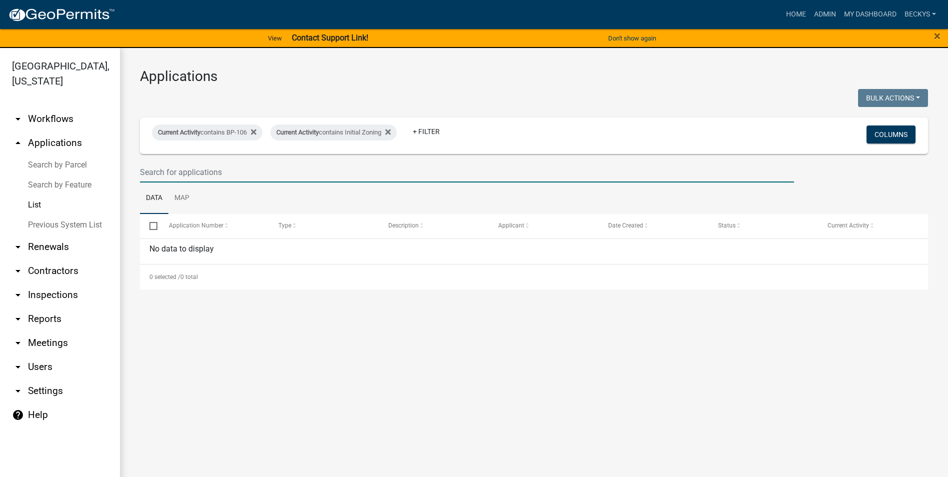
click at [143, 180] on input "text" at bounding box center [467, 172] width 654 height 20
click at [39, 195] on link "List" at bounding box center [60, 205] width 120 height 20
click at [47, 131] on link "arrow_drop_up Applications" at bounding box center [60, 143] width 120 height 24
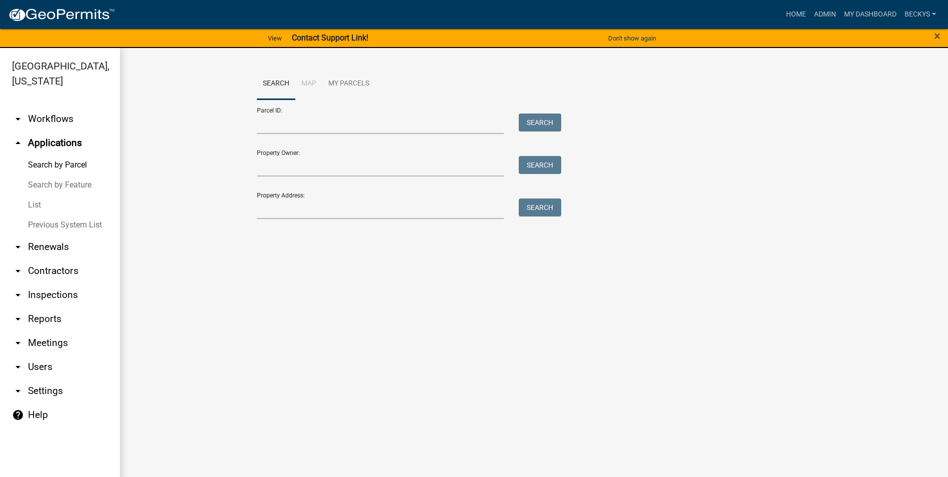
click at [37, 195] on link "List" at bounding box center [60, 205] width 120 height 20
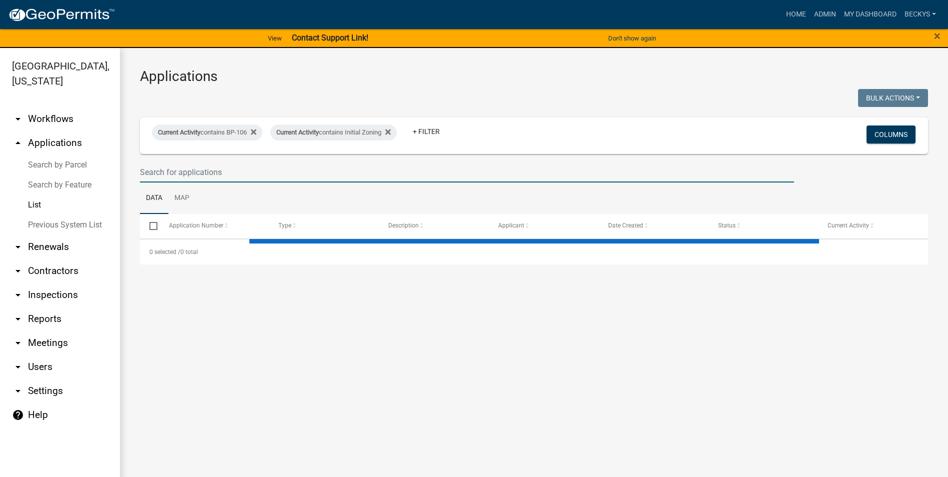
click at [164, 168] on input "text" at bounding box center [467, 172] width 654 height 20
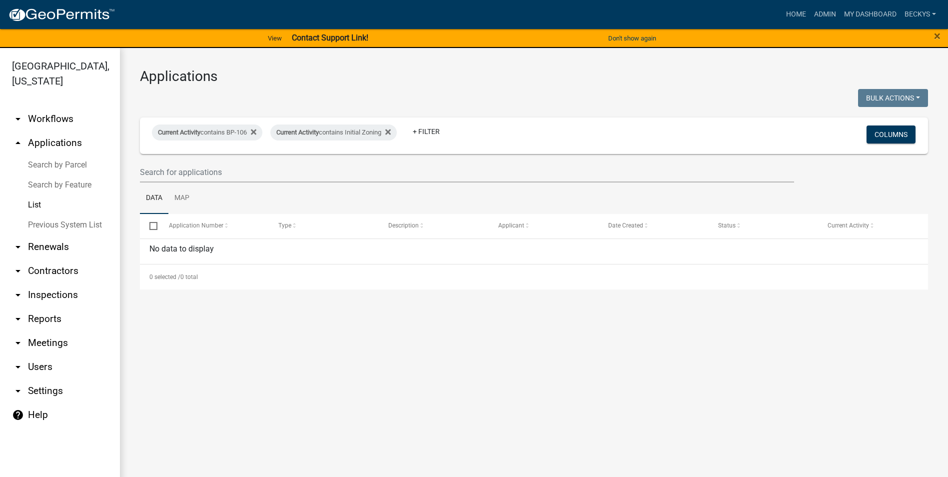
click at [44, 155] on link "Search by Parcel" at bounding box center [60, 165] width 120 height 20
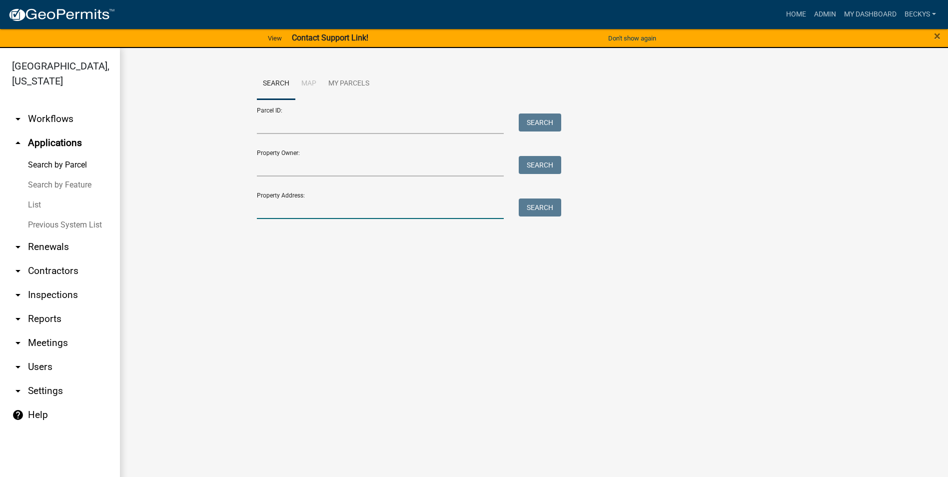
click at [277, 207] on input "Property Address:" at bounding box center [380, 208] width 247 height 20
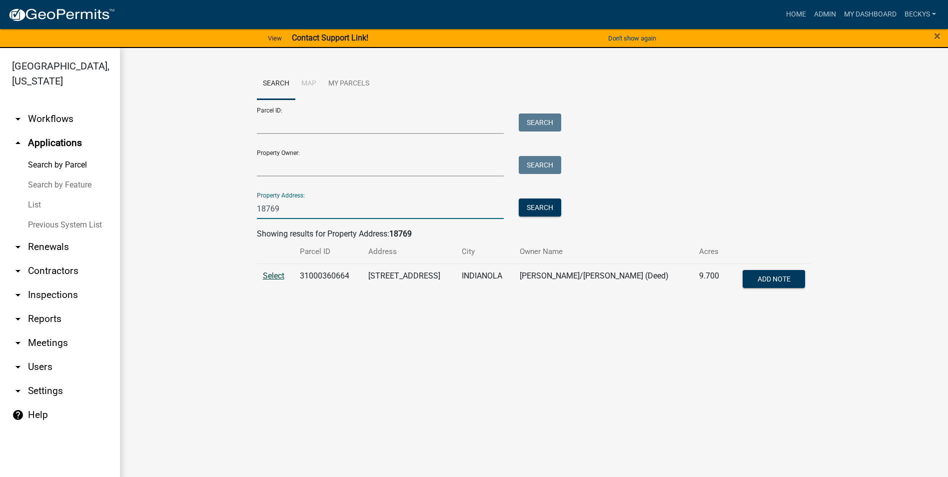
type input "18769"
click at [276, 275] on span "Select" at bounding box center [273, 275] width 21 height 9
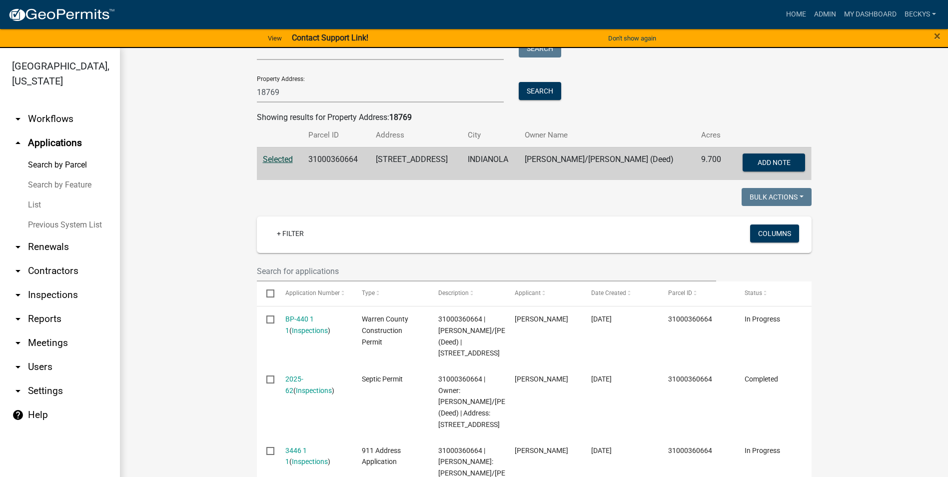
scroll to position [200, 0]
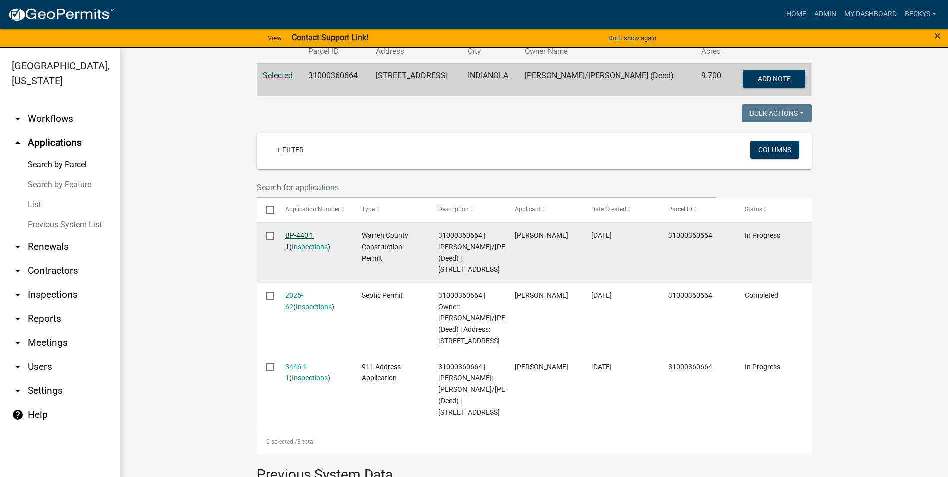
click at [285, 236] on link "BP-440 1 1" at bounding box center [299, 240] width 28 height 19
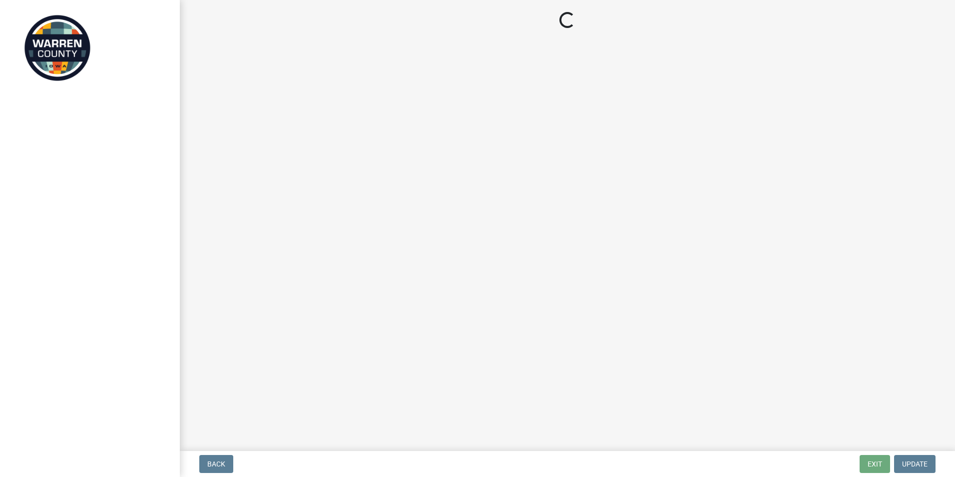
select select "3: 3"
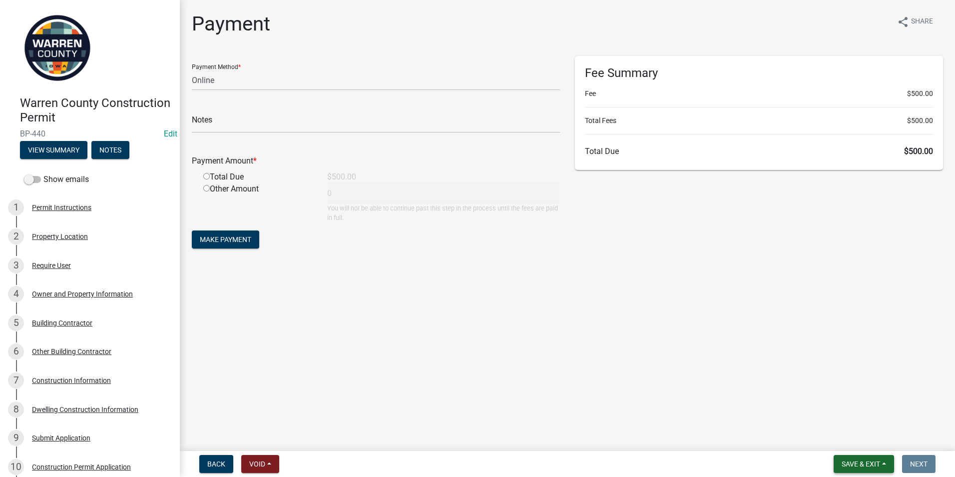
click at [849, 461] on span "Save & Exit" at bounding box center [861, 464] width 38 height 8
click at [829, 438] on button "Save & Exit" at bounding box center [854, 438] width 80 height 24
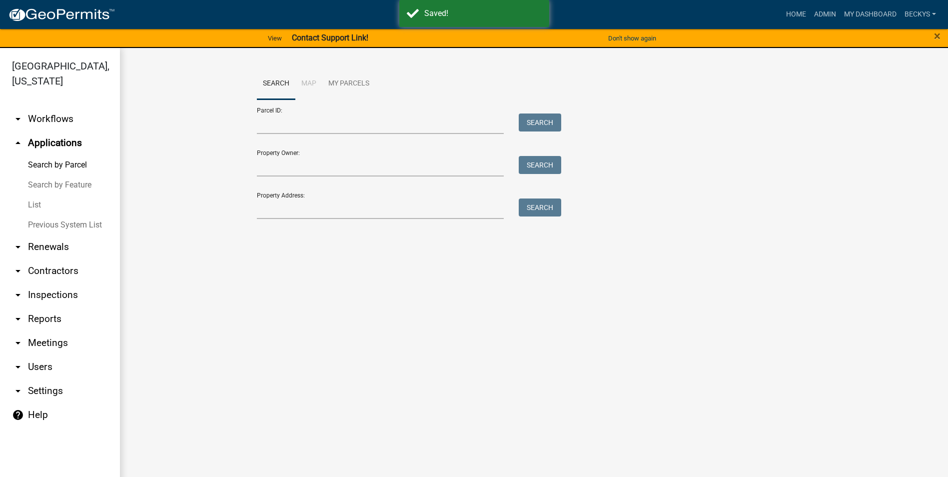
click at [43, 195] on link "List" at bounding box center [60, 205] width 120 height 20
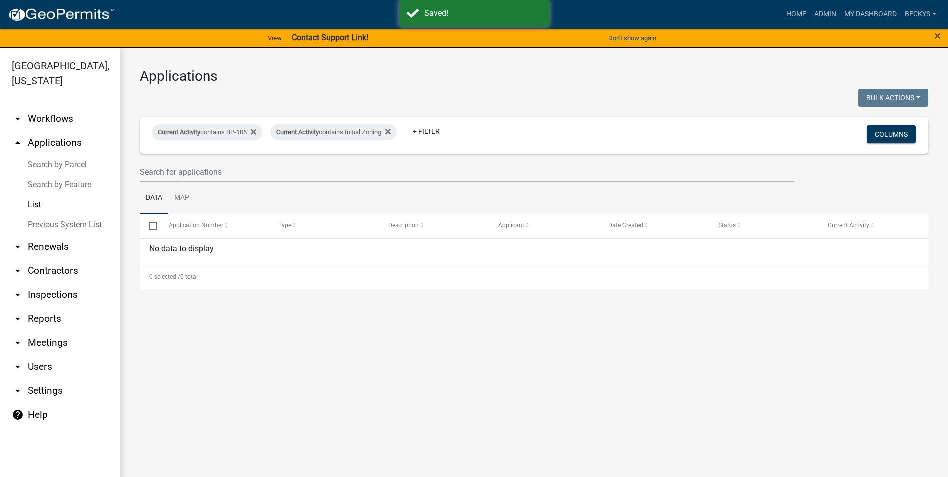
click at [42, 131] on link "arrow_drop_up Applications" at bounding box center [60, 143] width 120 height 24
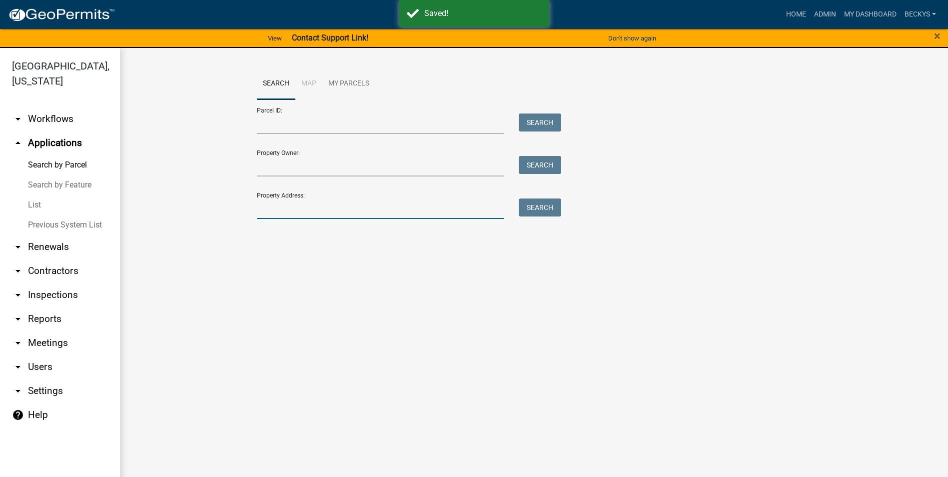
click at [273, 211] on input "Property Address:" at bounding box center [380, 208] width 247 height 20
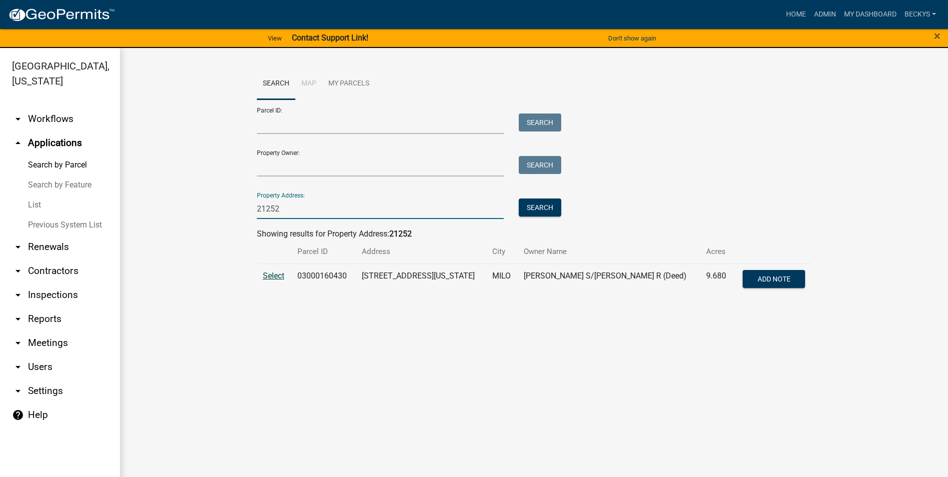
type input "21252"
click at [272, 274] on span "Select" at bounding box center [273, 275] width 21 height 9
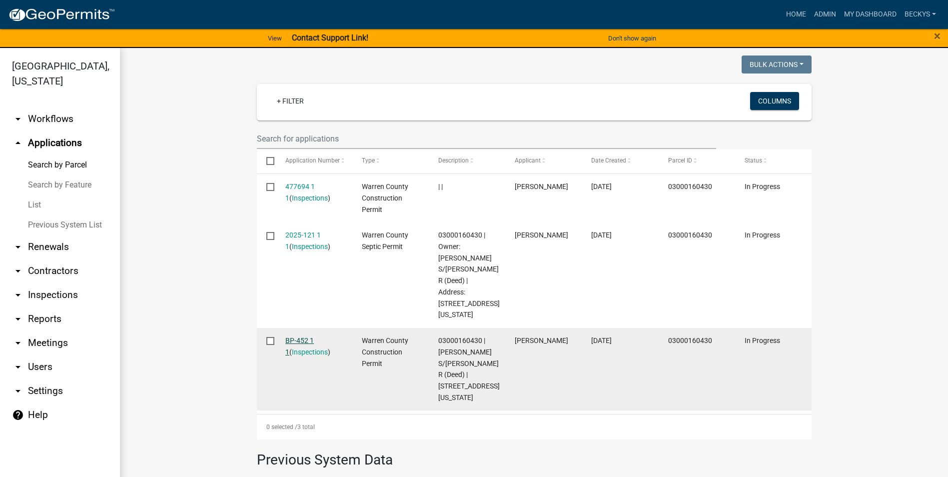
scroll to position [250, 0]
click at [300, 335] on link "BP-452 1 1" at bounding box center [299, 344] width 28 height 19
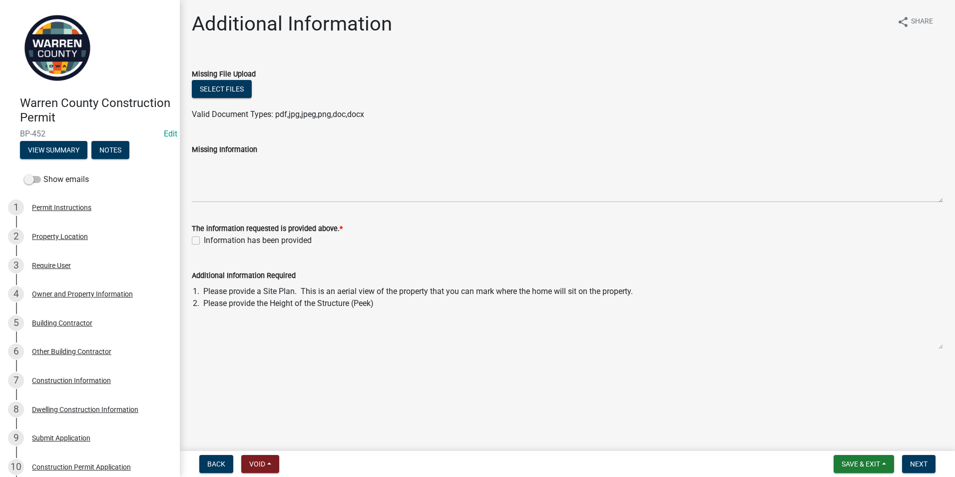
drag, startPoint x: 779, startPoint y: 426, endPoint x: 784, endPoint y: 432, distance: 8.2
drag, startPoint x: 784, startPoint y: 432, endPoint x: 837, endPoint y: 462, distance: 60.8
click at [837, 462] on button "Save & Exit" at bounding box center [864, 464] width 60 height 18
click at [839, 427] on button "Save & Exit" at bounding box center [854, 438] width 80 height 24
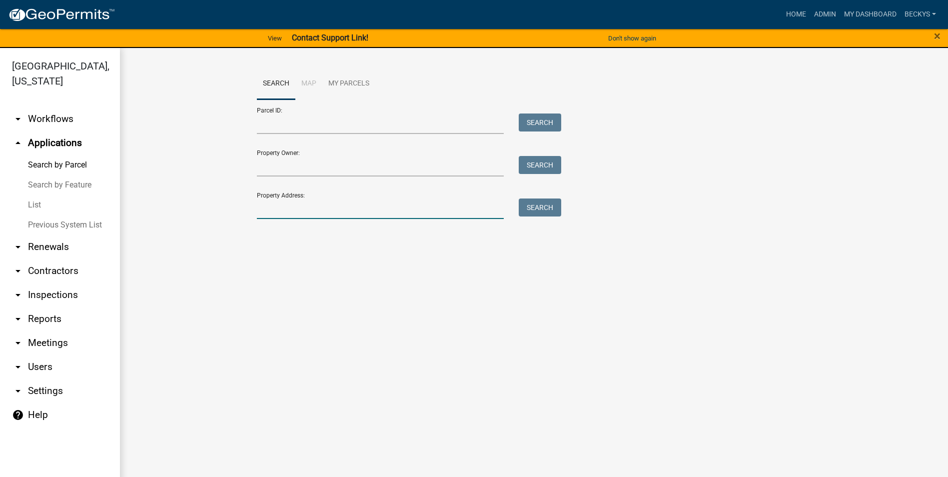
click at [282, 210] on input "Property Address:" at bounding box center [380, 208] width 247 height 20
type input "2497"
click at [535, 208] on button "Search" at bounding box center [540, 207] width 42 height 18
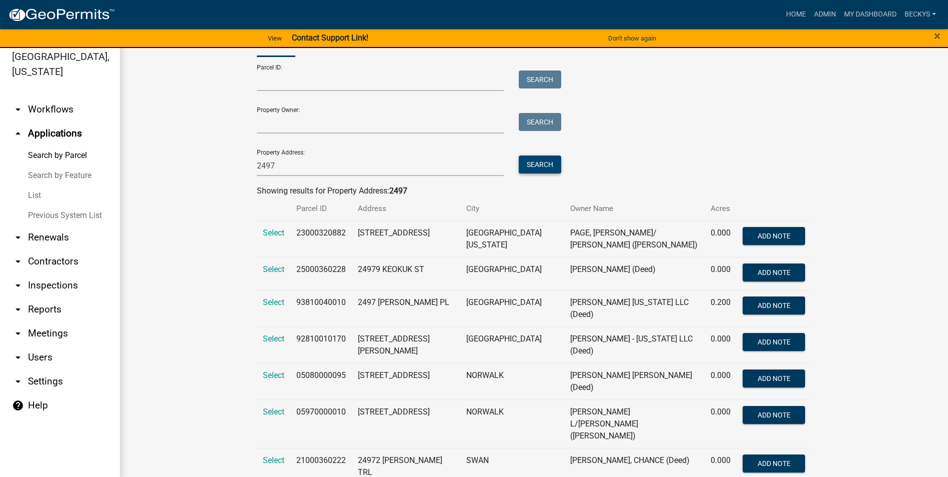
scroll to position [12, 0]
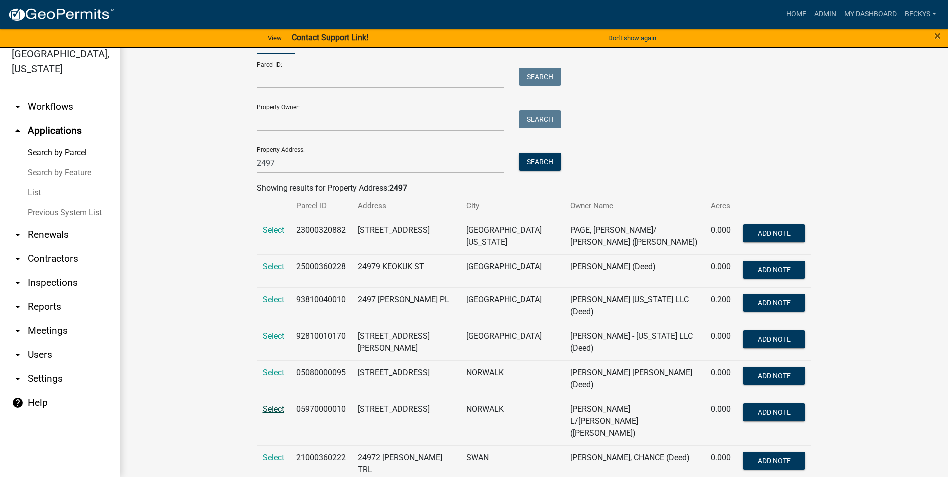
click at [272, 404] on span "Select" at bounding box center [273, 408] width 21 height 9
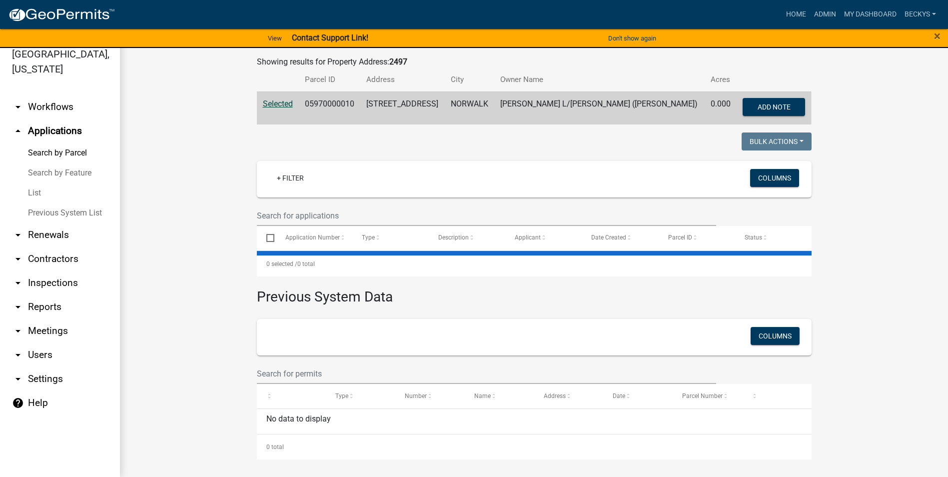
scroll to position [162, 0]
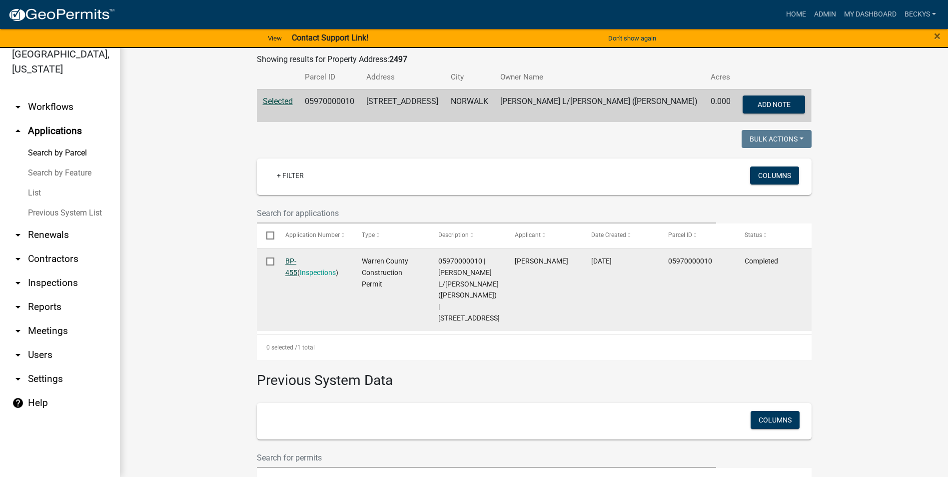
click at [297, 259] on link "BP-455" at bounding box center [291, 266] width 12 height 19
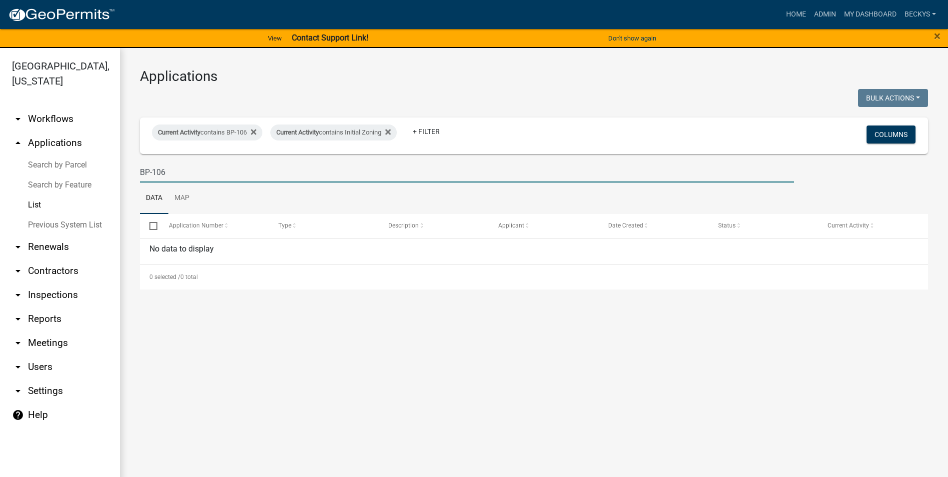
drag, startPoint x: 168, startPoint y: 175, endPoint x: 71, endPoint y: 170, distance: 97.0
click at [127, 170] on div "Applications Bulk Actions Void Expire Lock Withdraw Current Activity contains B…" at bounding box center [534, 178] width 828 height 261
click at [38, 195] on link "List" at bounding box center [60, 205] width 120 height 20
type input "BP-396"
click at [44, 155] on link "Search by Parcel" at bounding box center [60, 165] width 120 height 20
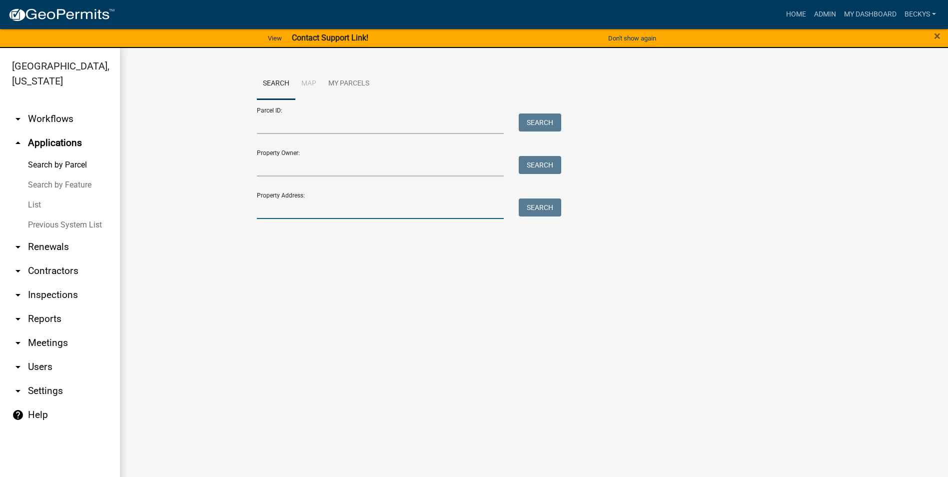
click at [278, 203] on input "Property Address:" at bounding box center [380, 208] width 247 height 20
type input "3"
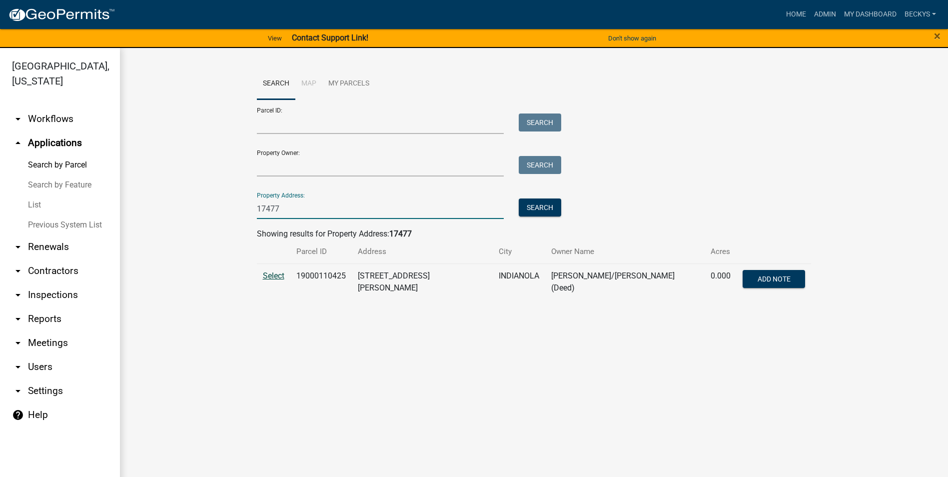
type input "17477"
click at [268, 276] on span "Select" at bounding box center [273, 275] width 21 height 9
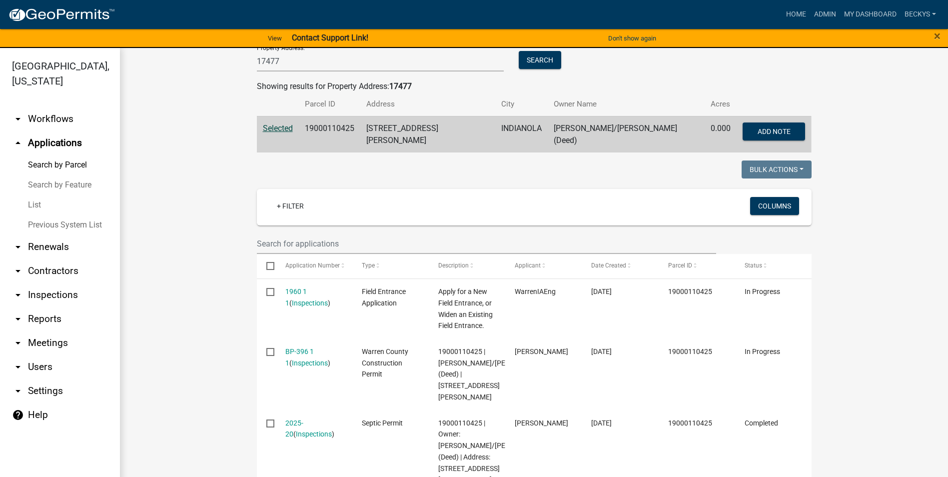
scroll to position [200, 0]
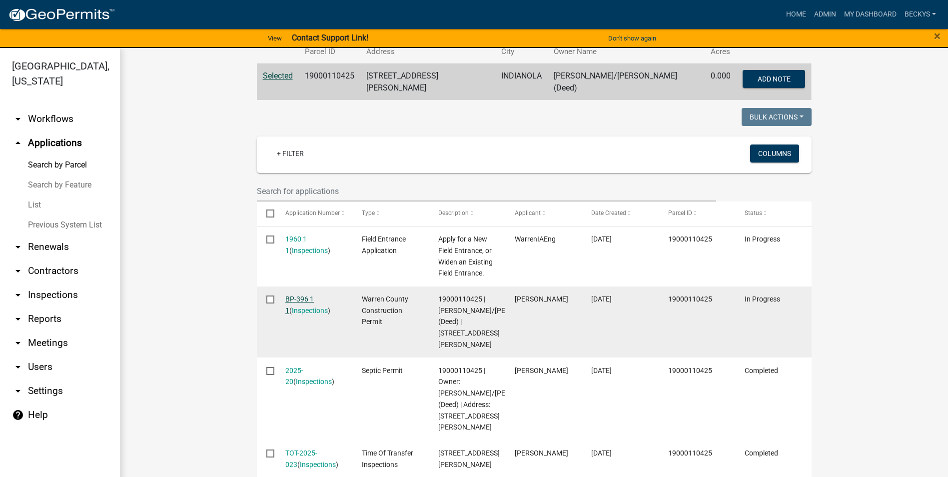
click at [295, 295] on link "BP-396 1 1" at bounding box center [299, 304] width 28 height 19
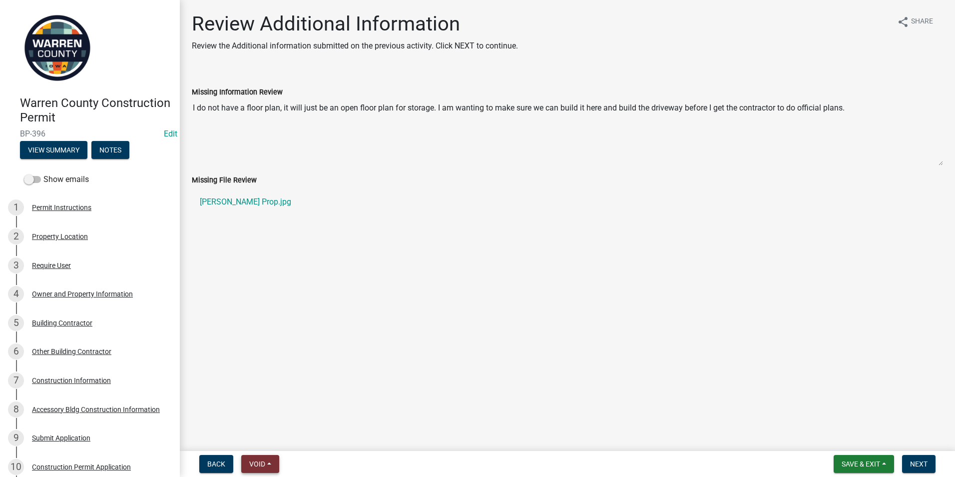
click at [258, 462] on span "Void" at bounding box center [257, 464] width 16 height 8
click at [260, 441] on button "Void" at bounding box center [281, 438] width 80 height 24
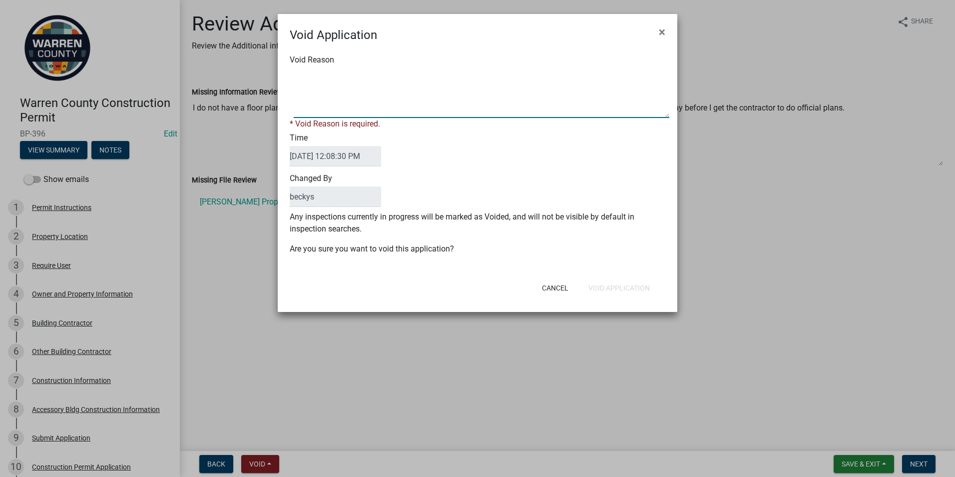
click at [301, 82] on textarea "Void Reason" at bounding box center [482, 93] width 376 height 50
click at [416, 73] on textarea "Void Reason" at bounding box center [482, 93] width 376 height 50
type textarea "Per phone conversation with Josh, not able to build at this time and wanted app…"
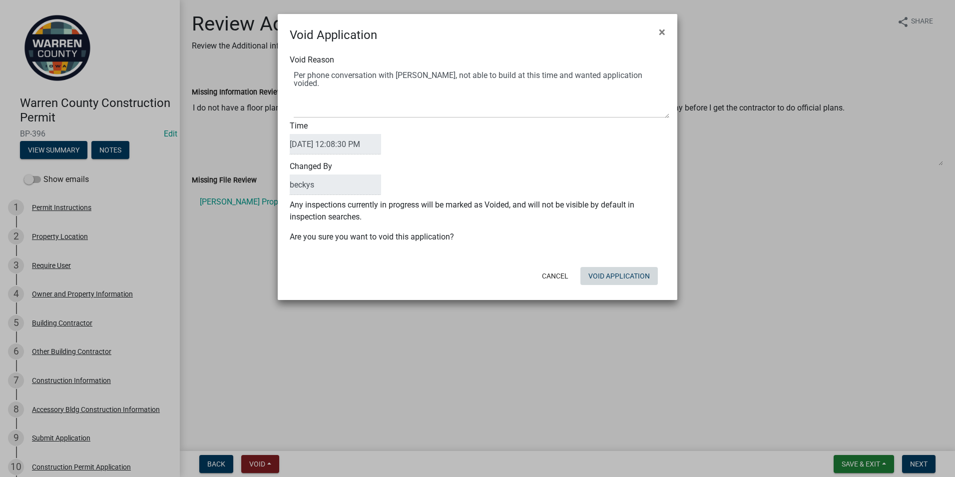
click at [606, 284] on button "Void Application" at bounding box center [618, 276] width 77 height 18
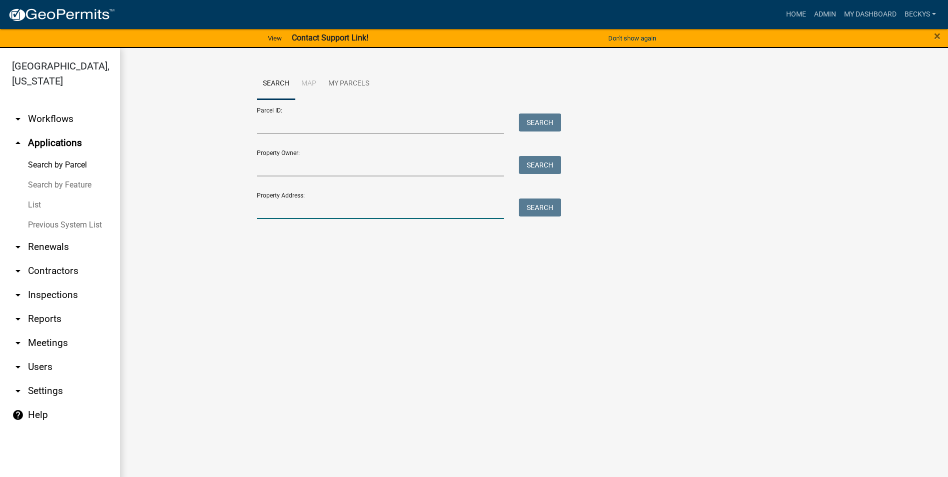
click at [271, 212] on input "Property Address:" at bounding box center [380, 208] width 247 height 20
type input "13925"
click at [554, 206] on button "Search" at bounding box center [540, 207] width 42 height 18
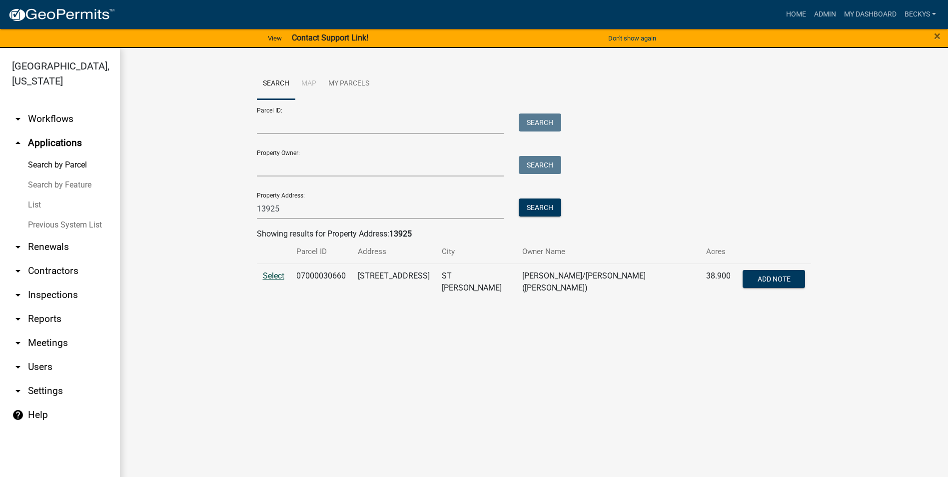
click at [267, 274] on span "Select" at bounding box center [273, 275] width 21 height 9
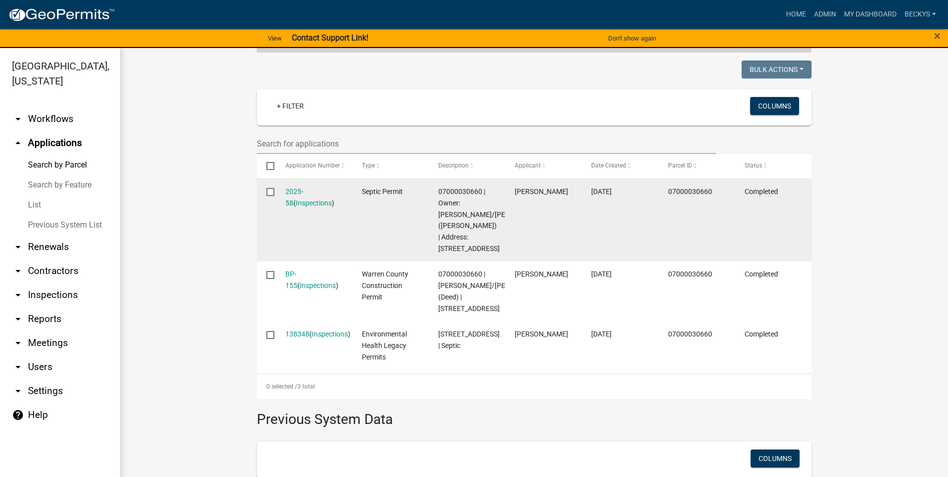
scroll to position [250, 0]
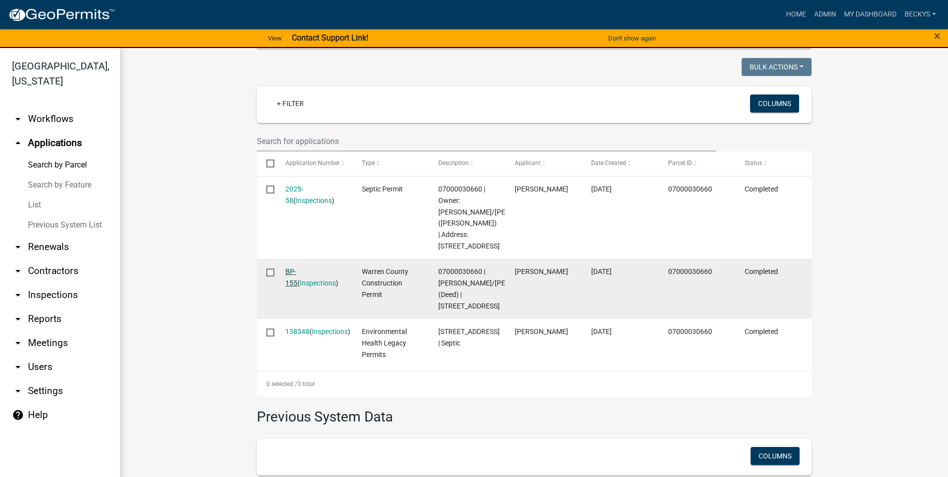
click at [297, 267] on link "BP-155" at bounding box center [291, 276] width 12 height 19
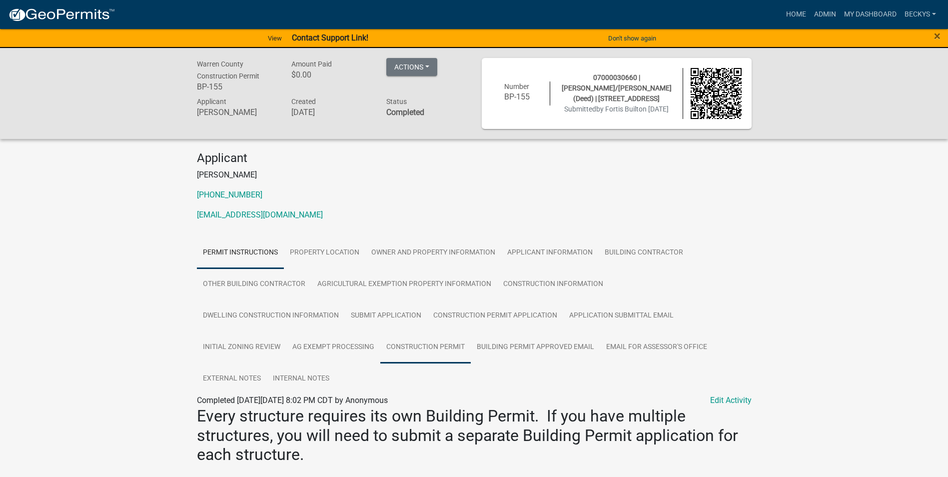
click at [410, 341] on link "Construction Permit" at bounding box center [425, 347] width 90 height 32
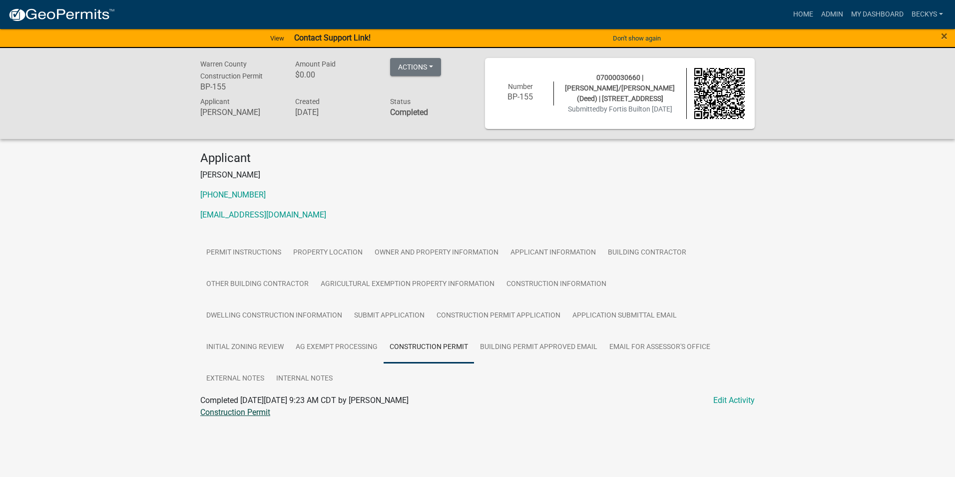
click at [244, 411] on link "Construction Permit" at bounding box center [235, 411] width 70 height 9
click at [835, 11] on link "Admin" at bounding box center [832, 14] width 30 height 19
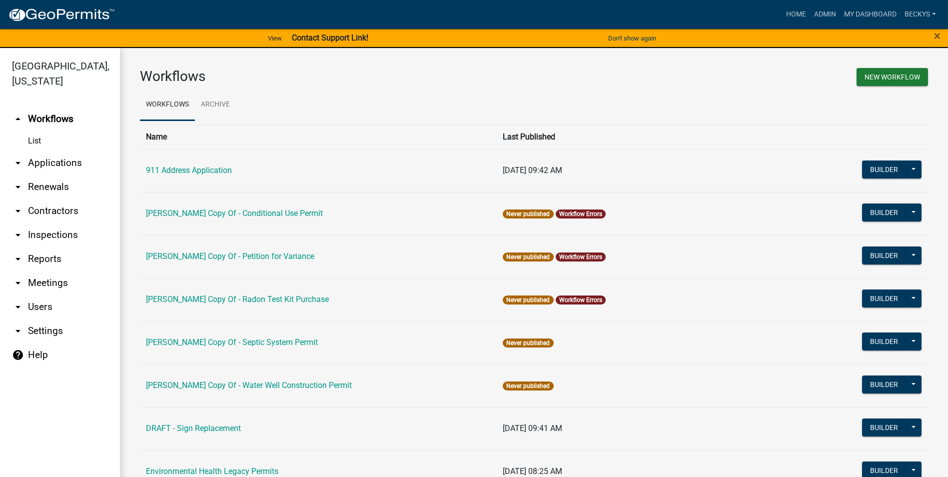
click at [43, 151] on link "arrow_drop_down Applications" at bounding box center [60, 163] width 120 height 24
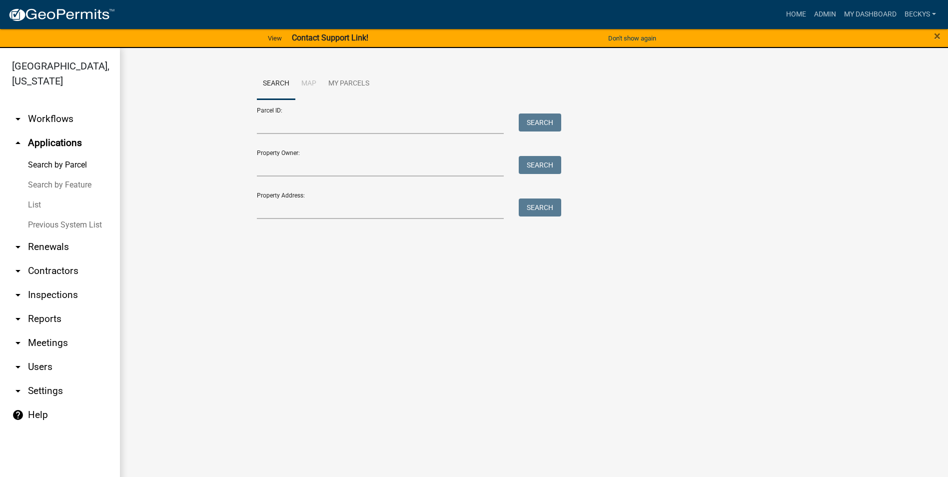
click at [34, 195] on link "List" at bounding box center [60, 205] width 120 height 20
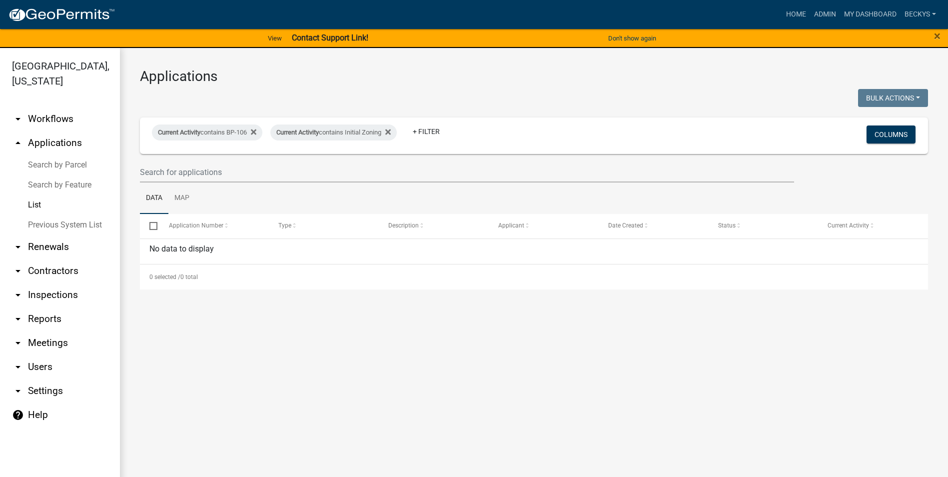
click at [44, 155] on link "Search by Parcel" at bounding box center [60, 165] width 120 height 20
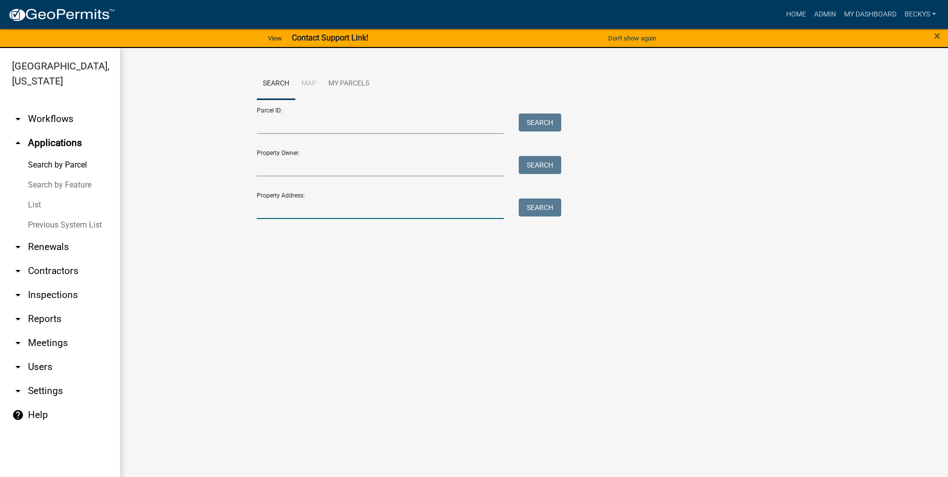
click at [264, 205] on input "Property Address:" at bounding box center [380, 208] width 247 height 20
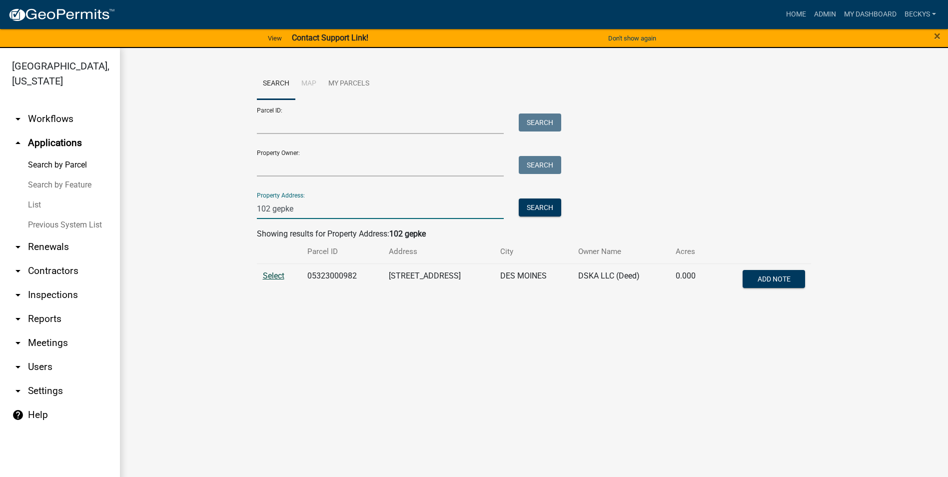
type input "102 gepke"
click at [267, 271] on span "Select" at bounding box center [273, 275] width 21 height 9
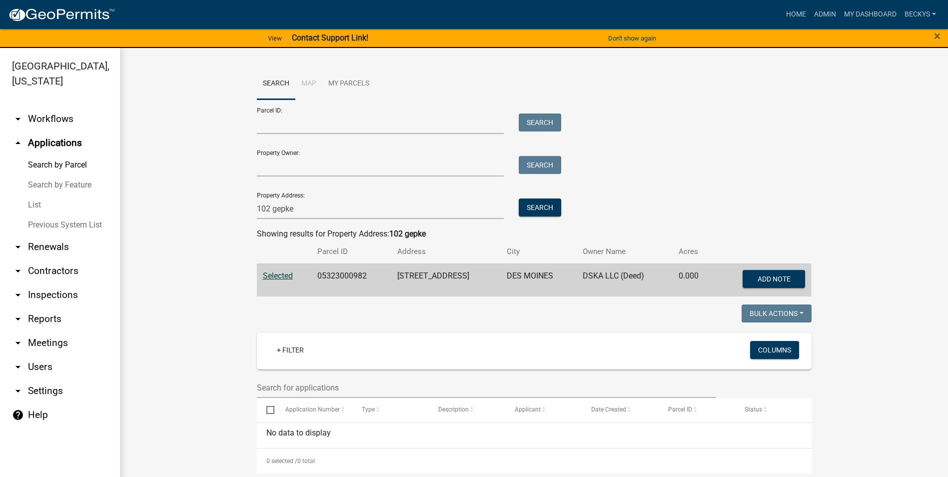
click at [51, 155] on link "Search by Parcel" at bounding box center [60, 165] width 120 height 20
drag, startPoint x: 298, startPoint y: 207, endPoint x: 247, endPoint y: 208, distance: 50.5
click at [249, 208] on div "102 gepke" at bounding box center [380, 208] width 262 height 20
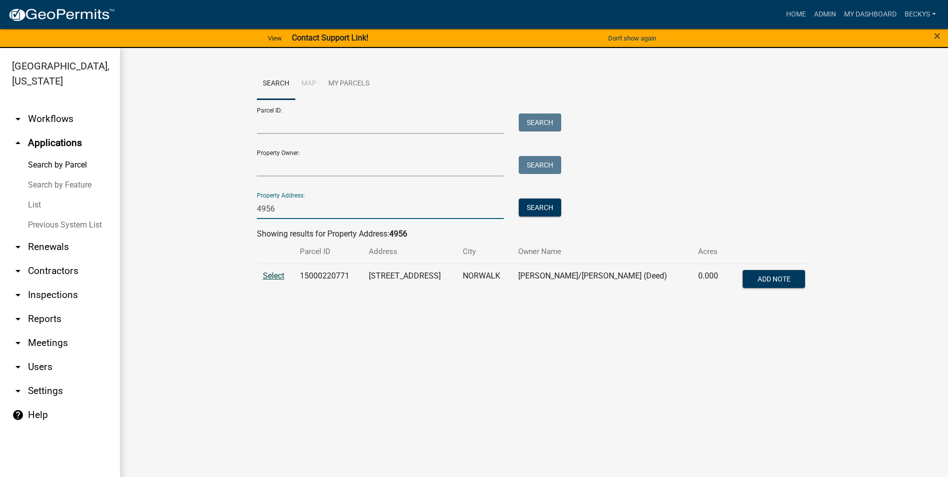
type input "4956"
click at [273, 271] on span "Select" at bounding box center [273, 275] width 21 height 9
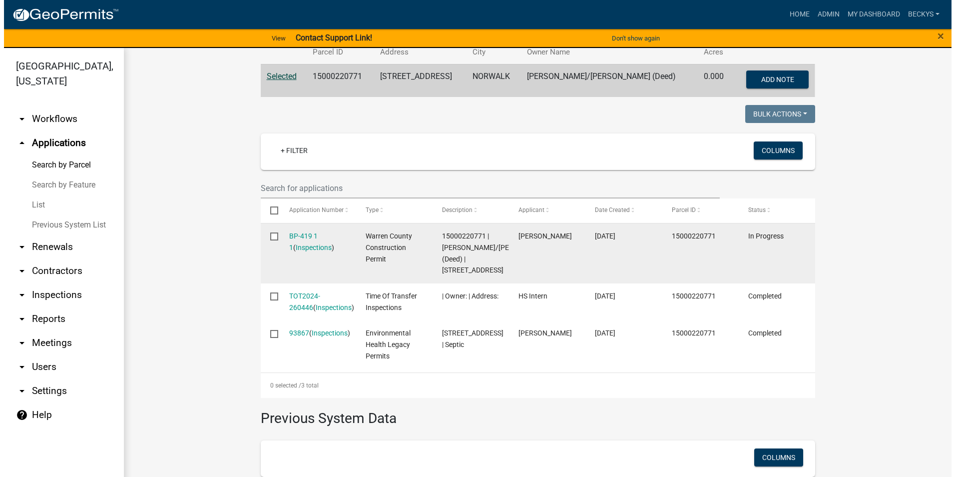
scroll to position [200, 0]
click at [292, 236] on link "BP-419 1 1" at bounding box center [299, 240] width 28 height 19
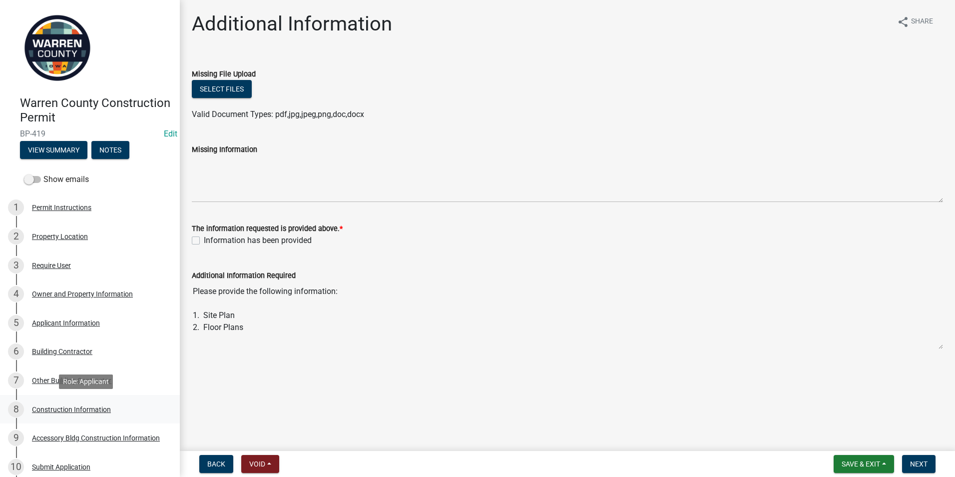
click at [65, 406] on div "Construction Information" at bounding box center [71, 409] width 79 height 7
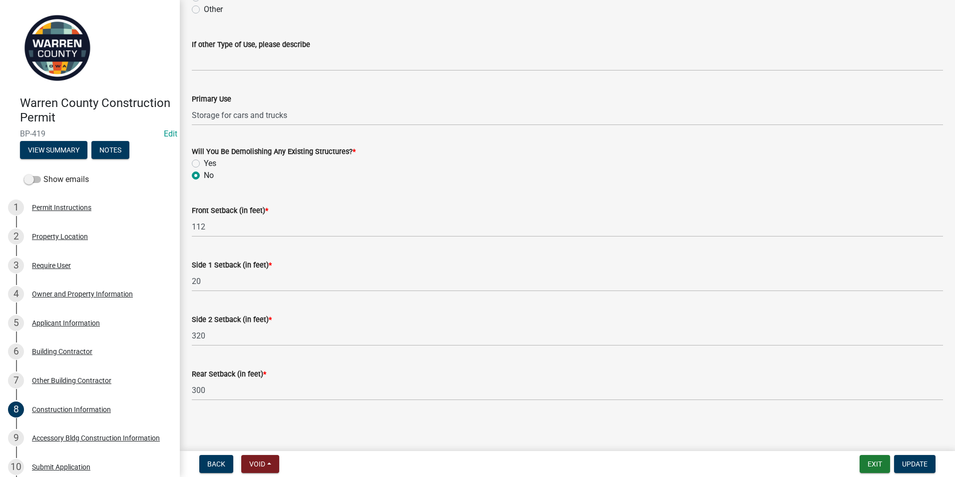
scroll to position [302, 0]
click at [54, 434] on div "Accessory Bldg Construction Information" at bounding box center [96, 437] width 128 height 7
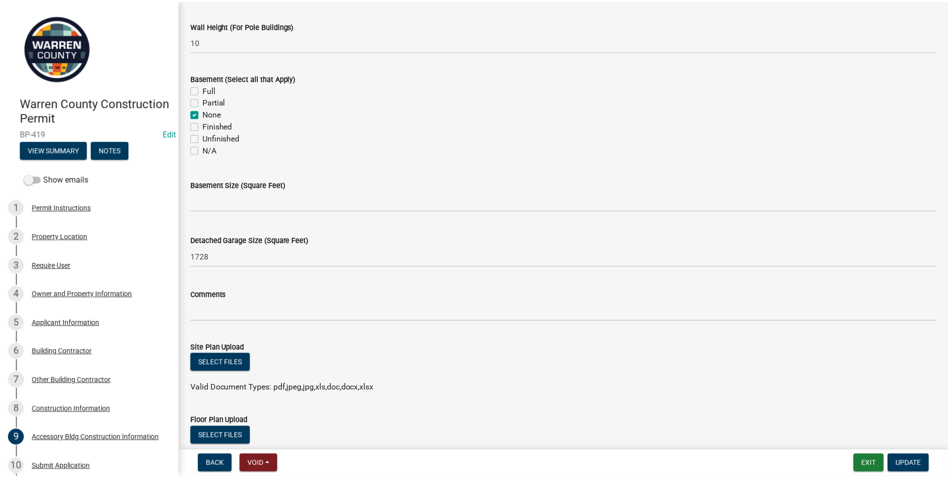
scroll to position [376, 0]
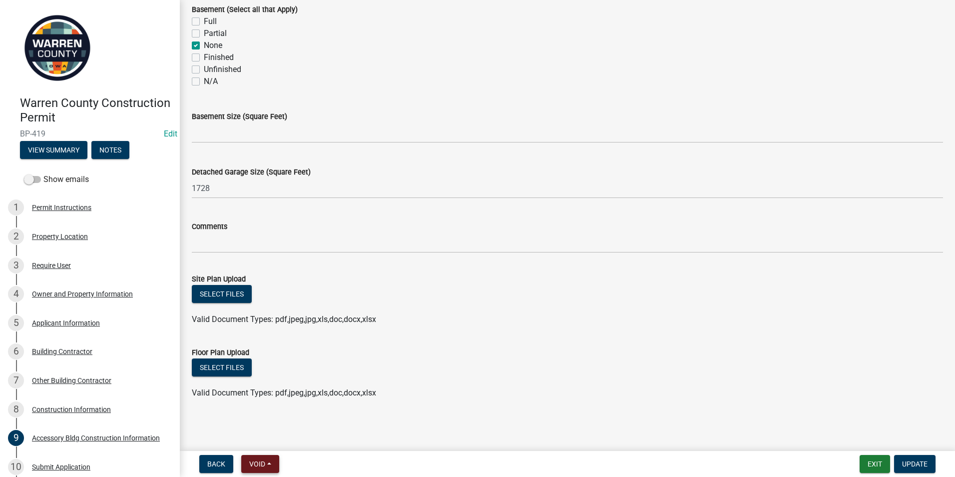
click at [253, 460] on span "Void" at bounding box center [257, 464] width 16 height 8
click at [267, 439] on button "Void" at bounding box center [281, 438] width 80 height 24
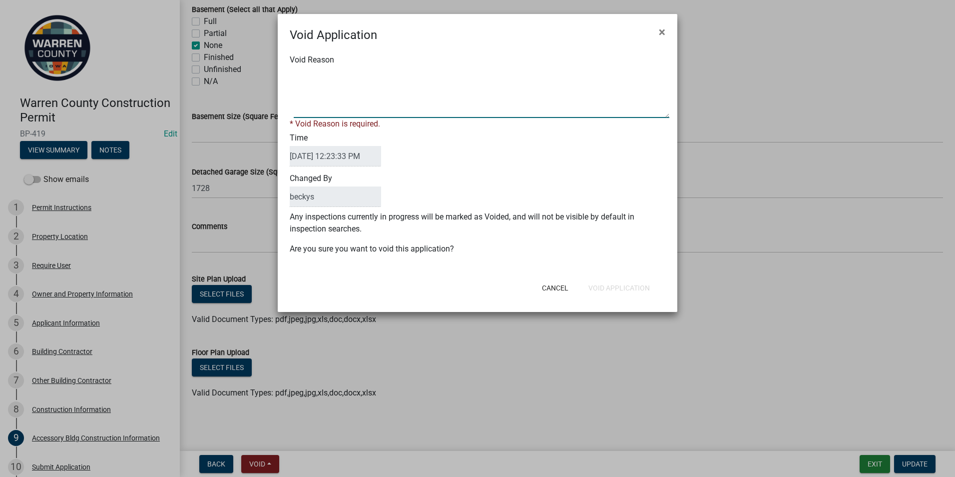
click at [299, 79] on textarea "Void Reason" at bounding box center [482, 93] width 376 height 50
type textarea "p"
type textarea "Per Chad Martin, will not be building this until next Spring and wanted to Void…"
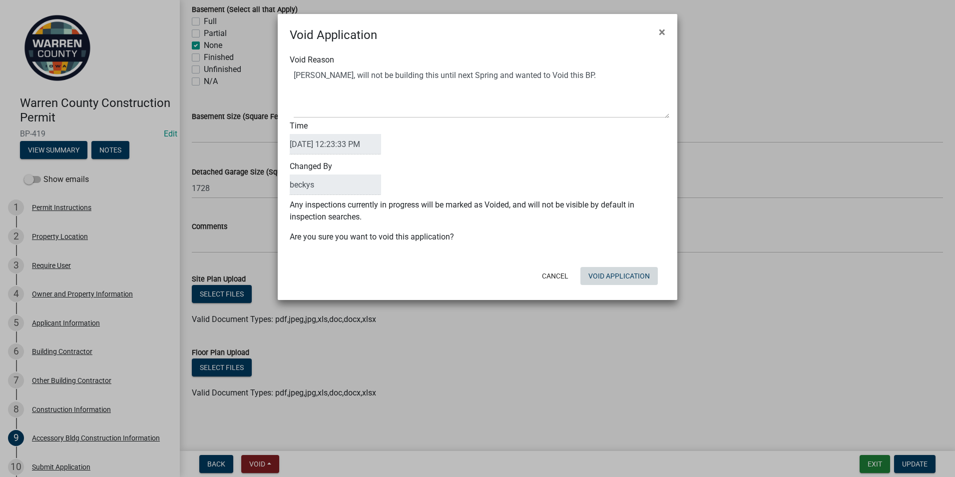
click at [617, 291] on div "Void Application × Void Reason Time 09/18/2025 12:23:33 PM Changed By beckys An…" at bounding box center [478, 157] width 400 height 286
click at [607, 276] on button "Void Application" at bounding box center [618, 276] width 77 height 18
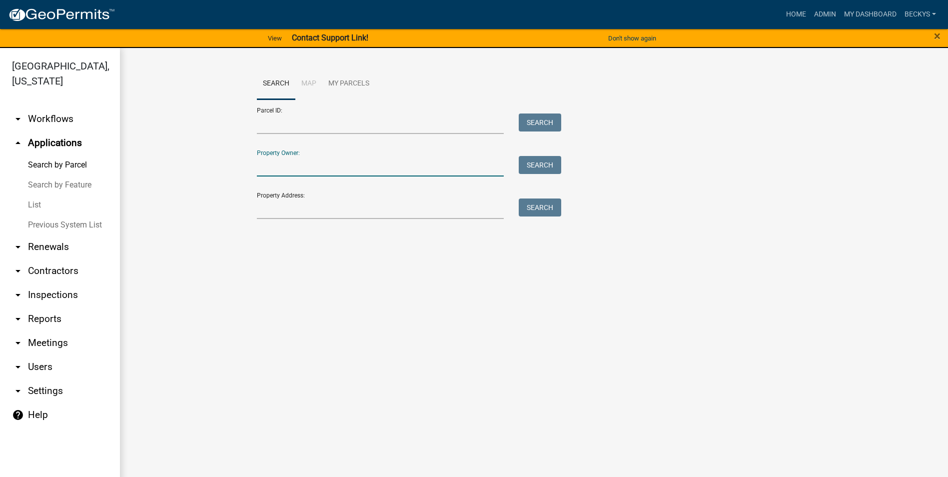
click at [261, 175] on input "Property Owner:" at bounding box center [380, 166] width 247 height 20
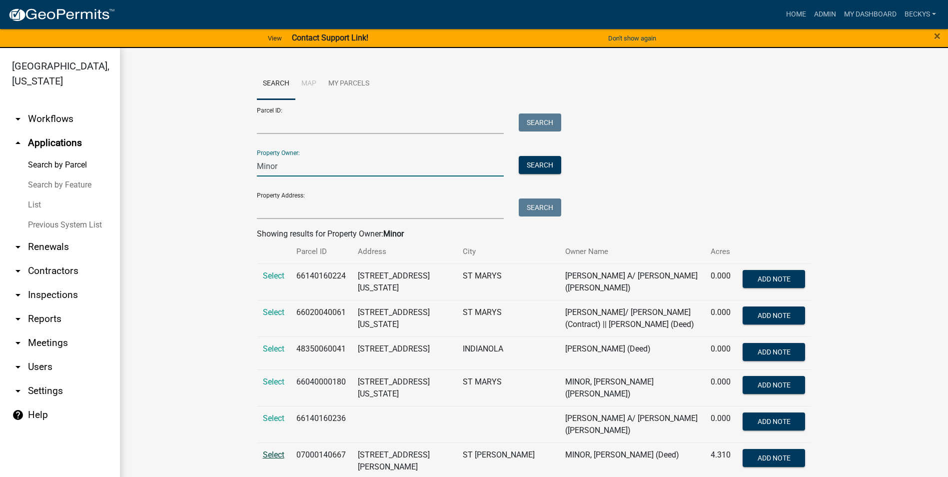
type input "Minor"
click at [268, 450] on span "Select" at bounding box center [273, 454] width 21 height 9
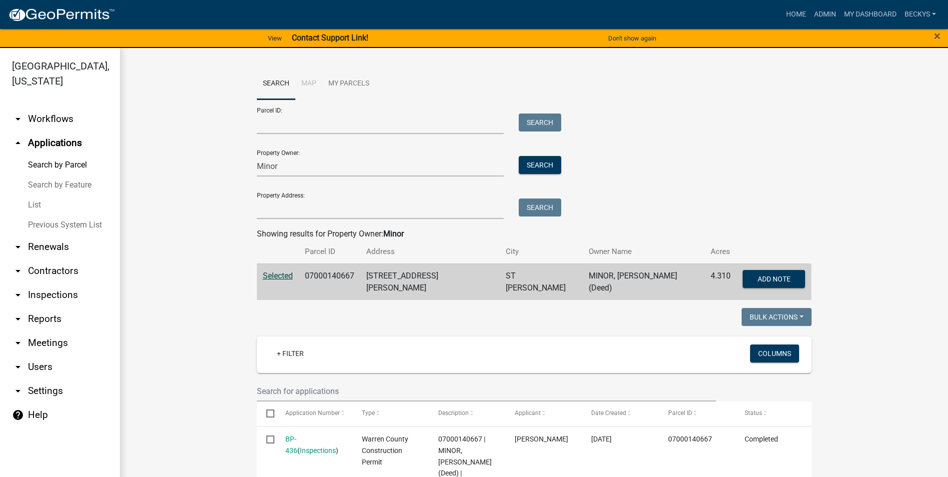
click at [269, 277] on span "Selected" at bounding box center [278, 275] width 30 height 9
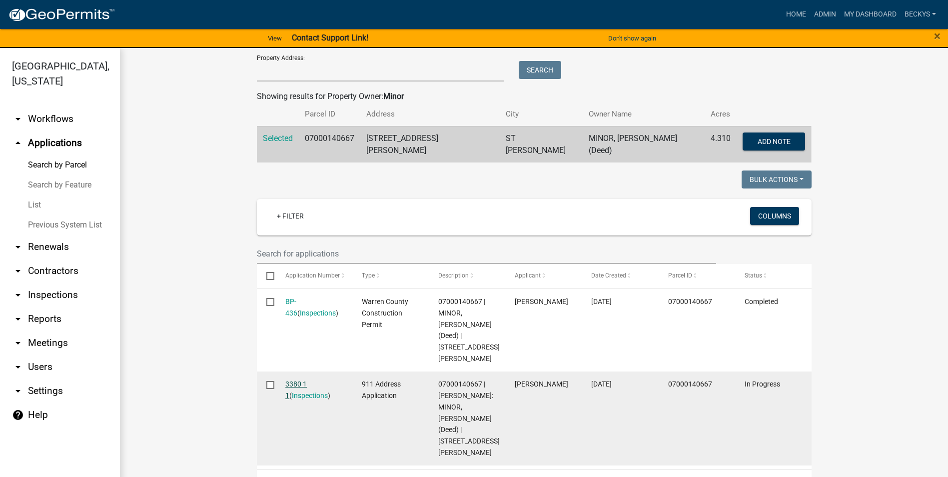
scroll to position [150, 0]
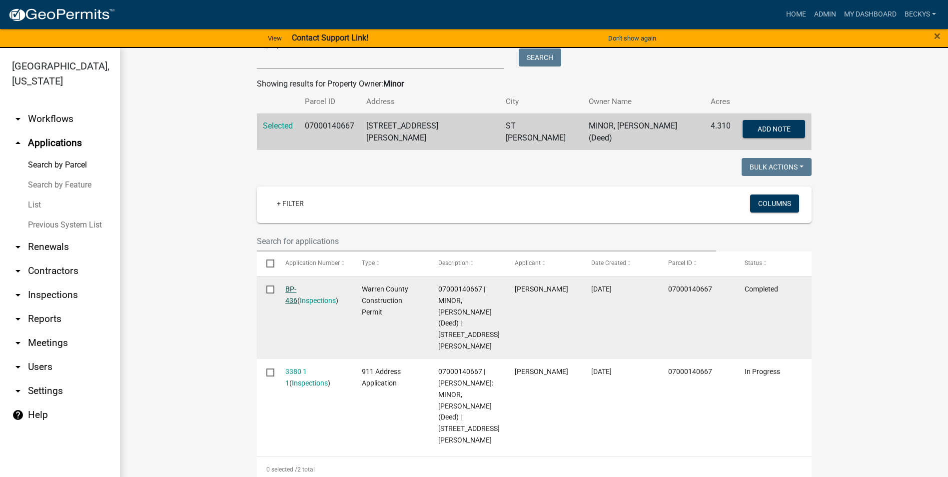
click at [288, 285] on link "BP-436" at bounding box center [291, 294] width 12 height 19
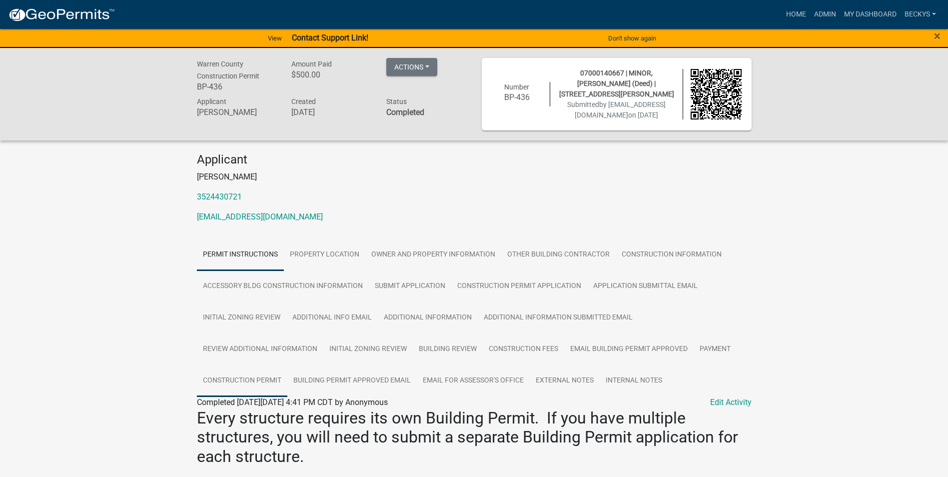
click at [254, 376] on link "Construction Permit" at bounding box center [242, 381] width 90 height 32
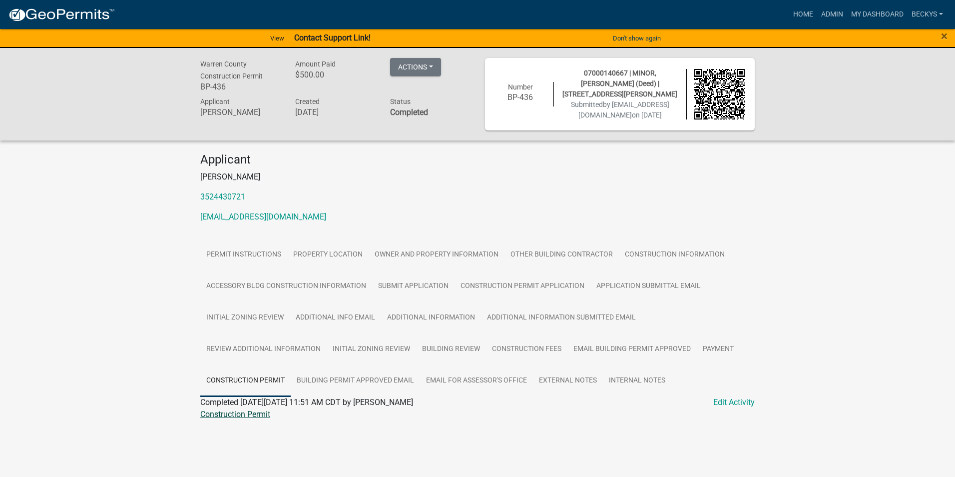
click at [237, 414] on link "Construction Permit" at bounding box center [235, 413] width 70 height 9
click at [509, 287] on link "Construction Permit Application" at bounding box center [523, 286] width 136 height 32
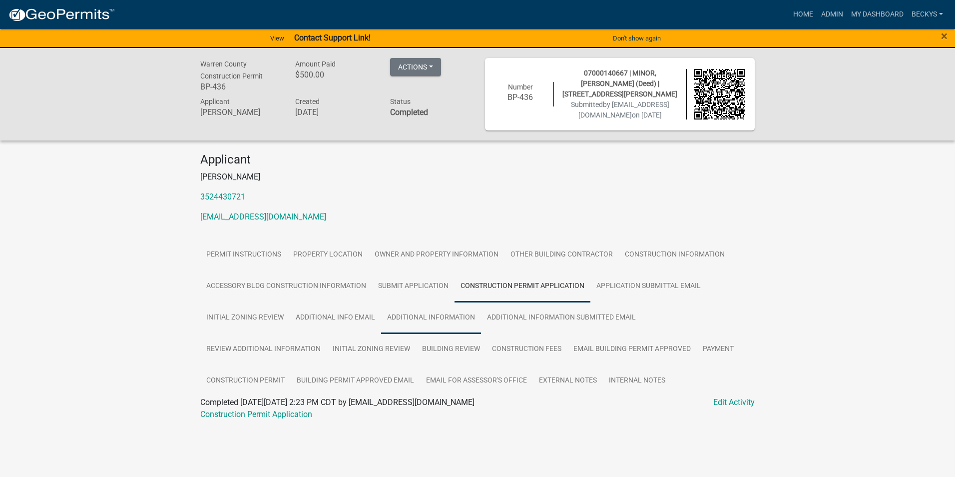
click at [416, 311] on link "Additional Information" at bounding box center [431, 318] width 100 height 32
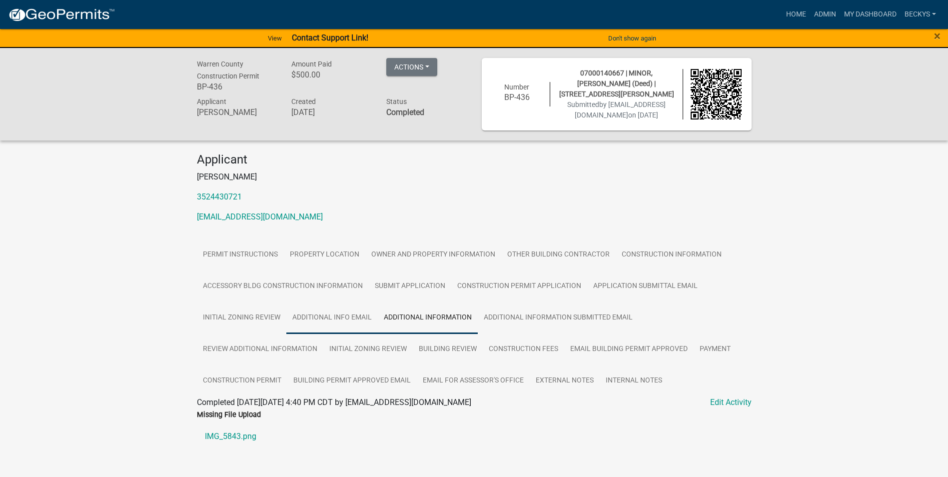
scroll to position [50, 0]
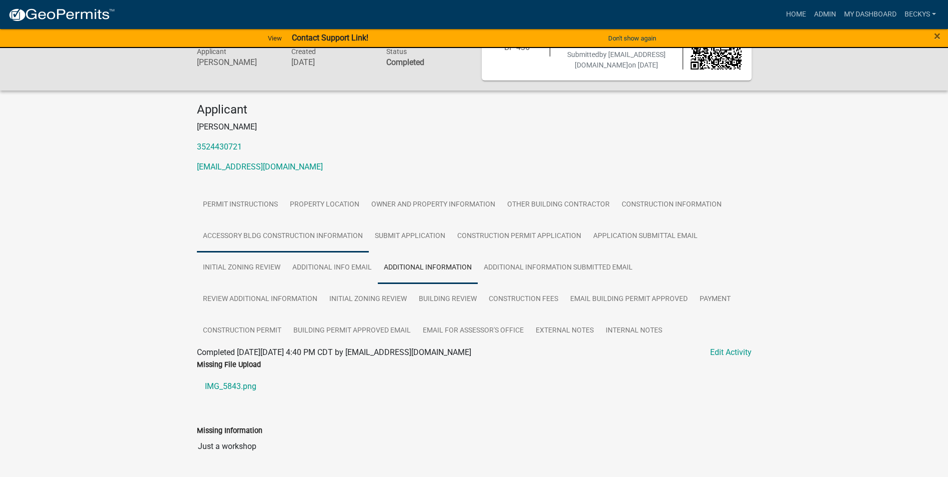
click at [279, 231] on link "Accessory Bldg Construction Information" at bounding box center [283, 236] width 172 height 32
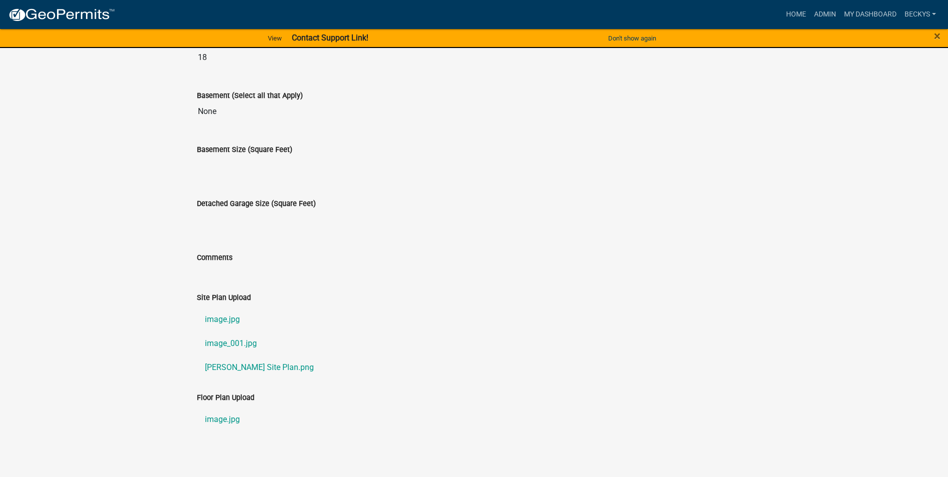
scroll to position [647, 0]
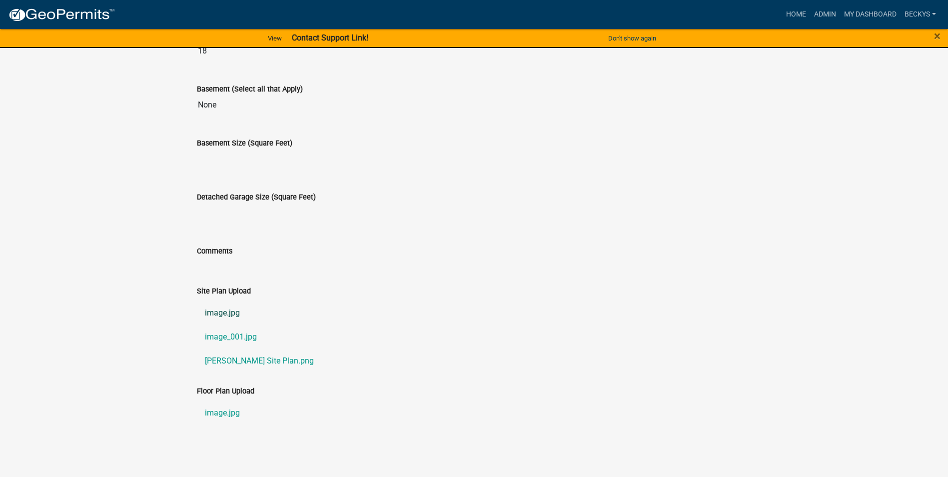
click at [230, 307] on link "image.jpg" at bounding box center [474, 313] width 555 height 24
click at [222, 332] on link "image_001.jpg" at bounding box center [474, 337] width 555 height 24
click at [219, 360] on link "Caleb Minor Site Plan.png" at bounding box center [474, 361] width 555 height 24
click at [785, 9] on link "Home" at bounding box center [796, 14] width 28 height 19
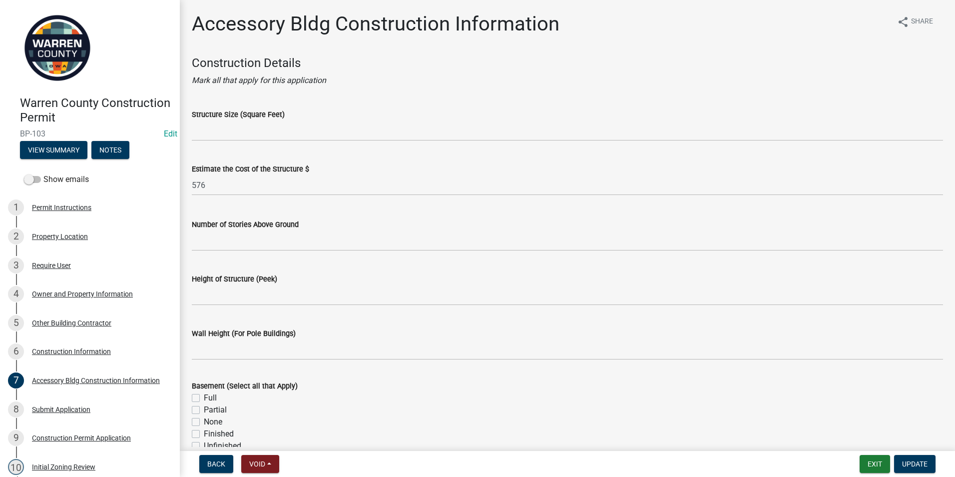
scroll to position [300, 0]
